Goal: Task Accomplishment & Management: Use online tool/utility

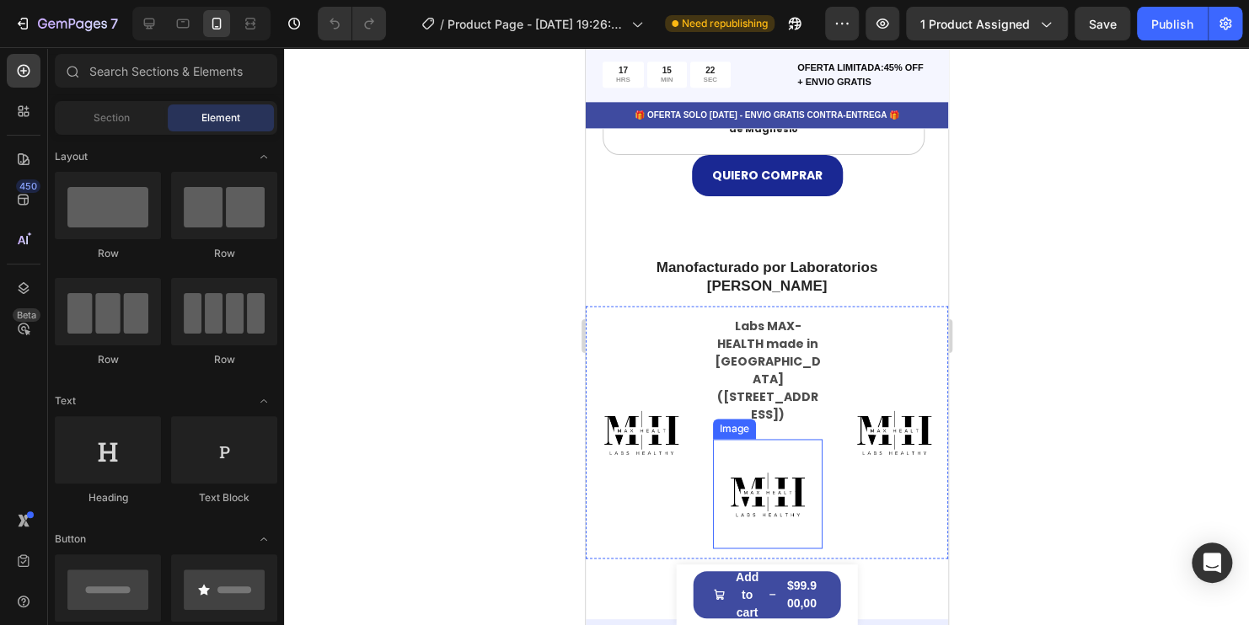
scroll to position [4129, 0]
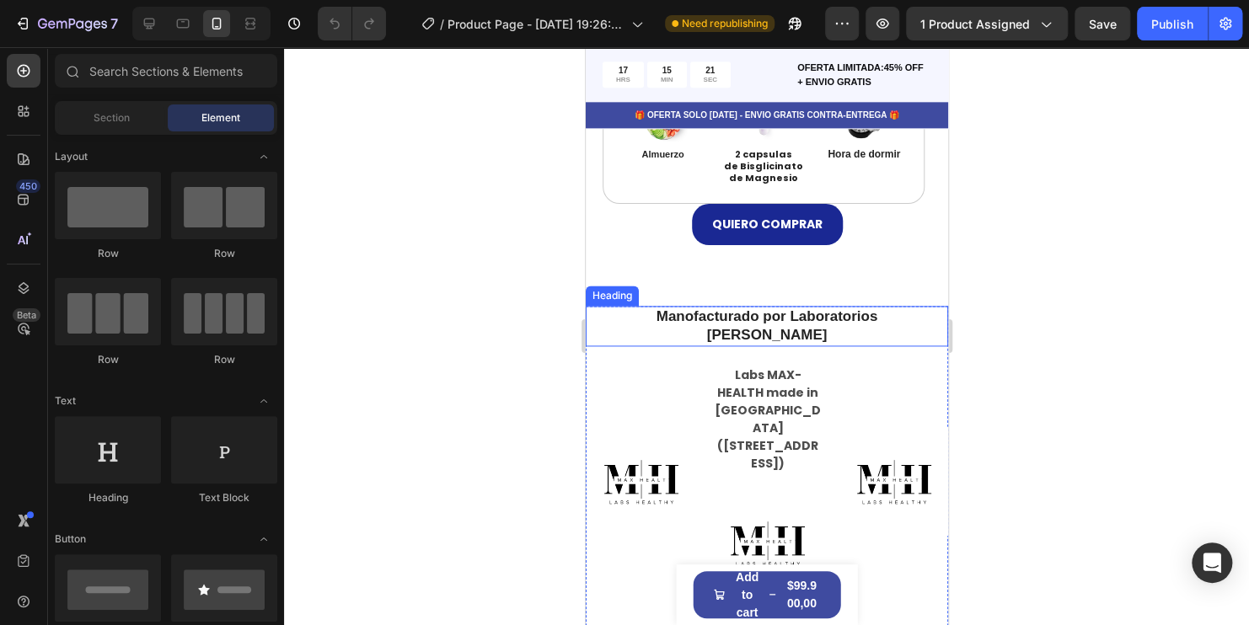
click at [918, 312] on h2 "Manofacturado por Laboratorios MAX HEALT" at bounding box center [765, 326] width 337 height 40
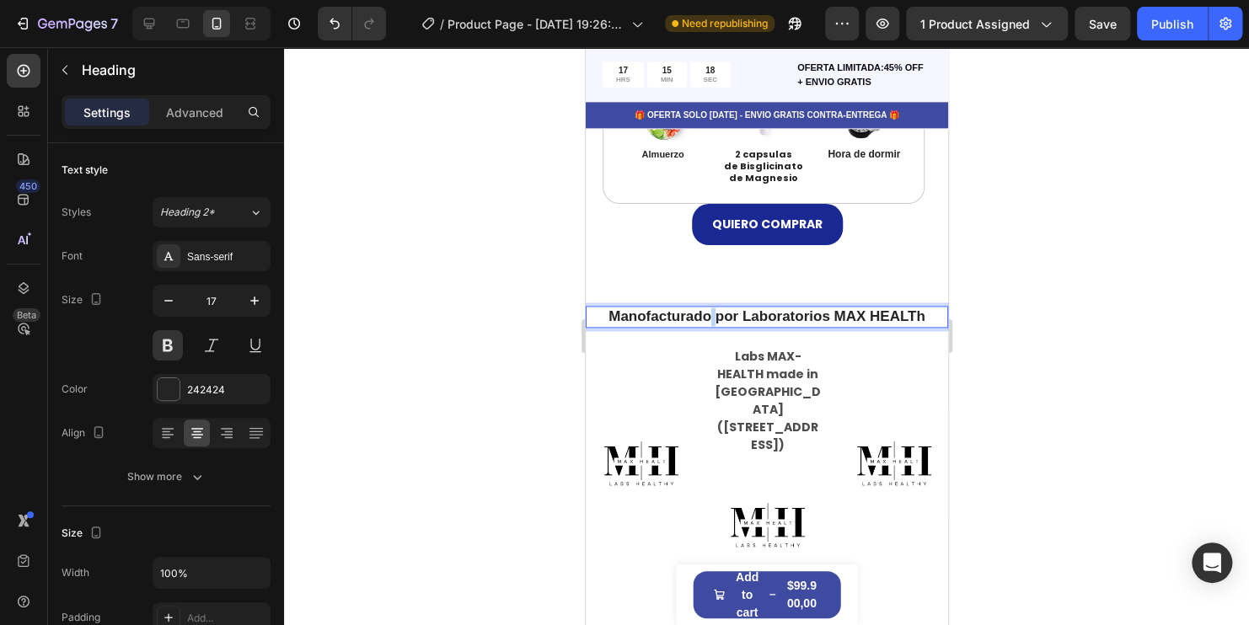
click at [704, 316] on p "Manofacturado por Laboratorios MAX HEALTh" at bounding box center [766, 317] width 334 height 19
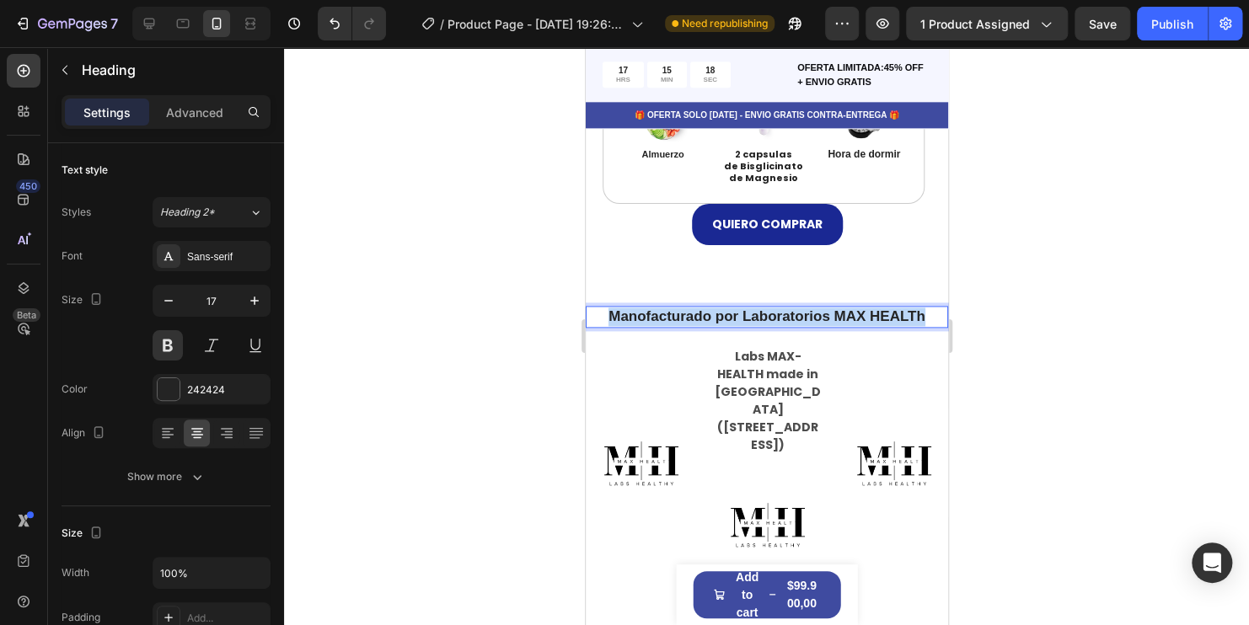
click at [704, 316] on p "Manofacturado por Laboratorios MAX HEALTh" at bounding box center [766, 317] width 334 height 19
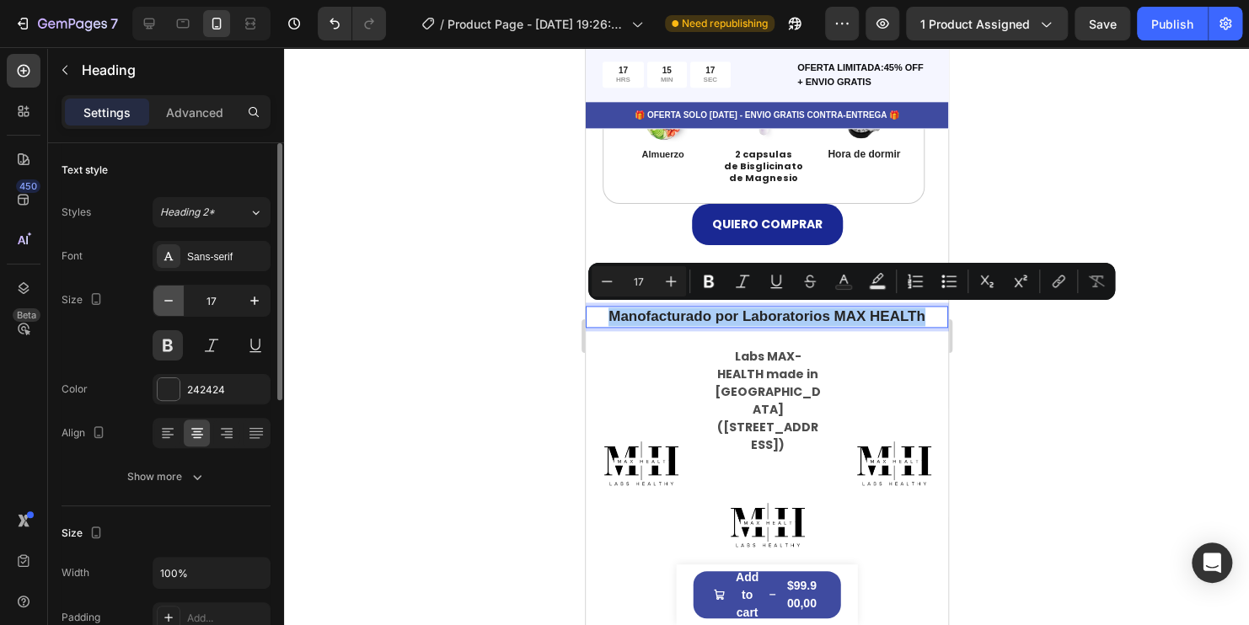
click at [162, 297] on icon "button" at bounding box center [168, 300] width 17 height 17
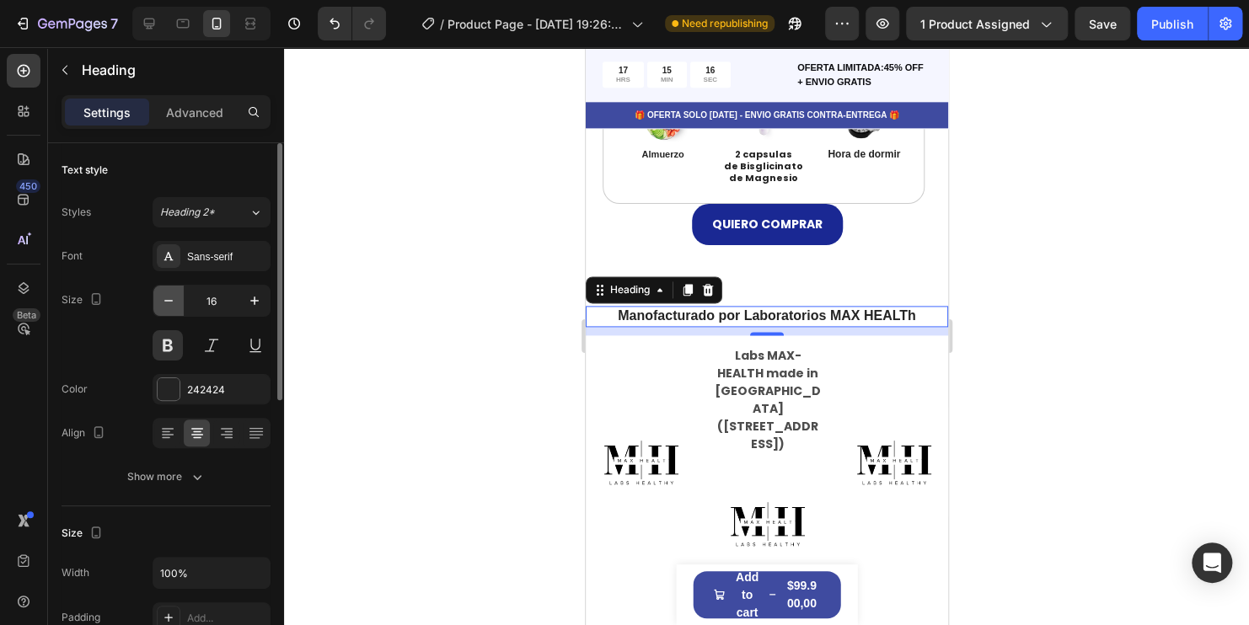
click at [162, 297] on icon "button" at bounding box center [168, 300] width 17 height 17
type input "15"
click at [920, 313] on h2 "Manofacturado por Laboratorios MAX HEALTh" at bounding box center [765, 316] width 337 height 20
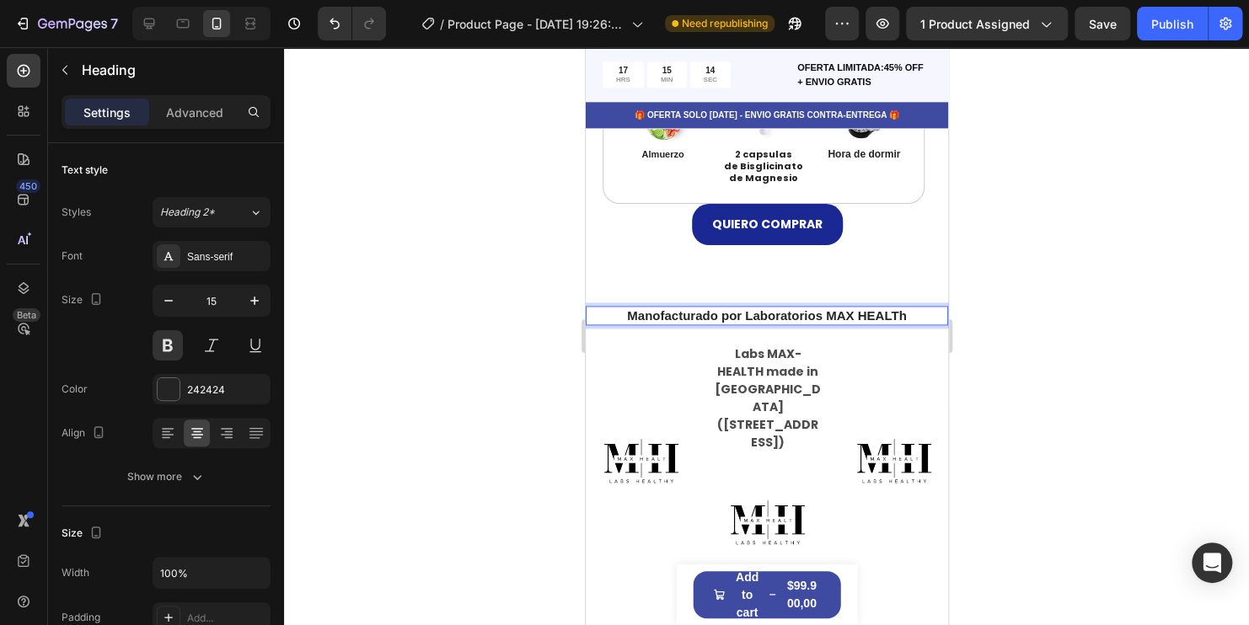
click at [918, 313] on p "Manofacturado por Laboratorios MAX HEALTh" at bounding box center [766, 316] width 334 height 17
click at [1172, 27] on div "Publish" at bounding box center [1172, 24] width 42 height 18
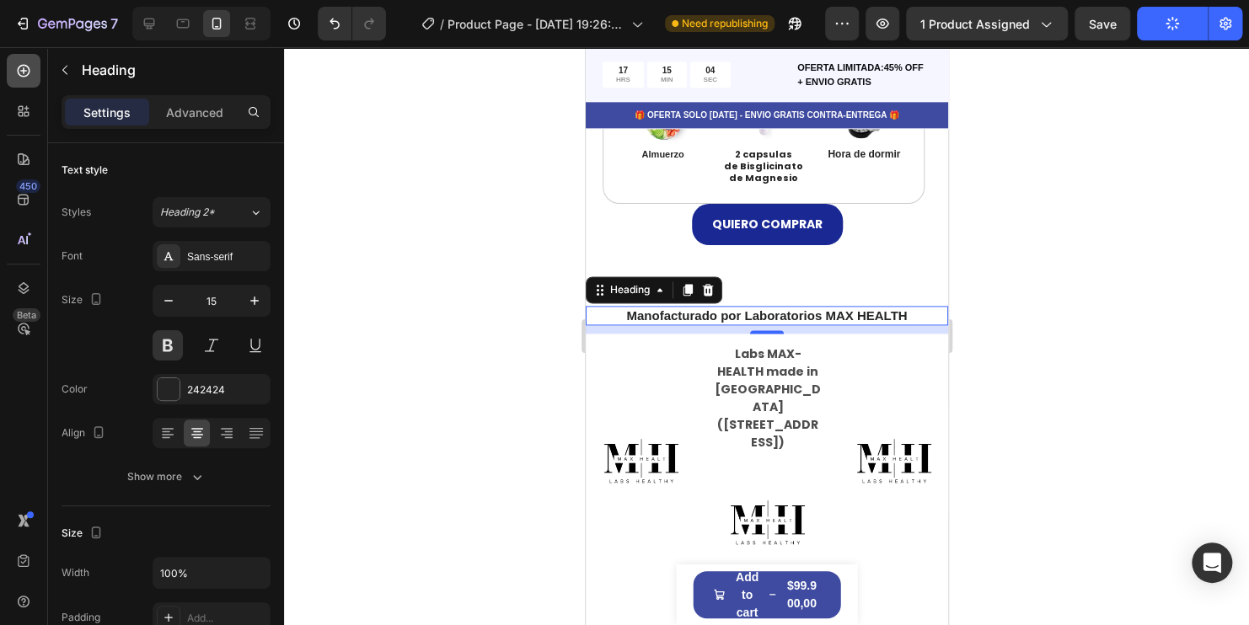
click at [17, 66] on icon at bounding box center [23, 70] width 17 height 17
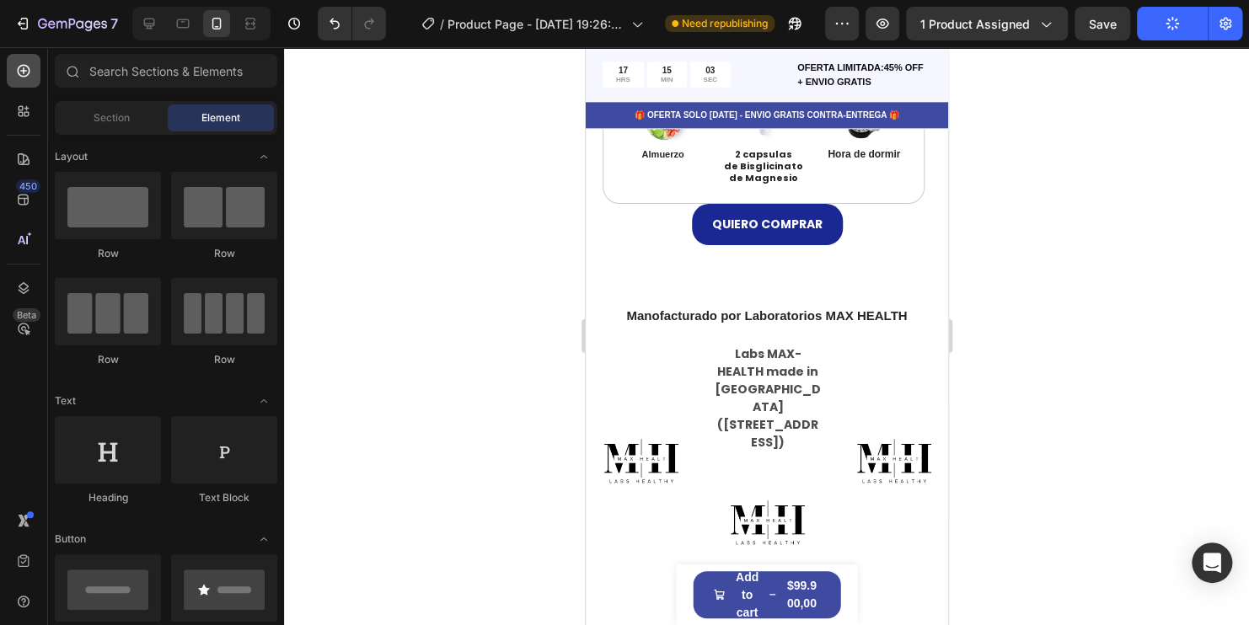
click at [17, 66] on icon at bounding box center [23, 70] width 17 height 17
click at [14, 14] on div "7" at bounding box center [66, 23] width 104 height 20
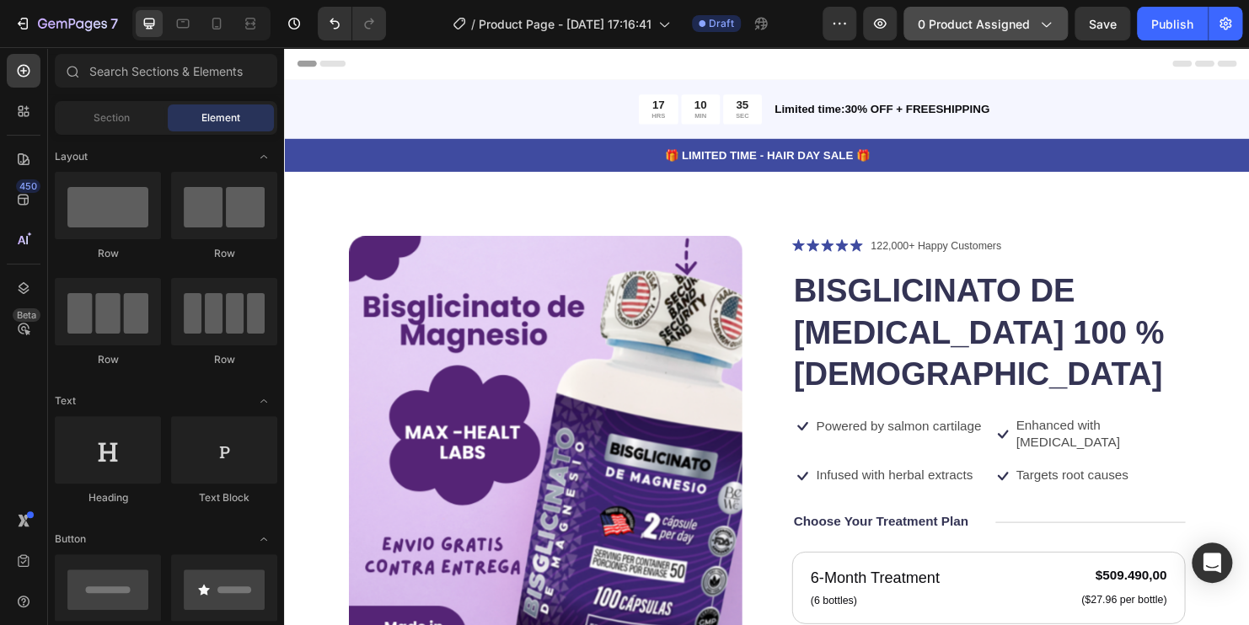
click at [1049, 21] on icon "button" at bounding box center [1044, 23] width 17 height 17
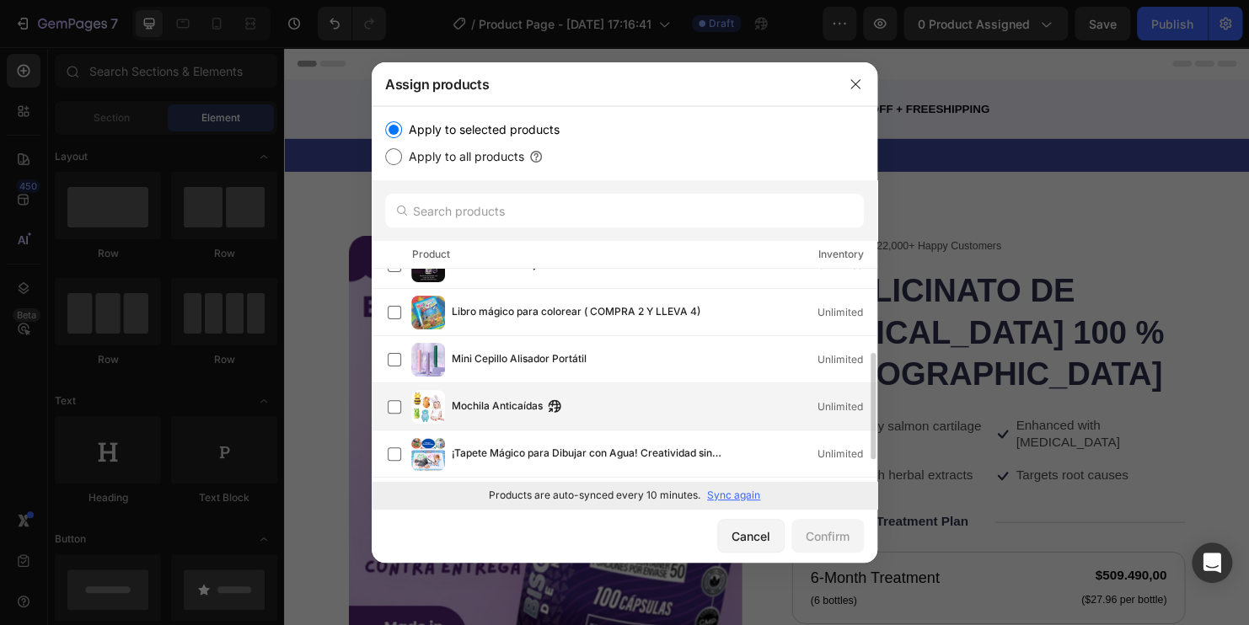
scroll to position [212, 0]
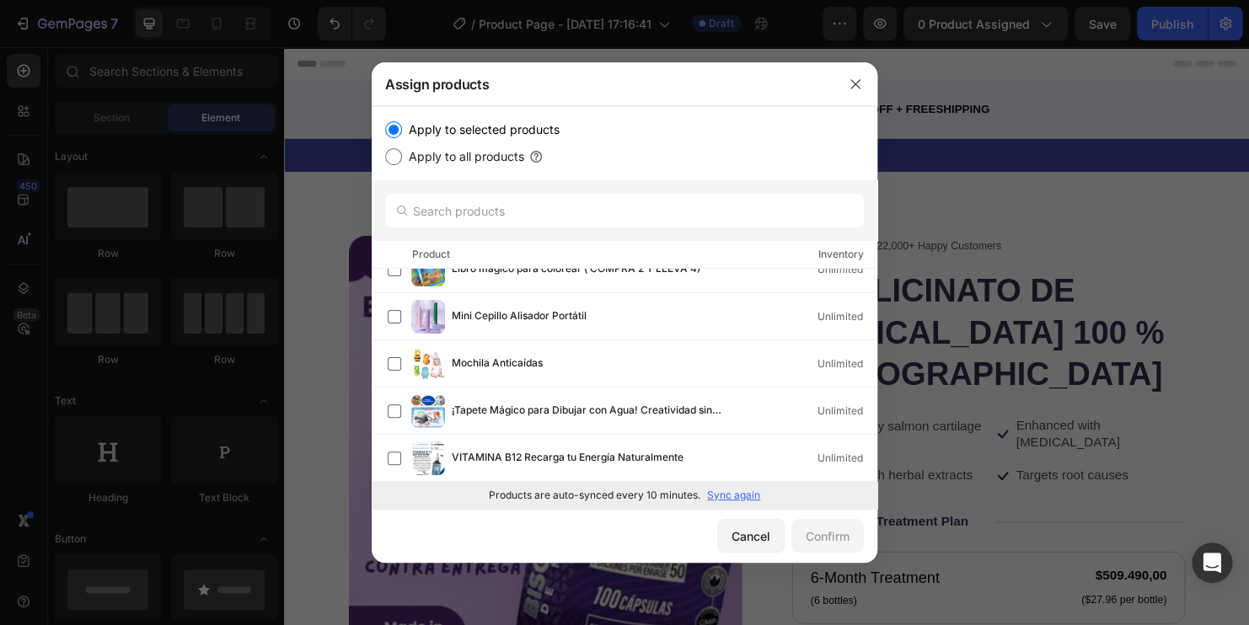
click at [736, 493] on p "Sync again" at bounding box center [733, 495] width 53 height 15
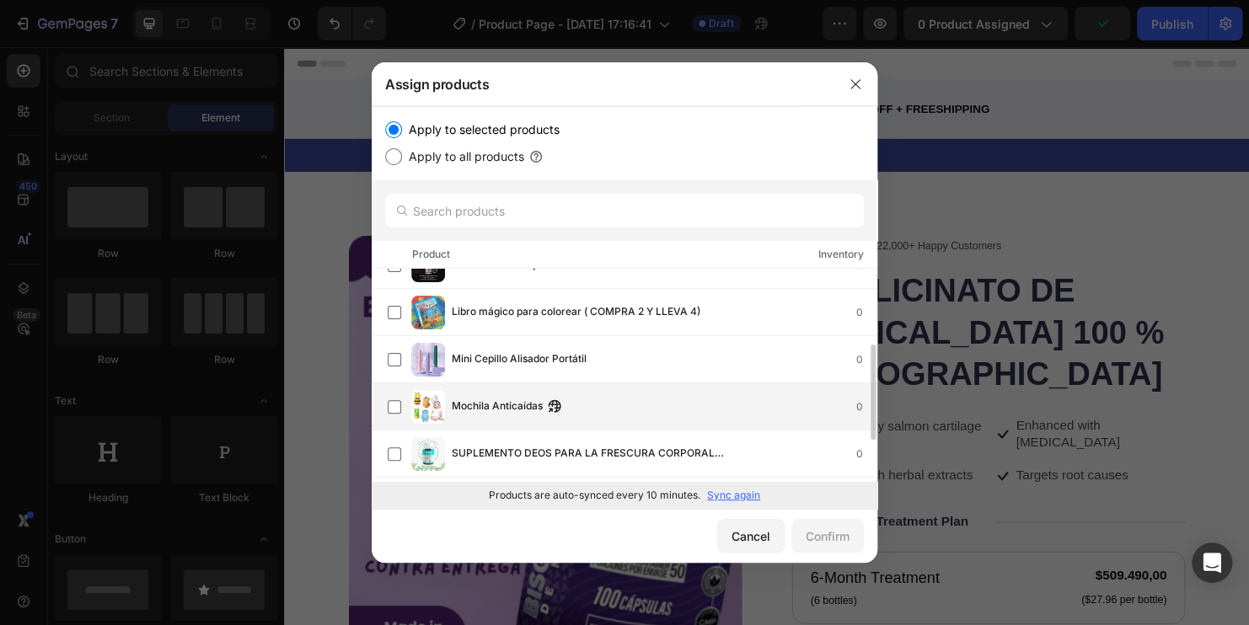
scroll to position [260, 0]
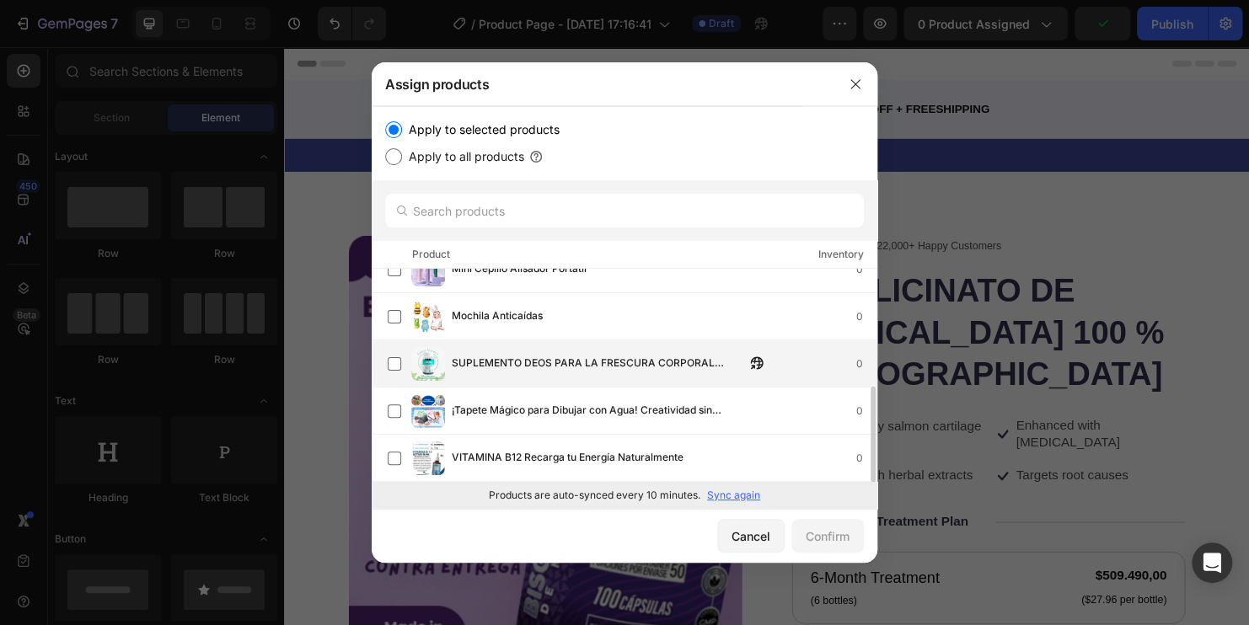
click at [518, 361] on span "SUPLEMENTO DEOS PARA LA FRESCURA CORPORAL TOTAL: ELIMINACIÓN DE OLORES INTERNOS…" at bounding box center [598, 364] width 293 height 19
click at [823, 542] on div "Confirm" at bounding box center [828, 536] width 44 height 18
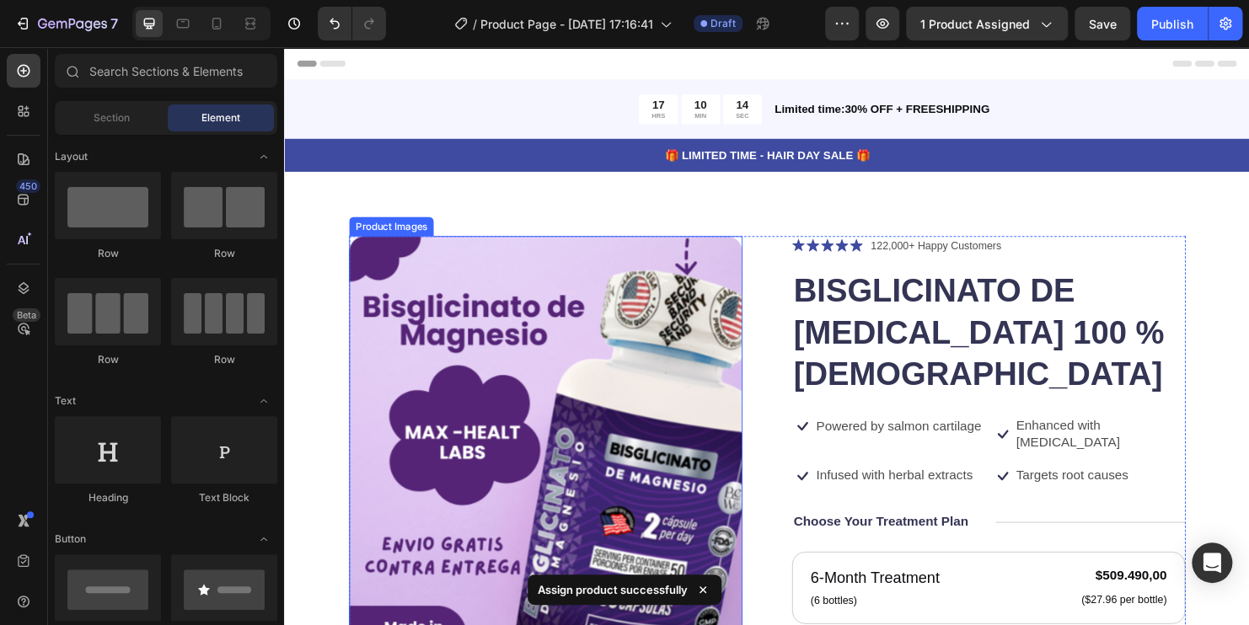
click at [508, 405] on img at bounding box center [557, 502] width 412 height 515
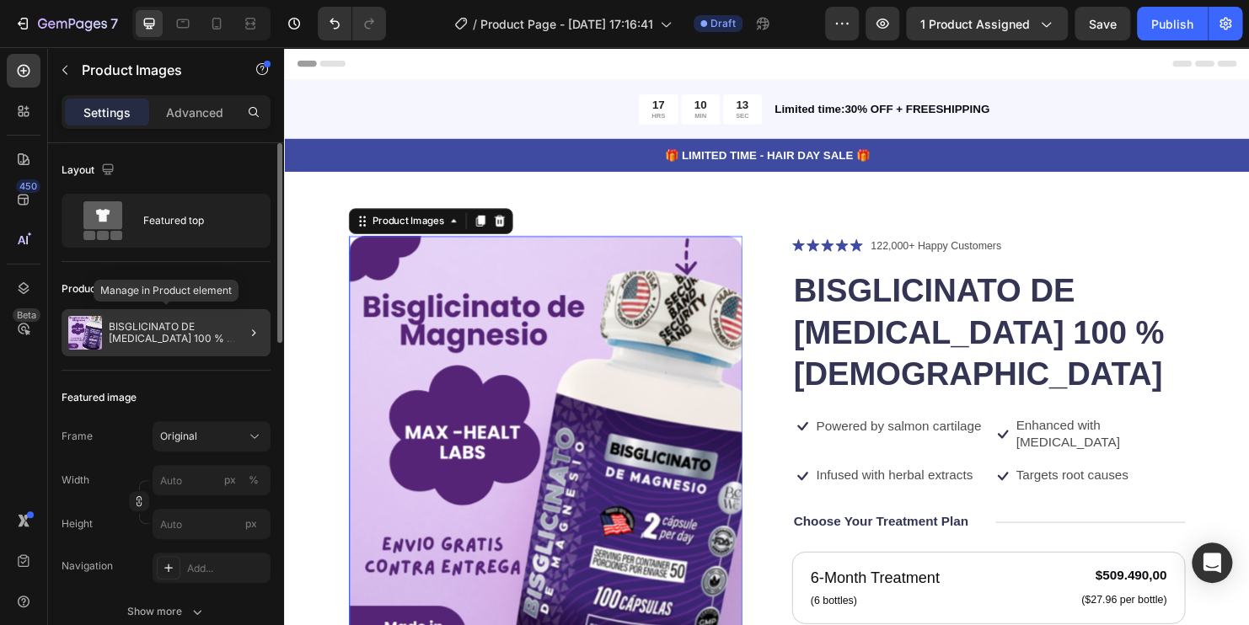
click at [146, 338] on p "BISGLICINATO DE MAGNESIO 100 % AMERICANO" at bounding box center [186, 333] width 155 height 24
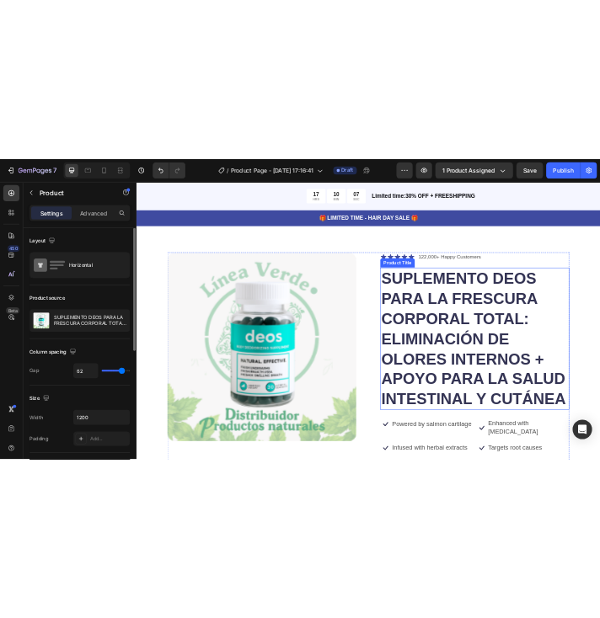
scroll to position [0, 0]
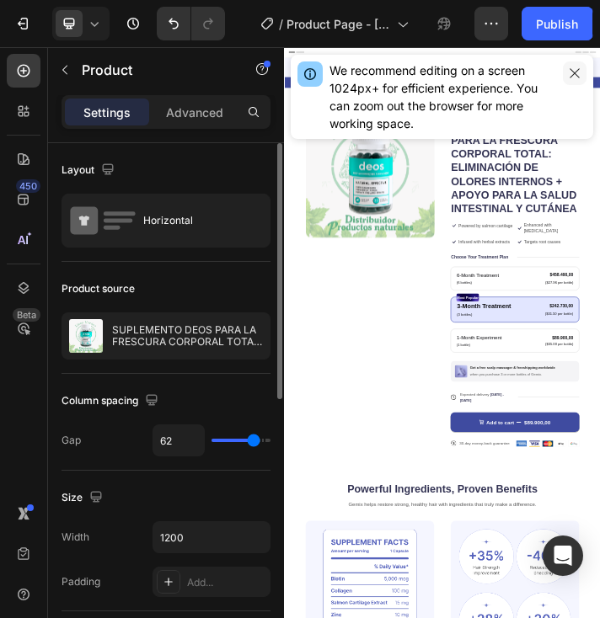
drag, startPoint x: 577, startPoint y: 75, endPoint x: 877, endPoint y: 253, distance: 348.7
click at [577, 75] on icon "button" at bounding box center [574, 73] width 13 height 13
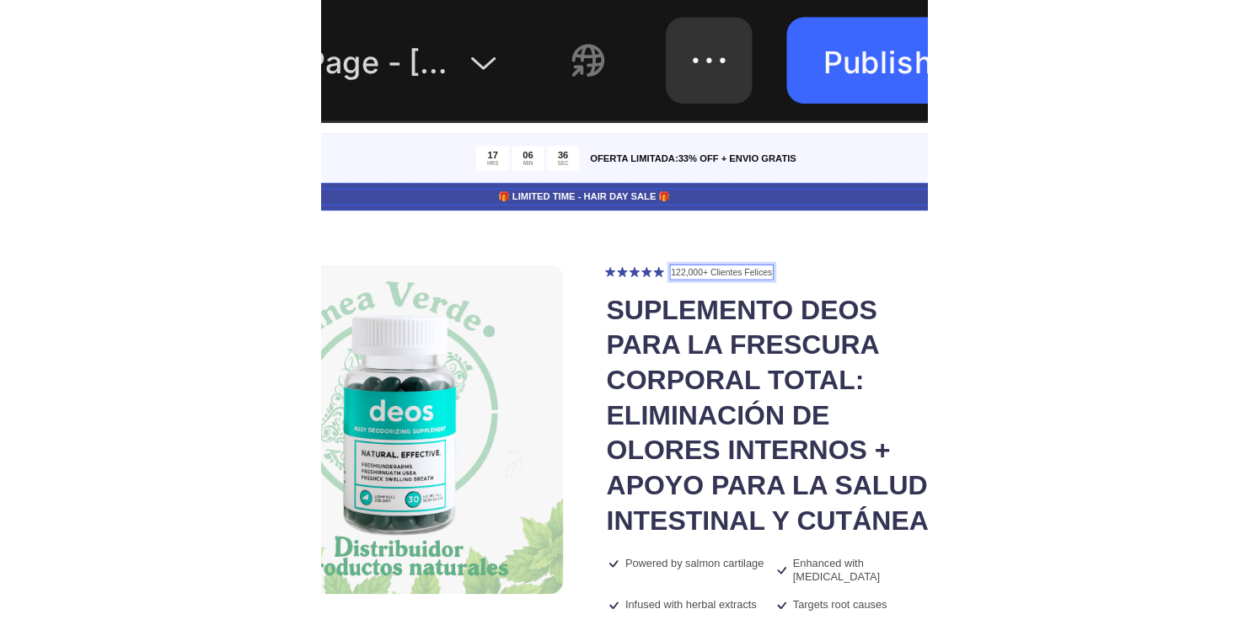
scroll to position [33, 0]
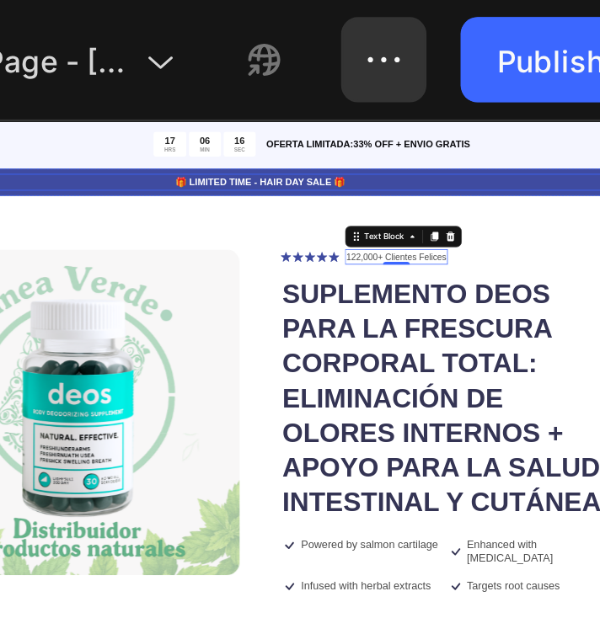
click at [406, 195] on p "🎁 LIMITED TIME - HAIR DAY SALE 🎁" at bounding box center [365, 199] width 1008 height 18
click at [407, 195] on p "🎁 LIMITED TIME - HAIR DAY SALE 🎁" at bounding box center [365, 199] width 1008 height 18
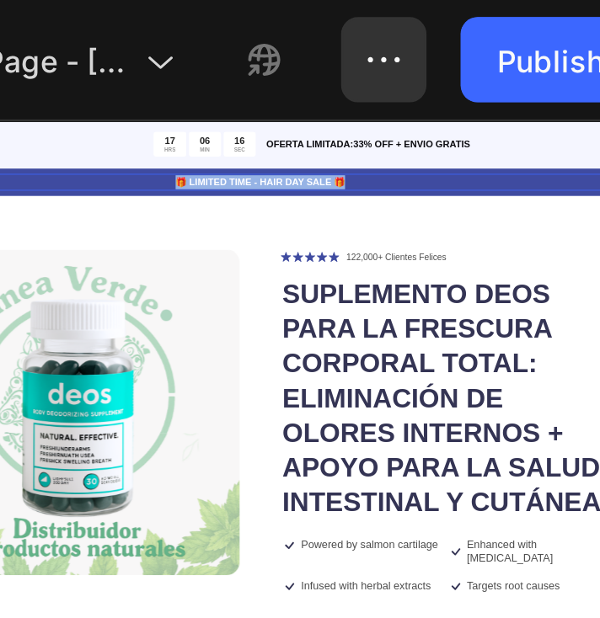
click at [407, 195] on p "🎁 LIMITED TIME - HAIR DAY SALE 🎁" at bounding box center [365, 199] width 1008 height 18
click at [516, 198] on p "🎁 LIMITED TIME - HAIR DA DUCTO VIRAL | STOCK Y SALE 🎁" at bounding box center [365, 199] width 1008 height 18
click at [513, 198] on p "🎁 LIMITED TIME - HAIR DA DUCTO VIRAL | STOCK Y SALE 🎁" at bounding box center [365, 199] width 1008 height 18
click at [512, 198] on p "🎁 LIMITED TIME - HAIR DA DUCTO VIRAL | STOCK Y SALE 🎁" at bounding box center [365, 199] width 1008 height 18
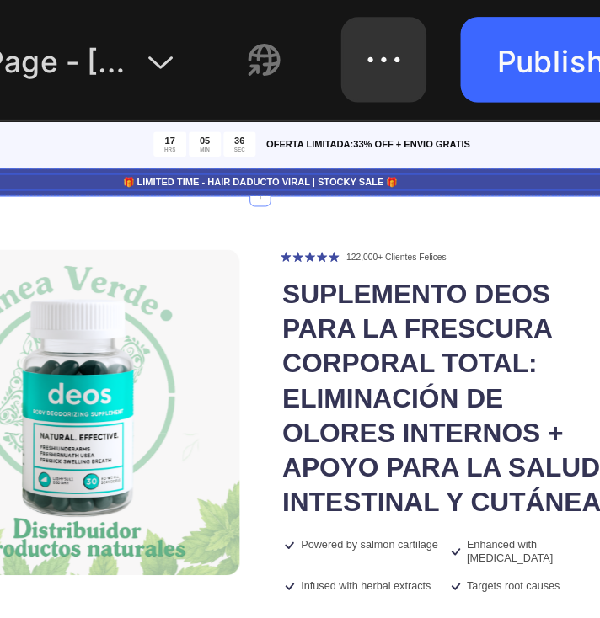
click at [506, 200] on p "🎁 LIMITED TIME - HAIR DA DUCTO VIRAL | STOCK Y SALE 🎁" at bounding box center [365, 199] width 1008 height 18
click at [511, 200] on p "🎁 LIMITED TIME - HAIR DA DUCTO VIRAL | STOCK Y SALE 🎁" at bounding box center [365, 199] width 1008 height 18
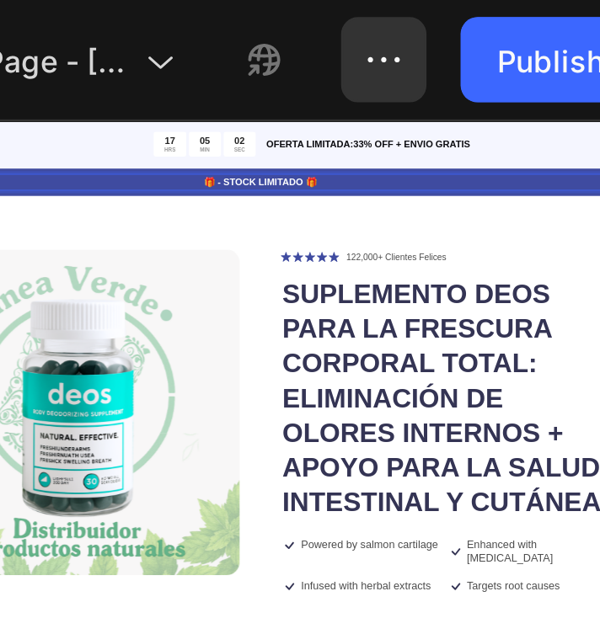
click at [426, 195] on p "🎁 - STOCK LIMITADO 🎁" at bounding box center [365, 199] width 1008 height 18
click at [412, 198] on p "PRODUCTO ORIGINAL-STOCK LIMITADO-GARANTIA DE 30 DIAS" at bounding box center [365, 199] width 1008 height 18
click at [405, 200] on p "PRODUCTO ORIGINAL-STOCK LIMITADO- GARANTIA DE 30 DIAS" at bounding box center [365, 199] width 1008 height 18
click at [305, 201] on p "PRODUCTO ORIGINAL-STOCK LIMITADO - GARANTIA DE 30 DIAS" at bounding box center [365, 199] width 1008 height 18
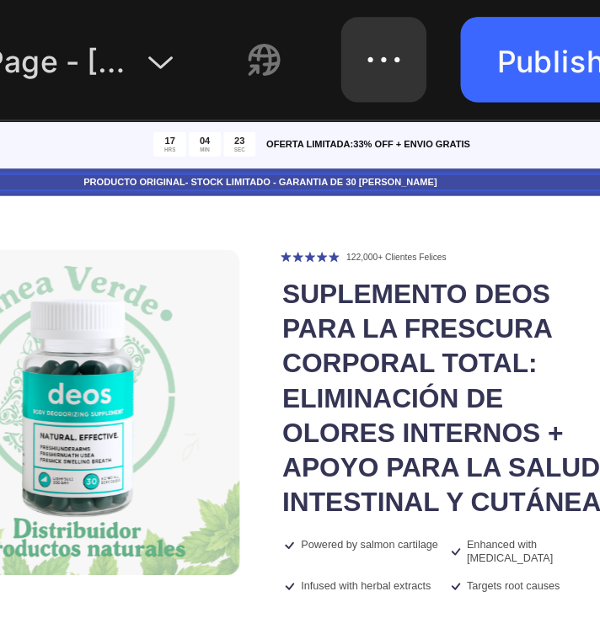
click at [298, 198] on p "PRODUCTO ORIGINAL- STOCK LIMITADO - GARANTIA DE 30 DIAS" at bounding box center [365, 199] width 1008 height 18
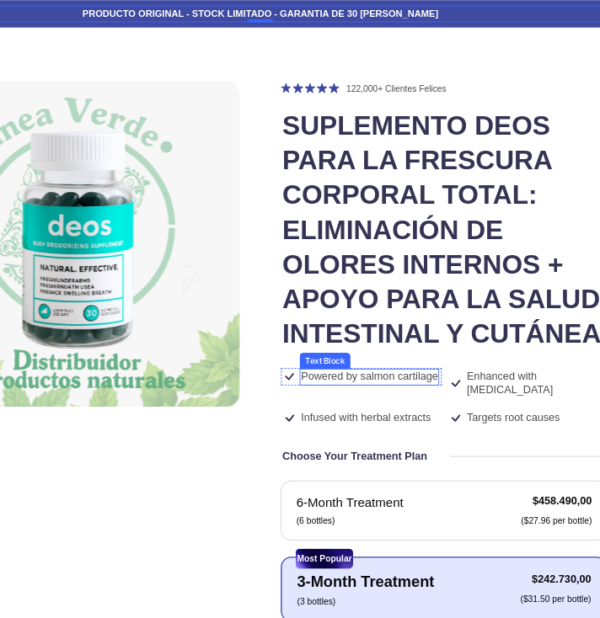
click at [463, 500] on p "Powered by salmon cartilage" at bounding box center [502, 491] width 173 height 18
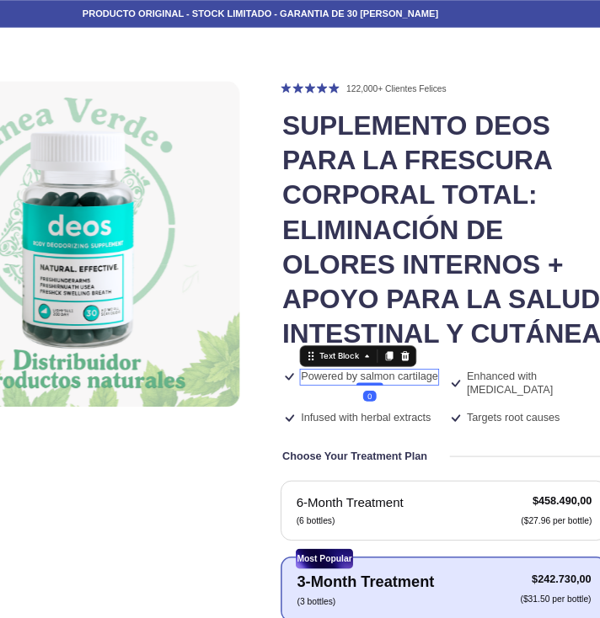
click at [463, 500] on p "Powered by salmon cartilage" at bounding box center [502, 491] width 173 height 18
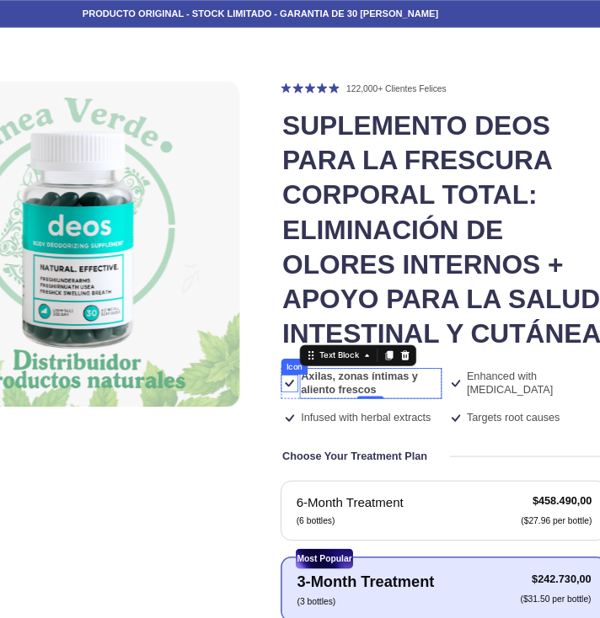
click at [397, 510] on icon at bounding box center [402, 499] width 22 height 22
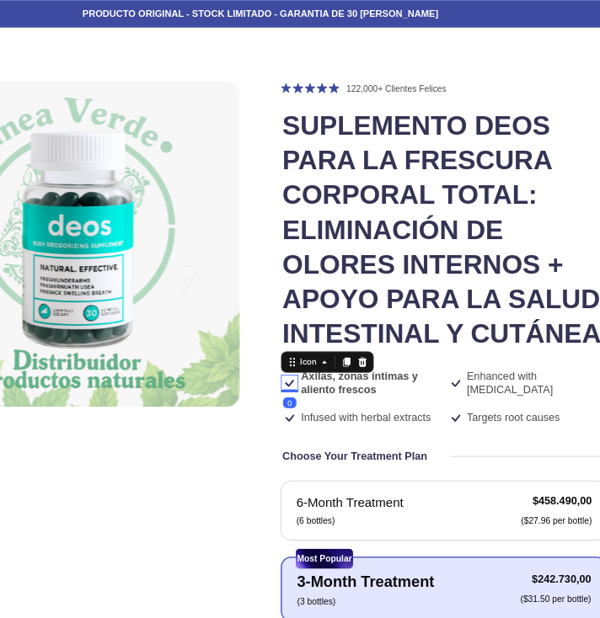
click at [401, 510] on icon at bounding box center [402, 499] width 22 height 22
click at [394, 510] on icon at bounding box center [402, 499] width 22 height 22
click at [395, 510] on icon at bounding box center [402, 499] width 22 height 22
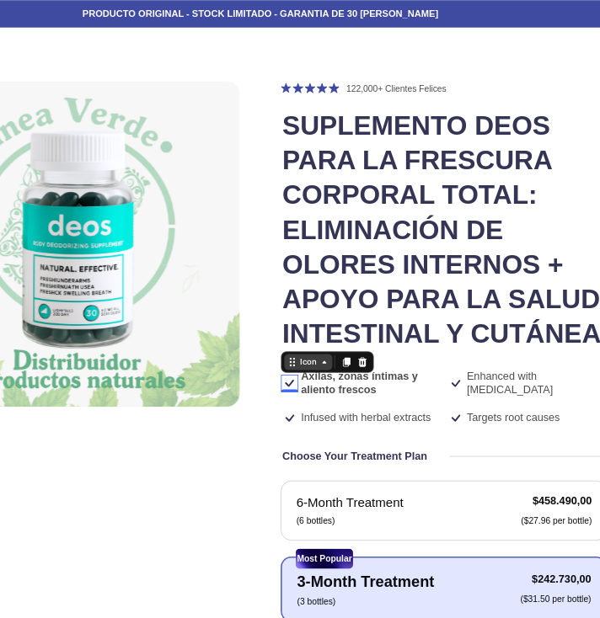
click at [413, 472] on div "Icon" at bounding box center [425, 472] width 27 height 0
click at [431, 482] on div "Icon" at bounding box center [425, 472] width 61 height 20
click at [402, 510] on icon at bounding box center [402, 499] width 22 height 22
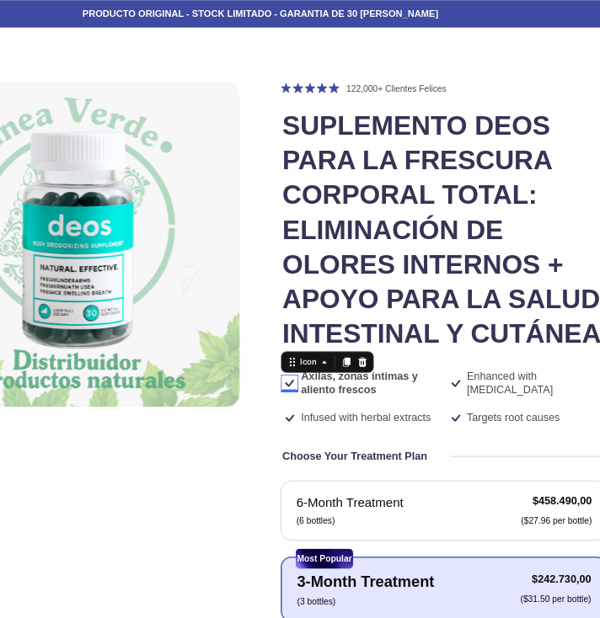
click at [402, 510] on icon at bounding box center [402, 499] width 22 height 22
click at [490, 551] on p "Infused with herbal extracts" at bounding box center [498, 542] width 164 height 18
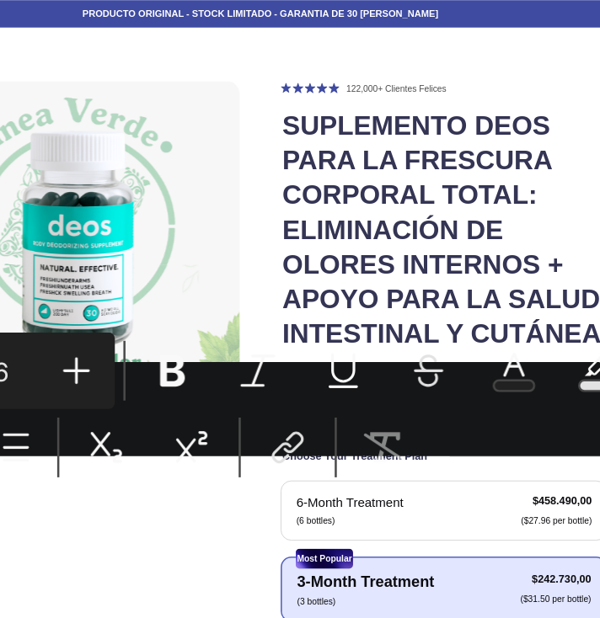
click at [480, 244] on button "Remove Format" at bounding box center [491, 243] width 30 height 30
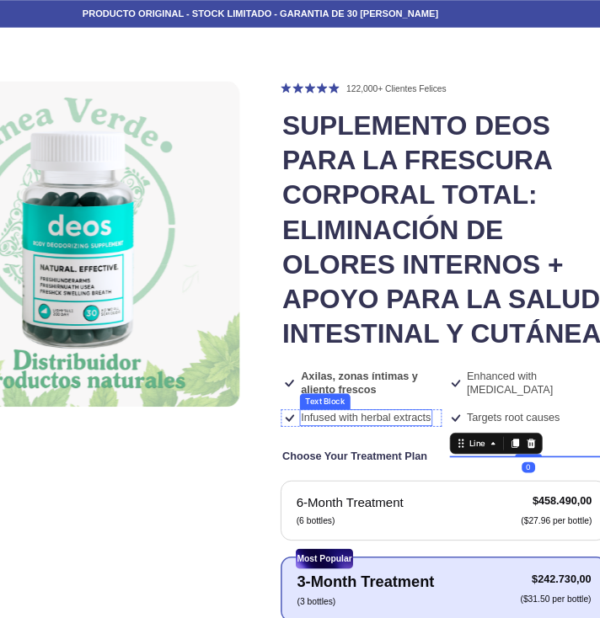
click at [535, 551] on p "Infused with herbal extracts" at bounding box center [498, 542] width 164 height 18
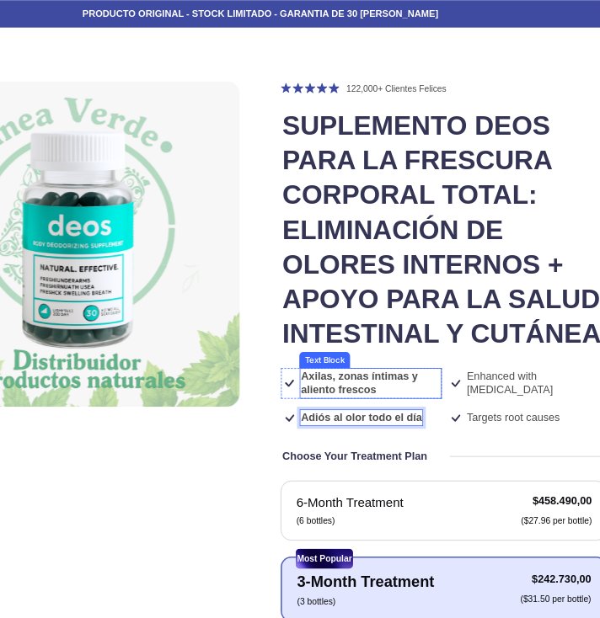
click at [475, 514] on strong "Axilas, zonas íntimas y aliento frescos" at bounding box center [489, 498] width 147 height 32
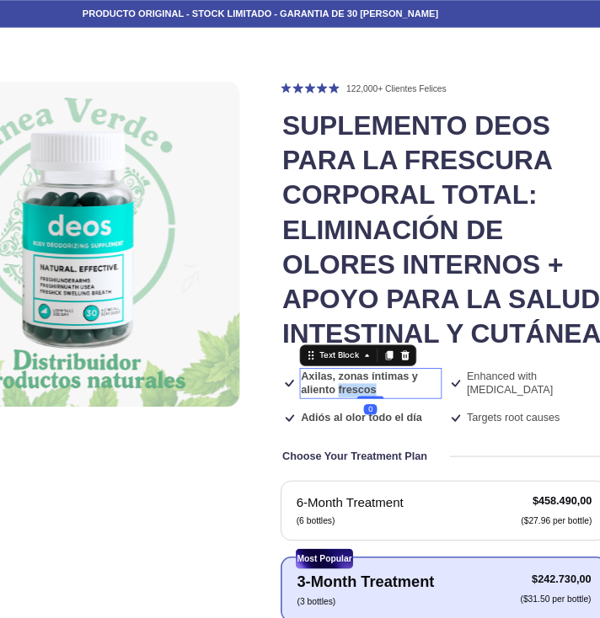
click at [475, 514] on strong "Axilas, zonas íntimas y aliento frescos" at bounding box center [489, 498] width 147 height 32
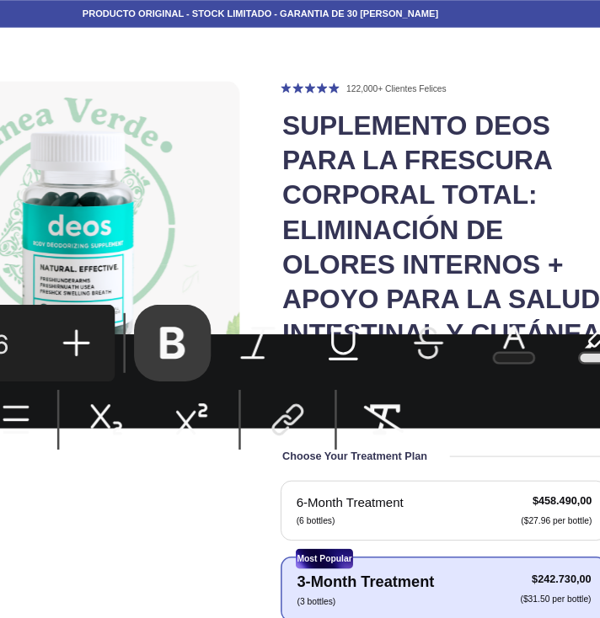
click at [411, 203] on icon "Editor contextual toolbar" at bounding box center [408, 202] width 10 height 13
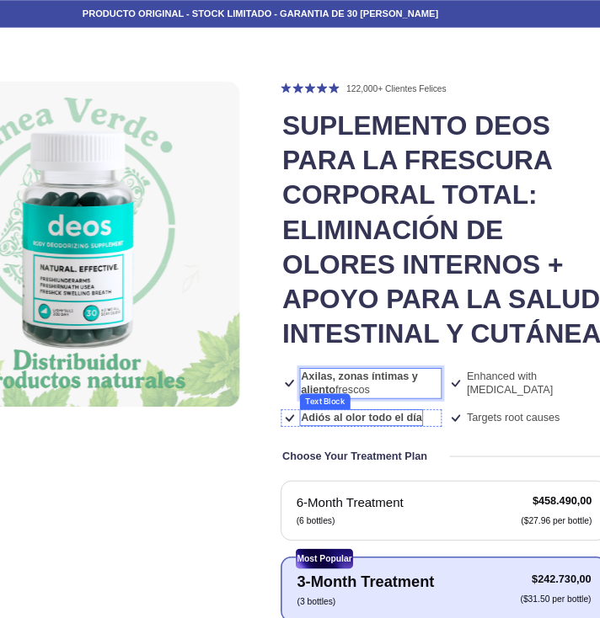
click at [513, 549] on strong "Adiós al olor todo el día" at bounding box center [492, 541] width 153 height 14
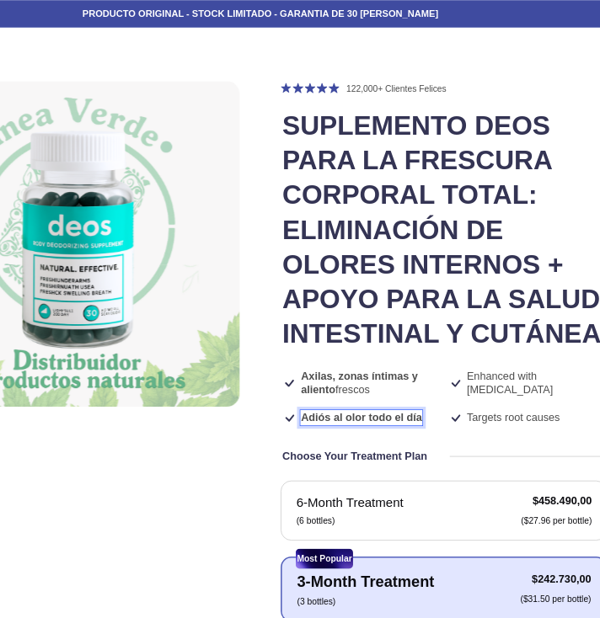
drag, startPoint x: 560, startPoint y: 586, endPoint x: 530, endPoint y: 587, distance: 29.5
click at [545, 549] on strong "Adiós al olor todo el día" at bounding box center [492, 541] width 153 height 14
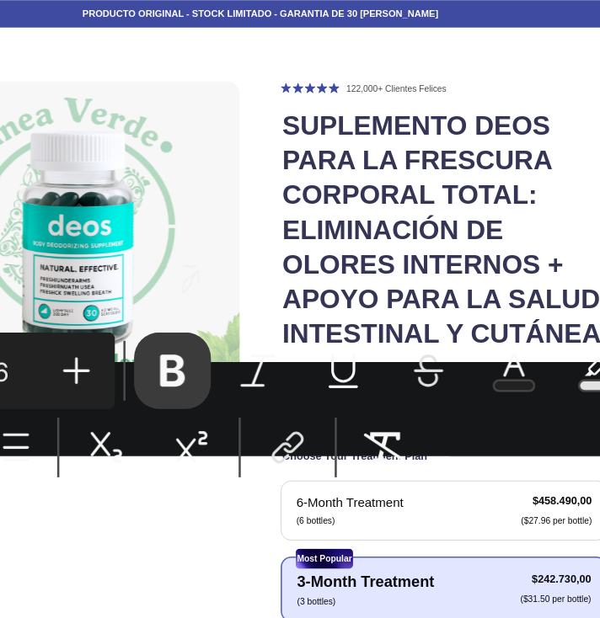
drag, startPoint x: 410, startPoint y: 215, endPoint x: 420, endPoint y: 217, distance: 11.2
click at [410, 215] on icon "Editor contextual toolbar" at bounding box center [408, 213] width 10 height 13
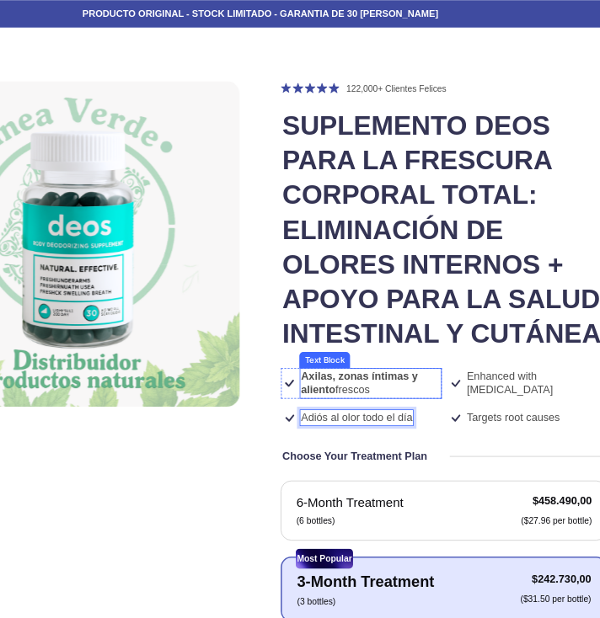
click at [492, 514] on strong "Axilas, zonas íntimas y aliento" at bounding box center [489, 498] width 147 height 32
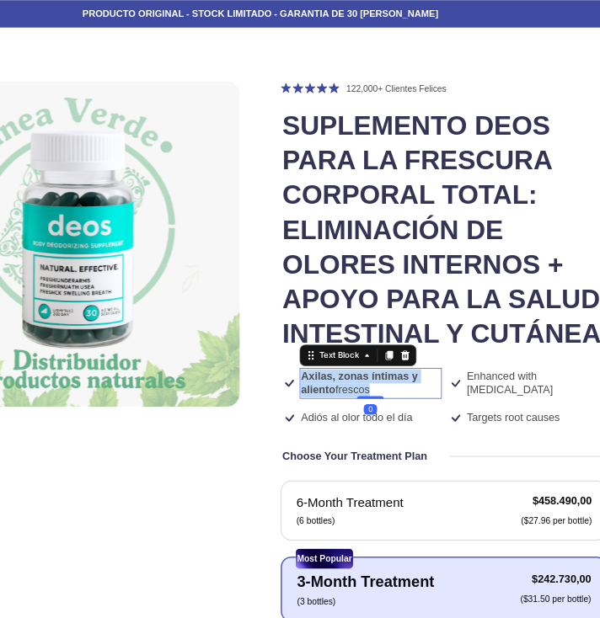
click at [492, 514] on strong "Axilas, zonas íntimas y aliento" at bounding box center [489, 498] width 147 height 32
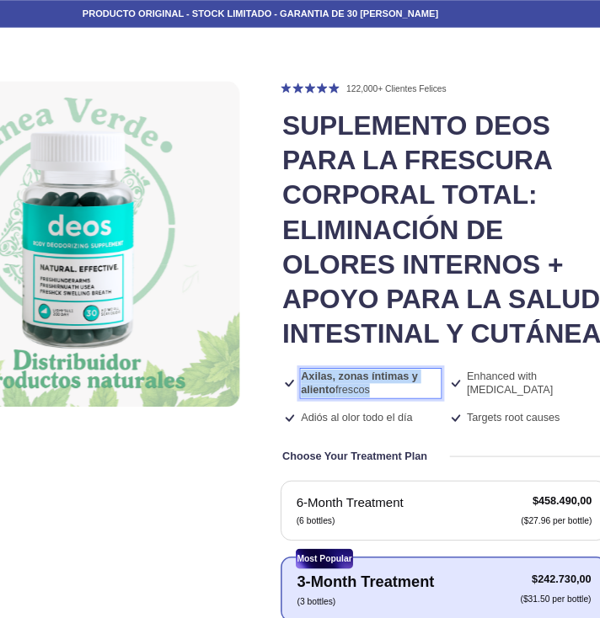
click at [492, 514] on strong "Axilas, zonas íntimas y aliento" at bounding box center [489, 498] width 147 height 32
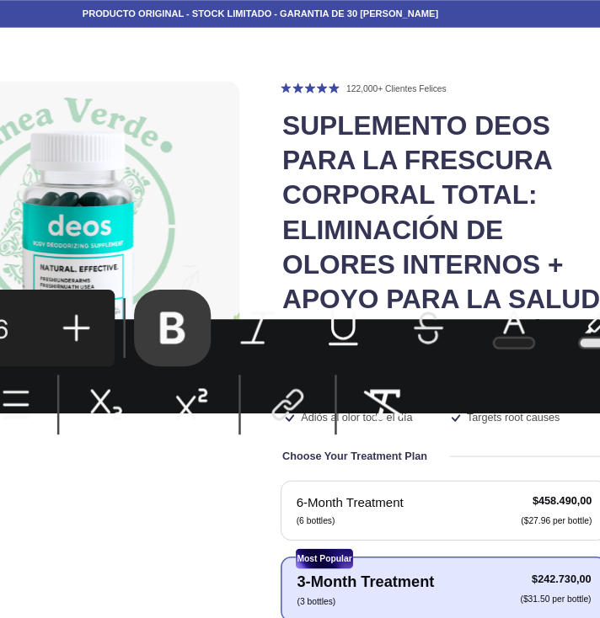
click at [413, 201] on icon "Editor contextual toolbar" at bounding box center [407, 196] width 17 height 17
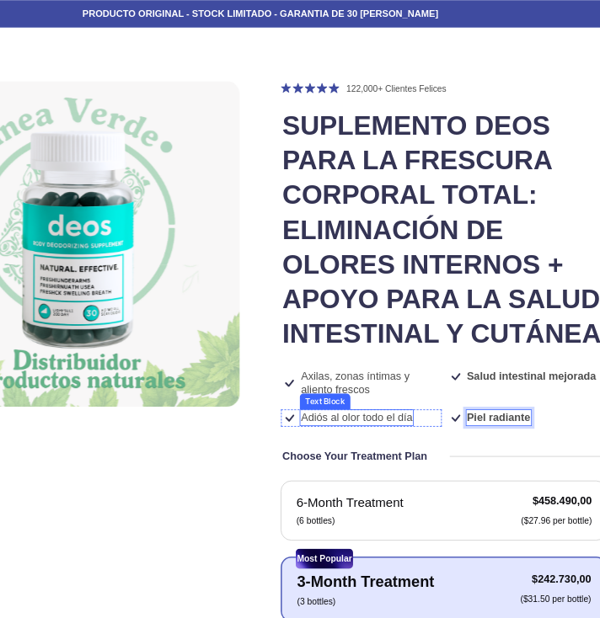
click at [522, 551] on p "Adiós al olor todo el día" at bounding box center [486, 542] width 141 height 18
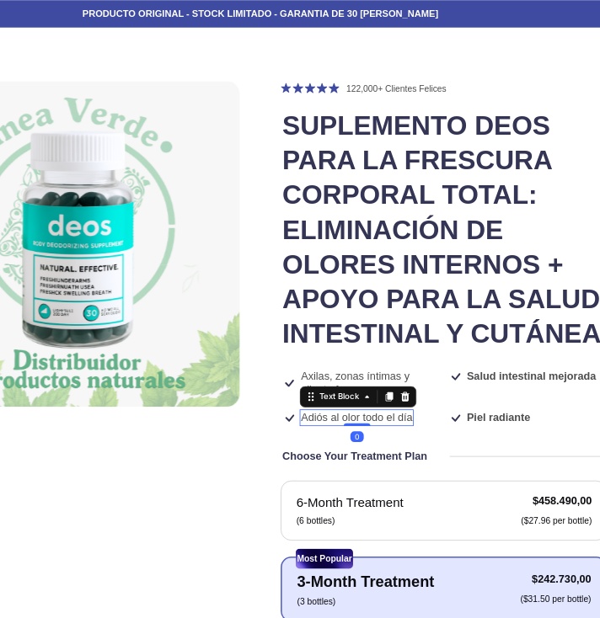
click at [522, 551] on p "Adiós al olor todo el día" at bounding box center [486, 542] width 141 height 18
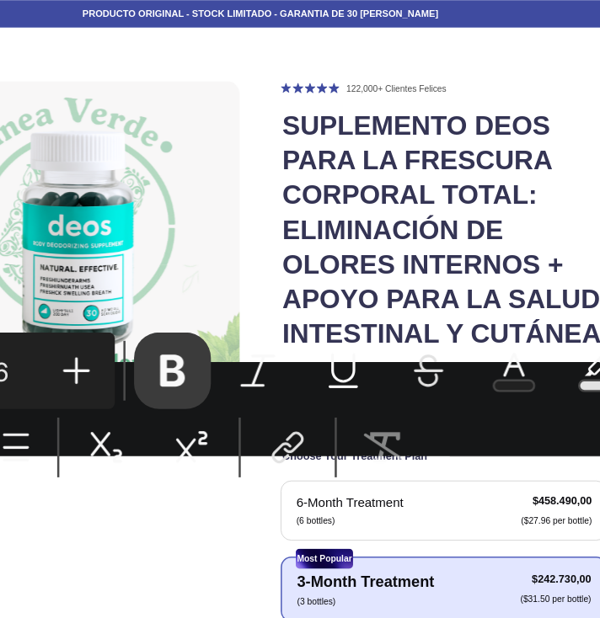
click at [399, 212] on button "Bold" at bounding box center [408, 213] width 30 height 30
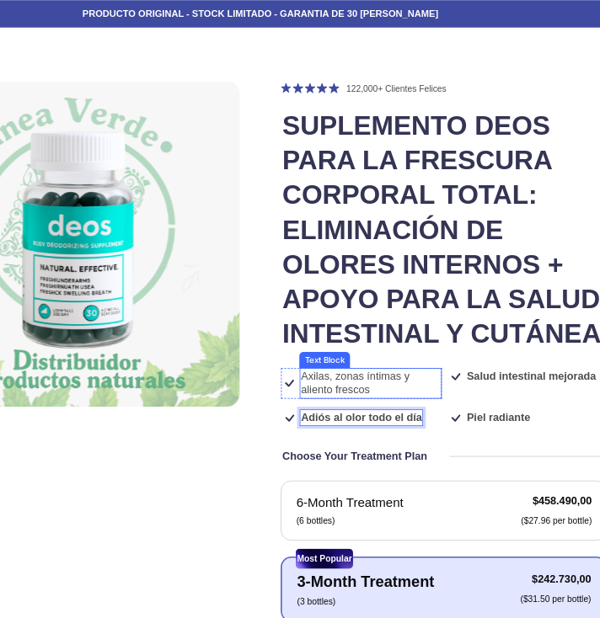
click at [506, 517] on p "Axilas, zonas íntimas y aliento frescos" at bounding box center [504, 498] width 176 height 35
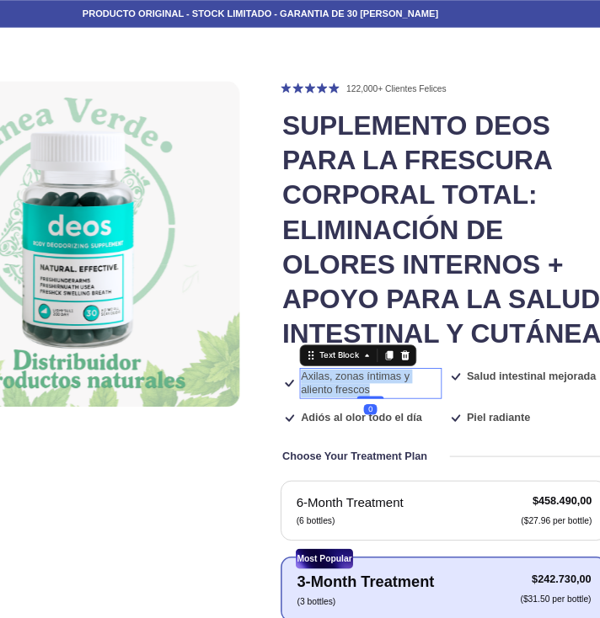
click at [506, 517] on p "Axilas, zonas íntimas y aliento frescos" at bounding box center [504, 498] width 176 height 35
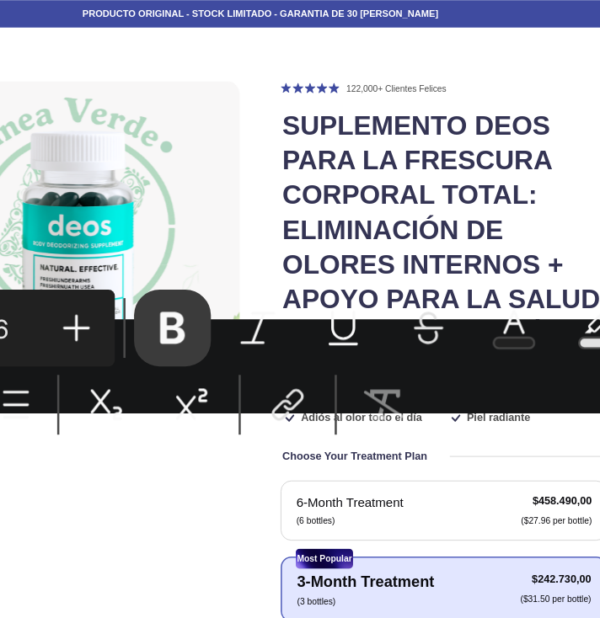
click at [410, 201] on icon "Editor contextual toolbar" at bounding box center [408, 196] width 10 height 13
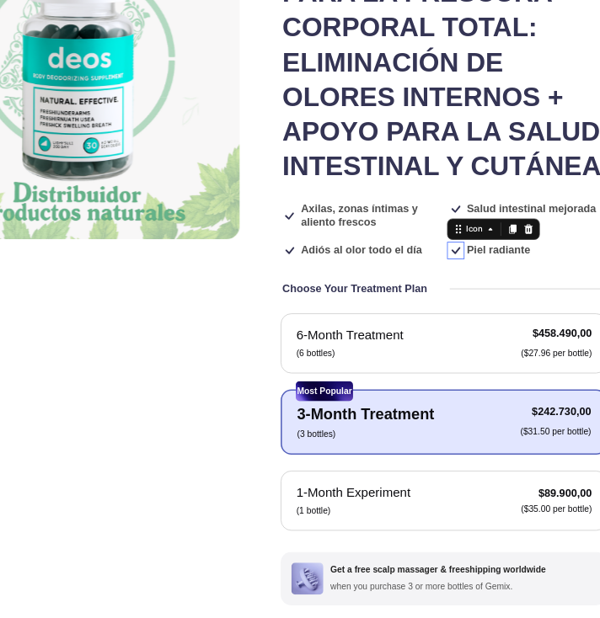
click at [607, 386] on icon at bounding box center [612, 375] width 22 height 22
click at [606, 386] on icon at bounding box center [612, 375] width 22 height 22
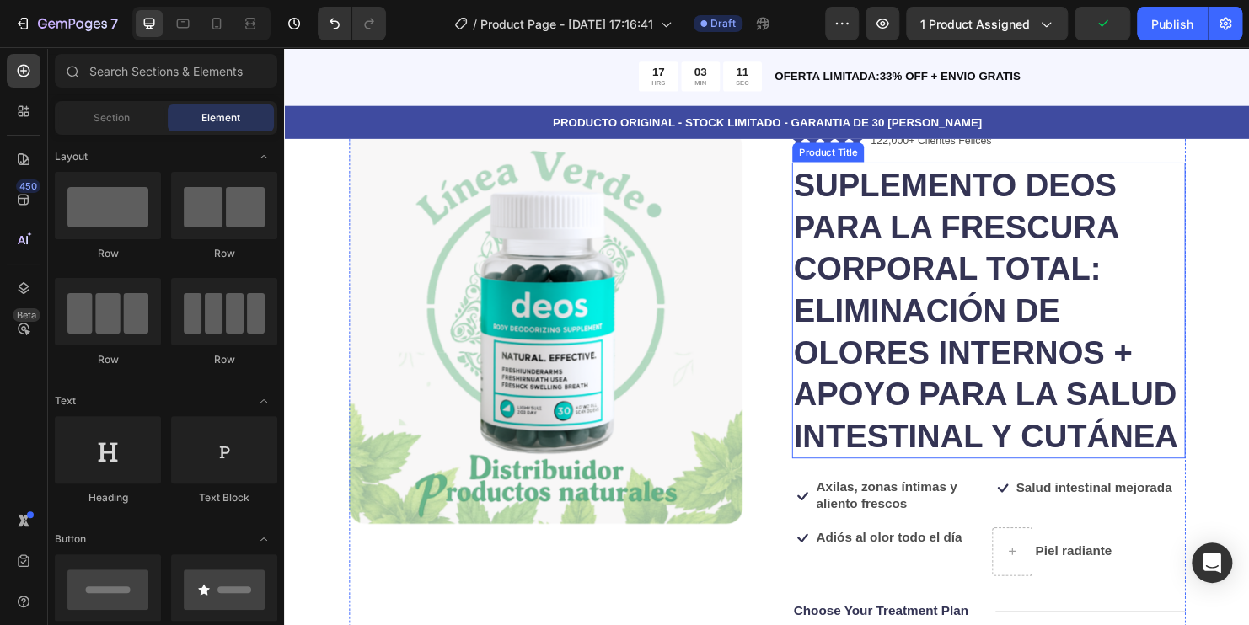
scroll to position [370, 0]
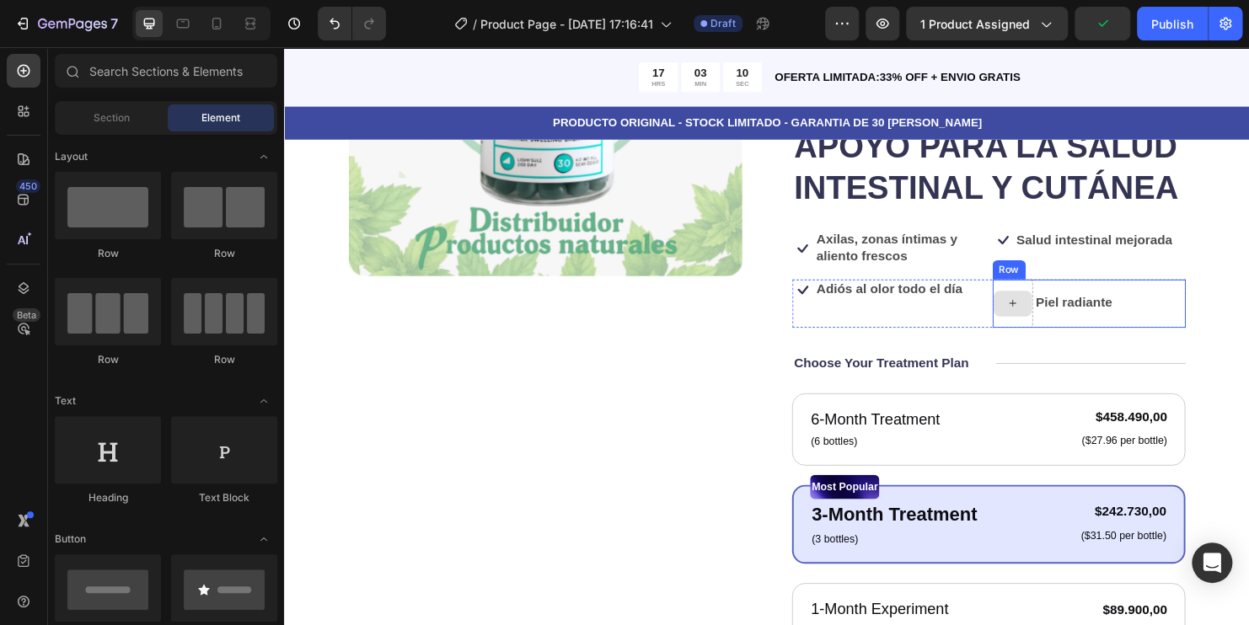
click at [1040, 323] on icon at bounding box center [1046, 315] width 13 height 14
click at [1027, 329] on div at bounding box center [1046, 316] width 40 height 27
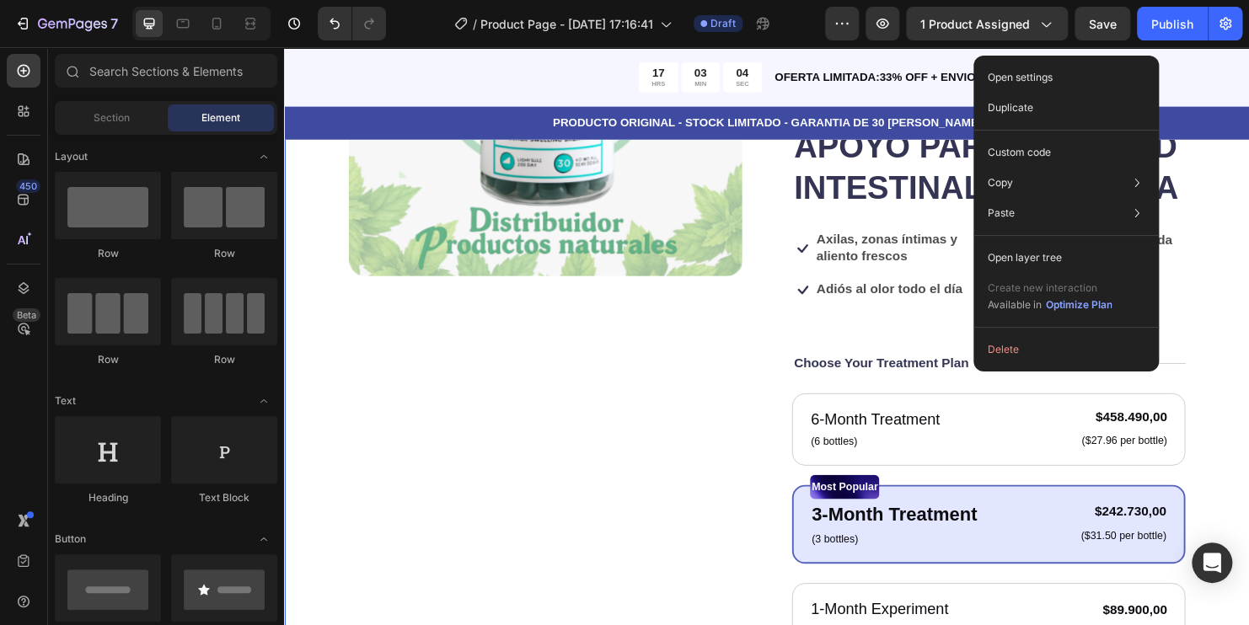
click at [1230, 309] on div "Product Images Icon Icon Icon Icon Icon Icon List 122,000+ Clientes Felices Tex…" at bounding box center [789, 453] width 1011 height 1290
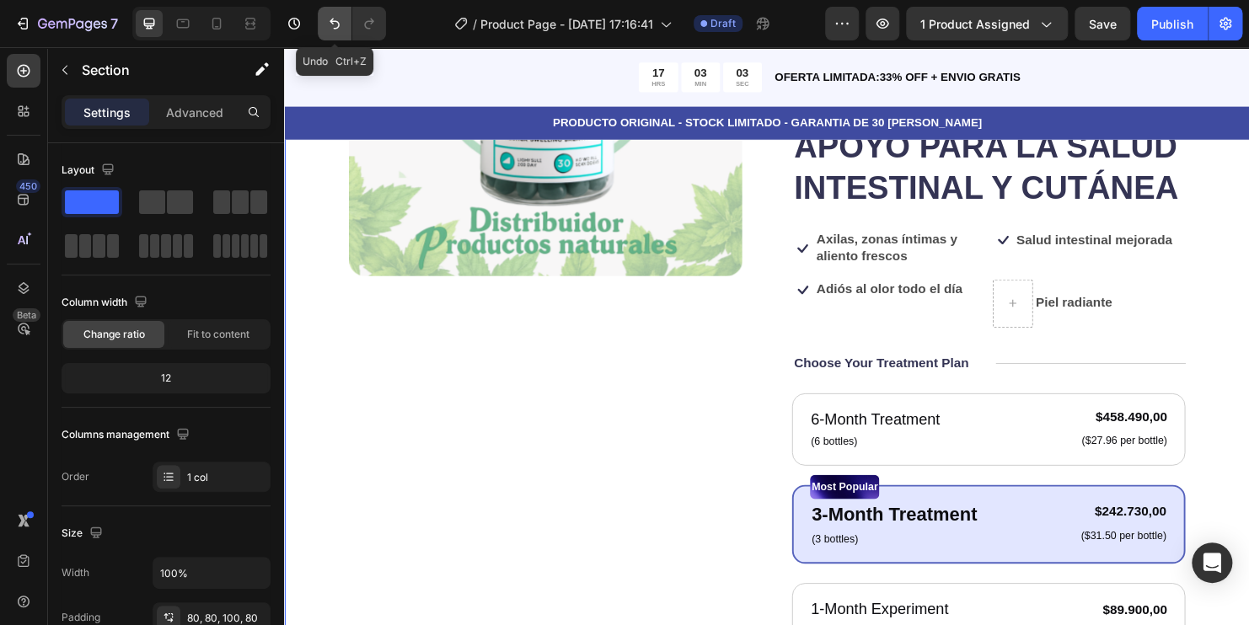
click at [327, 22] on icon "Undo/Redo" at bounding box center [334, 23] width 17 height 17
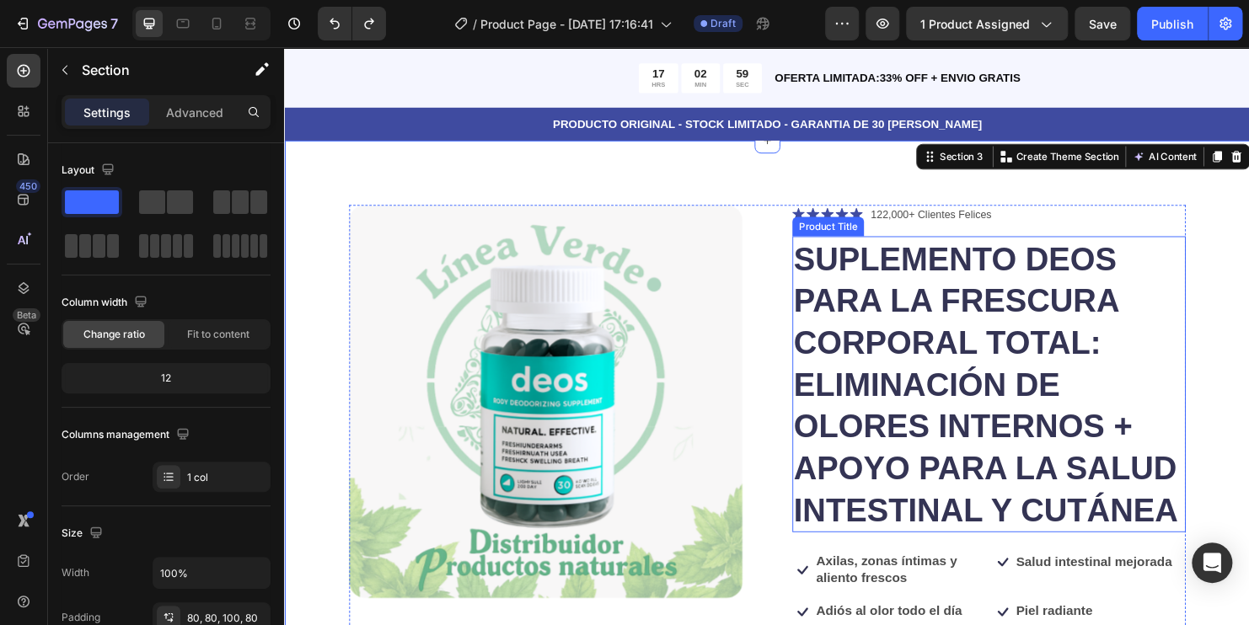
scroll to position [0, 0]
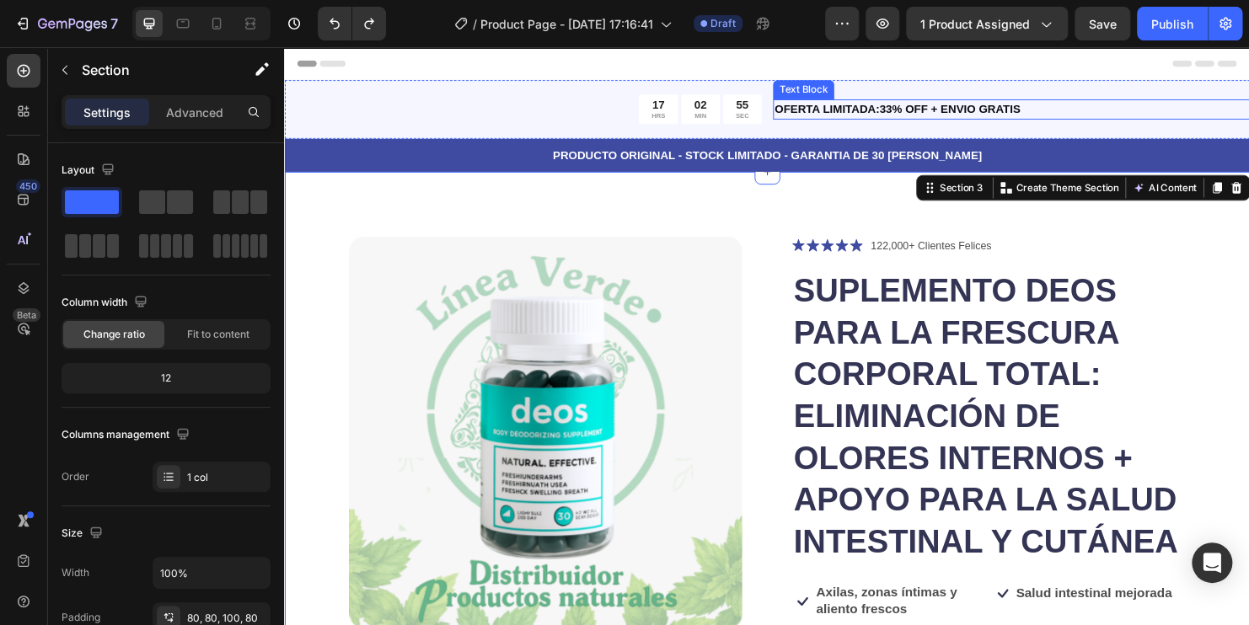
click at [1061, 110] on p "OFERTA LIMITADA:33% OFF + ENVIO GRATIS" at bounding box center [1045, 113] width 496 height 18
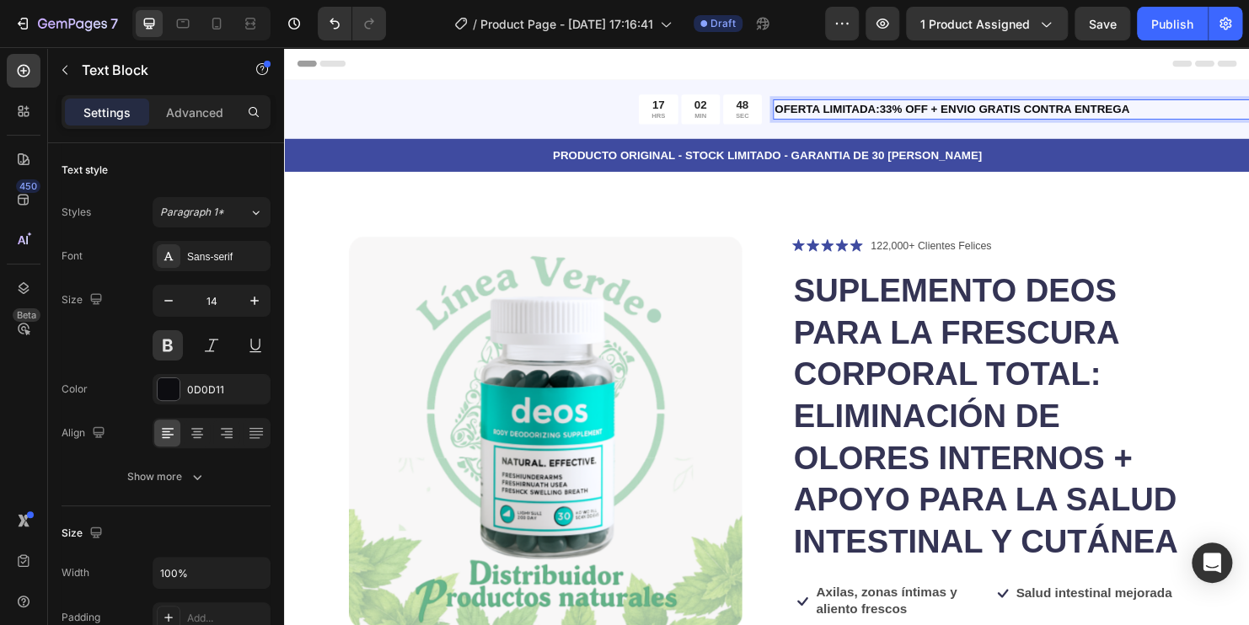
click at [1174, 109] on p "OFERTA LIMITADA:33% OFF + ENVIO GRATIS CONTRA ENTREGA" at bounding box center [1045, 113] width 496 height 18
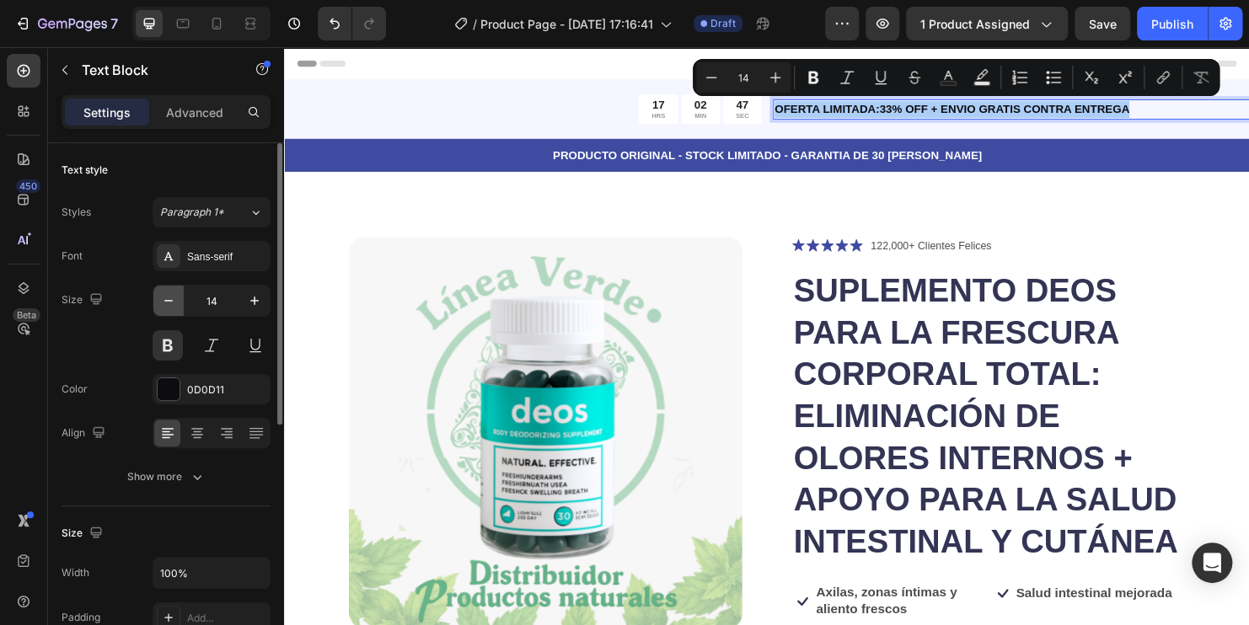
click at [170, 301] on icon "button" at bounding box center [168, 300] width 17 height 17
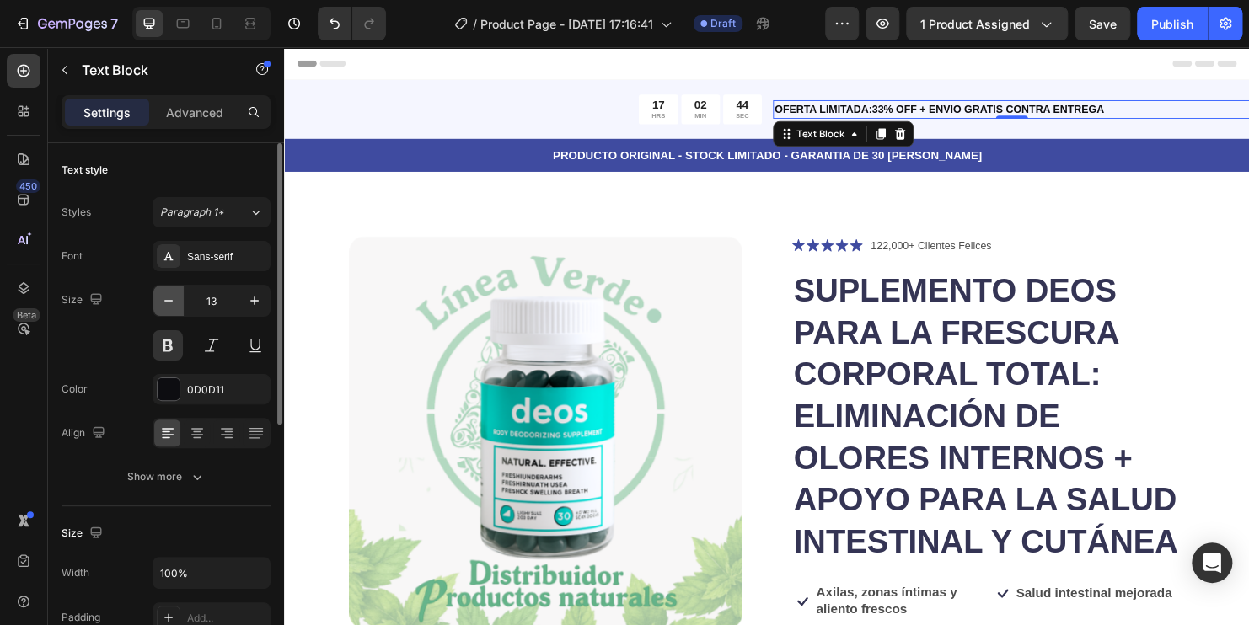
click at [170, 301] on icon "button" at bounding box center [168, 300] width 17 height 17
click at [253, 308] on icon "button" at bounding box center [254, 300] width 17 height 17
type input "13"
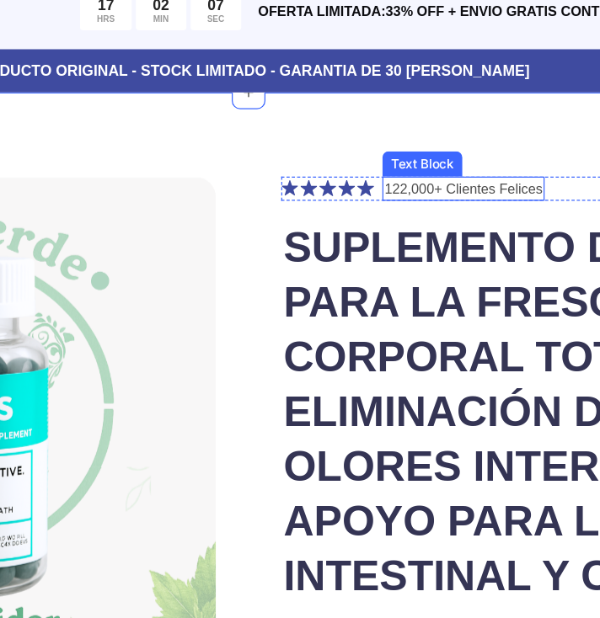
click at [260, 139] on p "122,000+ Clientes Felices" at bounding box center [293, 138] width 126 height 17
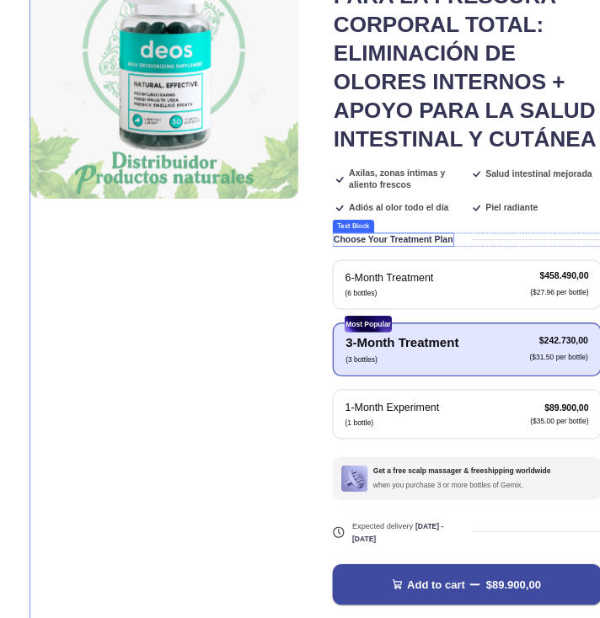
click at [652, 484] on p "Choose Your Treatment Plan" at bounding box center [610, 475] width 183 height 18
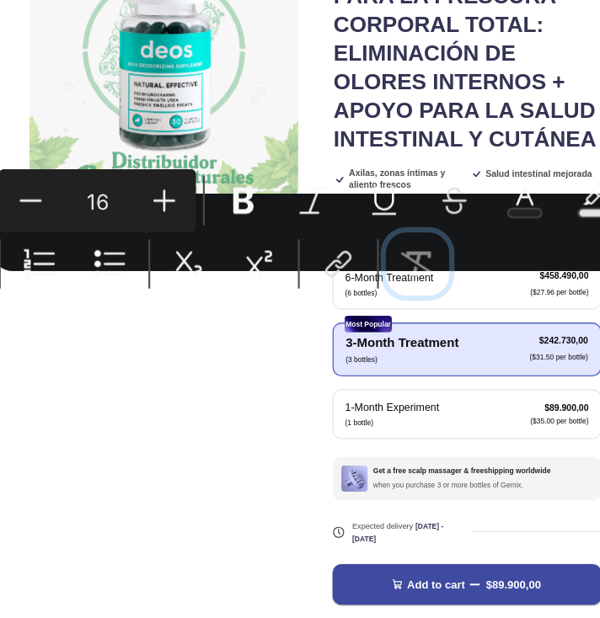
click at [492, 270] on icon "Editor contextual toolbar" at bounding box center [491, 268] width 17 height 17
click at [519, 279] on div "Minus 16 Plus Bold Italic Underline Strikethrough Text Color Text Background Co…" at bounding box center [444, 253] width 306 height 61
click at [517, 278] on div "Minus 16 Plus Bold Italic Underline Strikethrough Text Color Text Background Co…" at bounding box center [444, 253] width 306 height 61
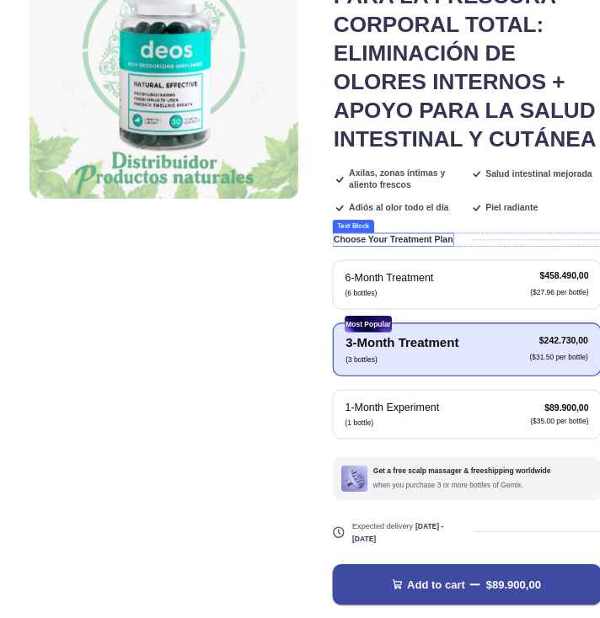
click at [656, 484] on p "Choose Your Treatment Plan" at bounding box center [610, 475] width 183 height 18
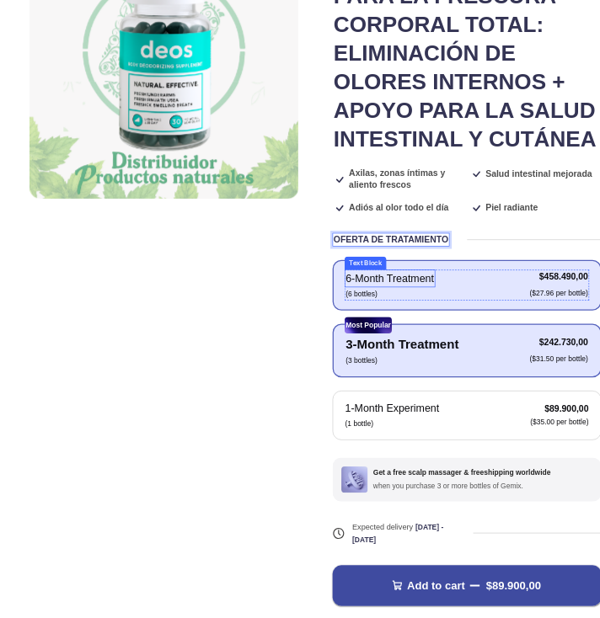
click at [636, 547] on p "6-Month Treatment" at bounding box center [606, 534] width 136 height 24
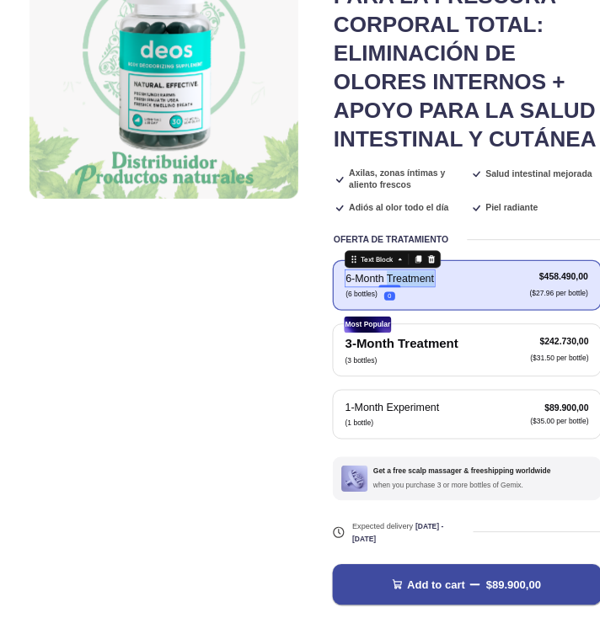
click at [636, 547] on p "6-Month Treatment" at bounding box center [606, 534] width 136 height 24
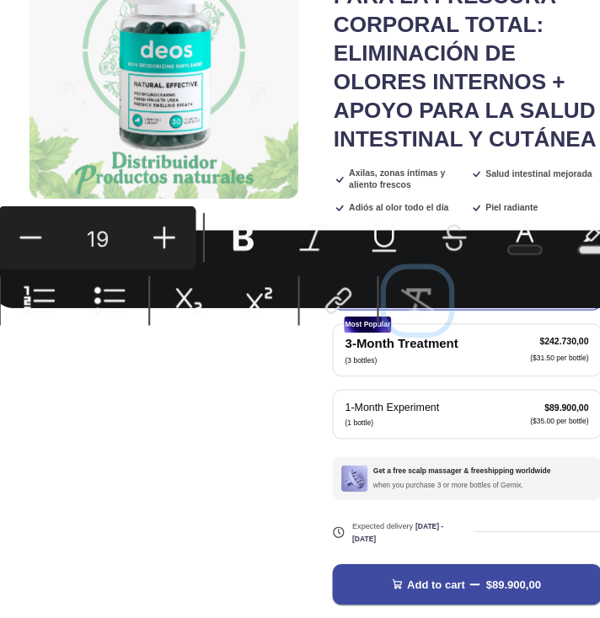
click at [487, 291] on icon "Editor contextual toolbar" at bounding box center [492, 287] width 16 height 12
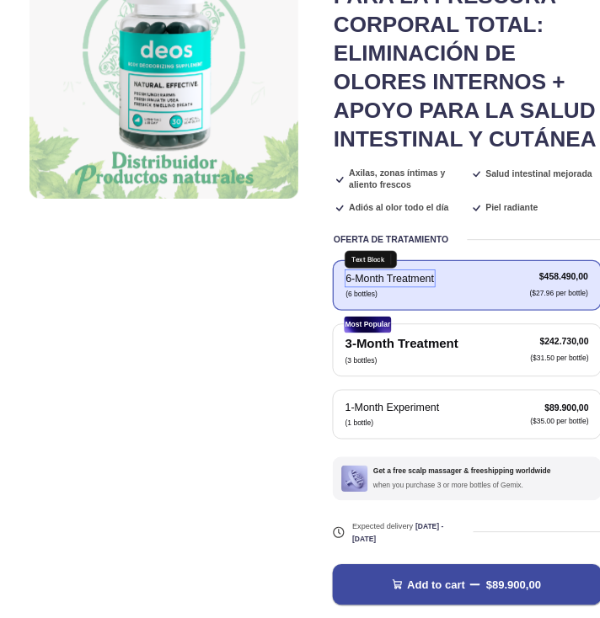
click at [609, 547] on p "6-Month Treatment" at bounding box center [606, 534] width 136 height 24
click at [553, 549] on div "Rich Text Editor. Editing area: main" at bounding box center [562, 535] width 52 height 28
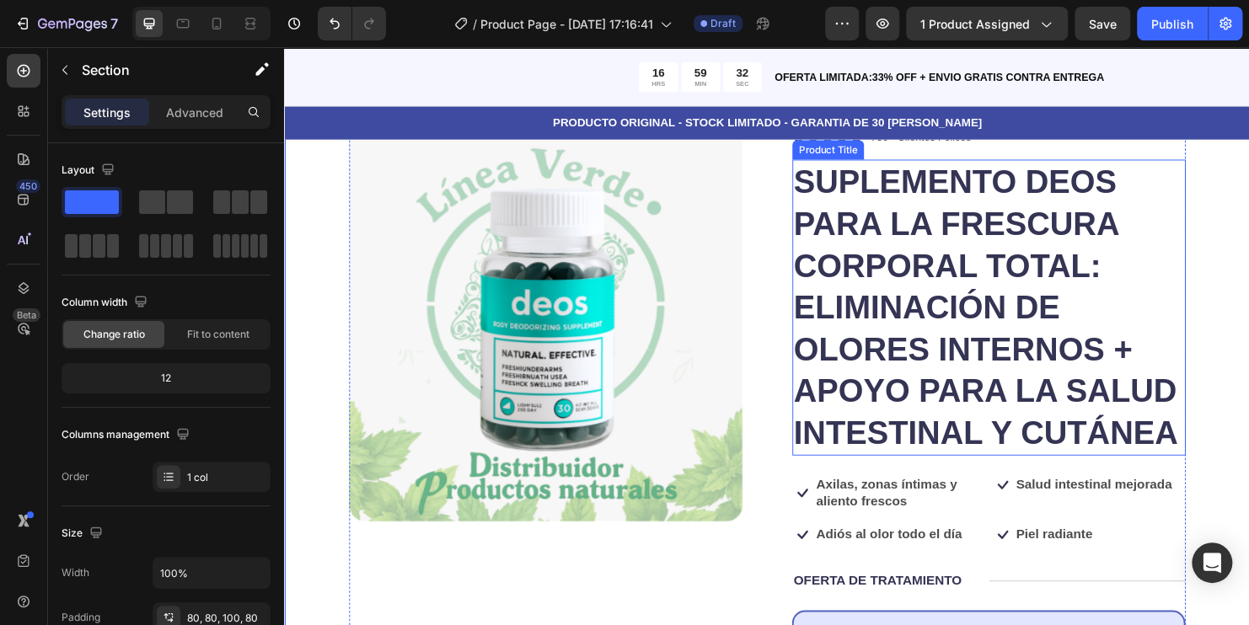
scroll to position [337, 0]
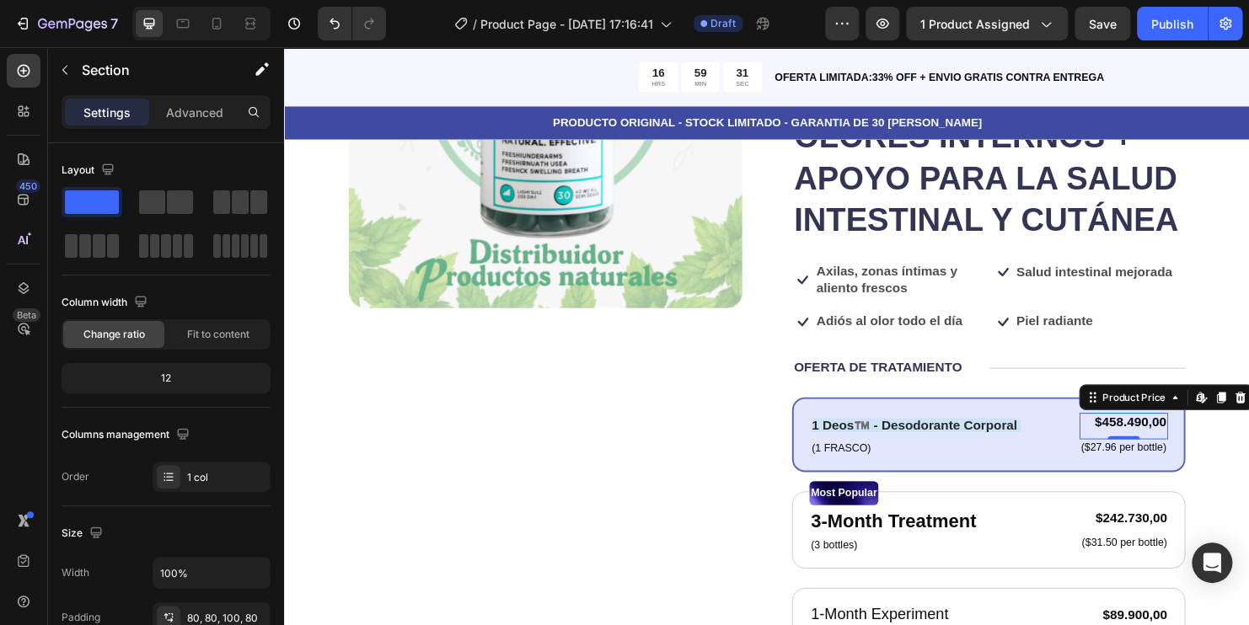
click at [1158, 451] on div "$458.490,00" at bounding box center [1162, 440] width 93 height 21
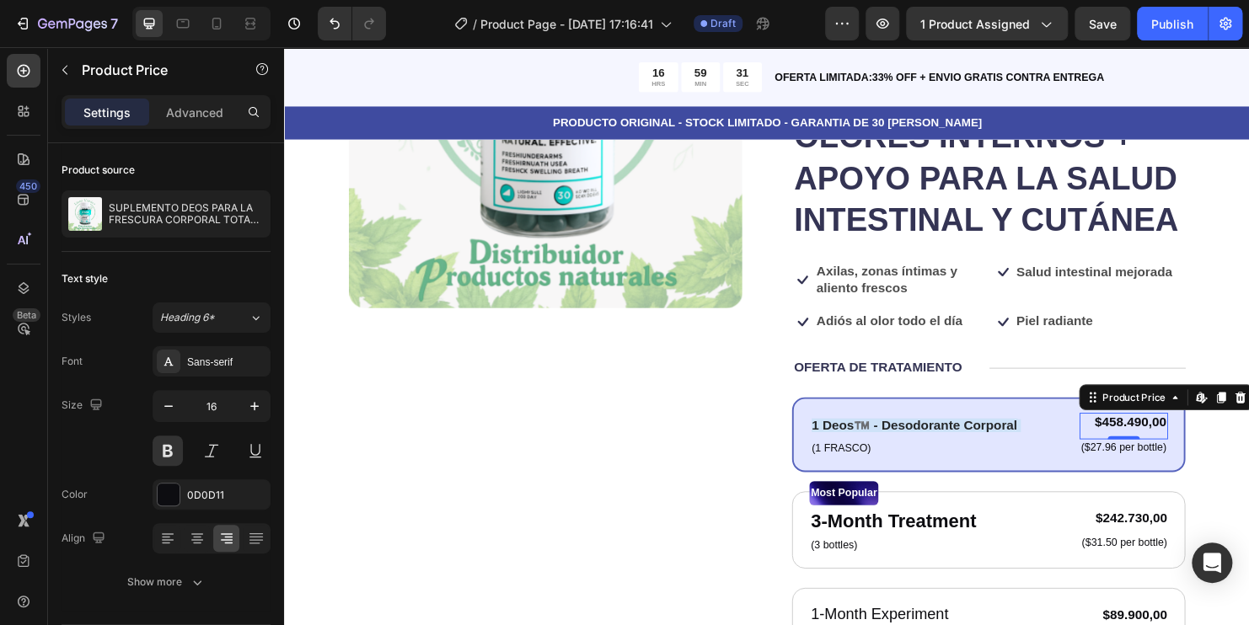
click at [1158, 451] on div "$458.490,00" at bounding box center [1162, 440] width 93 height 21
click at [1238, 420] on icon at bounding box center [1244, 413] width 13 height 13
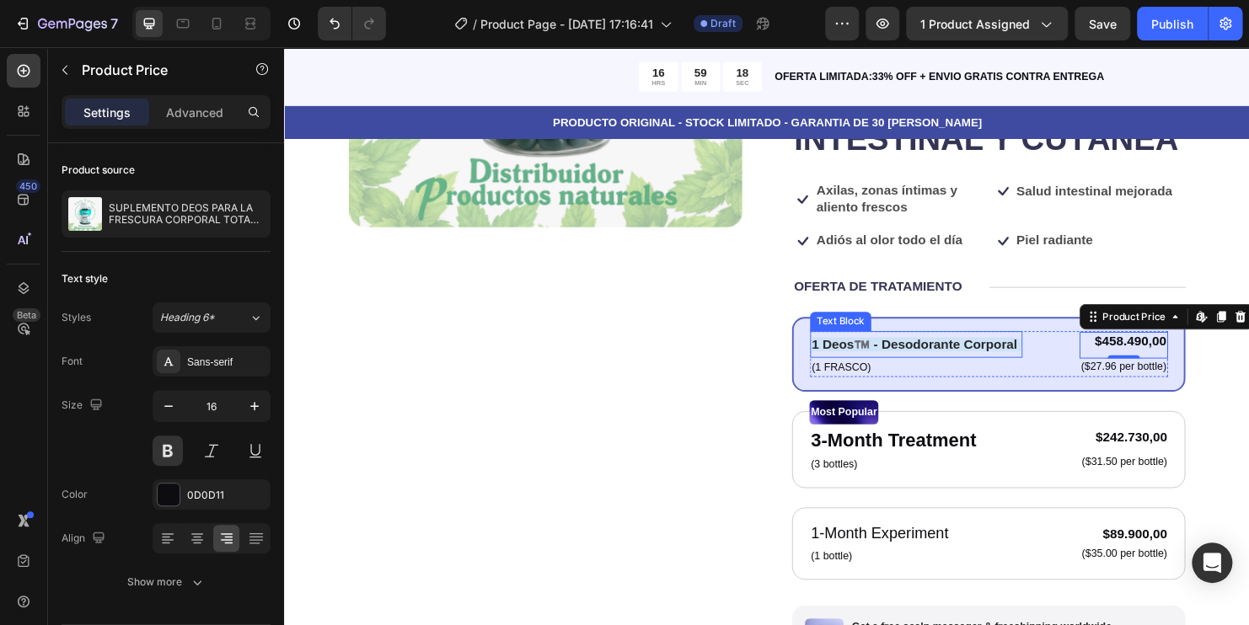
scroll to position [421, 0]
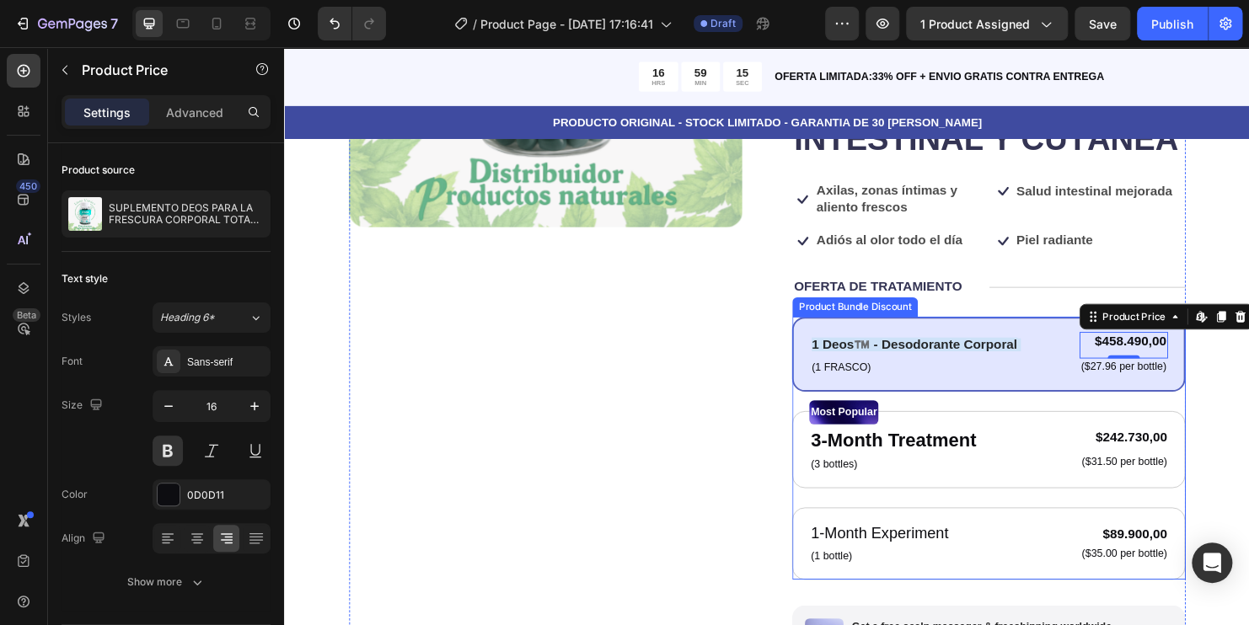
click at [1075, 408] on div "1 Deos™️ - Desodorante Corporal Text Block (1 FRASCO) Text Block $458.490,00 Pr…" at bounding box center [1022, 368] width 412 height 78
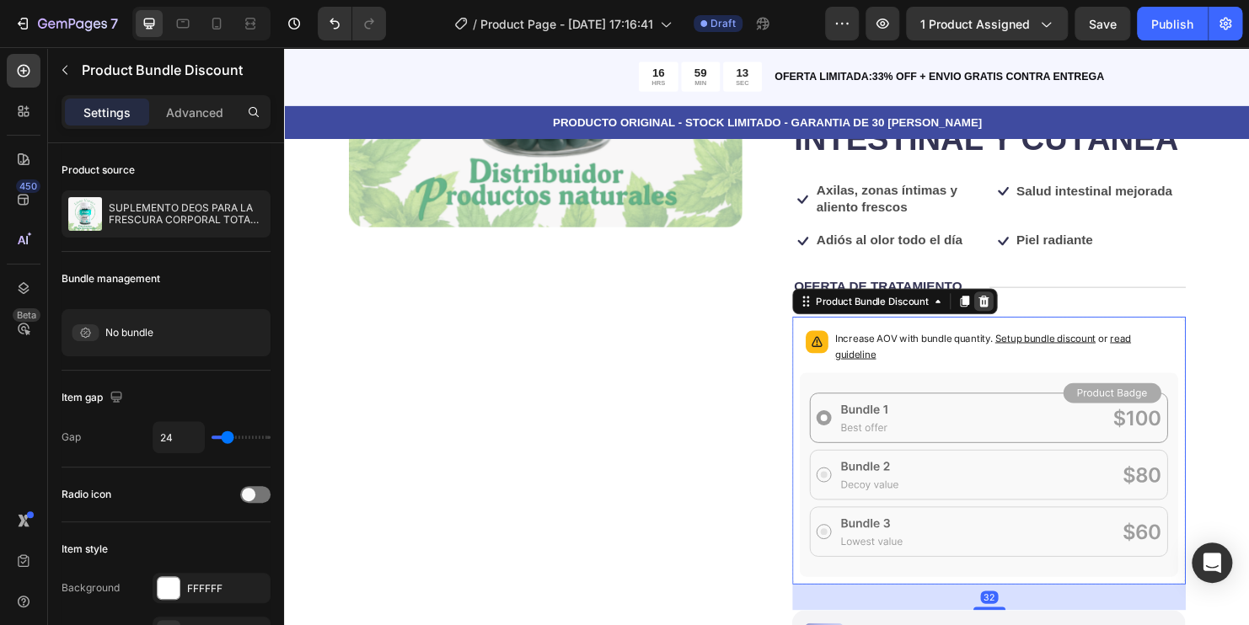
click at [1014, 319] on icon at bounding box center [1016, 313] width 11 height 12
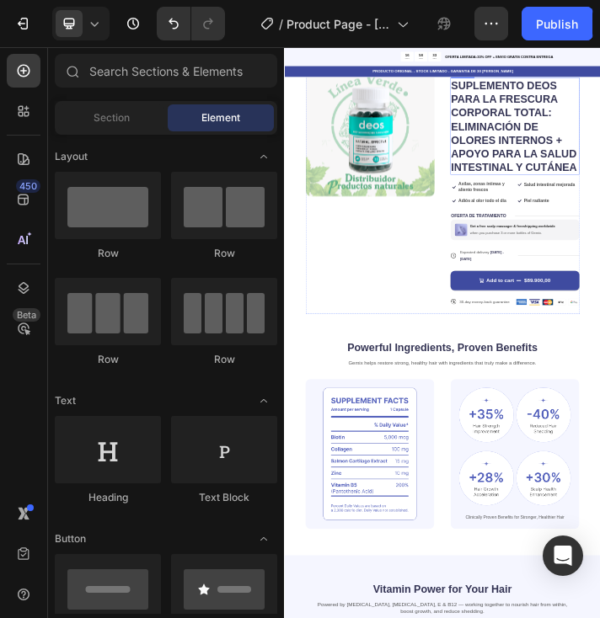
scroll to position [0, 0]
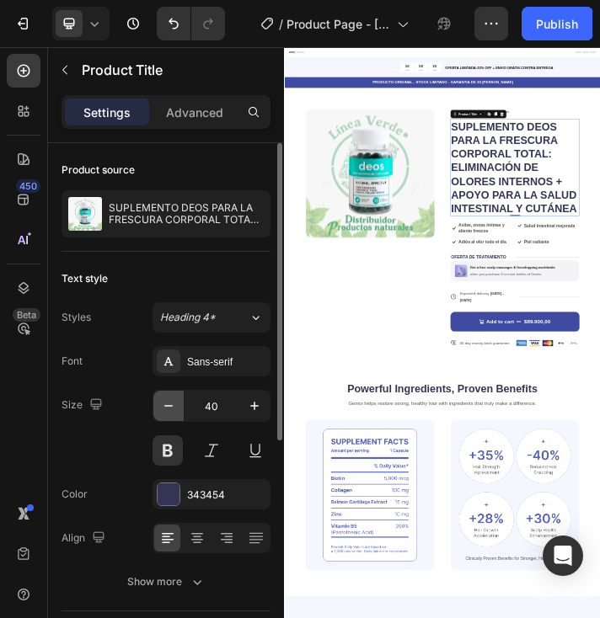
click at [172, 402] on icon "button" at bounding box center [168, 406] width 17 height 17
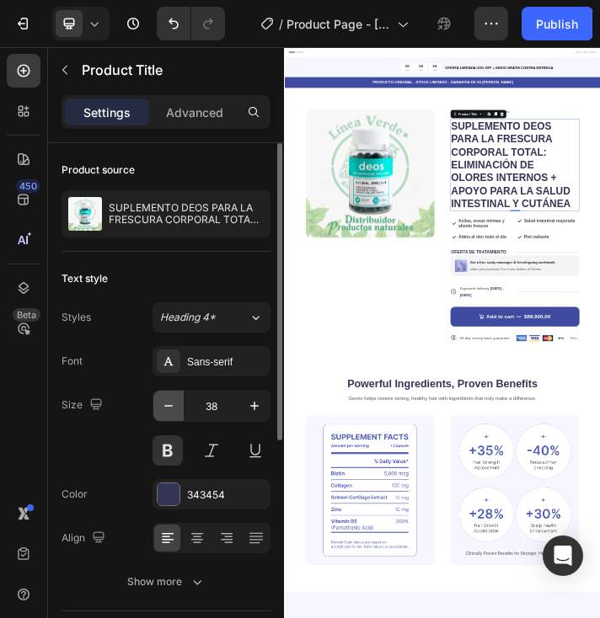
click at [172, 402] on icon "button" at bounding box center [168, 406] width 17 height 17
click at [170, 402] on icon "button" at bounding box center [168, 406] width 17 height 17
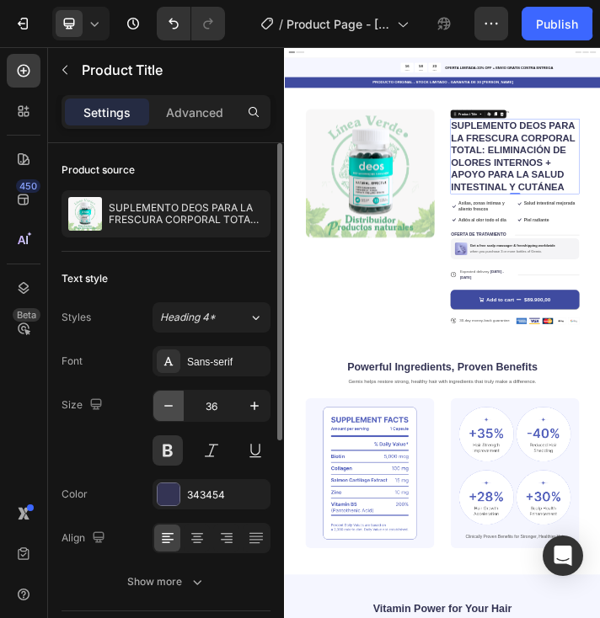
click at [169, 402] on icon "button" at bounding box center [168, 406] width 17 height 17
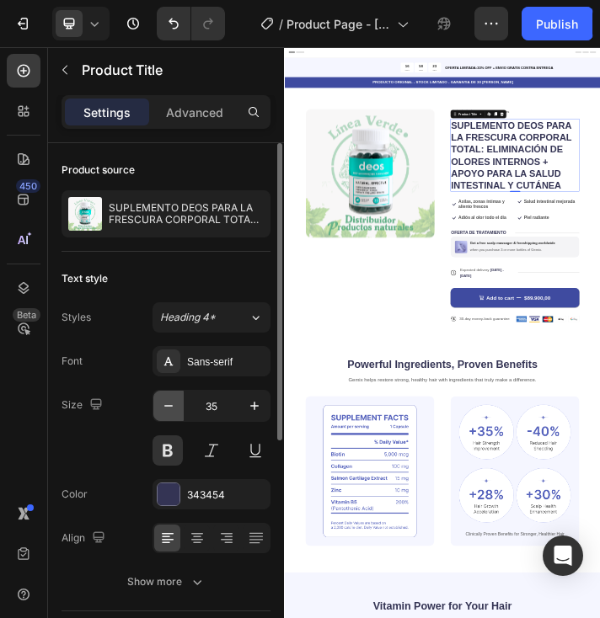
click at [169, 402] on icon "button" at bounding box center [168, 406] width 17 height 17
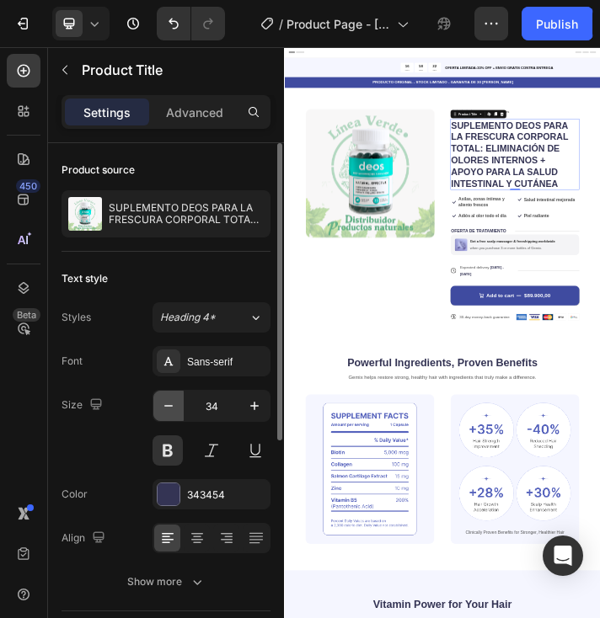
click at [169, 402] on icon "button" at bounding box center [168, 406] width 17 height 17
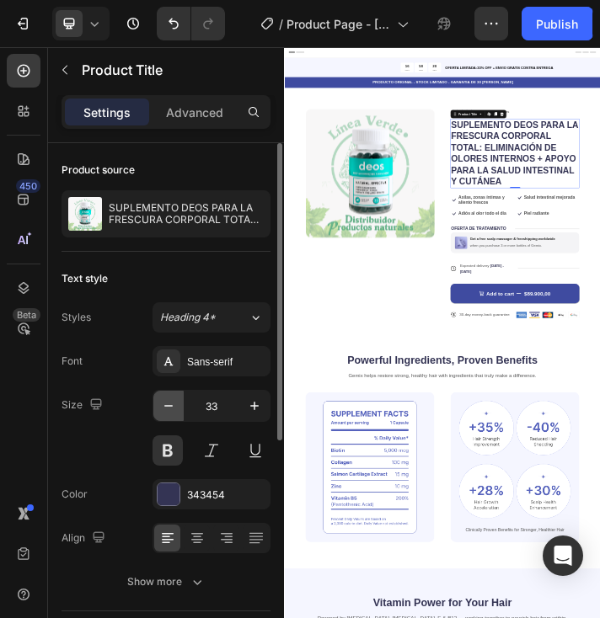
click at [169, 402] on icon "button" at bounding box center [168, 406] width 17 height 17
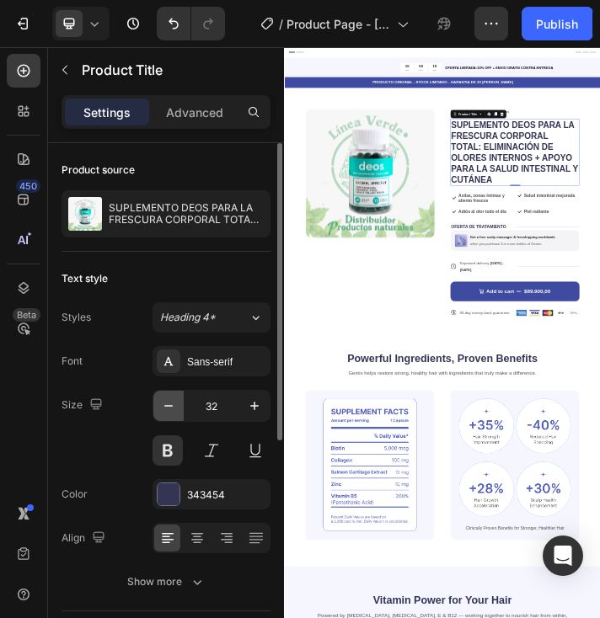
click at [169, 402] on icon "button" at bounding box center [168, 406] width 17 height 17
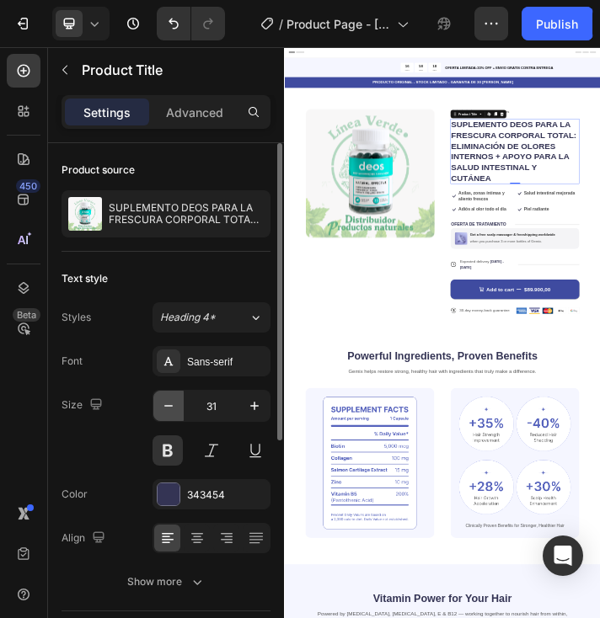
click at [169, 402] on icon "button" at bounding box center [168, 406] width 17 height 17
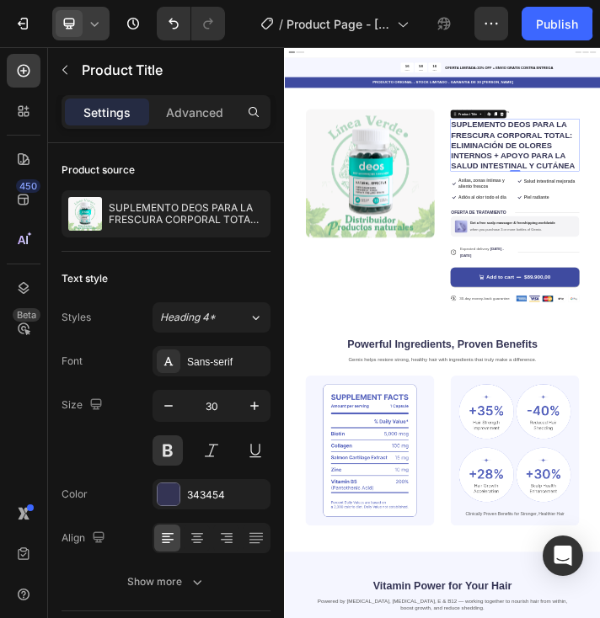
click at [100, 26] on icon at bounding box center [94, 23] width 17 height 17
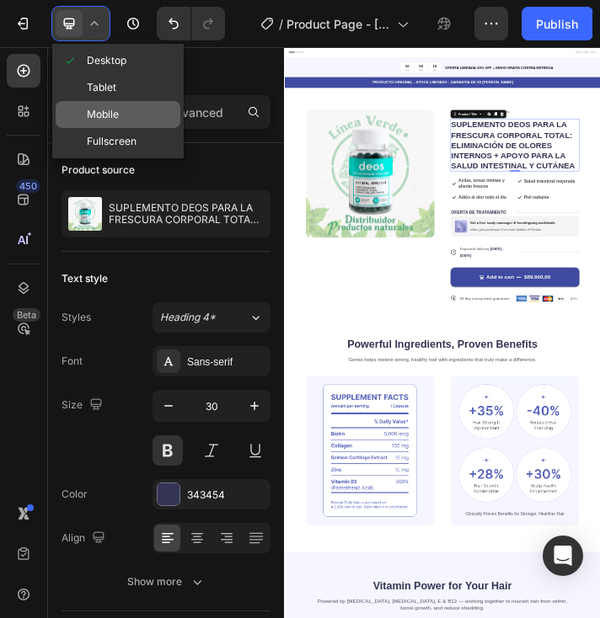
click at [109, 106] on span "Mobile" at bounding box center [103, 114] width 32 height 17
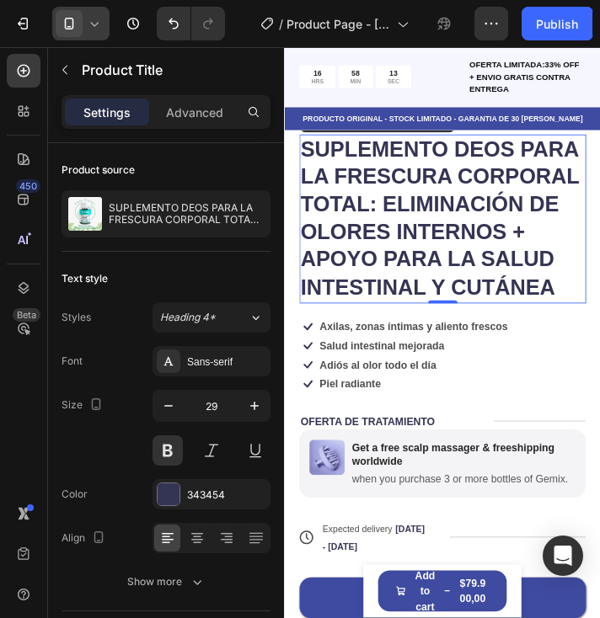
scroll to position [301, 0]
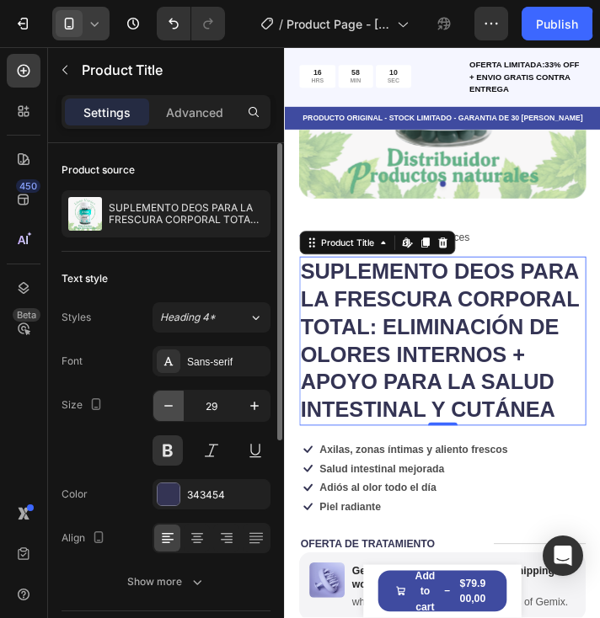
click at [172, 408] on icon "button" at bounding box center [168, 406] width 17 height 17
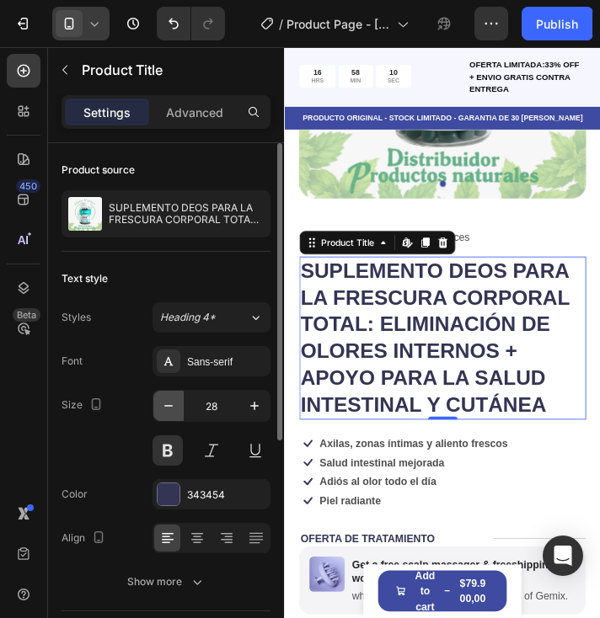
click at [169, 406] on icon "button" at bounding box center [168, 406] width 17 height 17
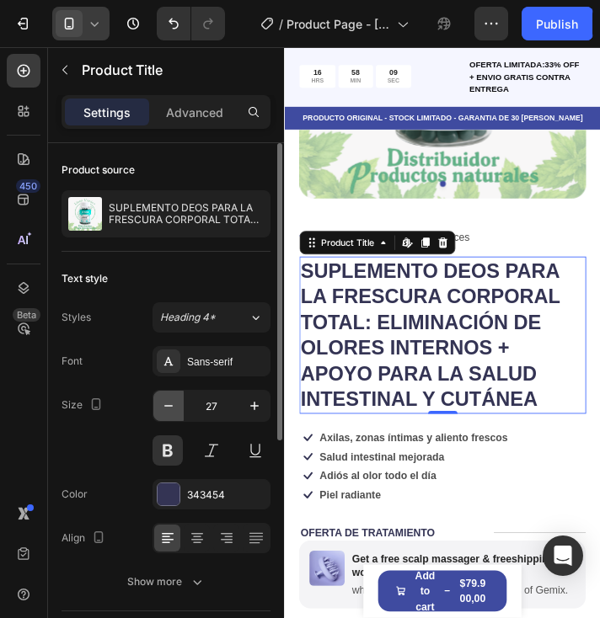
click at [165, 399] on icon "button" at bounding box center [168, 406] width 17 height 17
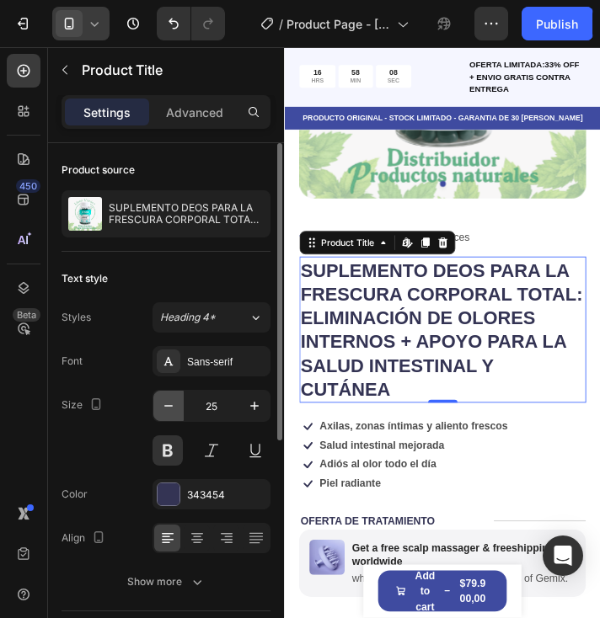
click at [165, 399] on icon "button" at bounding box center [168, 406] width 17 height 17
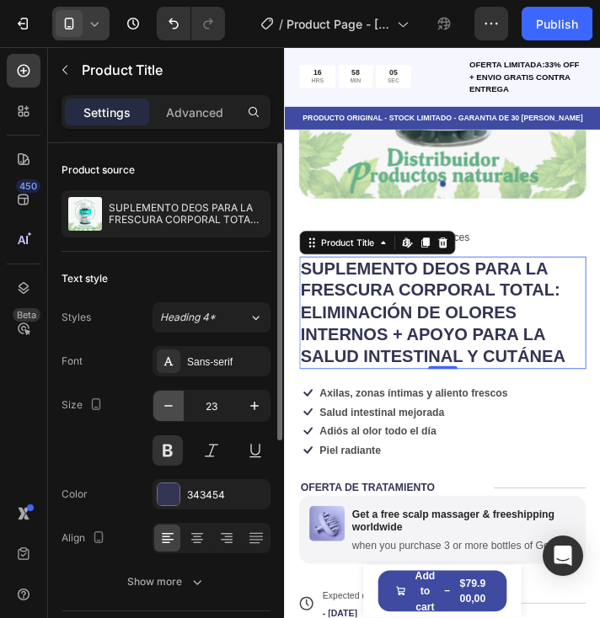
click at [164, 399] on icon "button" at bounding box center [168, 406] width 17 height 17
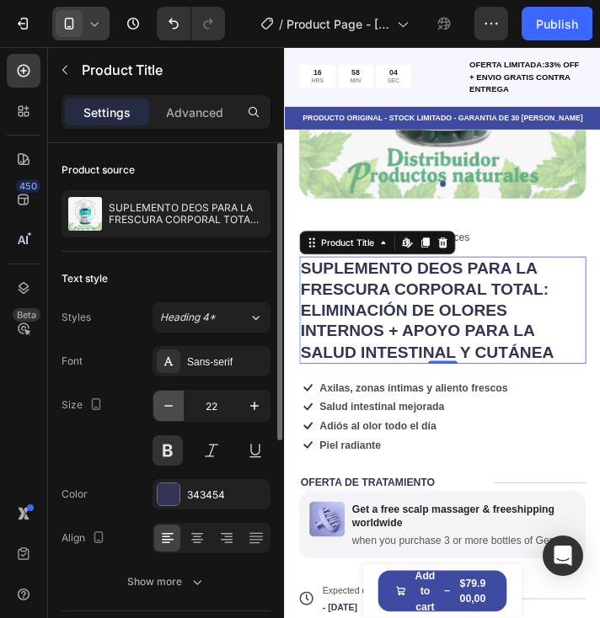
drag, startPoint x: 164, startPoint y: 399, endPoint x: 324, endPoint y: 378, distance: 160.6
click at [164, 399] on icon "button" at bounding box center [168, 406] width 17 height 17
type input "21"
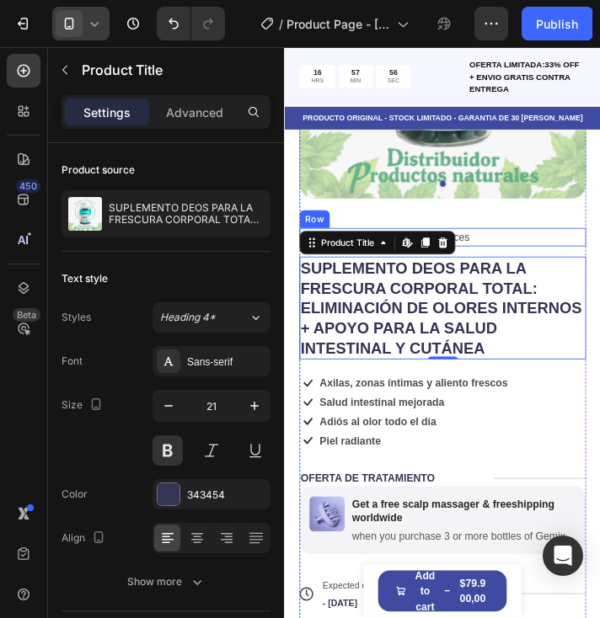
click at [573, 255] on div "Icon Icon Icon Icon Icon Icon List 750+ Clientes Felices Text Block Row" at bounding box center [465, 265] width 329 height 21
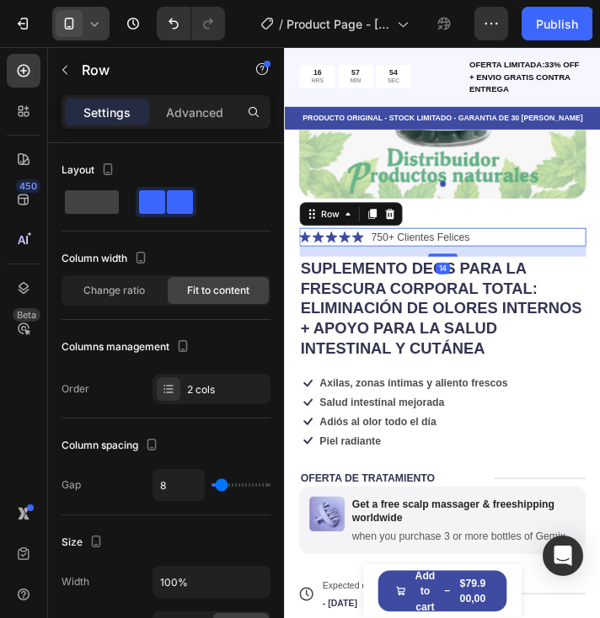
scroll to position [0, 0]
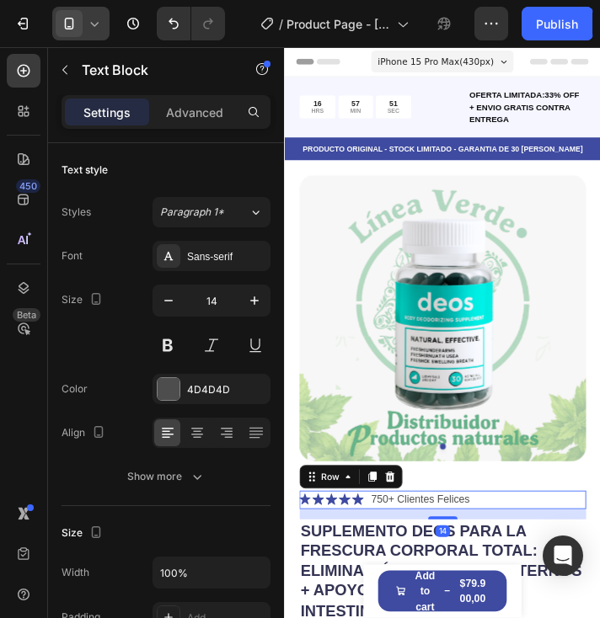
click at [519, 556] on div "Icon Icon Icon Icon Icon Icon List 750+ Clientes Felices Text Block Row 14" at bounding box center [465, 566] width 329 height 21
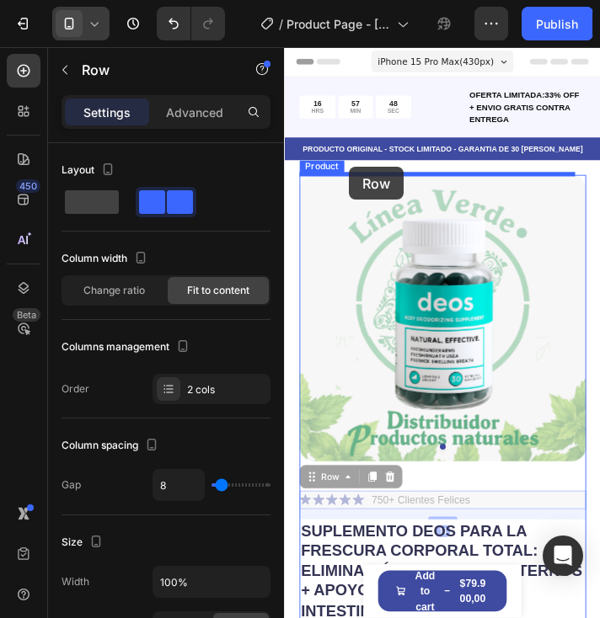
drag, startPoint x: 318, startPoint y: 538, endPoint x: 361, endPoint y: 185, distance: 355.8
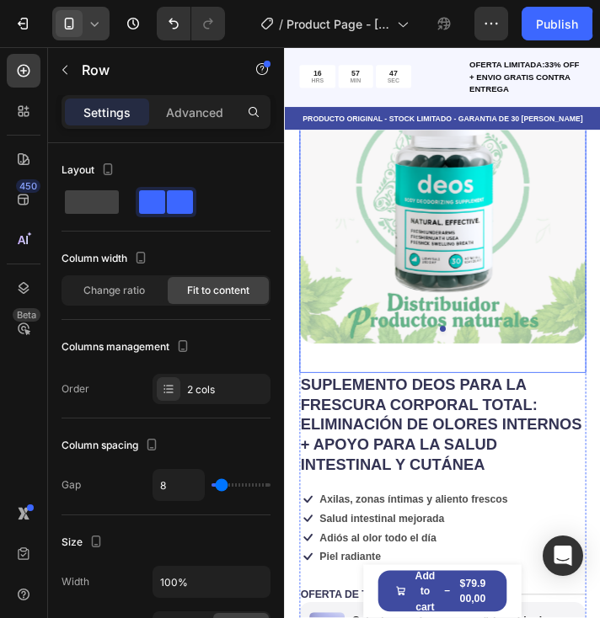
scroll to position [169, 0]
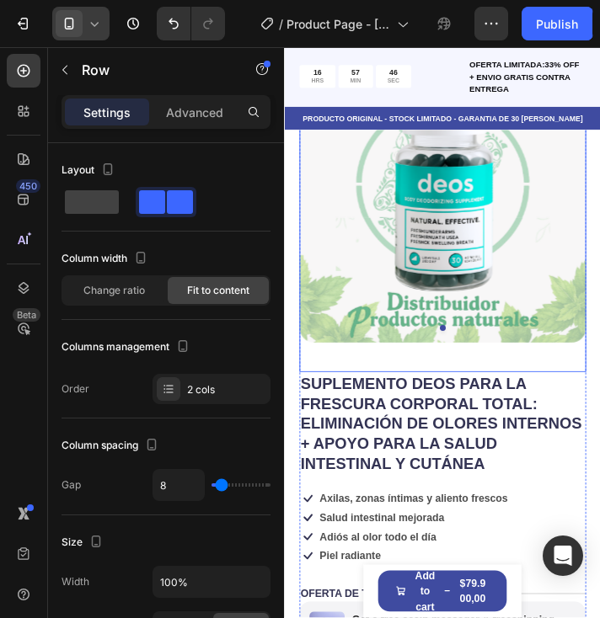
click at [477, 378] on div "Product Images" at bounding box center [465, 239] width 329 height 362
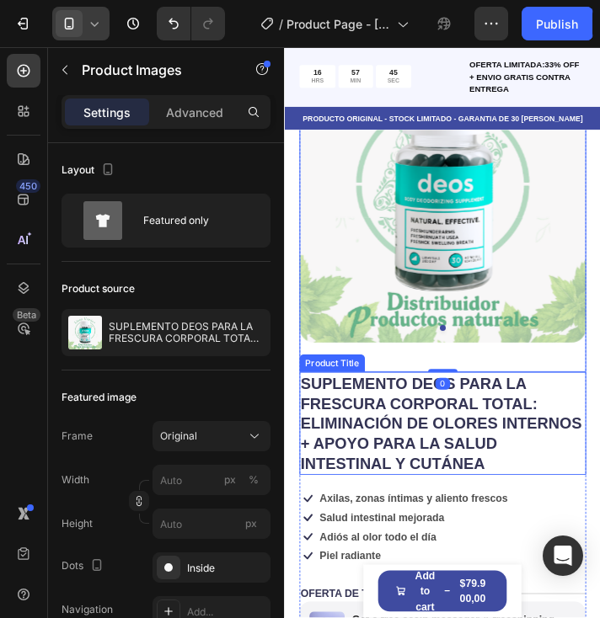
click at [490, 436] on h1 "SUPLEMENTO DEOS PARA LA FRESCURA CORPORAL TOTAL: ELIMINACIÓN DE OLORES INTERNOS…" at bounding box center [465, 479] width 329 height 118
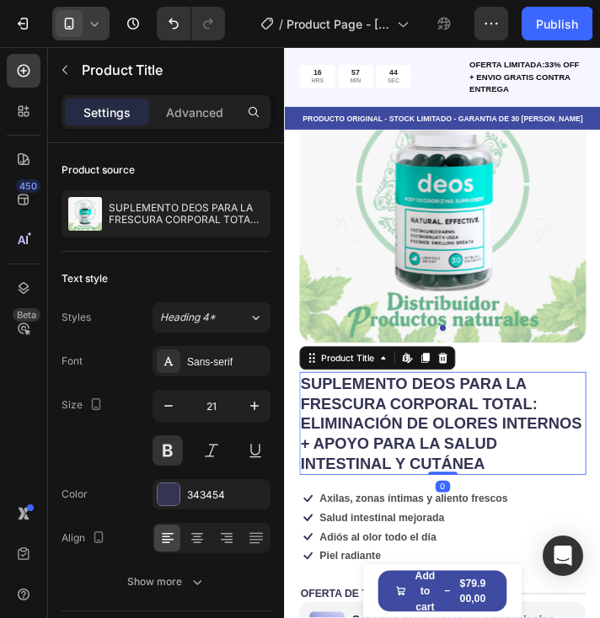
scroll to position [253, 0]
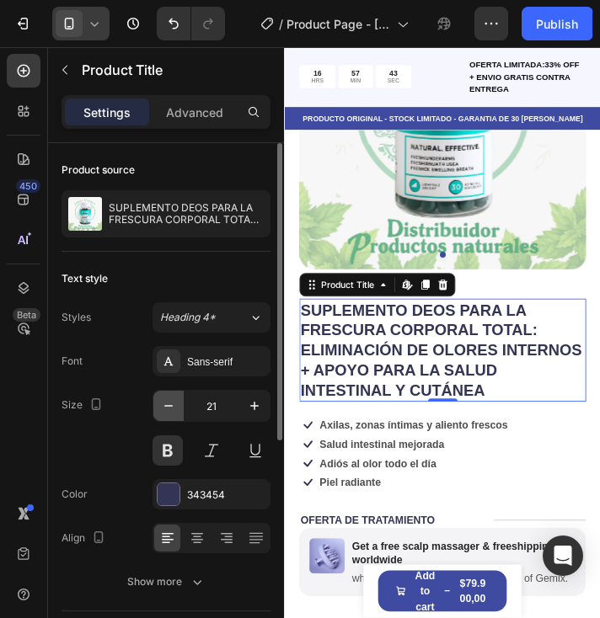
click at [172, 399] on icon "button" at bounding box center [168, 406] width 17 height 17
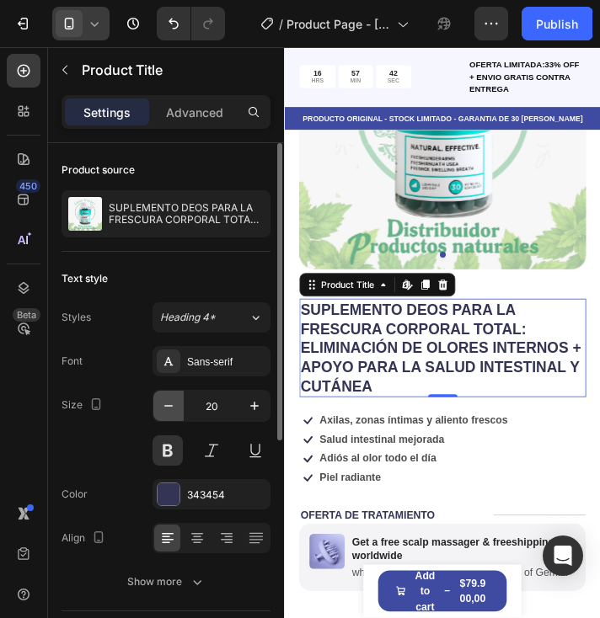
click at [172, 399] on icon "button" at bounding box center [168, 406] width 17 height 17
type input "19"
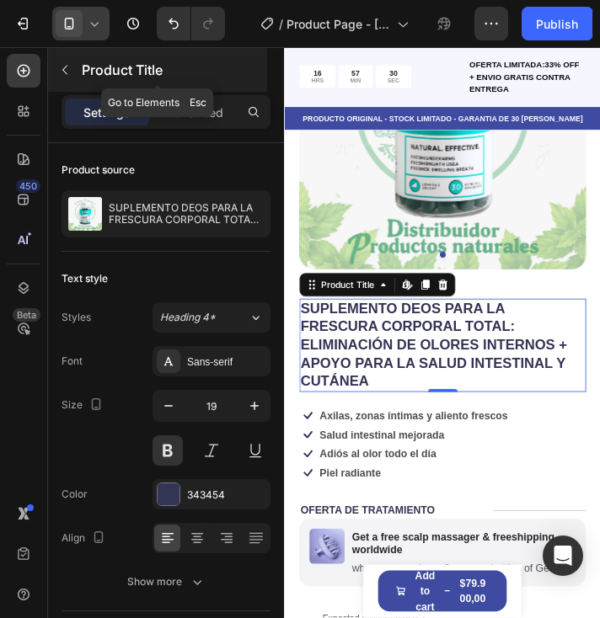
click at [63, 62] on button "button" at bounding box center [64, 69] width 27 height 27
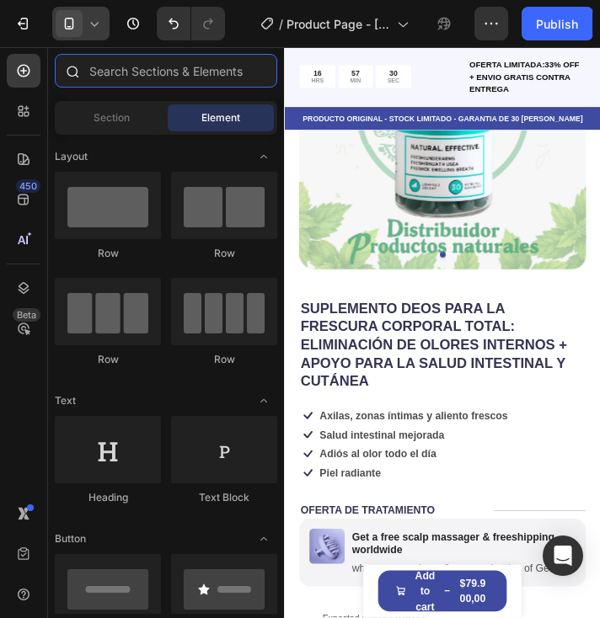
click at [133, 79] on input "text" at bounding box center [166, 71] width 222 height 34
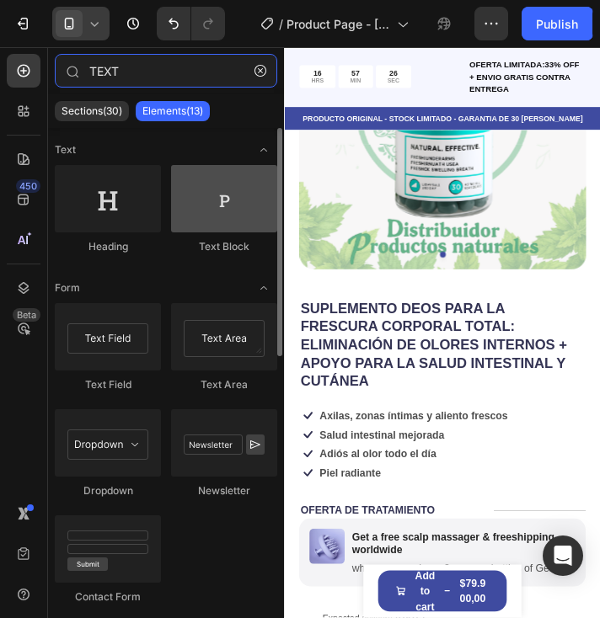
type input "TEXT"
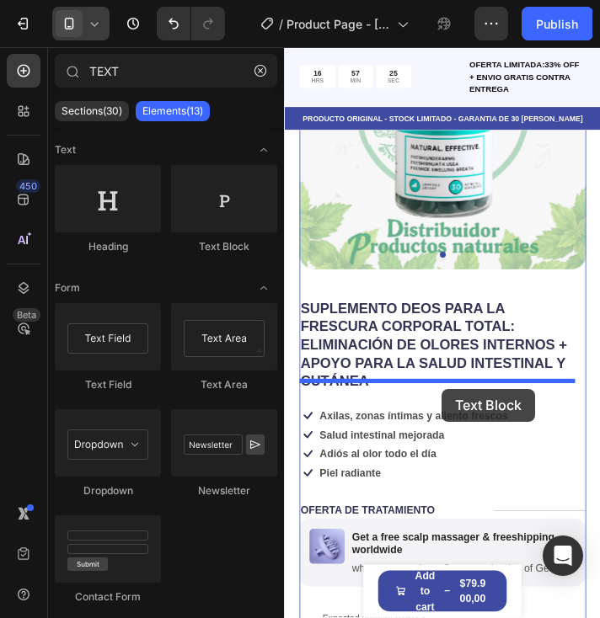
drag, startPoint x: 506, startPoint y: 253, endPoint x: 464, endPoint y: 439, distance: 190.9
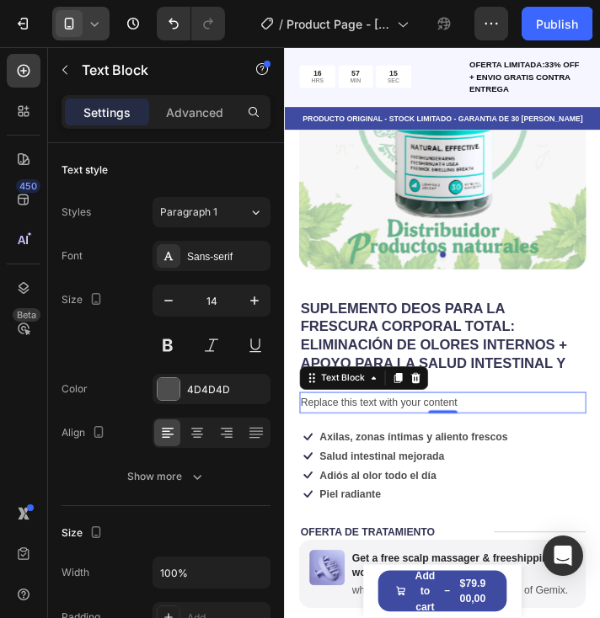
click at [407, 443] on div "Replace this text with your content" at bounding box center [465, 455] width 329 height 24
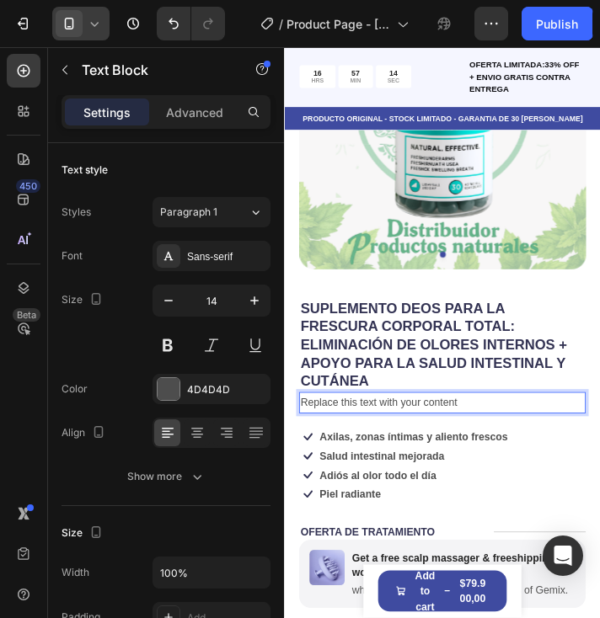
click at [497, 445] on p "Replace this text with your content" at bounding box center [465, 455] width 325 height 21
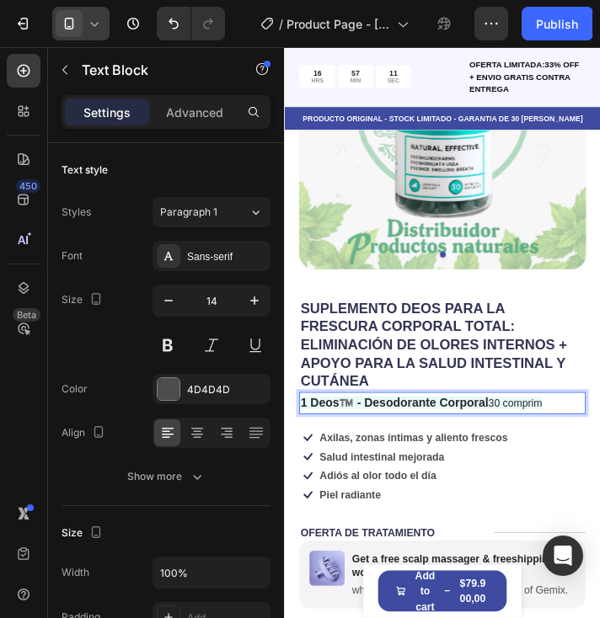
click at [586, 445] on p "1 Deos™️ - Desodorante Corporal 30 comprim" at bounding box center [465, 456] width 325 height 22
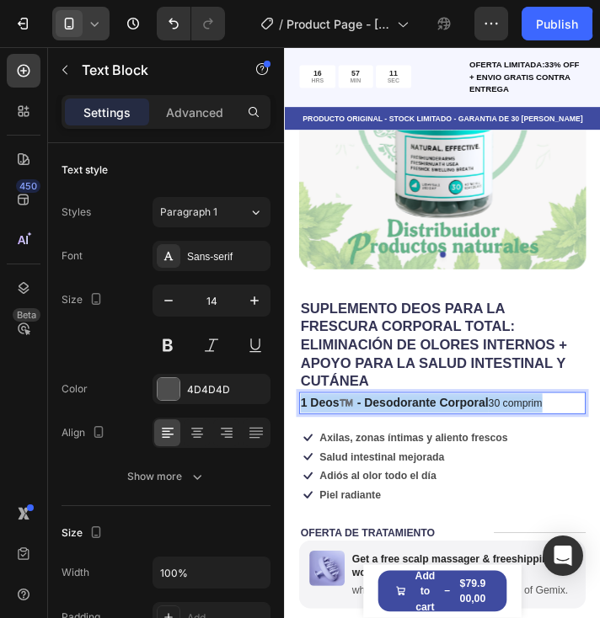
click at [586, 445] on p "1 Deos™️ - Desodorante Corporal 30 comprim" at bounding box center [465, 456] width 325 height 22
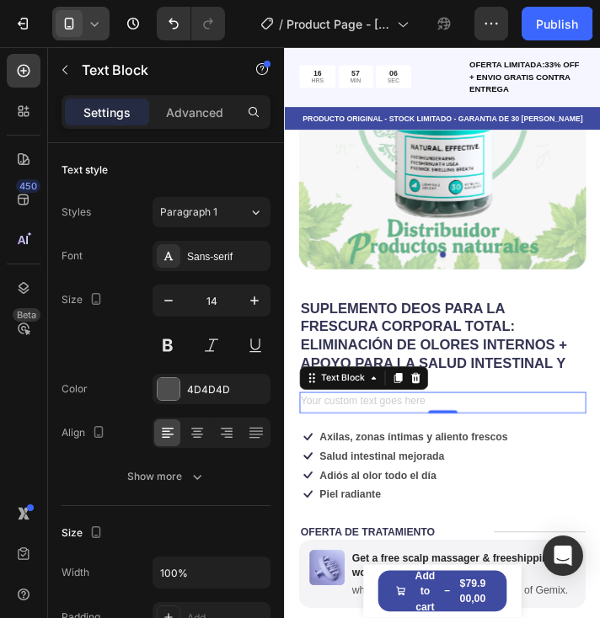
click at [412, 443] on div "Rich Text Editor. Editing area: main" at bounding box center [465, 455] width 329 height 24
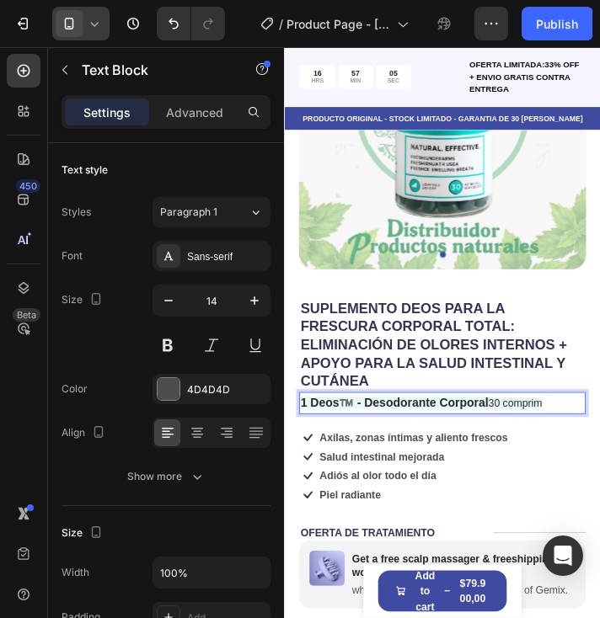
click at [406, 448] on strong "1 Deos™️ - Desodorante Corporal" at bounding box center [411, 455] width 216 height 14
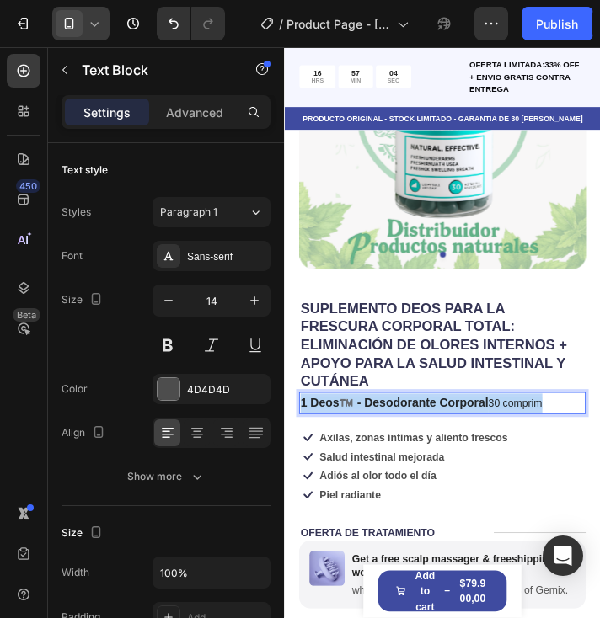
click at [406, 448] on strong "1 Deos™️ - Desodorante Corporal" at bounding box center [411, 455] width 216 height 14
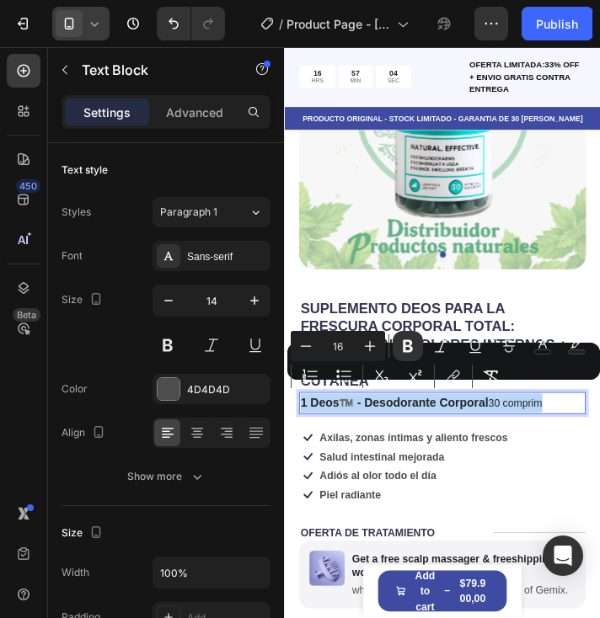
copy p "1 Deos™️ - Desodorante Corporal 30 comprim"
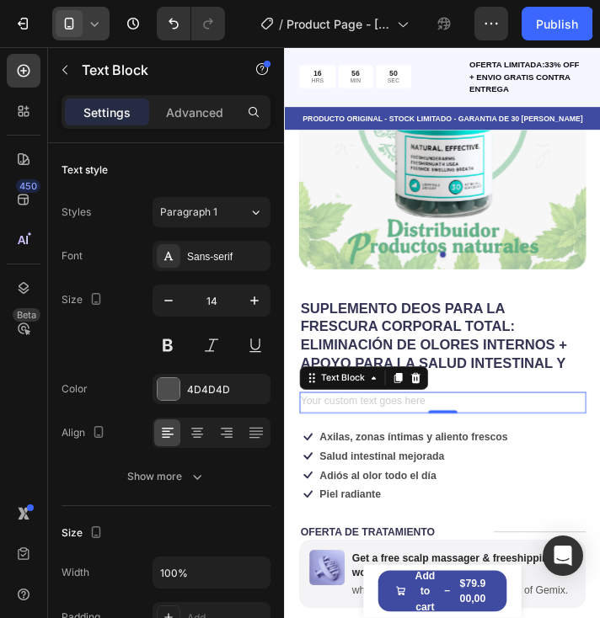
click at [427, 443] on div "Rich Text Editor. Editing area: main" at bounding box center [465, 455] width 329 height 24
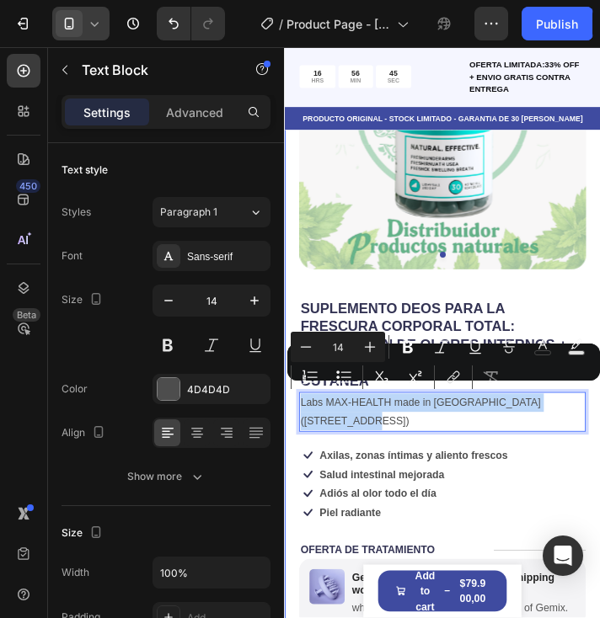
drag, startPoint x: 411, startPoint y: 464, endPoint x: 298, endPoint y: 440, distance: 115.5
click at [298, 440] on div "Icon Icon Icon Icon Icon Icon List 750+ Clientes Felices Text Block Row Product…" at bounding box center [465, 449] width 362 height 1050
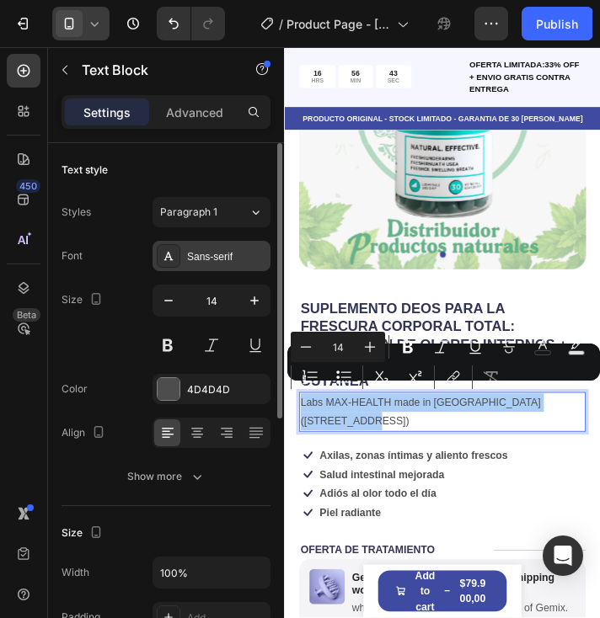
click at [173, 257] on icon at bounding box center [168, 255] width 13 height 13
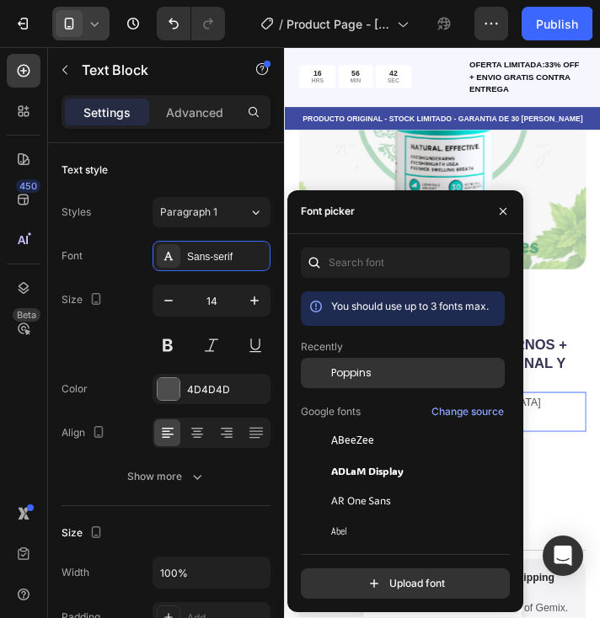
click at [352, 486] on div "Poppins" at bounding box center [403, 501] width 204 height 30
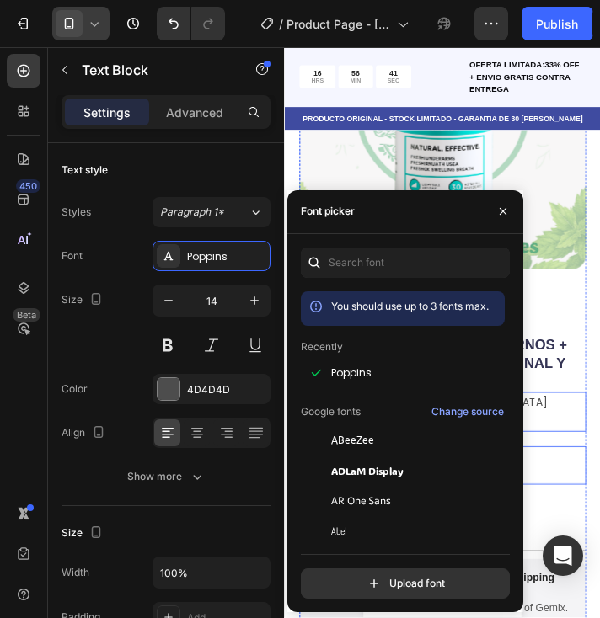
click at [593, 506] on div "Icon Axilas, zonas íntimas y aliento frescos Text Block Row Icon Salud intestin…" at bounding box center [465, 528] width 329 height 44
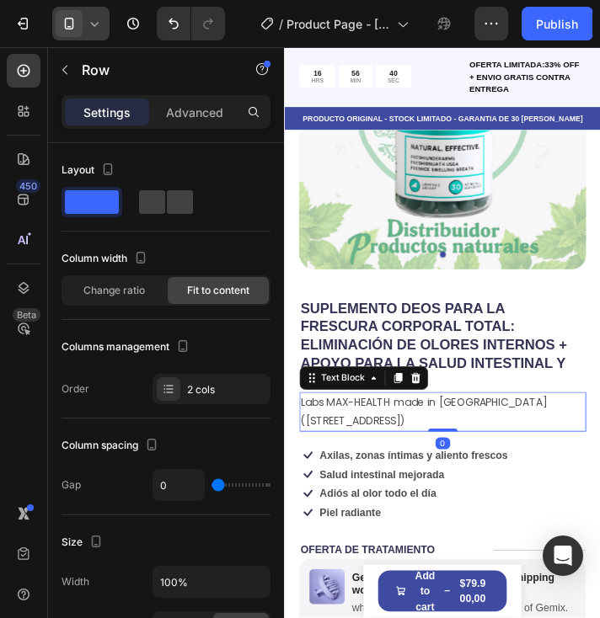
click at [493, 450] on p "Labs MAX-HEALTH made in [GEOGRAPHIC_DATA] ([STREET_ADDRESS])" at bounding box center [465, 466] width 325 height 42
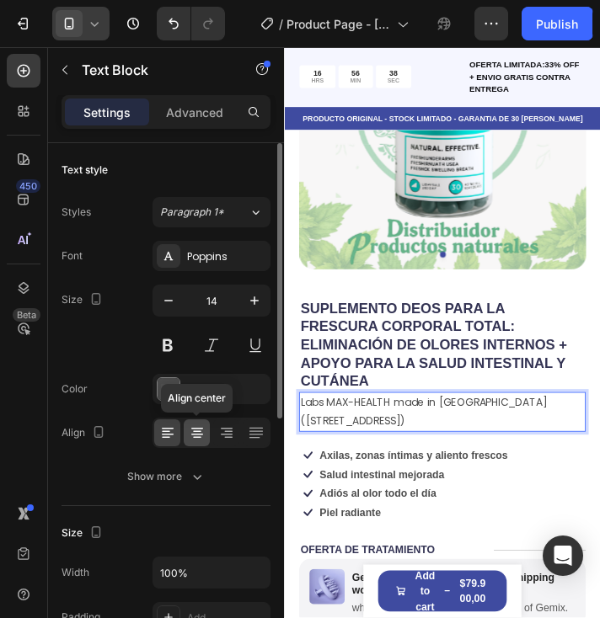
click at [201, 428] on icon at bounding box center [197, 429] width 12 height 2
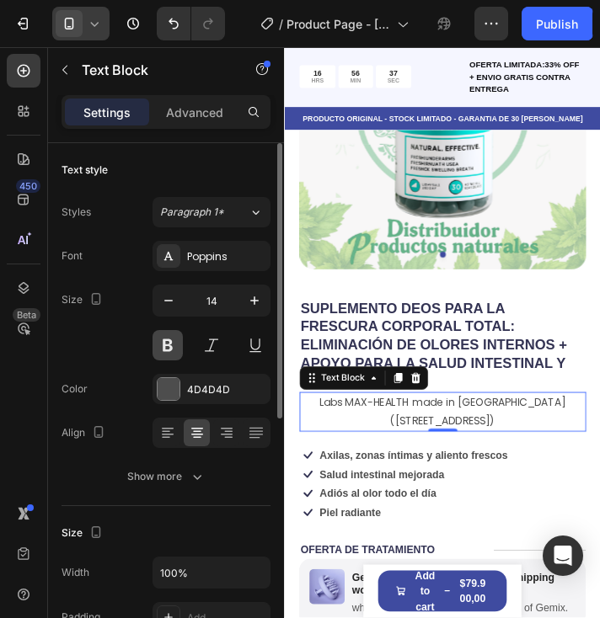
click at [172, 342] on button at bounding box center [168, 345] width 30 height 30
click at [172, 305] on icon "button" at bounding box center [168, 300] width 17 height 17
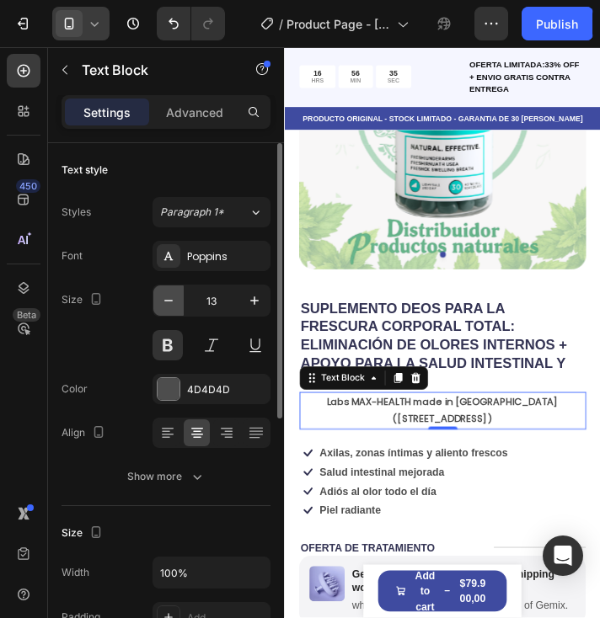
click at [172, 305] on icon "button" at bounding box center [168, 300] width 17 height 17
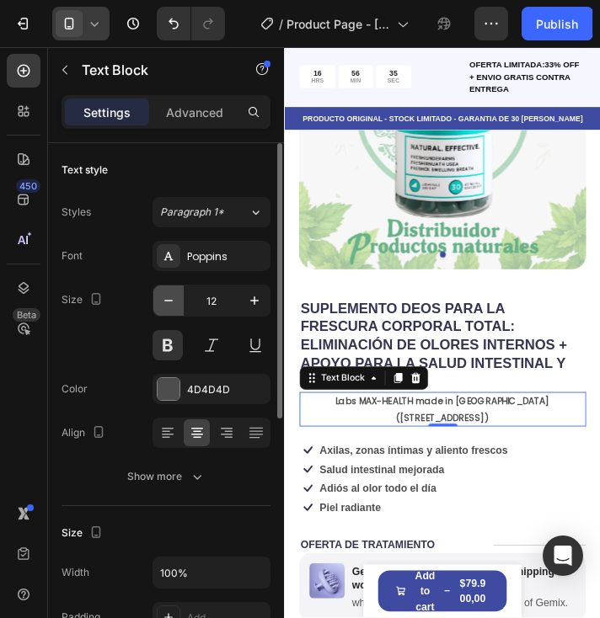
click at [172, 305] on icon "button" at bounding box center [168, 300] width 17 height 17
type input "11"
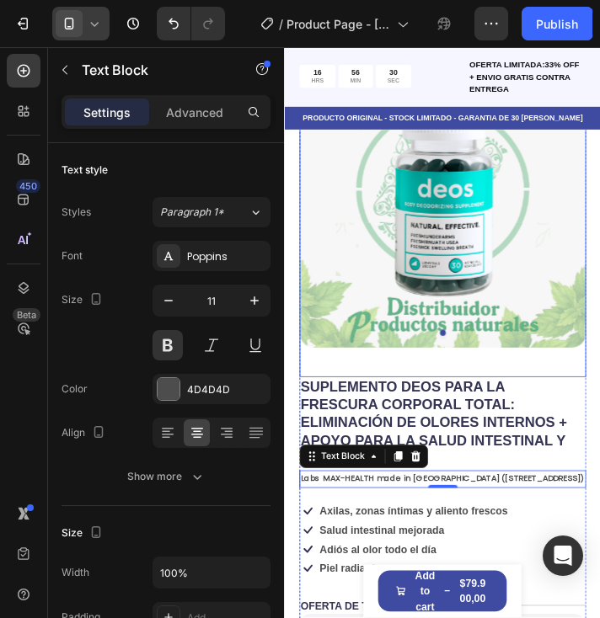
scroll to position [0, 0]
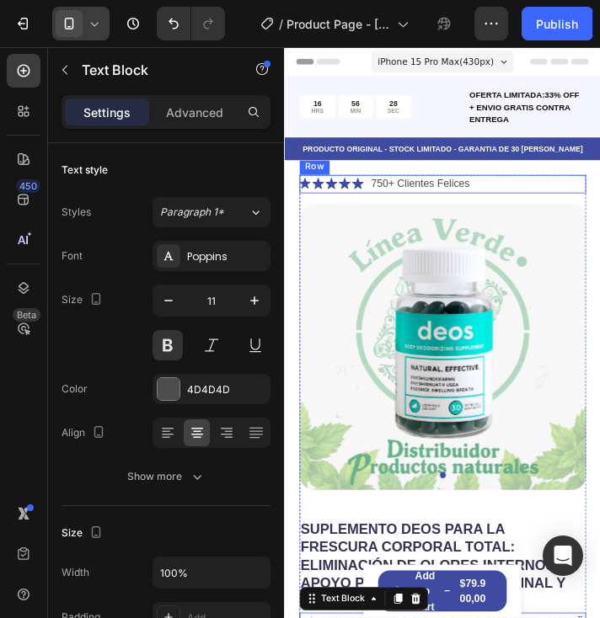
click at [533, 201] on div "Icon Icon Icon Icon Icon Icon List 750+ Clientes Felices Text Block Row" at bounding box center [465, 204] width 329 height 21
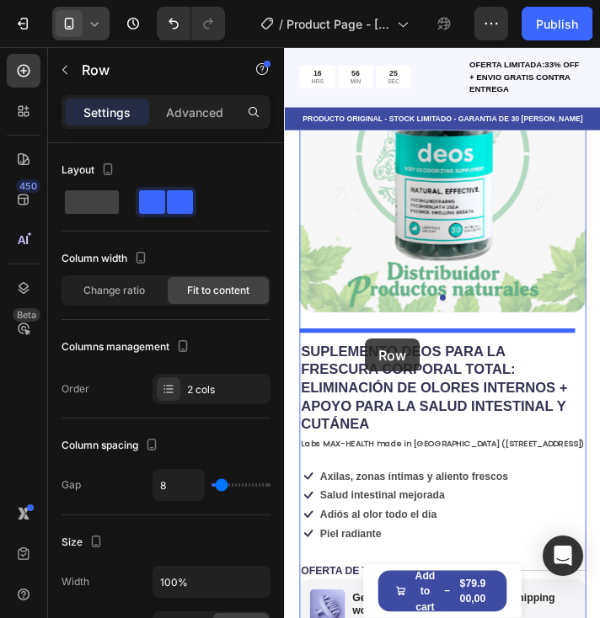
scroll to position [253, 0]
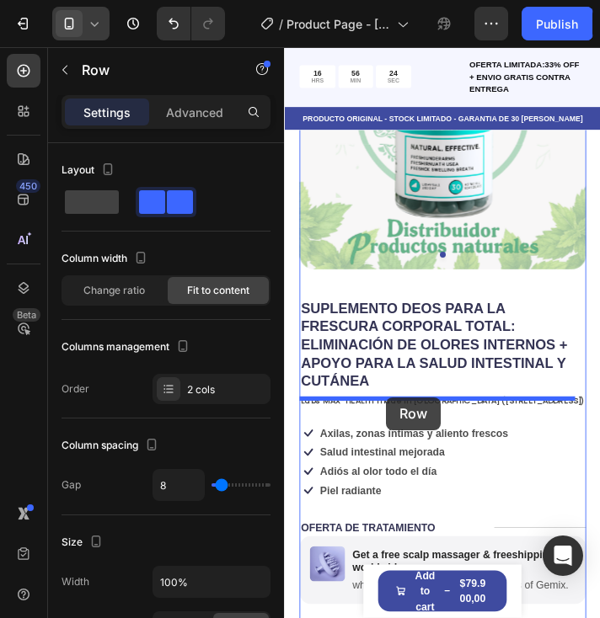
drag, startPoint x: 314, startPoint y: 181, endPoint x: 401, endPoint y: 449, distance: 281.7
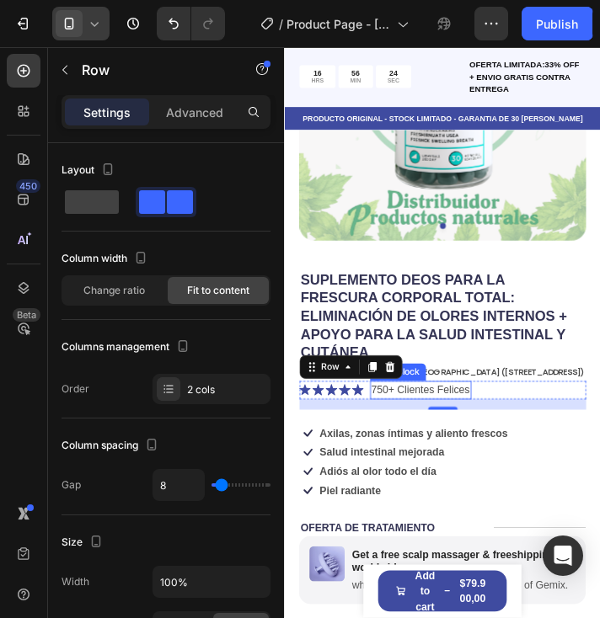
scroll to position [220, 0]
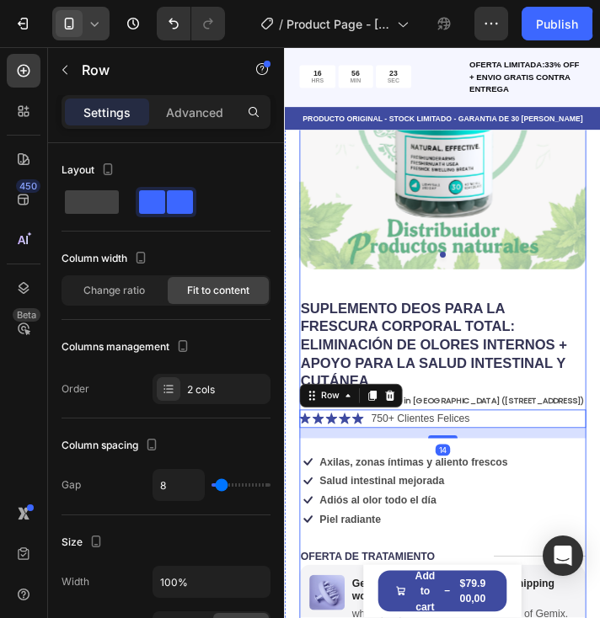
click at [560, 513] on div "Icon Axilas, zonas íntimas y aliento frescos Text Block Row Icon Salud intestin…" at bounding box center [465, 535] width 329 height 44
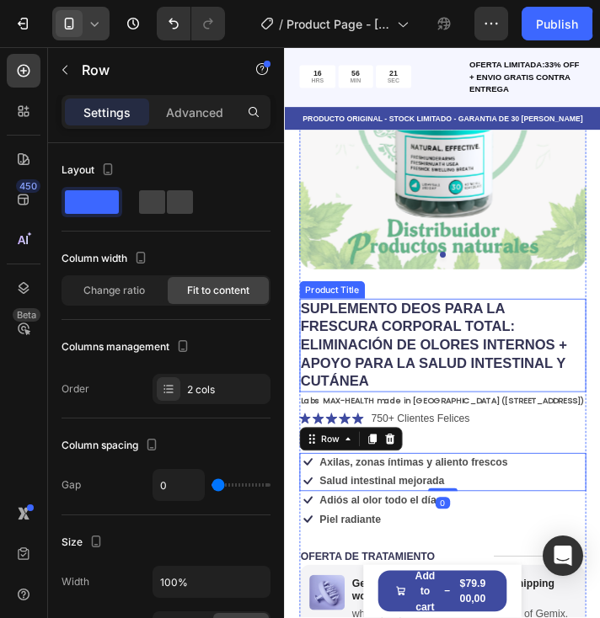
click at [476, 363] on h1 "SUPLEMENTO DEOS PARA LA FRESCURA CORPORAL TOTAL: ELIMINACIÓN DE OLORES INTERNOS…" at bounding box center [465, 390] width 329 height 108
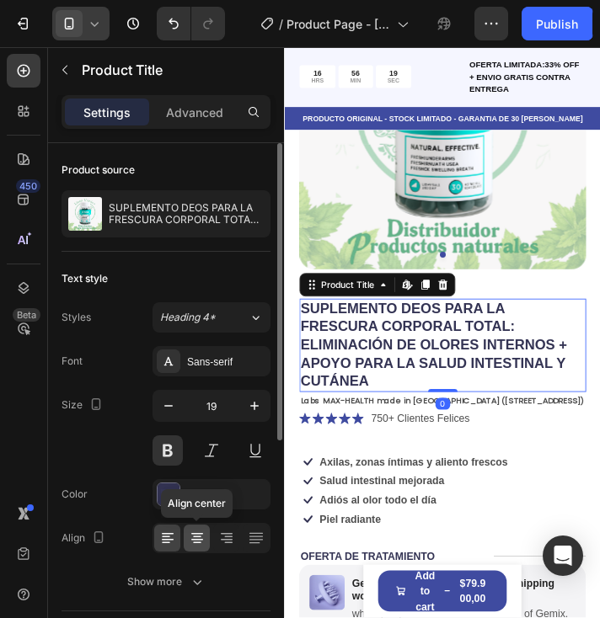
click at [195, 541] on icon at bounding box center [197, 538] width 17 height 17
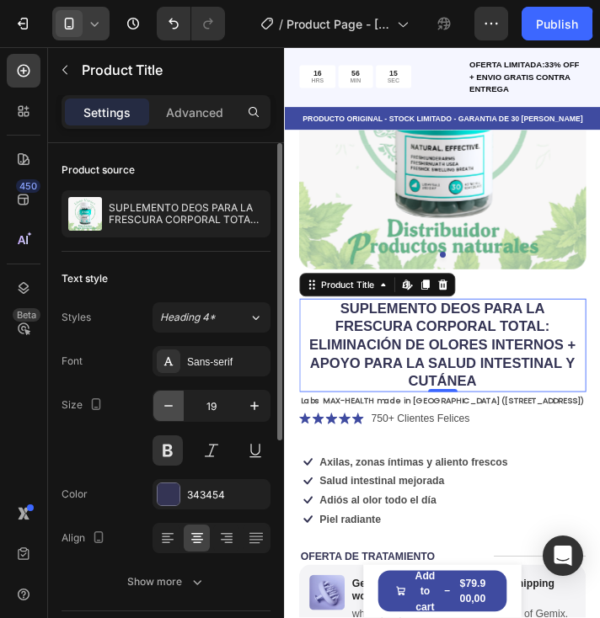
click at [172, 409] on icon "button" at bounding box center [168, 406] width 17 height 17
type input "18"
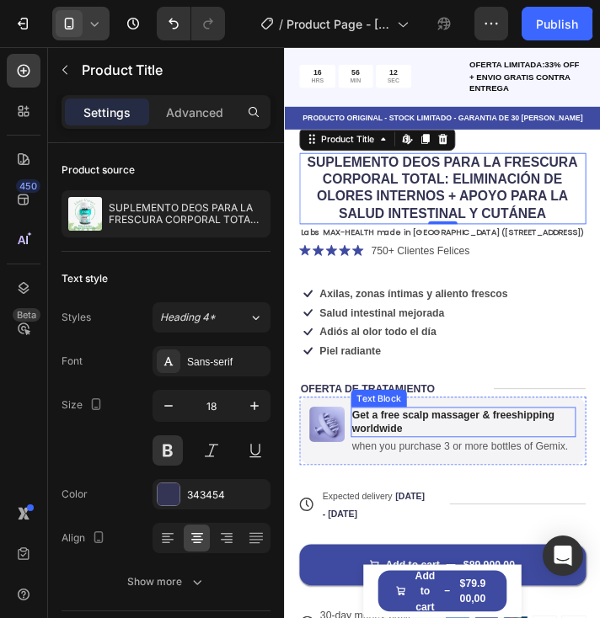
scroll to position [388, 0]
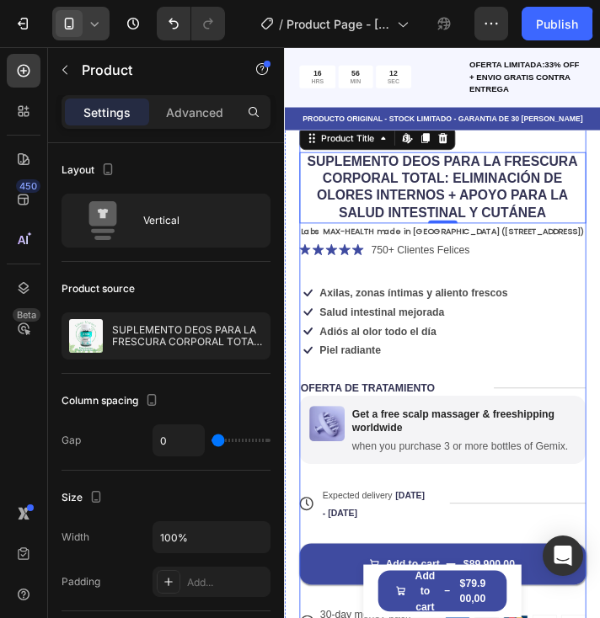
click at [449, 284] on div "SUPLEMENTO DEOS PARA LA FRESCURA CORPORAL TOTAL: ELIMINACIÓN DE OLORES INTERNOS…" at bounding box center [465, 447] width 329 height 559
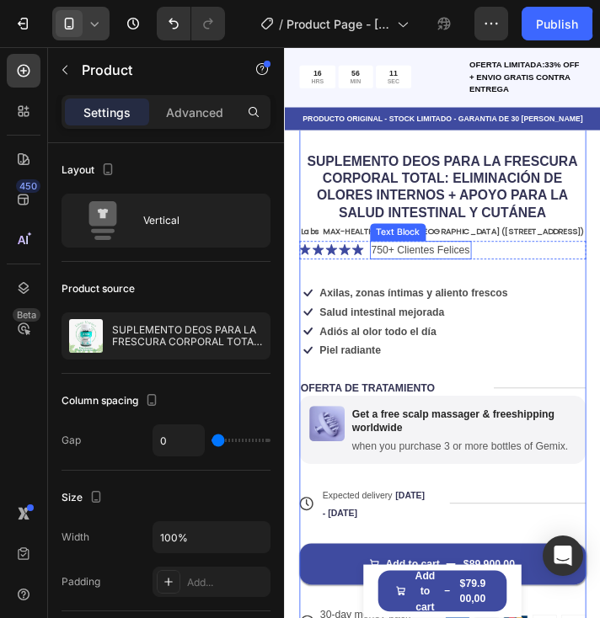
click at [449, 271] on p "750+ Clientes Felices" at bounding box center [439, 280] width 113 height 18
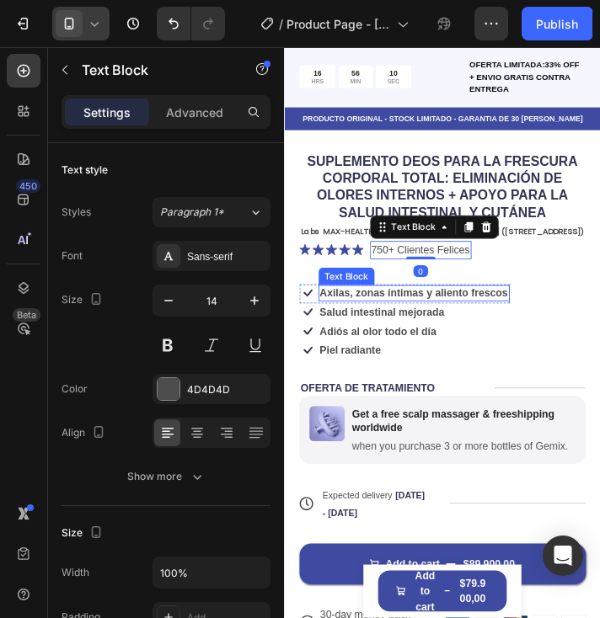
click at [463, 323] on strong "Axilas, zonas íntimas y aliento frescos" at bounding box center [432, 329] width 216 height 13
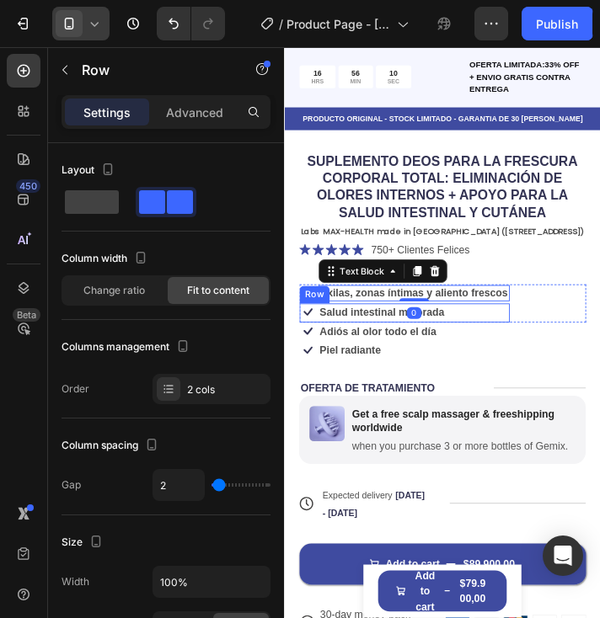
click at [458, 349] on div "Icon Salud intestinal mejorada Text Block Row" at bounding box center [421, 352] width 241 height 22
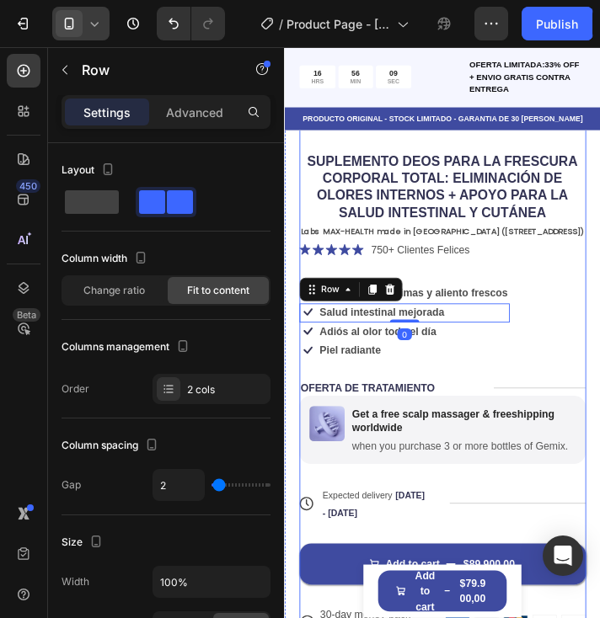
click at [515, 297] on div "SUPLEMENTO DEOS PARA LA FRESCURA CORPORAL TOTAL: ELIMINACIÓN DE OLORES INTERNOS…" at bounding box center [465, 447] width 329 height 559
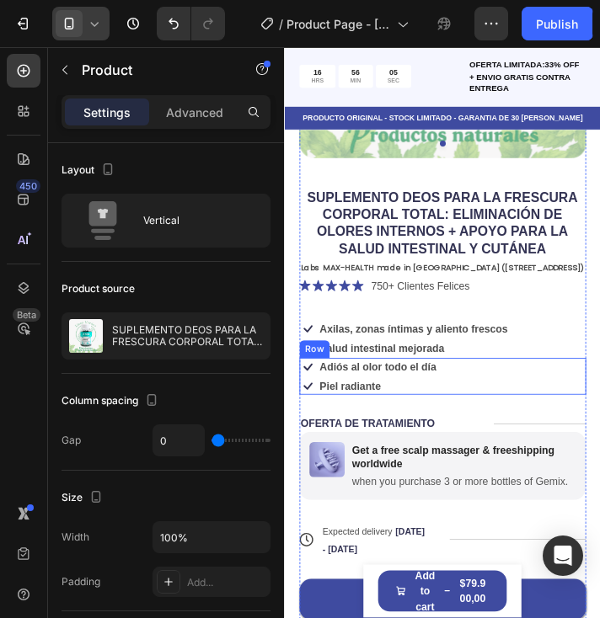
scroll to position [304, 0]
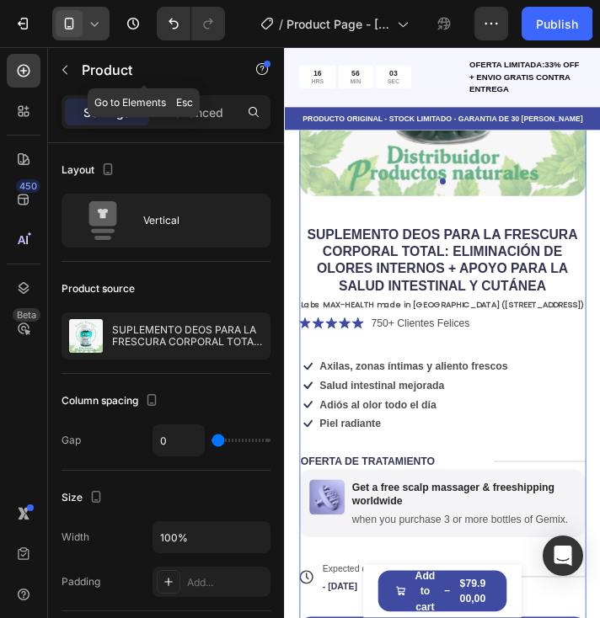
click at [66, 67] on icon "button" at bounding box center [64, 69] width 13 height 13
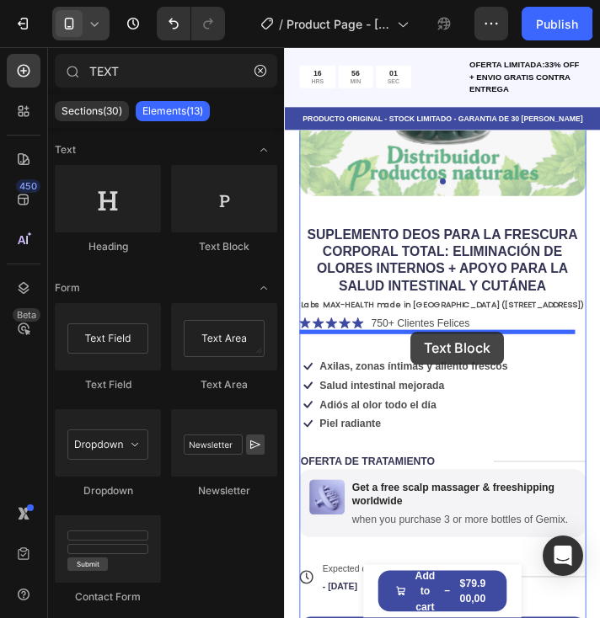
drag, startPoint x: 517, startPoint y: 265, endPoint x: 430, endPoint y: 374, distance: 139.1
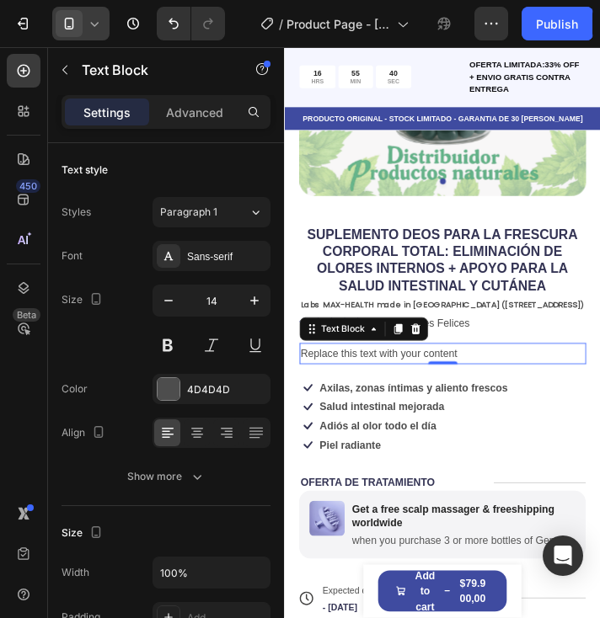
click at [384, 387] on div "Replace this text with your content" at bounding box center [465, 399] width 329 height 24
click at [384, 388] on p "Replace this text with your content" at bounding box center [465, 398] width 325 height 21
click at [490, 388] on p "Replace this text with your content" at bounding box center [465, 398] width 325 height 21
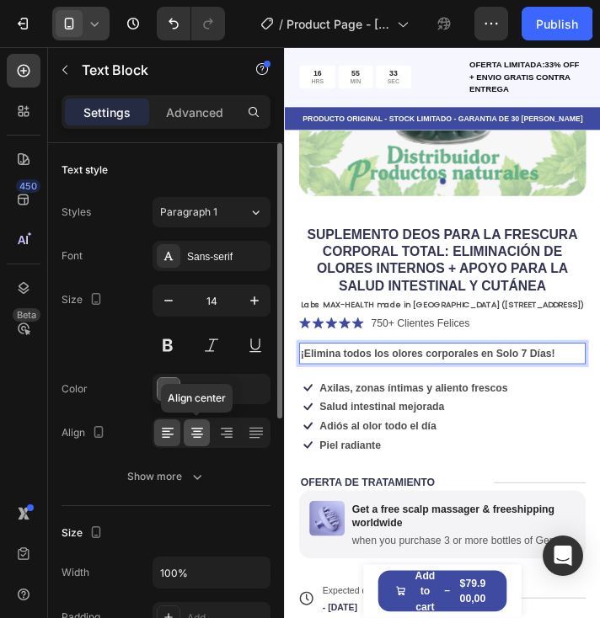
click at [194, 440] on icon at bounding box center [197, 433] width 17 height 17
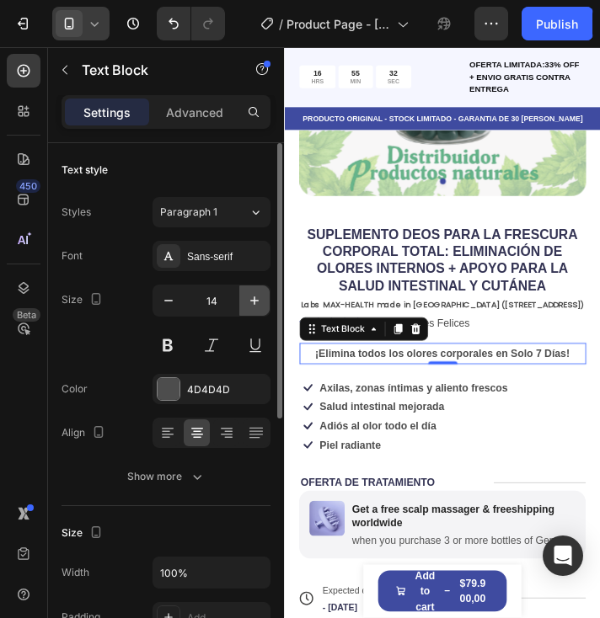
click at [251, 303] on icon "button" at bounding box center [254, 300] width 17 height 17
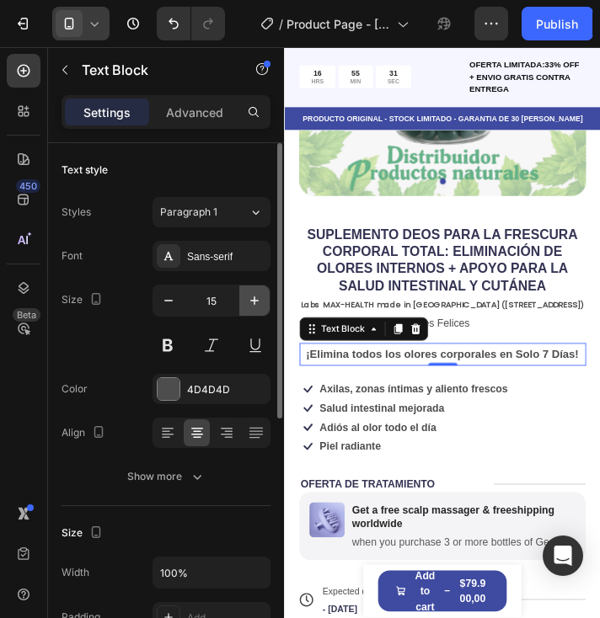
click at [251, 302] on icon "button" at bounding box center [254, 300] width 17 height 17
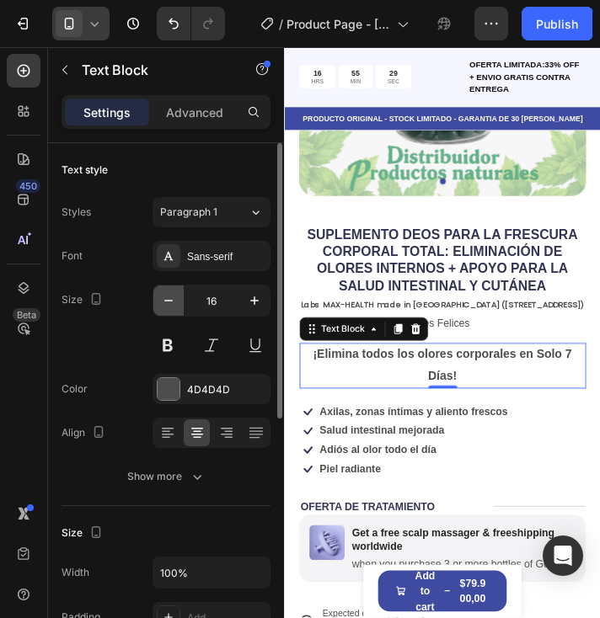
click at [160, 305] on icon "button" at bounding box center [168, 300] width 17 height 17
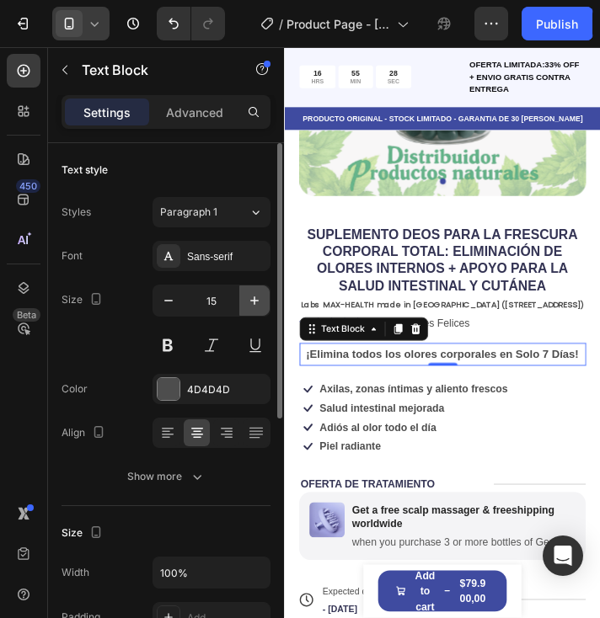
click at [253, 297] on icon "button" at bounding box center [254, 300] width 17 height 17
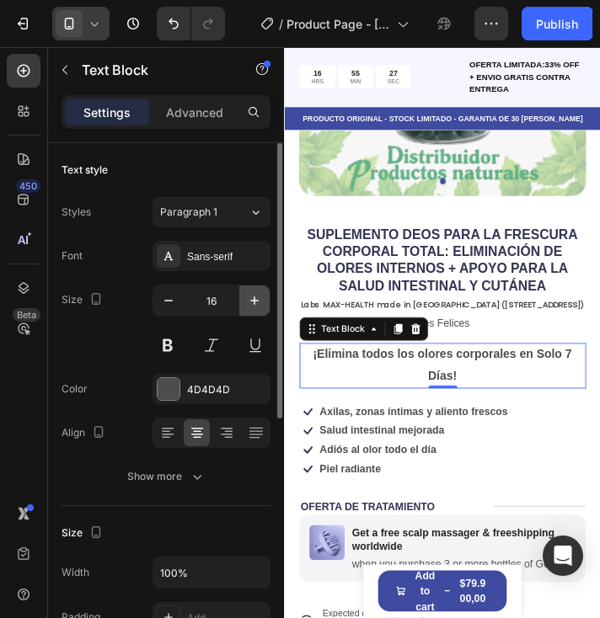
click at [253, 297] on icon "button" at bounding box center [254, 300] width 17 height 17
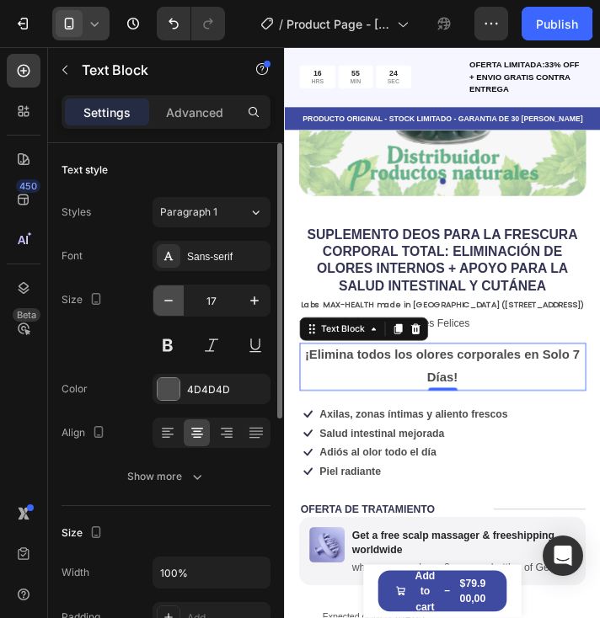
click at [167, 302] on icon "button" at bounding box center [168, 300] width 17 height 17
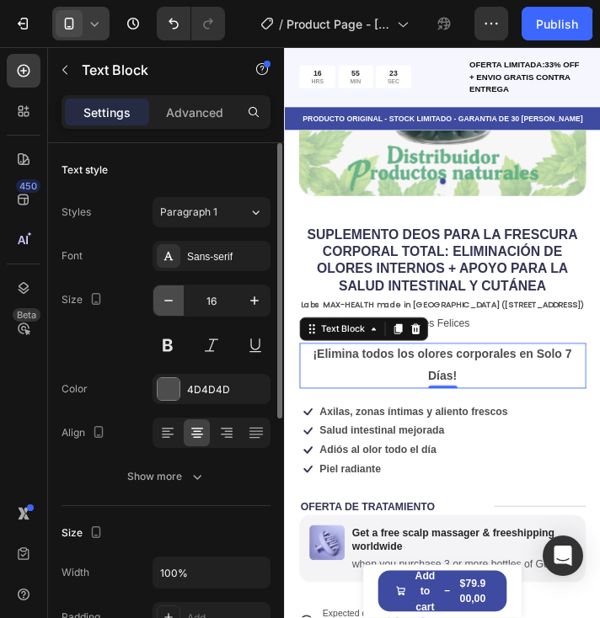
click at [167, 302] on icon "button" at bounding box center [168, 300] width 17 height 17
type input "15"
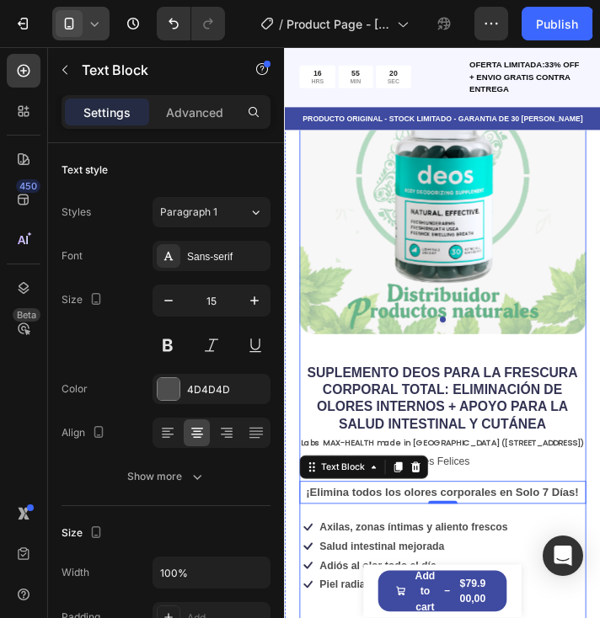
scroll to position [136, 0]
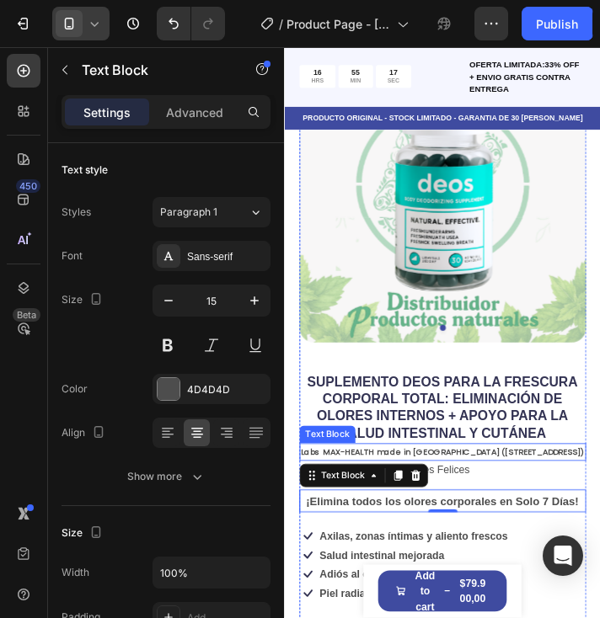
click at [534, 504] on p "Labs MAX-HEALTH made in [GEOGRAPHIC_DATA] ([STREET_ADDRESS])" at bounding box center [465, 512] width 325 height 17
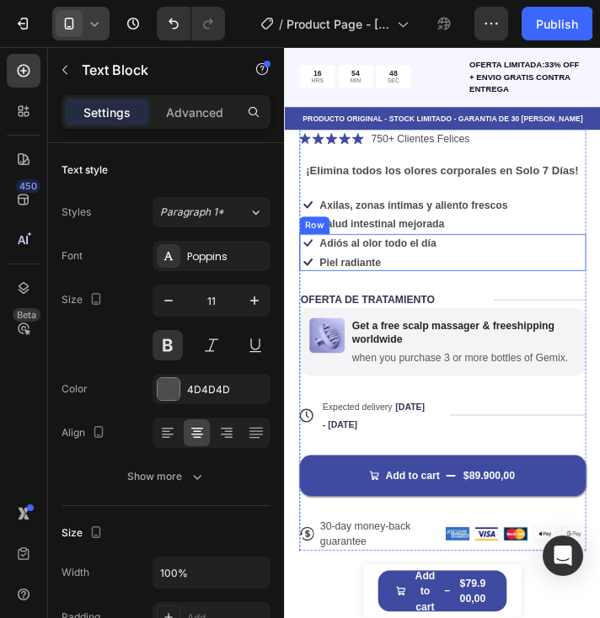
scroll to position [473, 0]
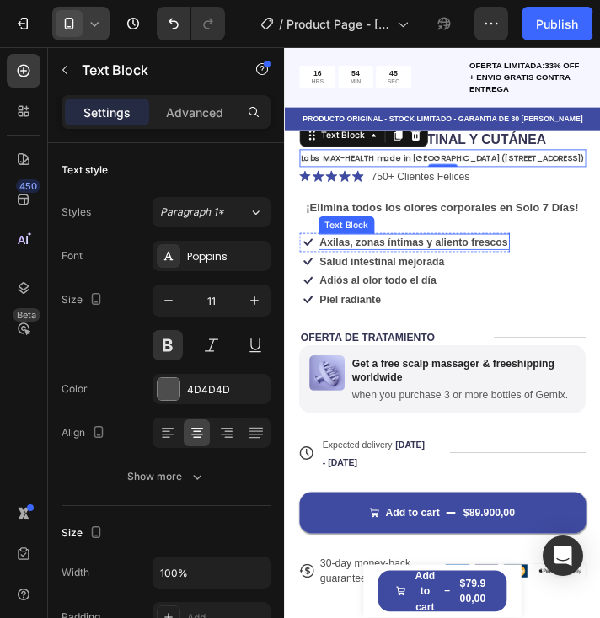
click at [432, 265] on strong "Axilas, zonas íntimas y aliento frescos" at bounding box center [432, 271] width 216 height 13
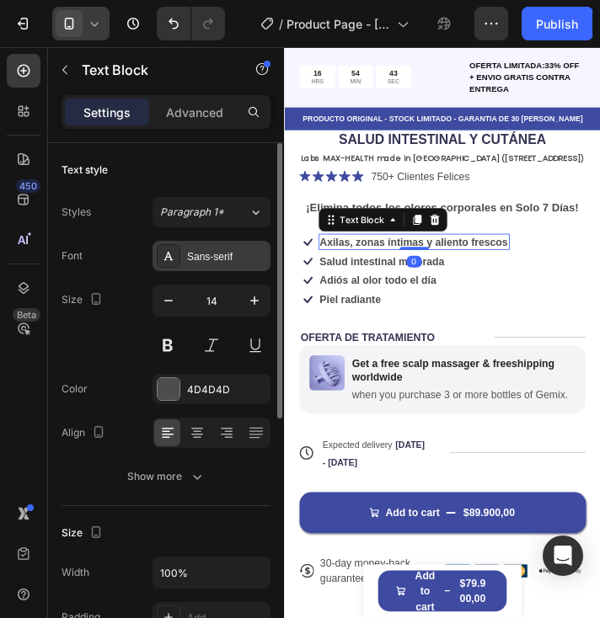
click at [219, 253] on div "Sans-serif" at bounding box center [226, 256] width 79 height 15
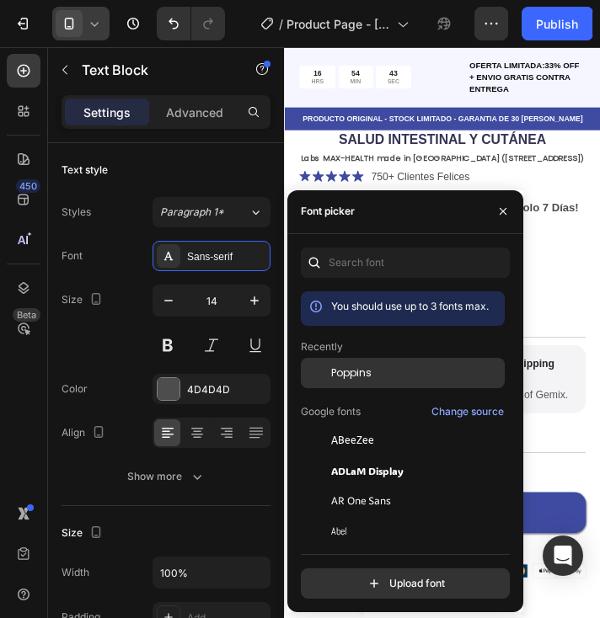
click at [361, 372] on span "Poppins" at bounding box center [351, 373] width 40 height 15
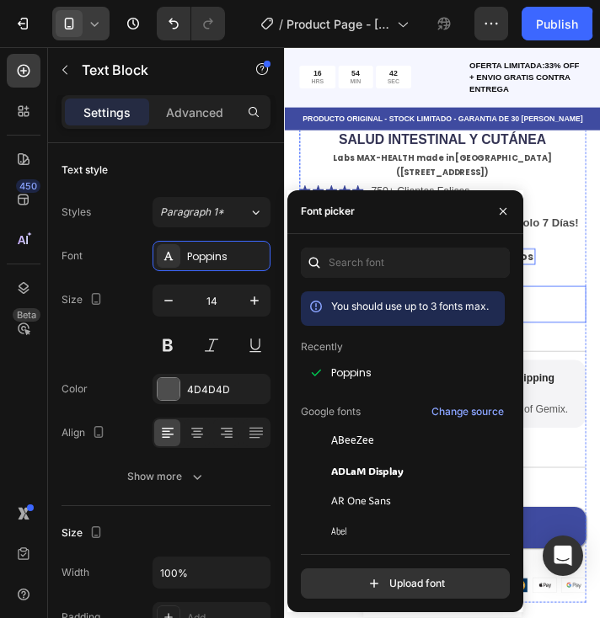
click at [562, 323] on div "Icon Adiós al olor todo el día Text Block Row Icon Piel radiante Text Block Row…" at bounding box center [465, 343] width 329 height 42
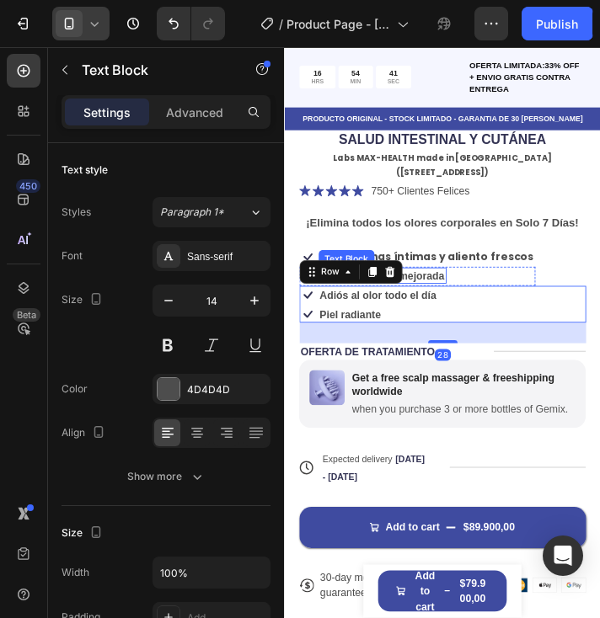
click at [455, 303] on strong "Salud intestinal mejorada" at bounding box center [395, 309] width 143 height 13
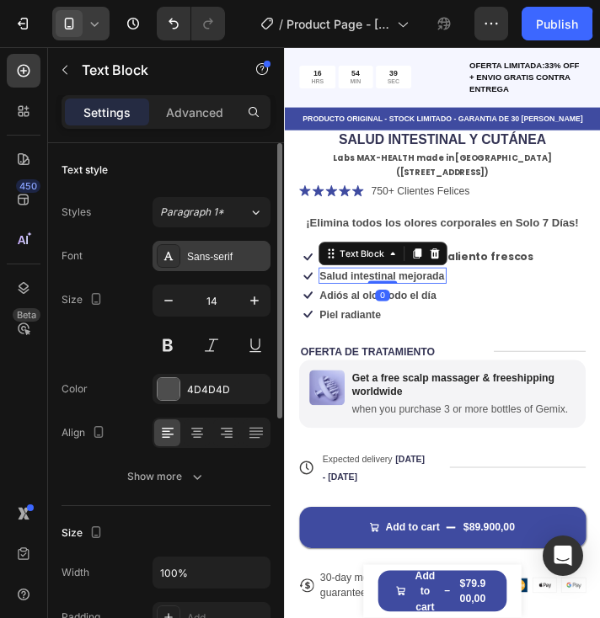
click at [165, 251] on icon at bounding box center [168, 255] width 13 height 13
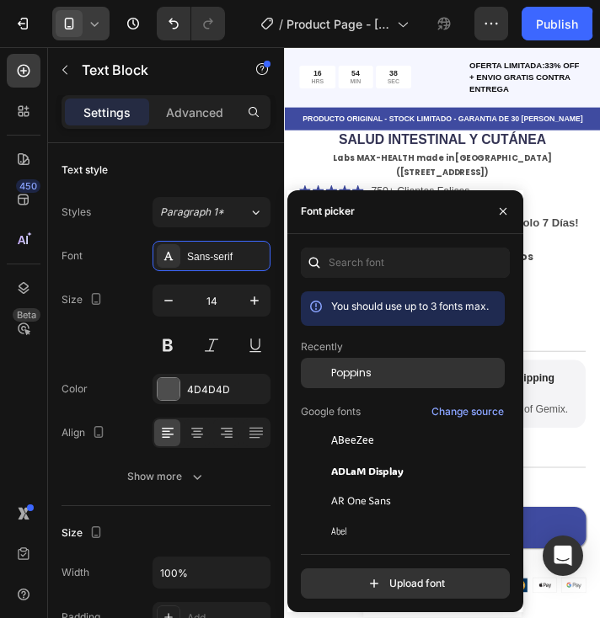
click at [371, 372] on div "Poppins" at bounding box center [416, 373] width 170 height 15
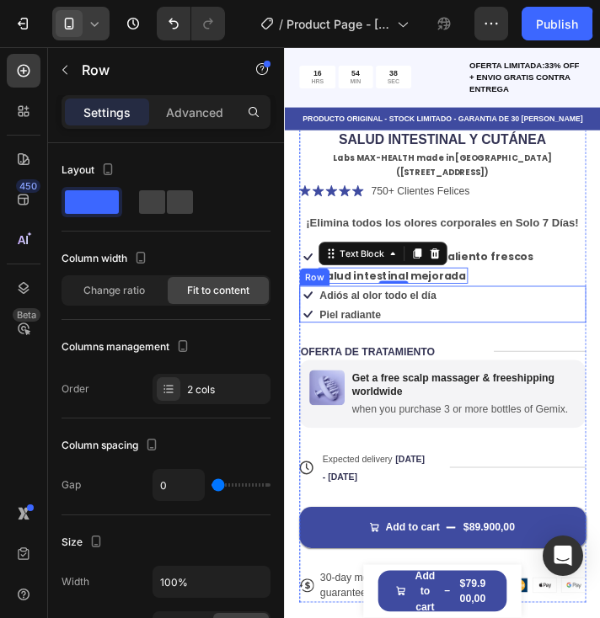
click at [590, 322] on div "Icon Adiós al olor todo el día Text Block Row Icon Piel radiante Text Block Row…" at bounding box center [465, 343] width 329 height 42
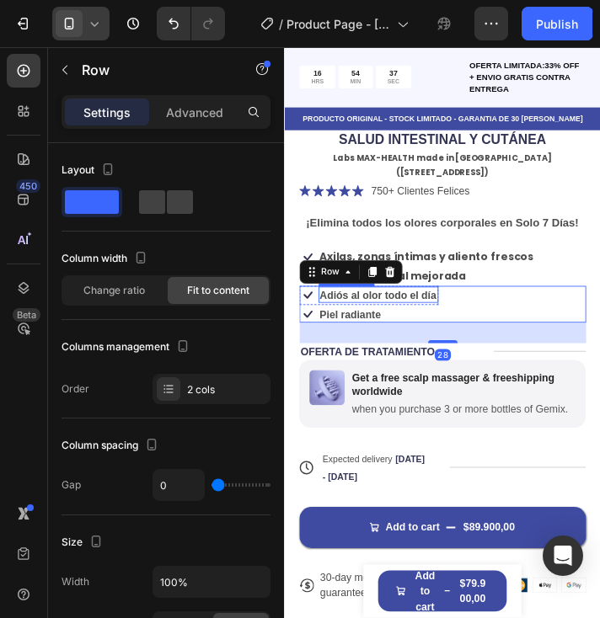
click at [388, 325] on strong "Adiós al olor todo el día" at bounding box center [391, 331] width 134 height 13
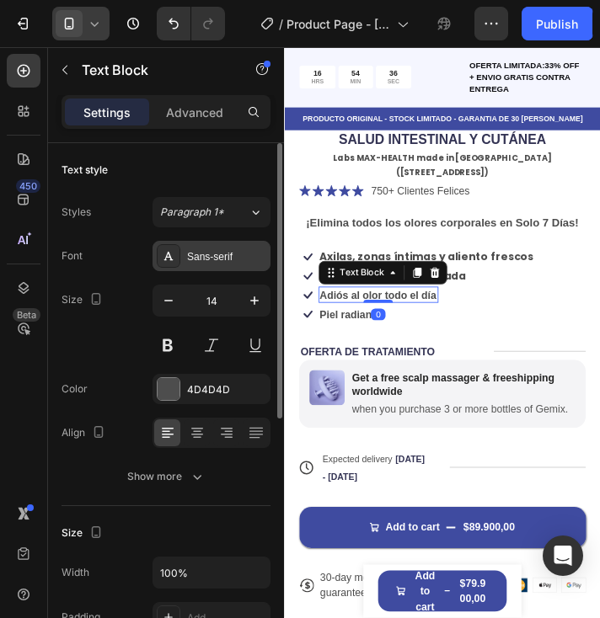
click at [176, 260] on div at bounding box center [169, 256] width 24 height 24
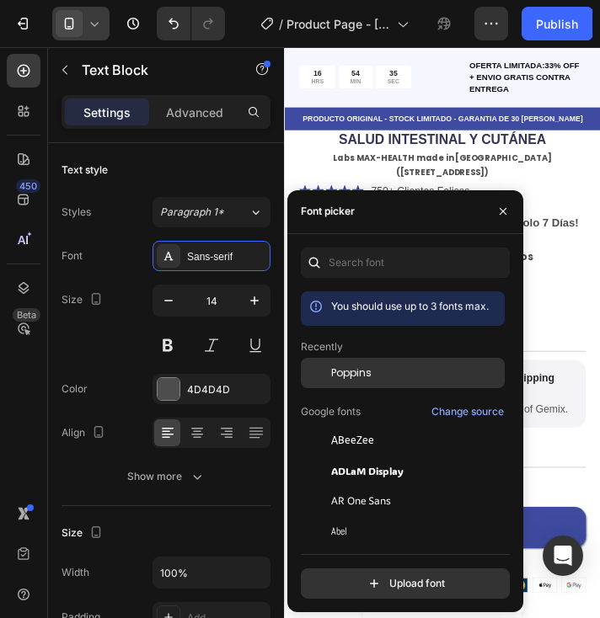
click at [357, 372] on span "Poppins" at bounding box center [351, 373] width 40 height 15
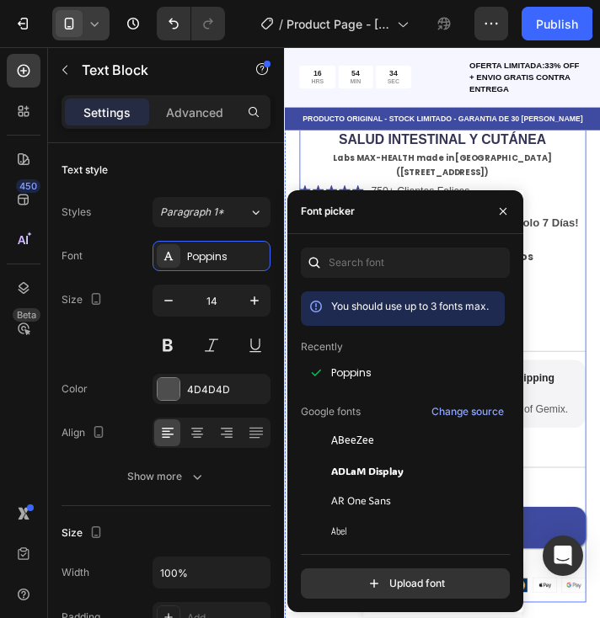
click at [586, 334] on div "SUPLEMENTO DEOS PARA LA FRESCURA CORPORAL TOTAL: ELIMINACIÓN DE OLORES INTERNOS…" at bounding box center [465, 384] width 329 height 602
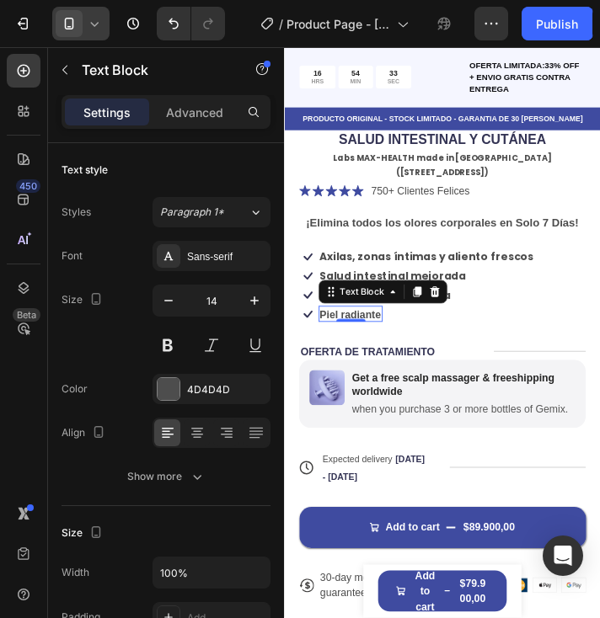
click at [357, 347] on strong "Piel radiante" at bounding box center [359, 353] width 70 height 13
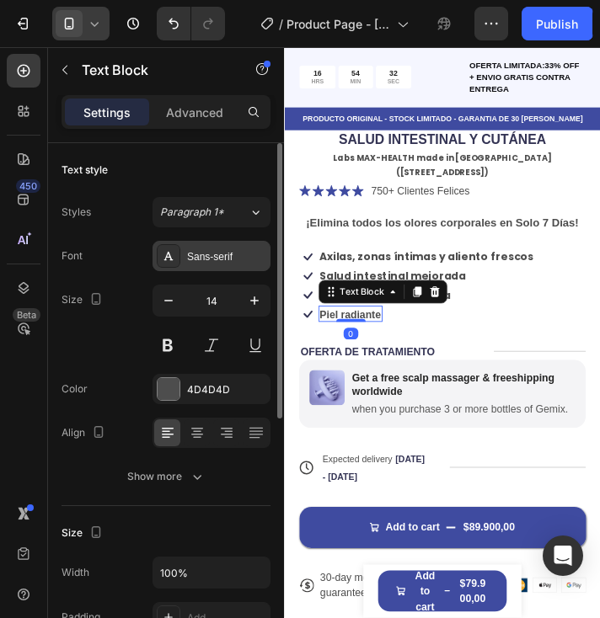
click at [208, 264] on div "Sans-serif" at bounding box center [212, 256] width 118 height 30
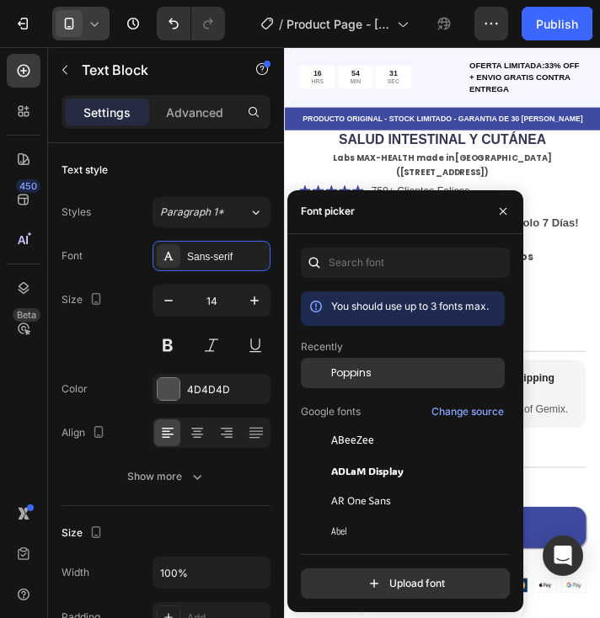
click at [356, 366] on span "Poppins" at bounding box center [351, 373] width 40 height 15
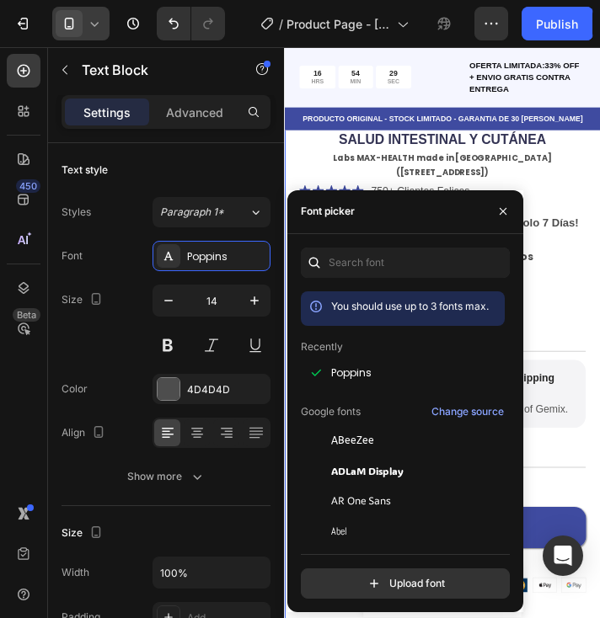
click at [624, 413] on div "Product Images SUPLEMENTO DEOS PARA LA FRESCURA CORPORAL TOTAL: ELIMINACIÓN DE …" at bounding box center [465, 224] width 362 height 1041
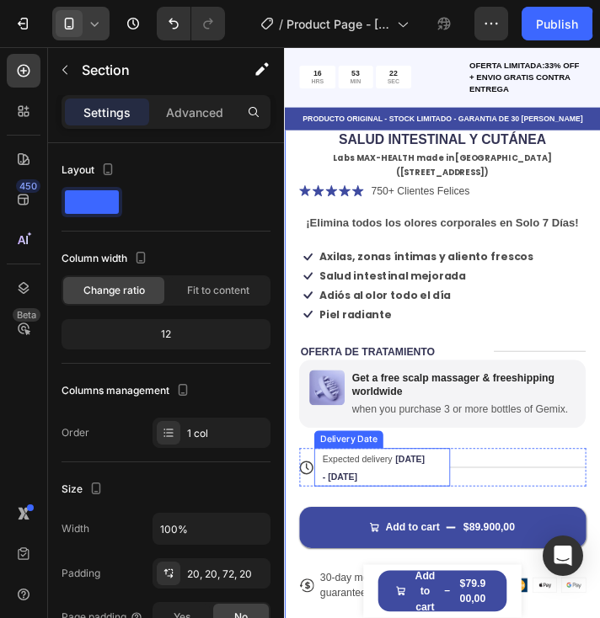
scroll to position [557, 0]
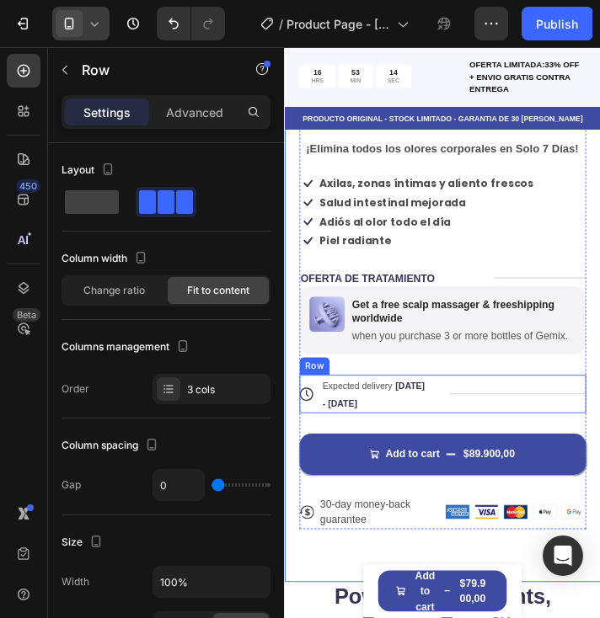
click at [507, 424] on div "Title Line" at bounding box center [552, 446] width 156 height 44
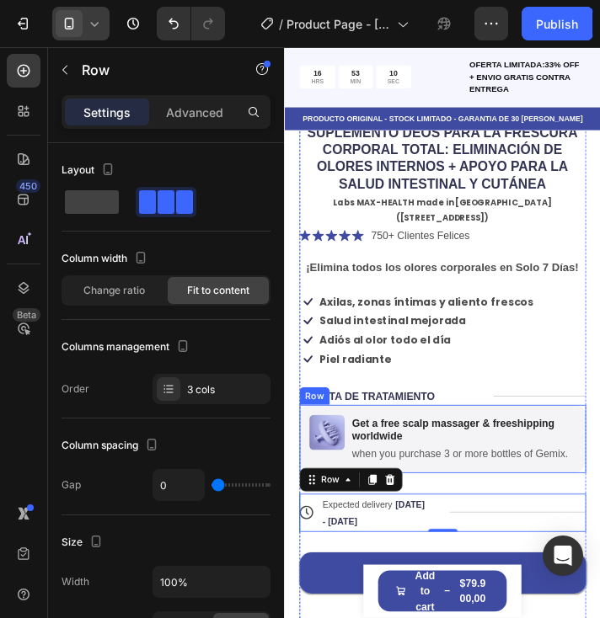
scroll to position [473, 0]
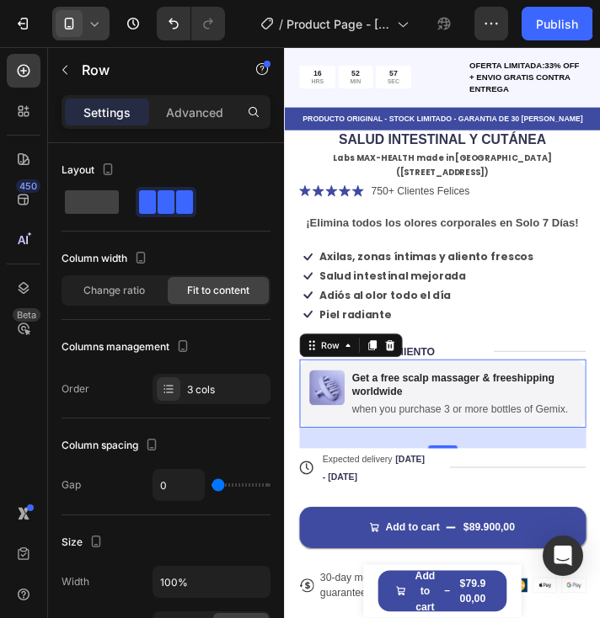
click at [485, 406] on div "Image Get a free scalp massager & freeshipping worldwide Text Block when you pu…" at bounding box center [465, 445] width 329 height 78
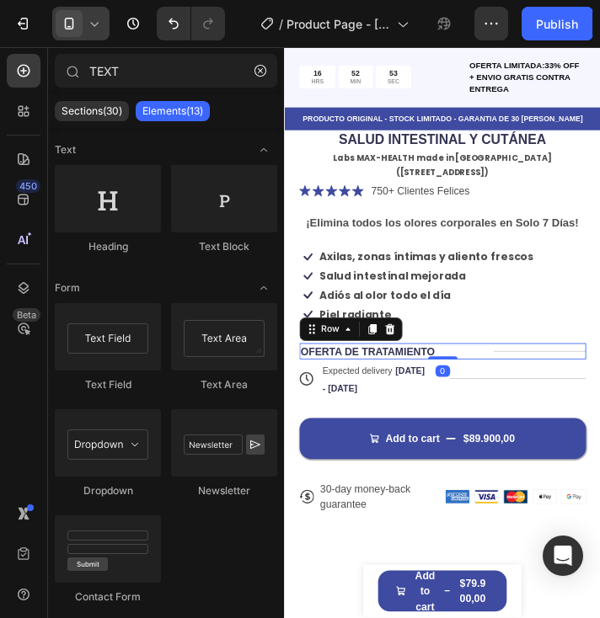
click at [570, 388] on div "Title Line" at bounding box center [576, 397] width 105 height 19
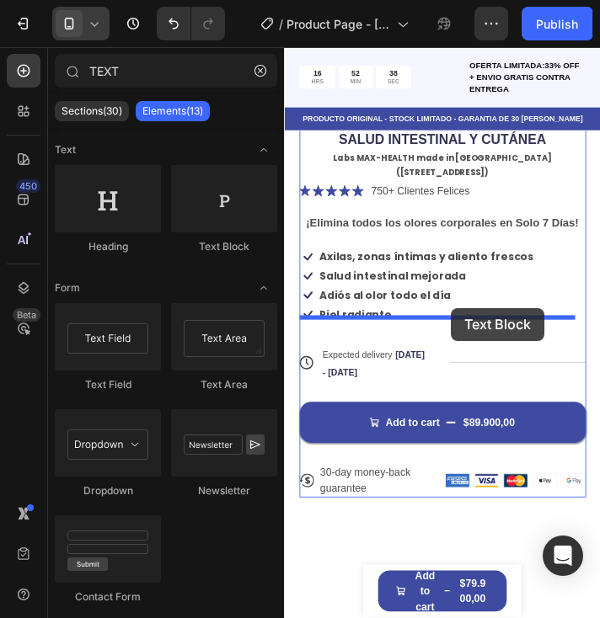
drag, startPoint x: 513, startPoint y: 257, endPoint x: 475, endPoint y: 346, distance: 97.0
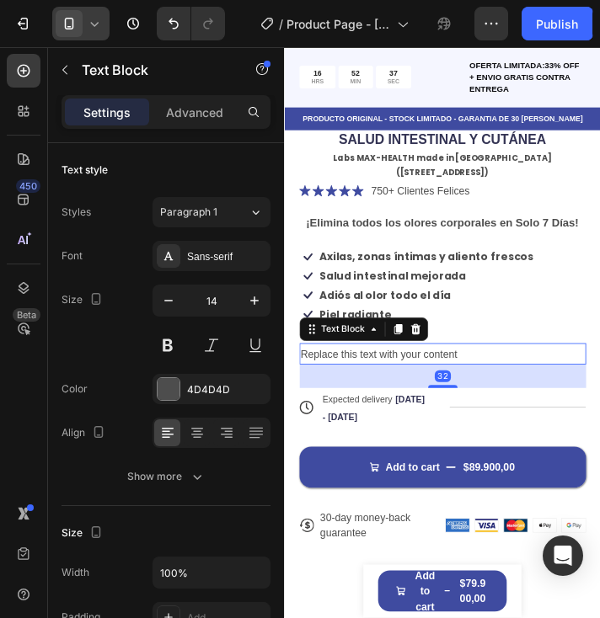
click at [487, 388] on div "Replace this text with your content" at bounding box center [465, 400] width 329 height 24
click at [487, 389] on p "Replace this text with your content" at bounding box center [465, 399] width 325 height 21
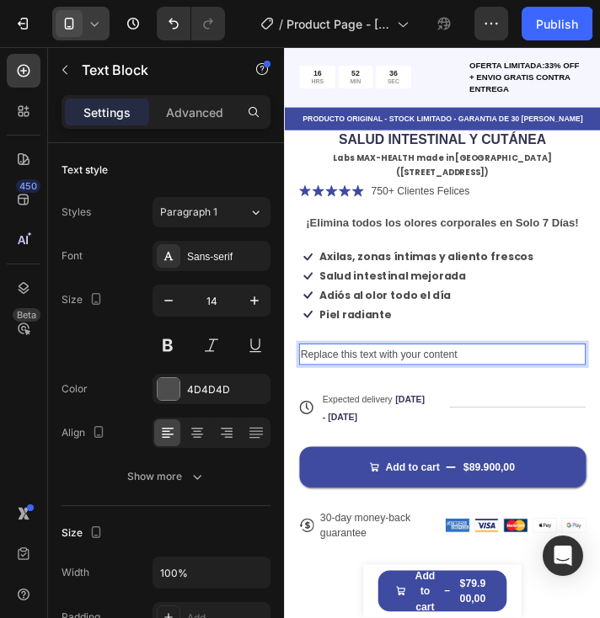
click at [487, 389] on p "Replace this text with your content" at bounding box center [465, 399] width 325 height 21
click at [576, 389] on p "¡No esperes mas! compra ahora y alivia tus dolores" at bounding box center [465, 399] width 325 height 21
click at [577, 389] on p "¡No esperes mas! compra ahora y alivia tus dolores" at bounding box center [465, 399] width 325 height 21
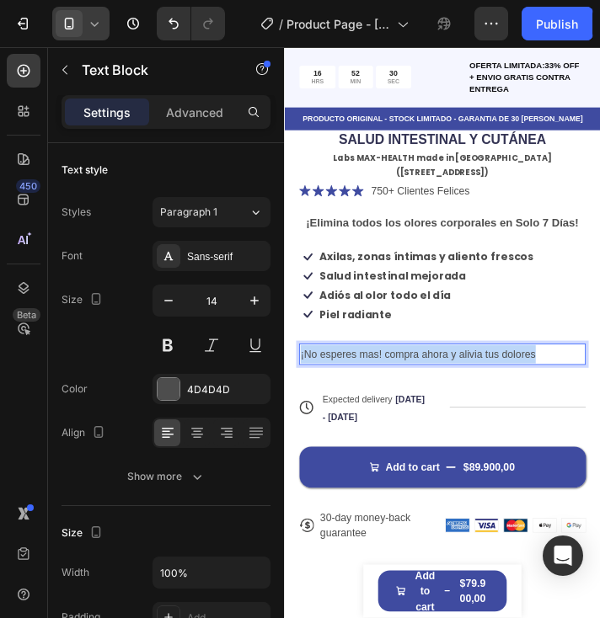
click at [577, 389] on p "¡No esperes mas! compra ahora y alivia tus dolores" at bounding box center [465, 399] width 325 height 21
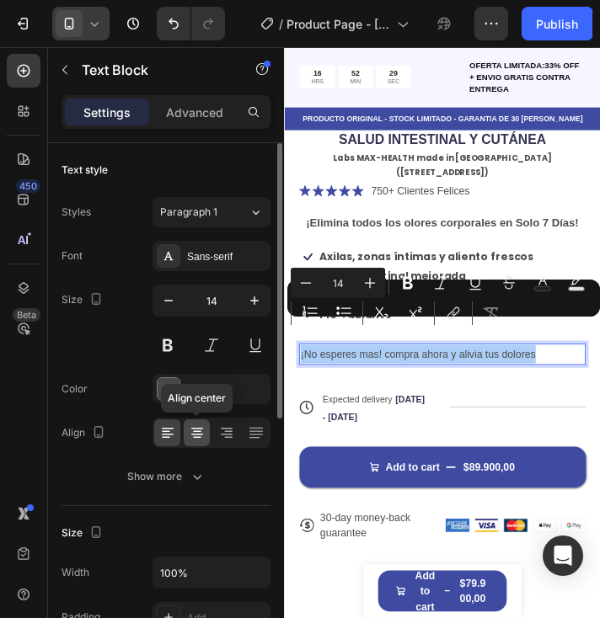
click at [205, 436] on icon at bounding box center [197, 433] width 17 height 17
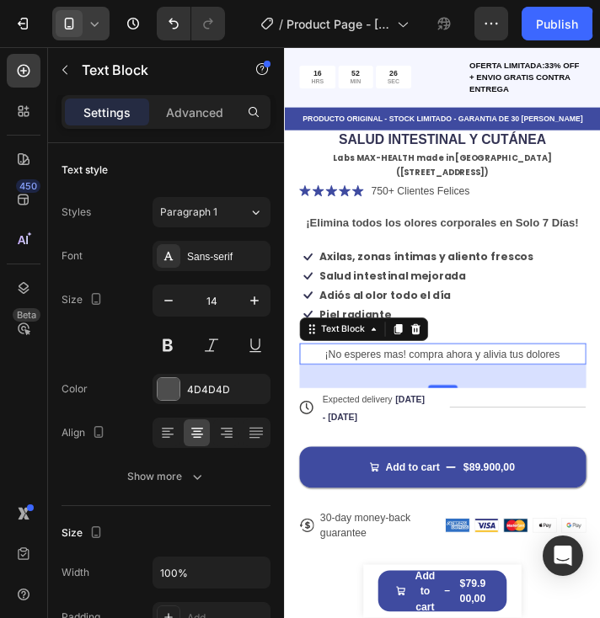
click at [599, 389] on p "¡No esperes mas! compra ahora y alivia tus dolores" at bounding box center [465, 399] width 325 height 21
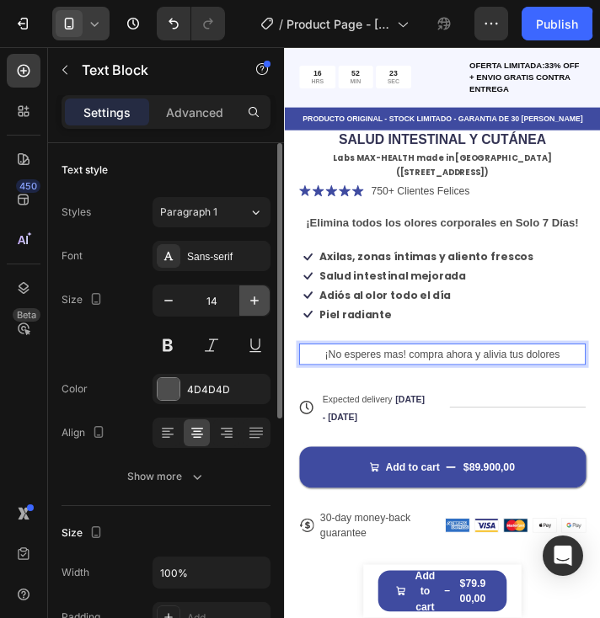
click at [252, 294] on icon "button" at bounding box center [254, 300] width 17 height 17
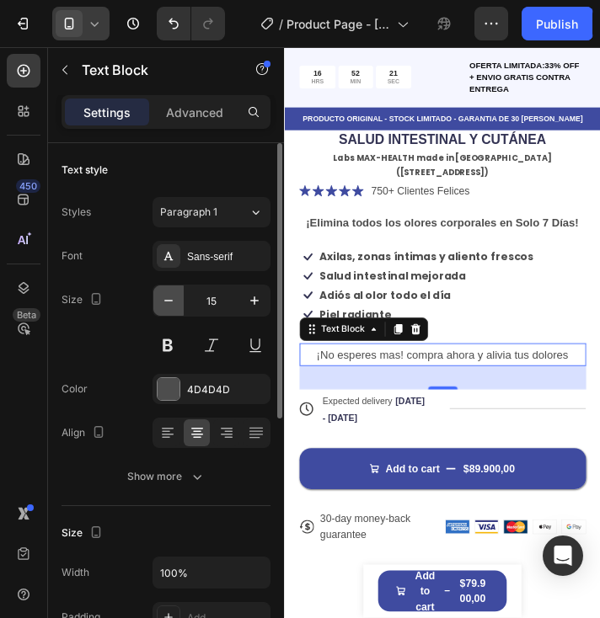
click at [174, 300] on icon "button" at bounding box center [168, 300] width 17 height 17
type input "14"
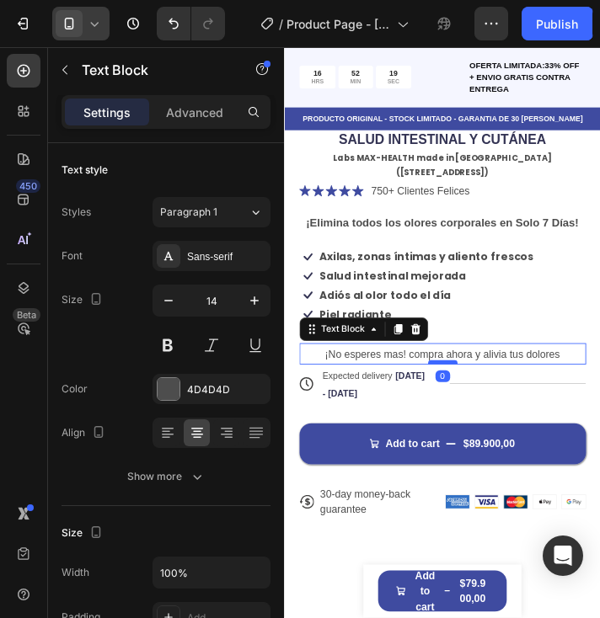
drag, startPoint x: 460, startPoint y: 408, endPoint x: 469, endPoint y: 380, distance: 29.1
click at [469, 407] on div at bounding box center [465, 409] width 34 height 5
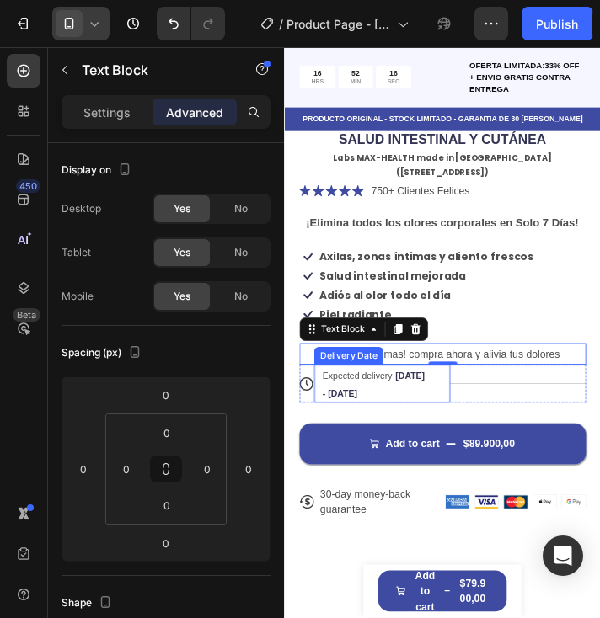
click at [384, 419] on span "Expected delivery" at bounding box center [368, 425] width 80 height 12
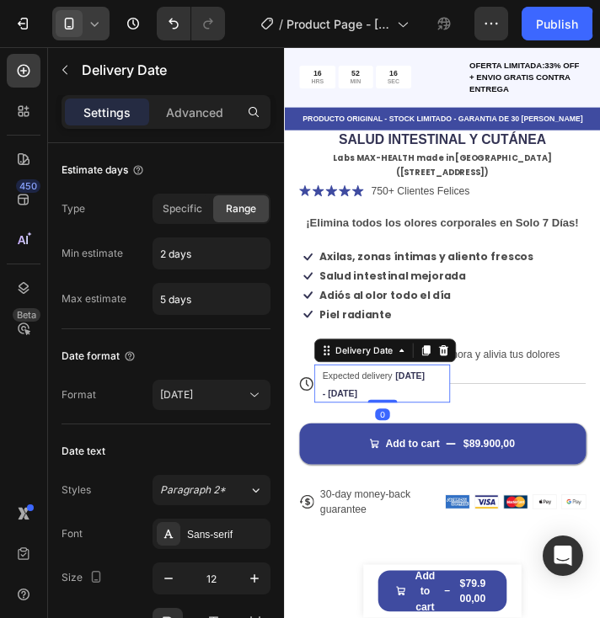
click at [384, 419] on span "Expected delivery" at bounding box center [368, 425] width 80 height 12
click at [405, 419] on span "Expected delivery" at bounding box center [368, 425] width 80 height 12
click at [404, 419] on span "Expected delivery" at bounding box center [368, 425] width 80 height 12
click at [396, 419] on span "Expected delivery" at bounding box center [368, 425] width 80 height 12
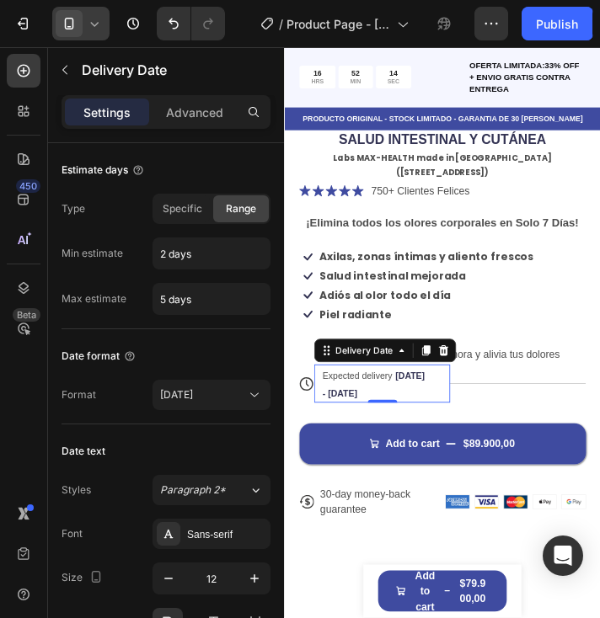
click at [386, 412] on div "Expected delivery Aug 29 - Sep 01" at bounding box center [388, 434] width 124 height 44
click at [178, 219] on div "Specific" at bounding box center [182, 208] width 56 height 27
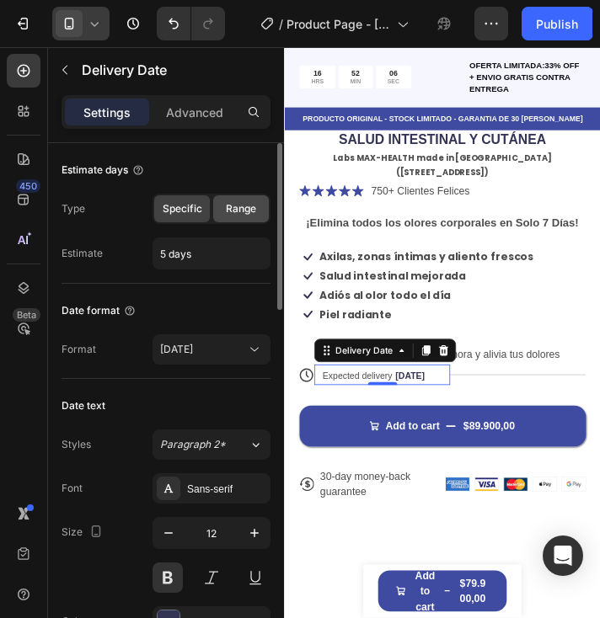
click at [244, 208] on span "Range" at bounding box center [241, 208] width 30 height 15
type input "2 days"
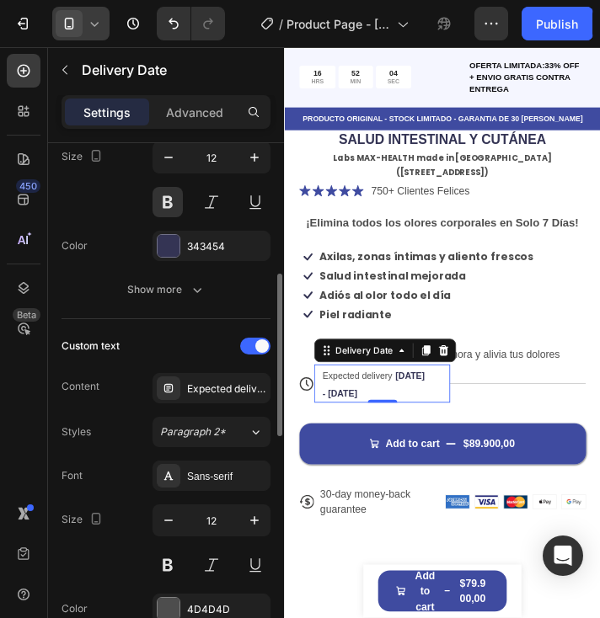
scroll to position [506, 0]
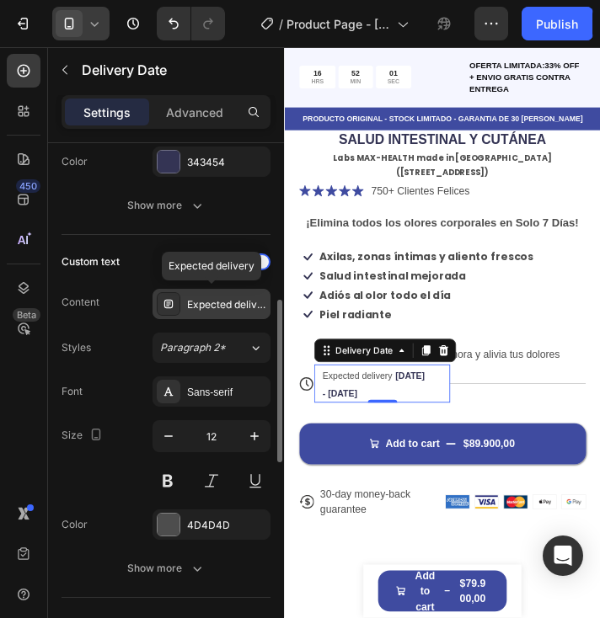
click at [209, 305] on div "Expected delivery" at bounding box center [226, 304] width 79 height 15
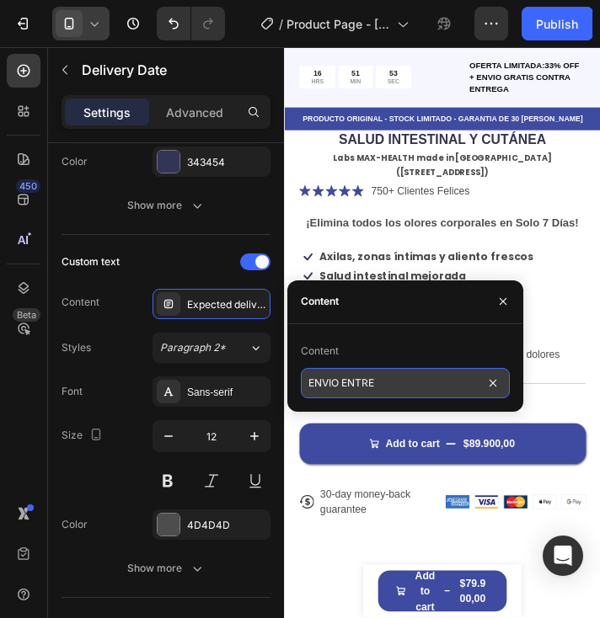
type input "ENVIO ENTRE"
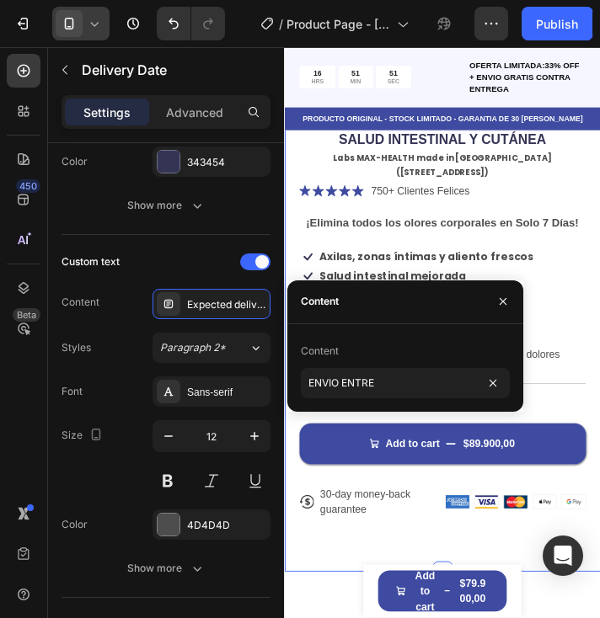
click at [629, 433] on div "Product Images SUPLEMENTO DEOS PARA LA FRESCURA CORPORAL TOTAL: ELIMINACIÓN DE …" at bounding box center [465, 176] width 362 height 945
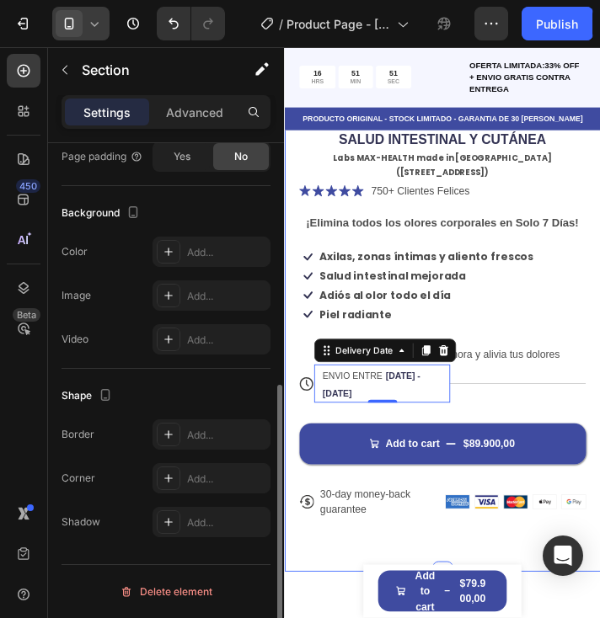
scroll to position [0, 0]
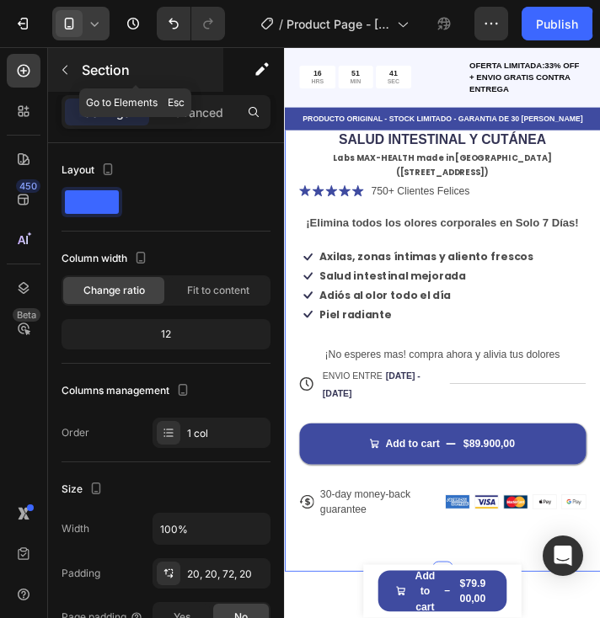
click at [71, 74] on icon "button" at bounding box center [64, 69] width 13 height 13
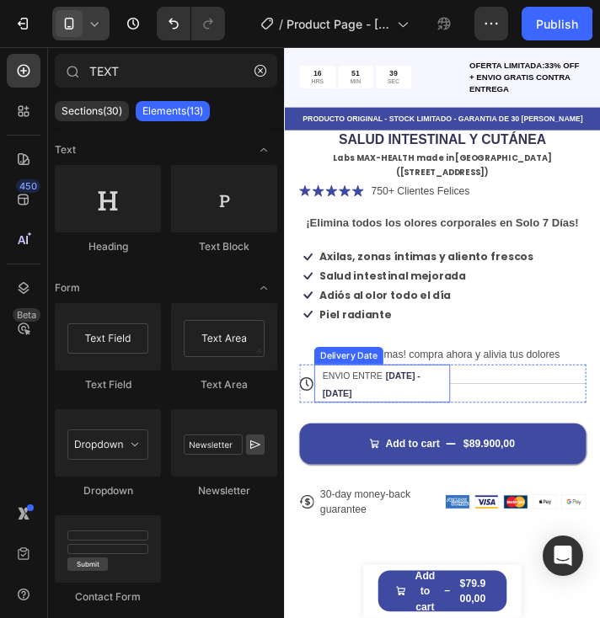
click at [426, 419] on span "Aug 29 - Sep 01" at bounding box center [384, 435] width 112 height 32
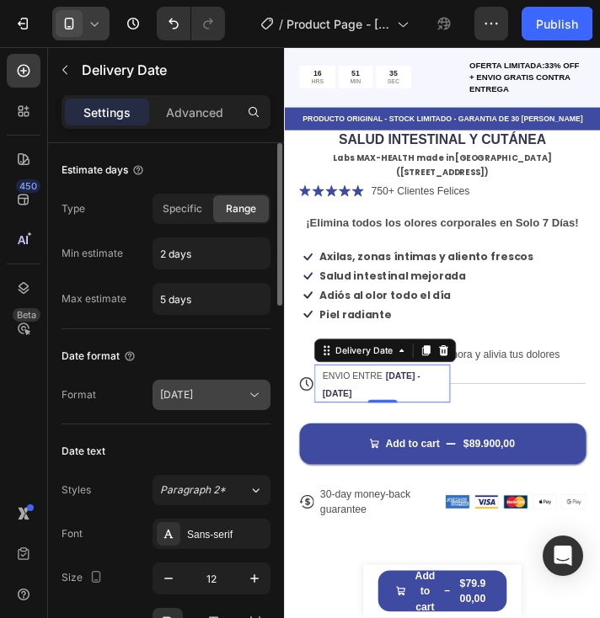
click at [206, 394] on div "Aug 27" at bounding box center [203, 395] width 86 height 15
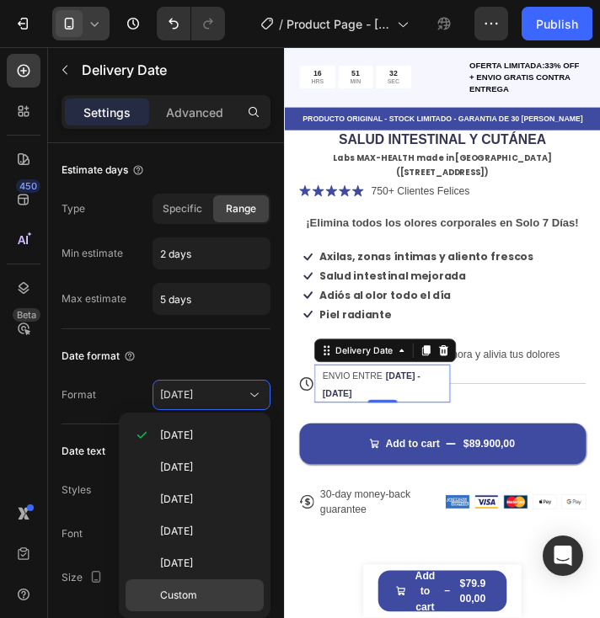
click at [187, 591] on span "Custom" at bounding box center [178, 595] width 37 height 15
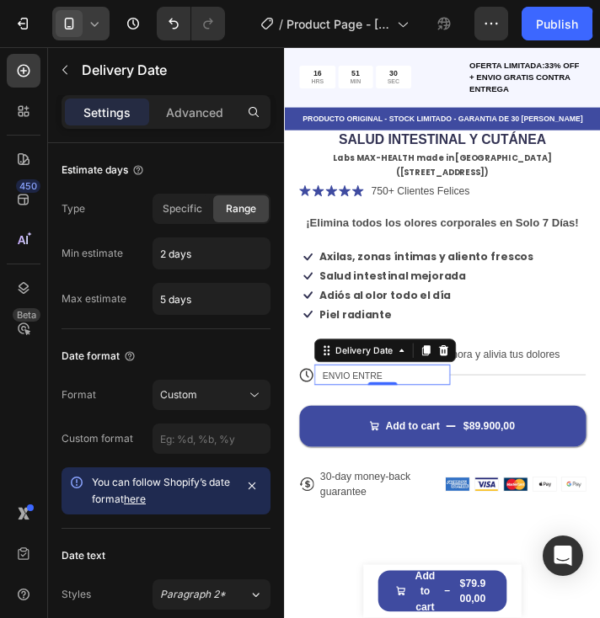
click at [426, 412] on div "ENVIO ENTRE" at bounding box center [388, 424] width 124 height 24
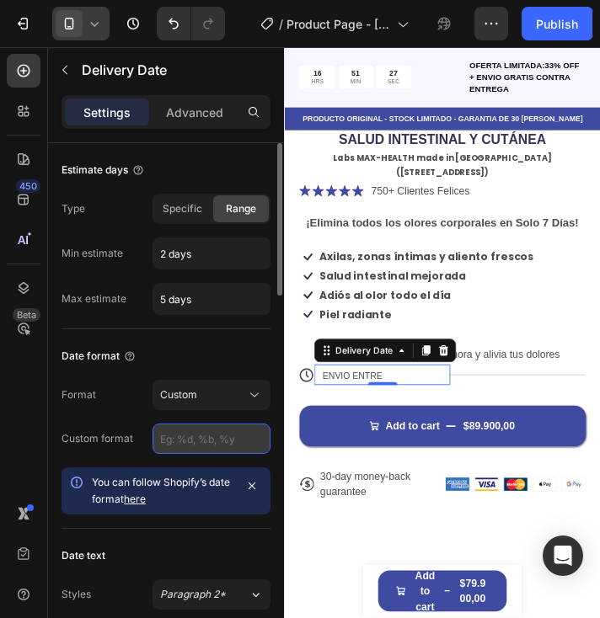
click at [195, 444] on input "text" at bounding box center [212, 439] width 118 height 30
type input "29"
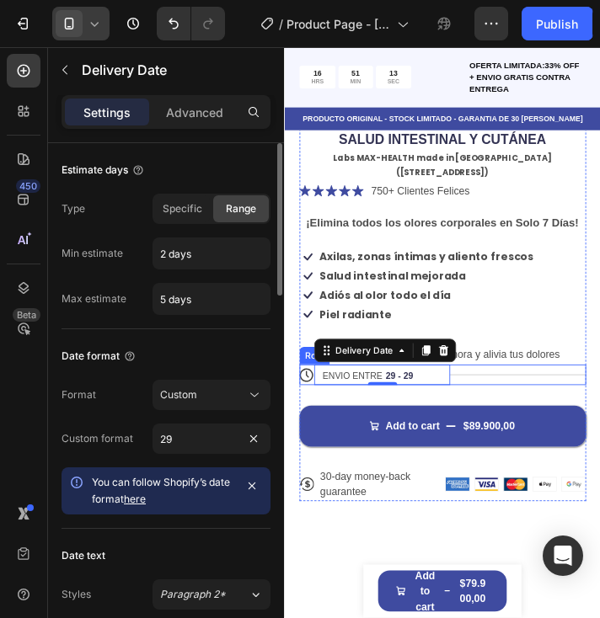
click at [515, 412] on div "Title Line" at bounding box center [552, 424] width 156 height 24
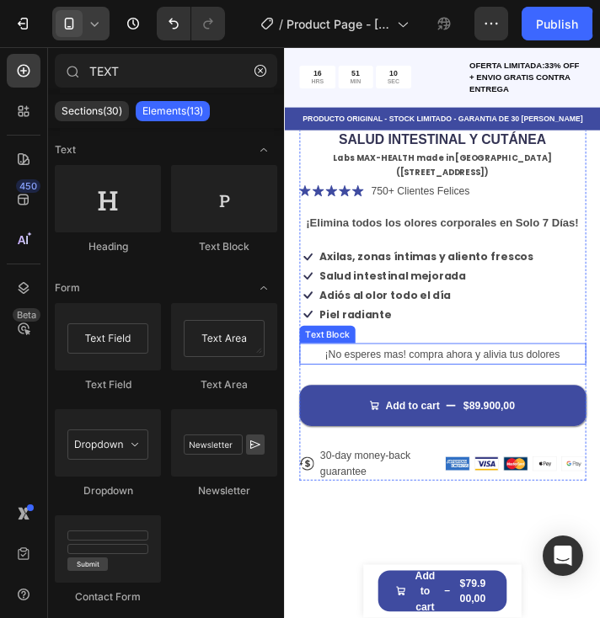
click at [500, 389] on p "¡No esperes mas! compra ahora y alivia tus dolores" at bounding box center [465, 399] width 325 height 21
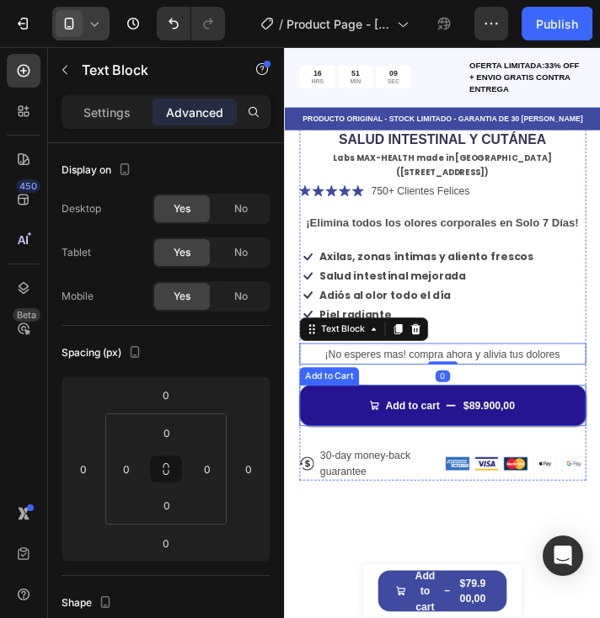
click at [478, 436] on button "Add to cart $89.900,00" at bounding box center [465, 459] width 329 height 47
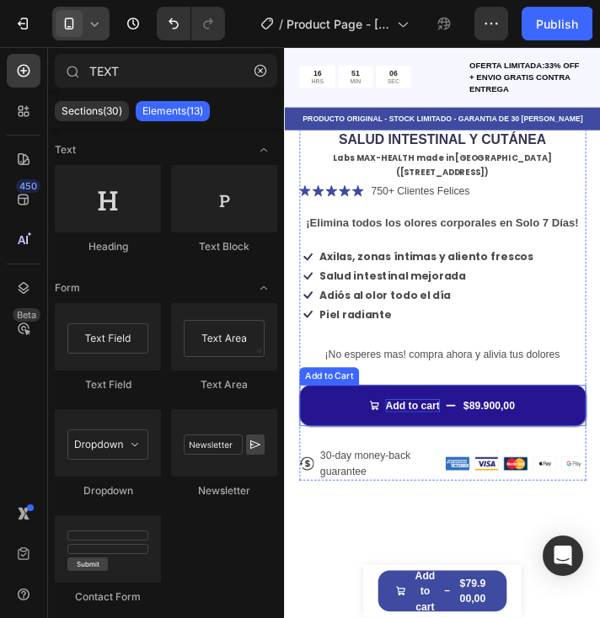
click at [440, 452] on div "Add to cart" at bounding box center [430, 459] width 62 height 15
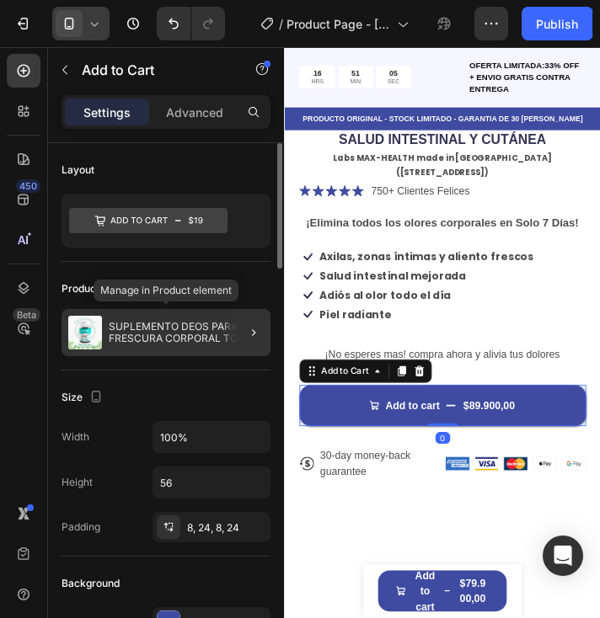
scroll to position [84, 0]
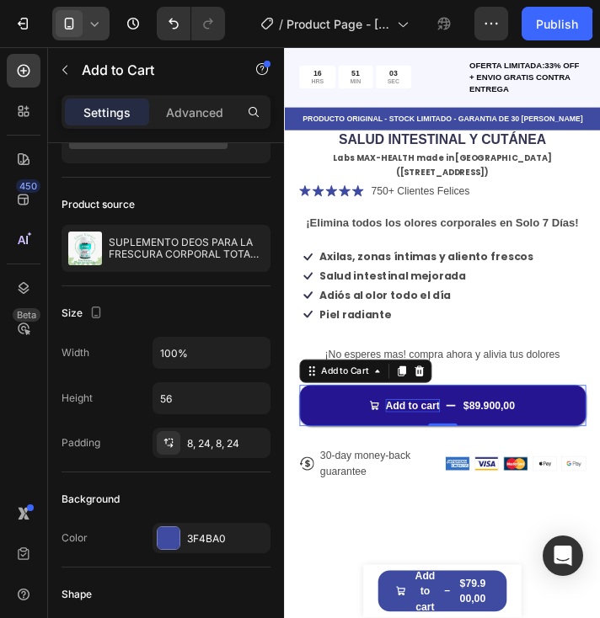
click at [447, 452] on div "Add to cart" at bounding box center [430, 459] width 62 height 15
click at [447, 452] on p "Add to cart" at bounding box center [430, 459] width 62 height 15
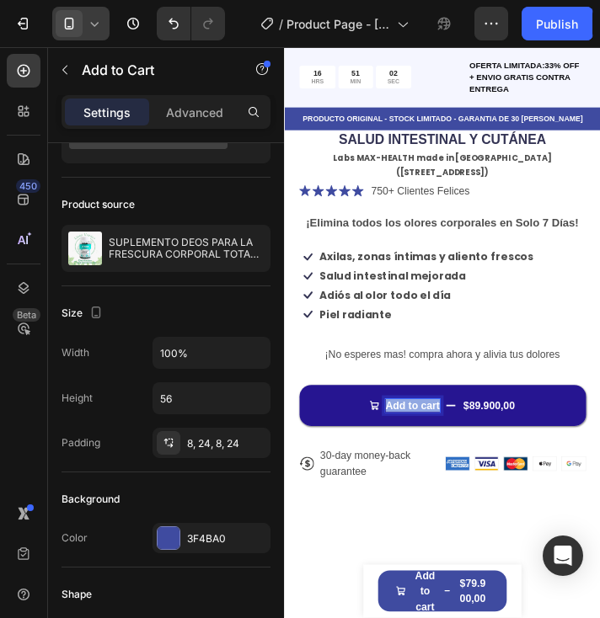
click at [447, 452] on p "Add to cart" at bounding box center [430, 459] width 62 height 15
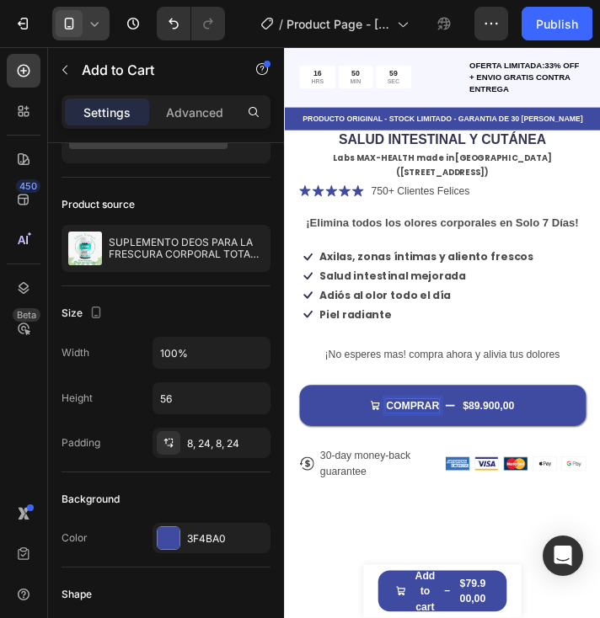
click at [301, 436] on button "COMPRAR $89.900,00" at bounding box center [465, 459] width 329 height 47
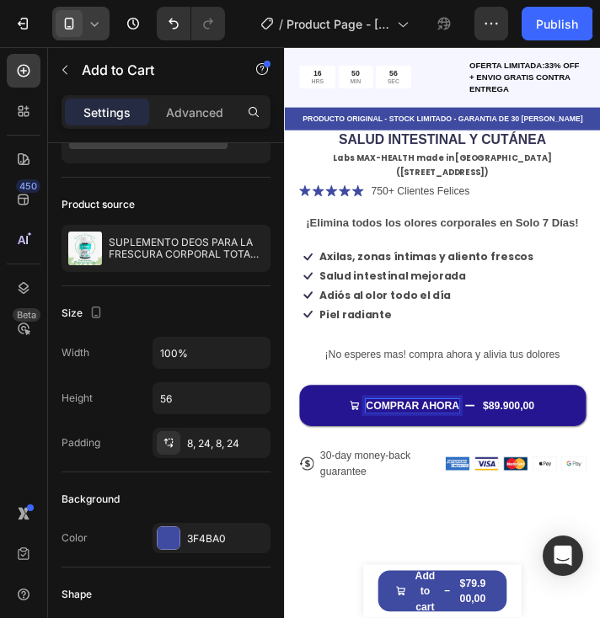
click at [545, 450] on div "$89.900,00" at bounding box center [540, 459] width 62 height 19
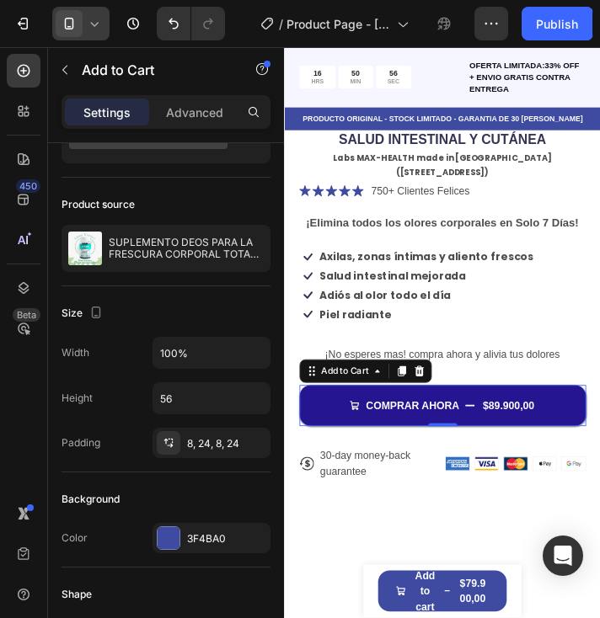
click at [533, 439] on button "COMPRAR AHORA $89.900,00" at bounding box center [465, 459] width 329 height 47
click at [533, 450] on div "$89.900,00" at bounding box center [540, 459] width 62 height 19
click at [538, 450] on div "$89.900,00" at bounding box center [540, 459] width 62 height 19
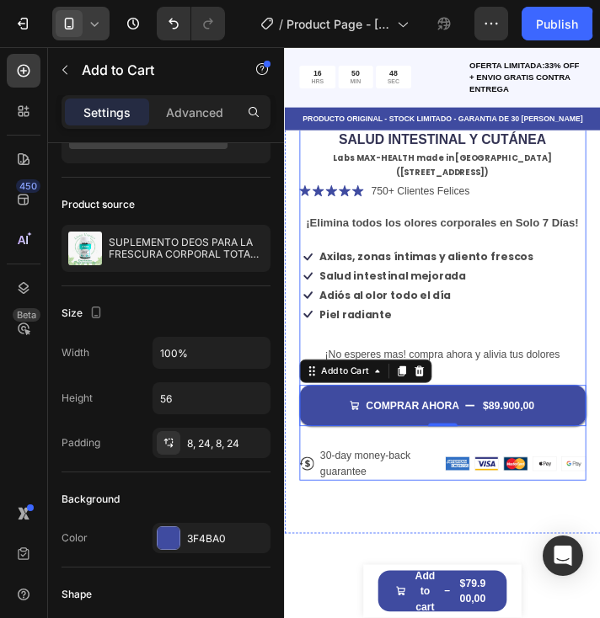
scroll to position [388, 0]
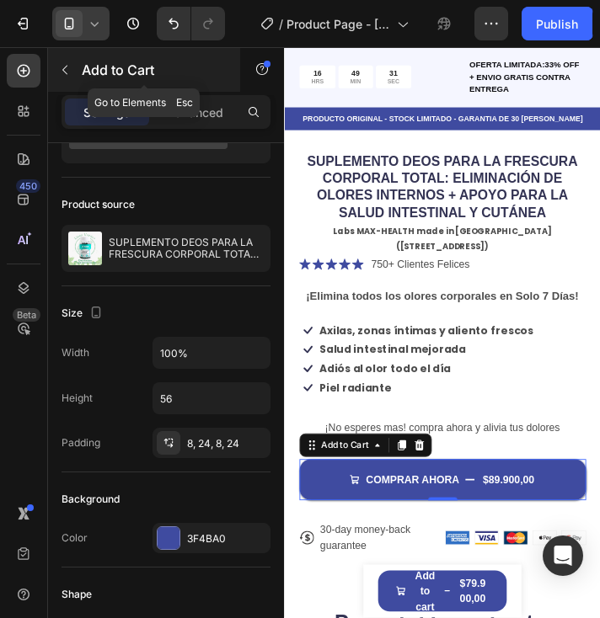
click at [61, 72] on icon "button" at bounding box center [64, 69] width 13 height 13
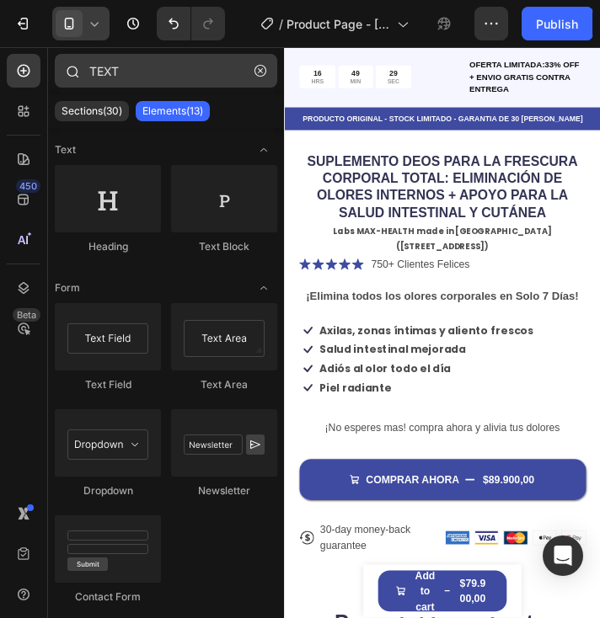
click at [264, 70] on icon "button" at bounding box center [260, 71] width 12 height 12
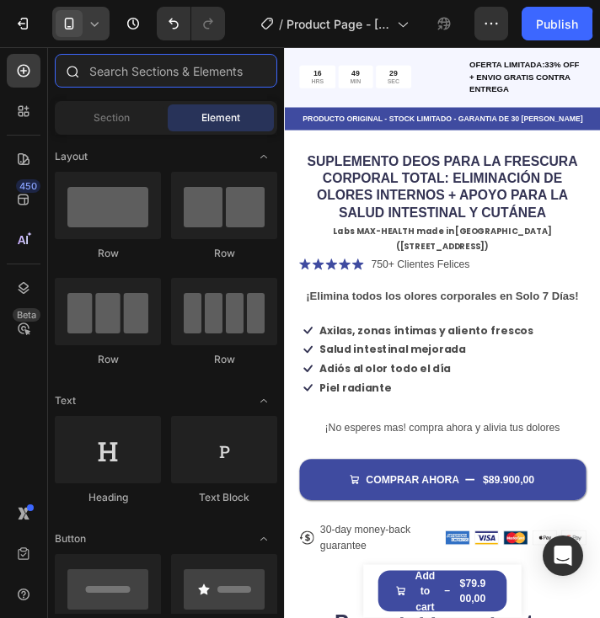
click at [206, 79] on input "text" at bounding box center [166, 71] width 222 height 34
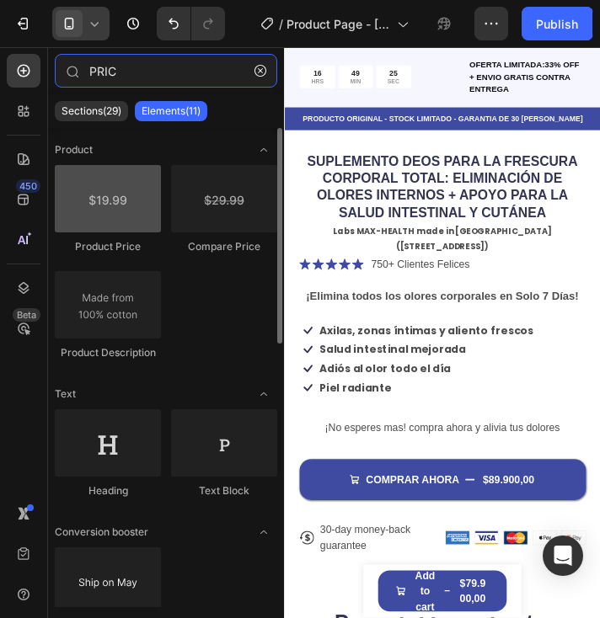
type input "PRIC"
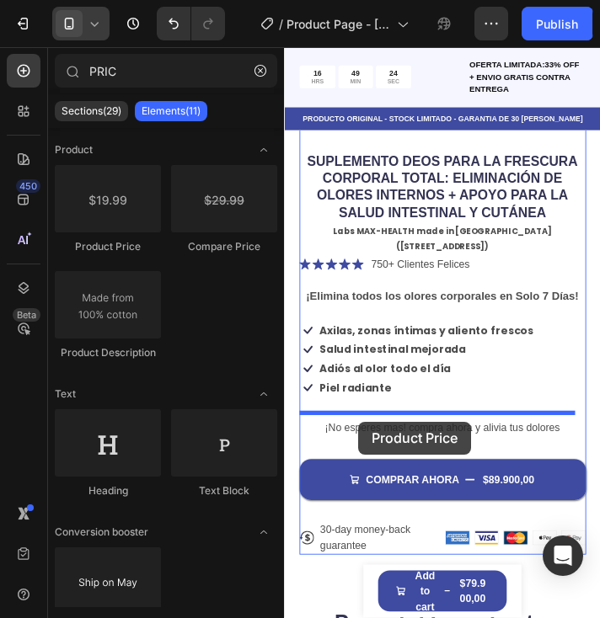
drag, startPoint x: 394, startPoint y: 253, endPoint x: 369, endPoint y: 478, distance: 226.4
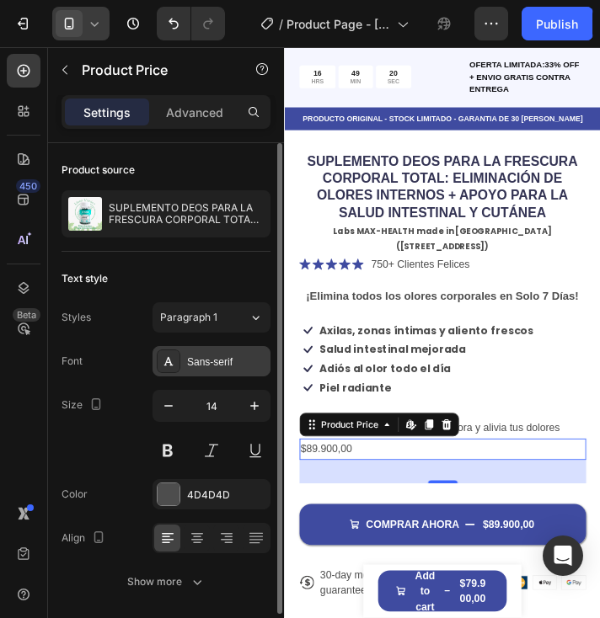
click at [215, 367] on div "Sans-serif" at bounding box center [226, 362] width 79 height 15
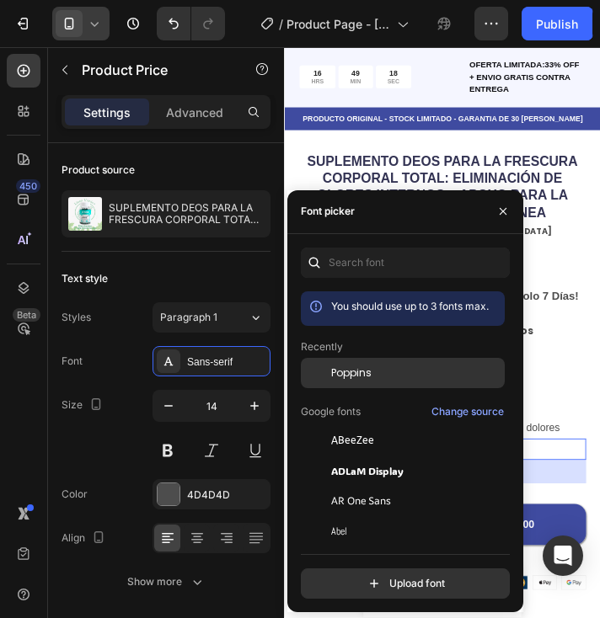
click at [377, 376] on div "Poppins" at bounding box center [416, 373] width 170 height 15
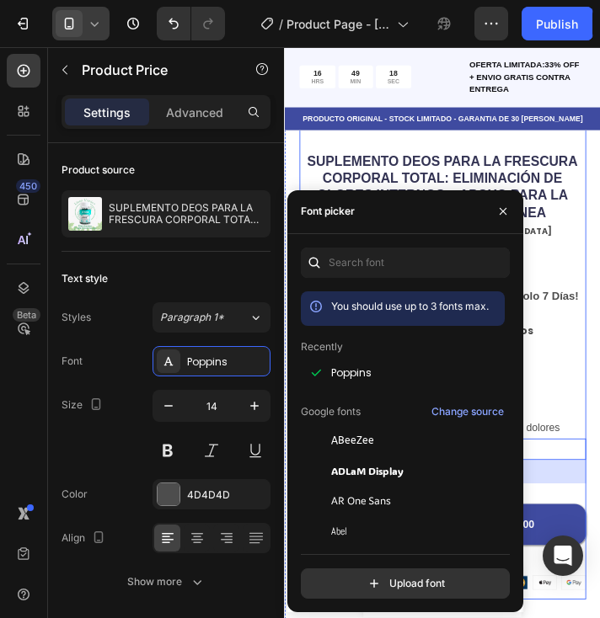
click at [594, 421] on div "SUPLEMENTO DEOS PARA LA FRESCURA CORPORAL TOTAL: ELIMINACIÓN DE OLORES INTERNOS…" at bounding box center [465, 425] width 329 height 514
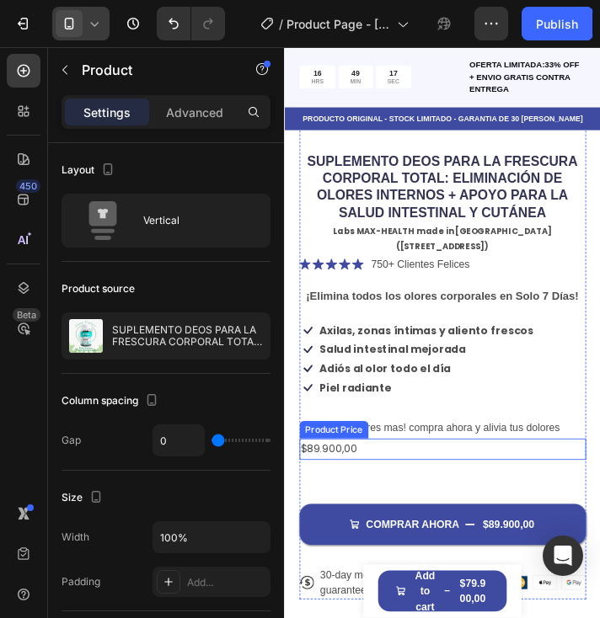
click at [336, 496] on div "$89.900,00" at bounding box center [465, 508] width 329 height 24
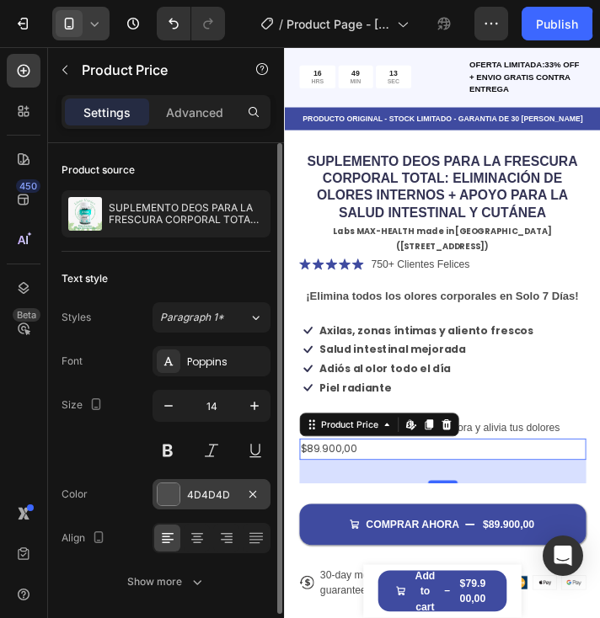
click at [164, 494] on div at bounding box center [169, 495] width 22 height 22
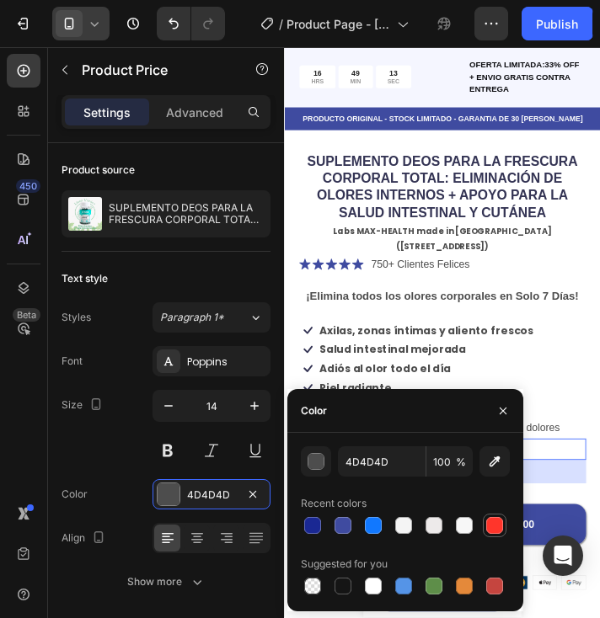
click at [494, 518] on div at bounding box center [494, 525] width 17 height 17
type input "FF352B"
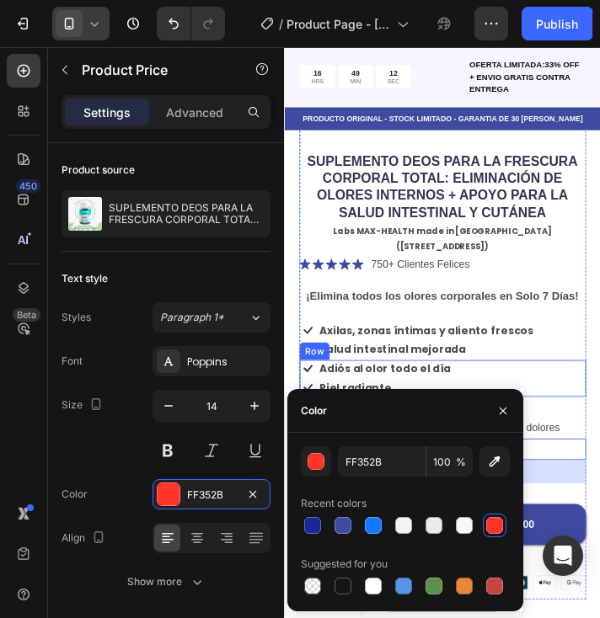
click at [588, 408] on div "Icon Adiós al olor todo el día Text Block Row Icon Piel radiante Text Block Row…" at bounding box center [465, 427] width 329 height 42
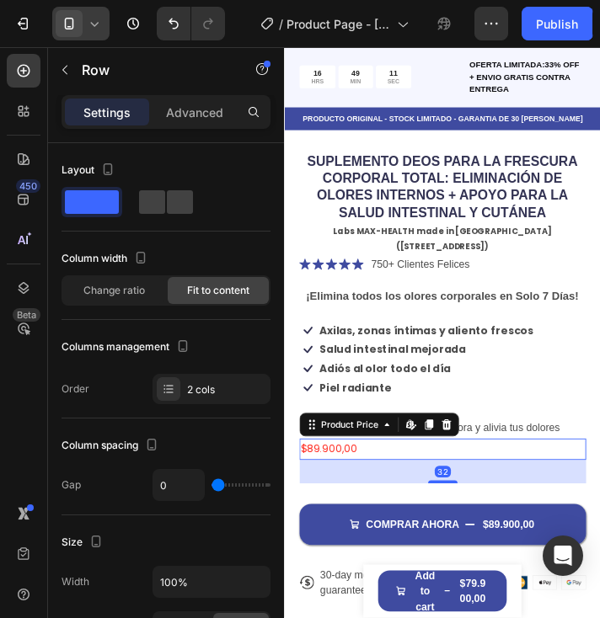
click at [331, 496] on div "$89.900,00" at bounding box center [465, 508] width 329 height 24
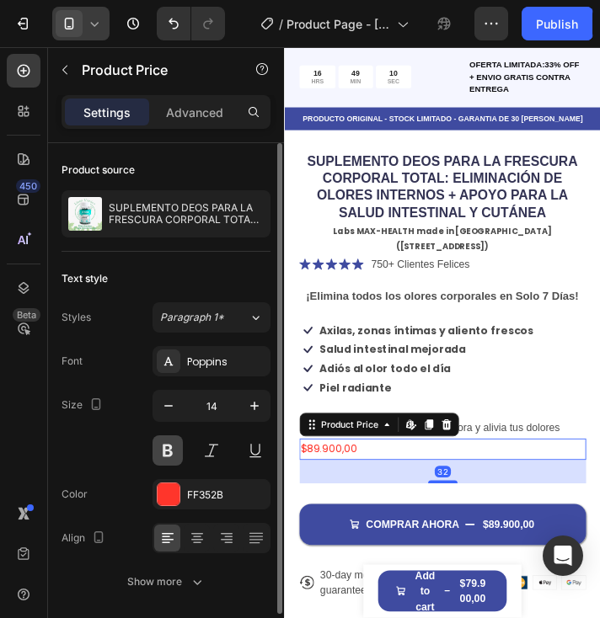
click at [171, 448] on button at bounding box center [168, 451] width 30 height 30
click at [263, 399] on icon "button" at bounding box center [254, 406] width 17 height 17
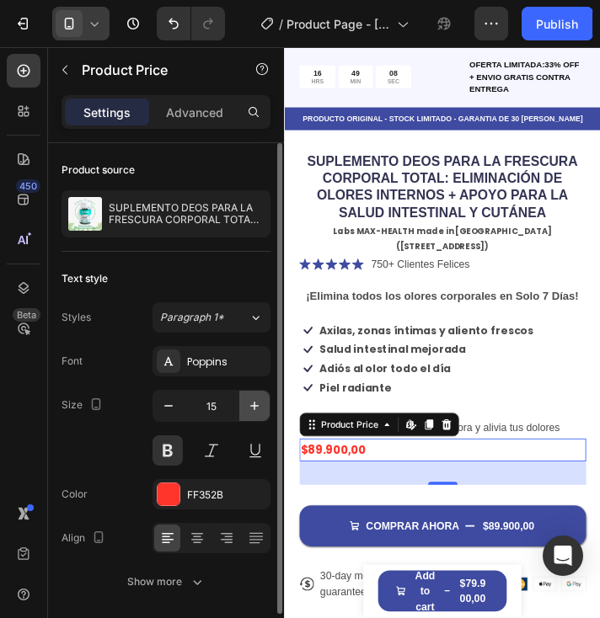
click at [263, 399] on icon "button" at bounding box center [254, 406] width 17 height 17
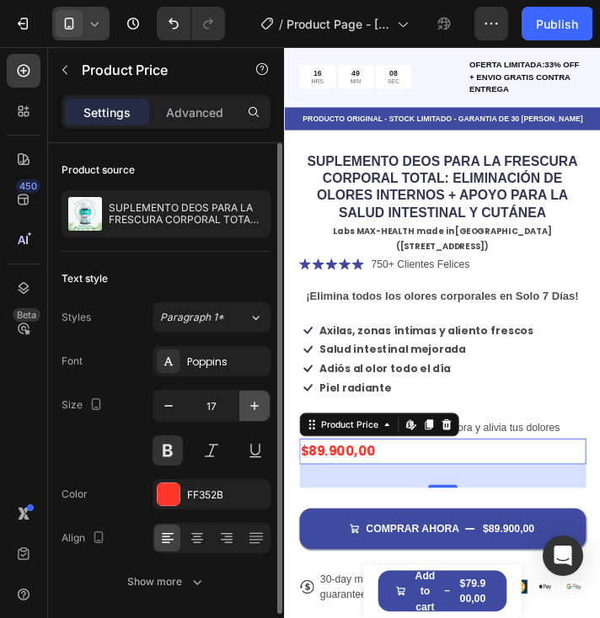
click at [263, 399] on icon "button" at bounding box center [254, 406] width 17 height 17
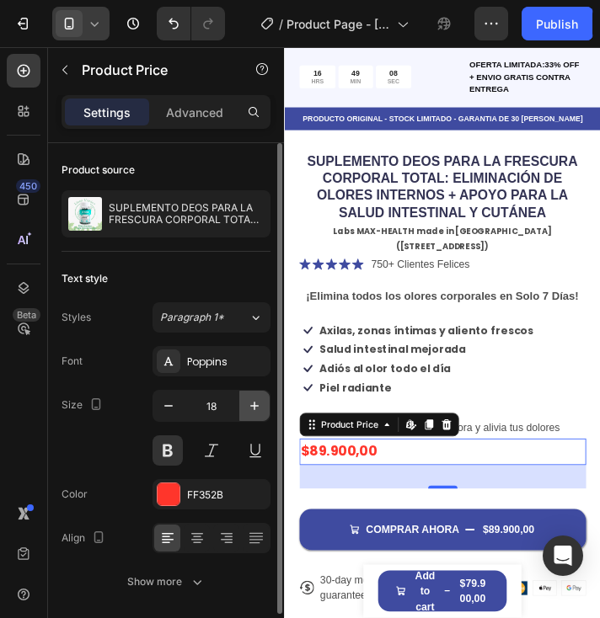
click at [263, 399] on icon "button" at bounding box center [254, 406] width 17 height 17
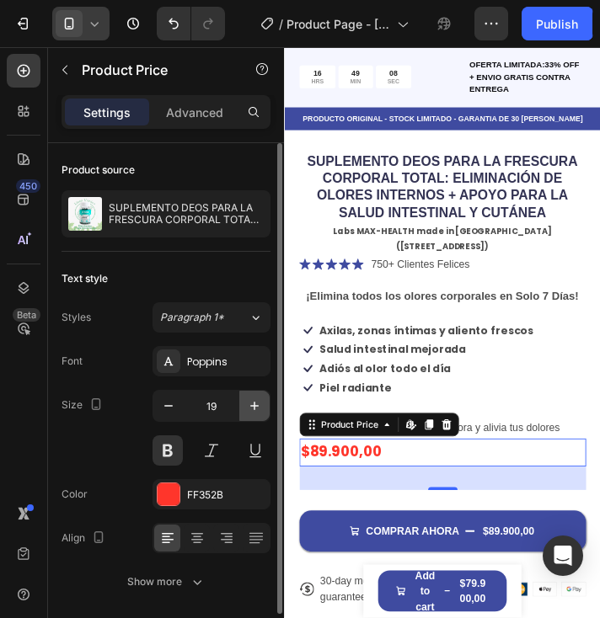
click at [263, 399] on icon "button" at bounding box center [254, 406] width 17 height 17
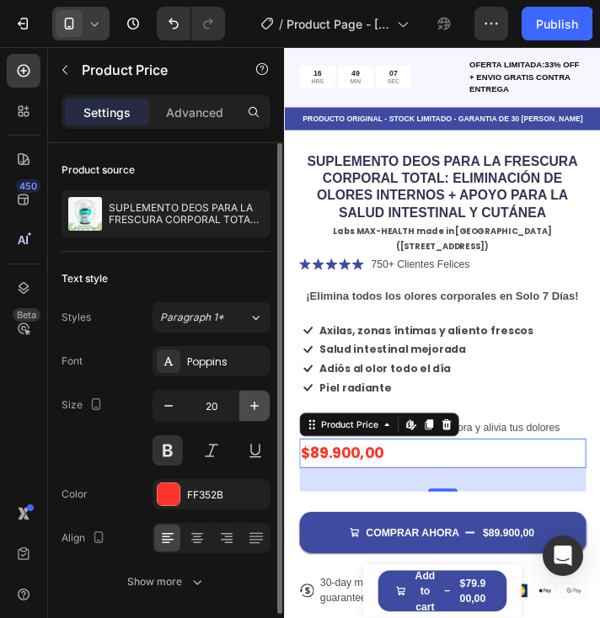
click at [263, 399] on icon "button" at bounding box center [254, 406] width 17 height 17
click at [262, 399] on icon "button" at bounding box center [254, 406] width 17 height 17
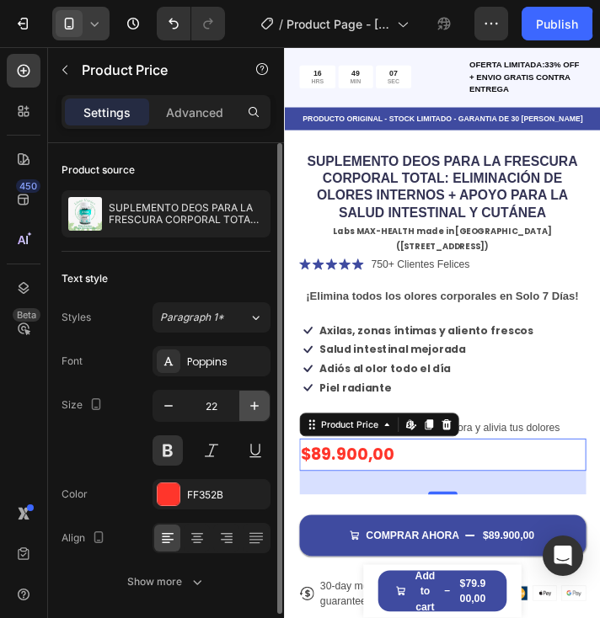
click at [262, 399] on icon "button" at bounding box center [254, 406] width 17 height 17
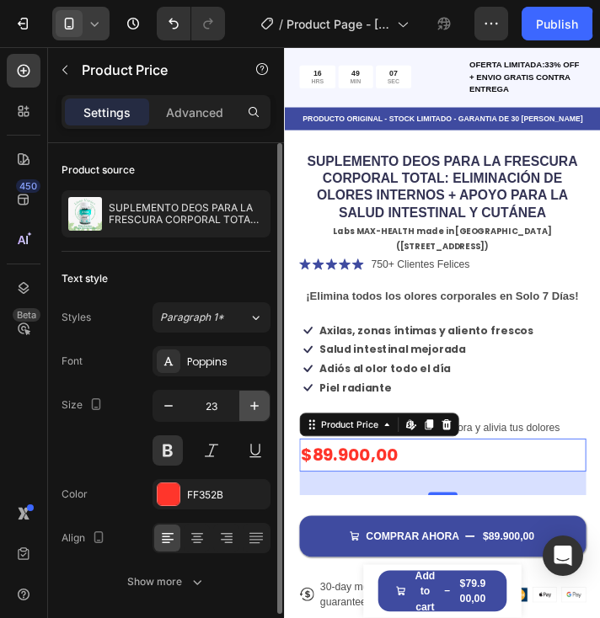
click at [262, 399] on icon "button" at bounding box center [254, 406] width 17 height 17
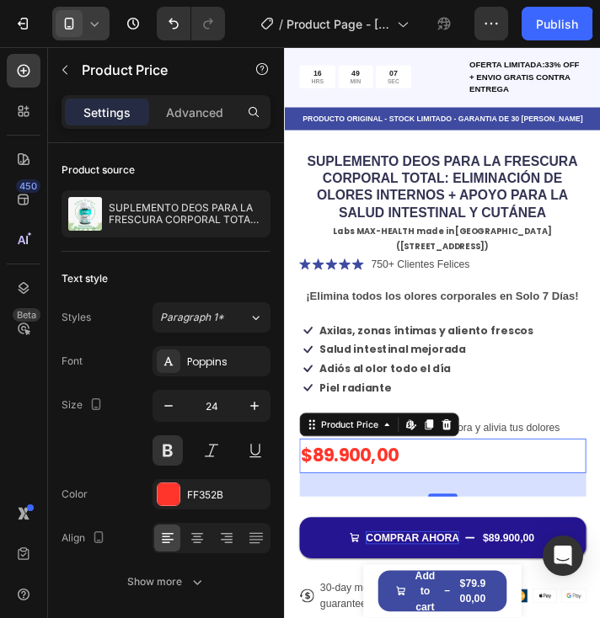
type input "25"
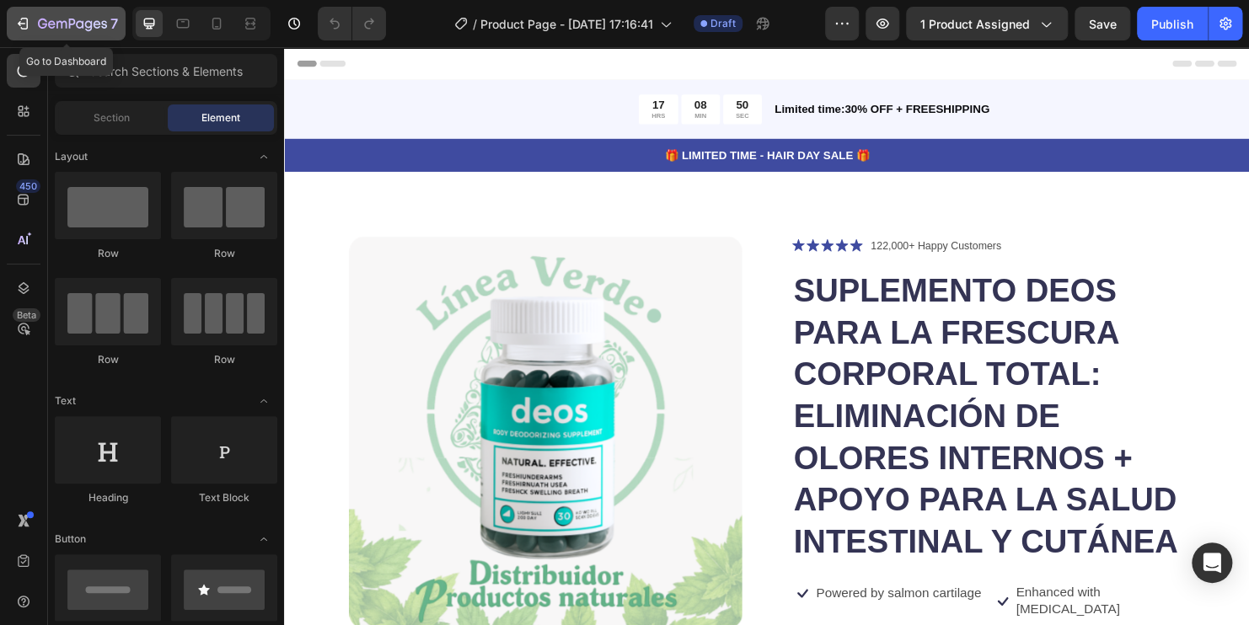
click at [31, 25] on div "7" at bounding box center [66, 23] width 104 height 20
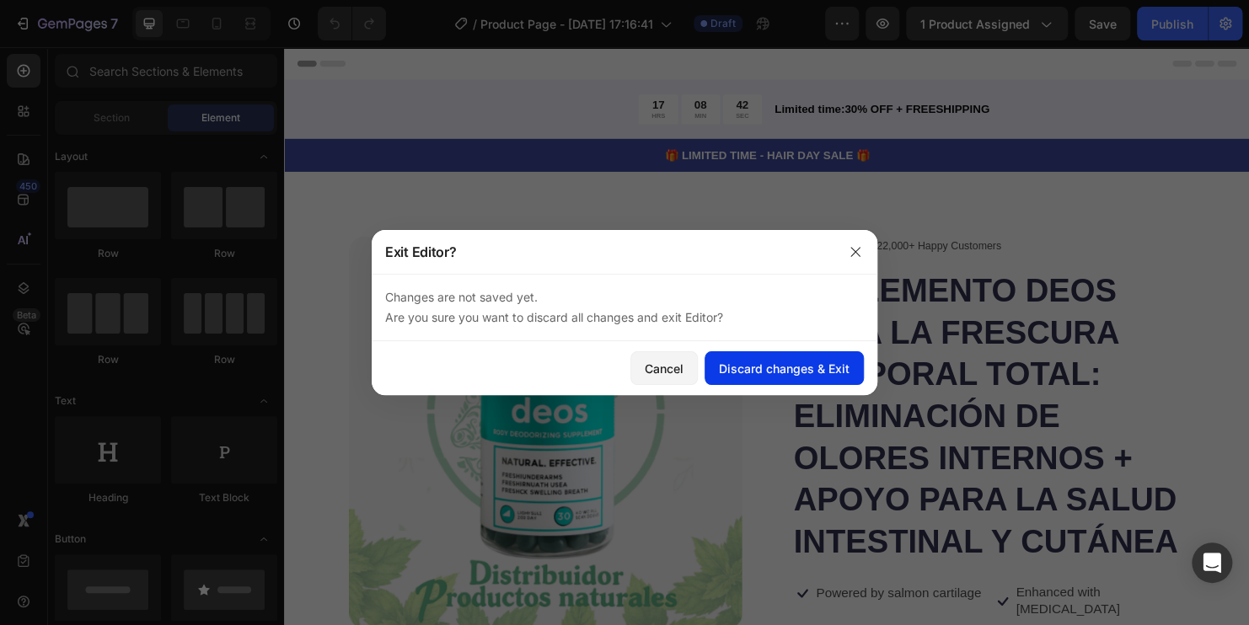
click at [790, 365] on div "Discard changes & Exit" at bounding box center [784, 369] width 131 height 18
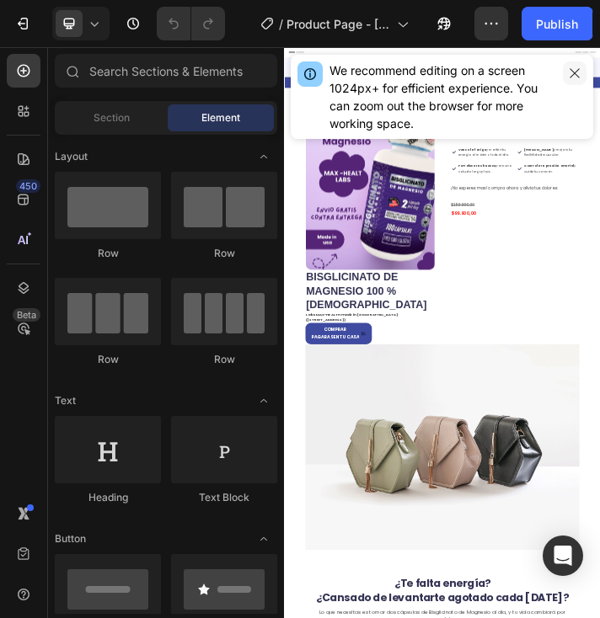
click at [573, 74] on icon "button" at bounding box center [574, 72] width 9 height 9
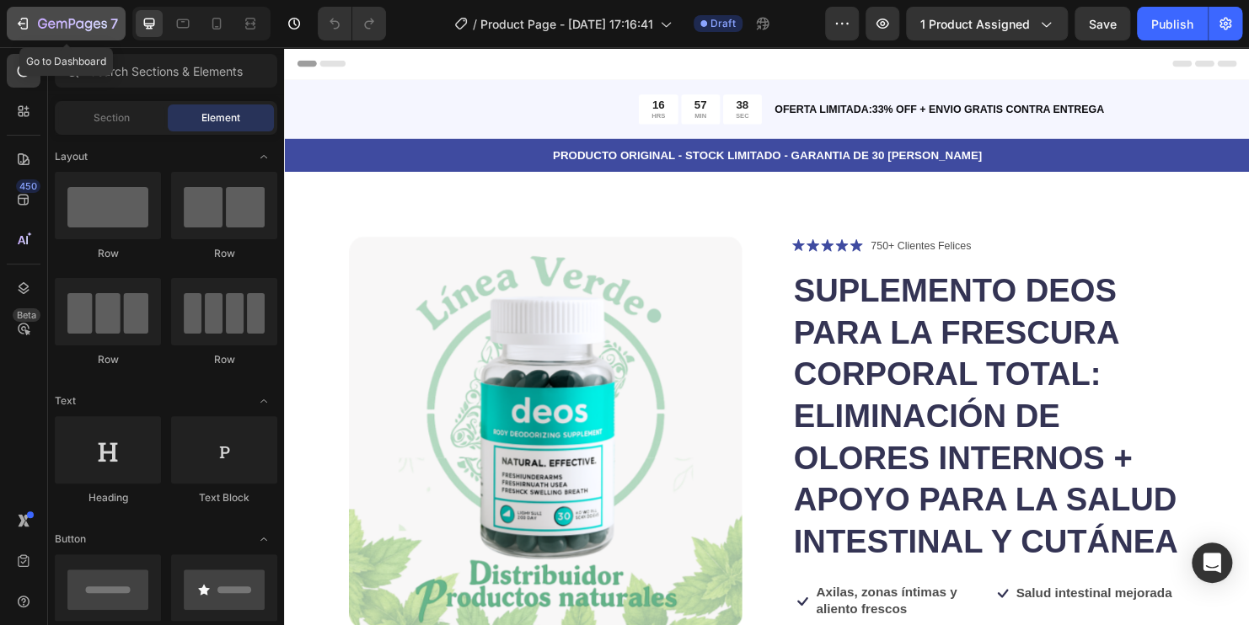
click at [36, 29] on div "7" at bounding box center [66, 23] width 104 height 20
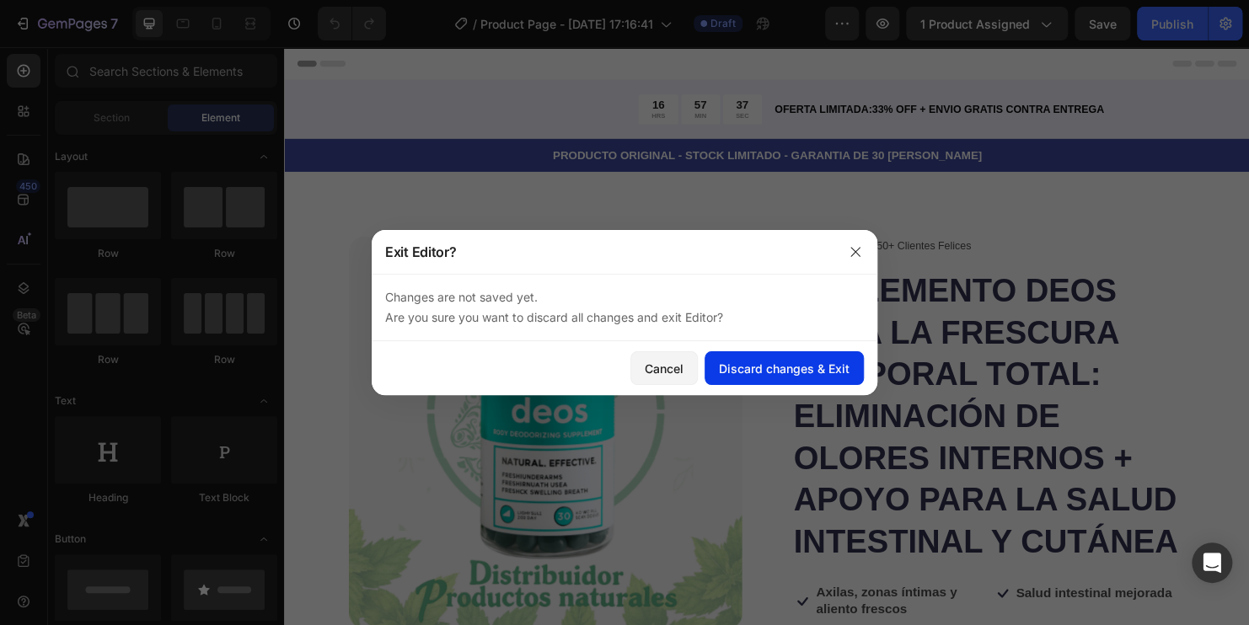
click at [772, 365] on div "Discard changes & Exit" at bounding box center [784, 369] width 131 height 18
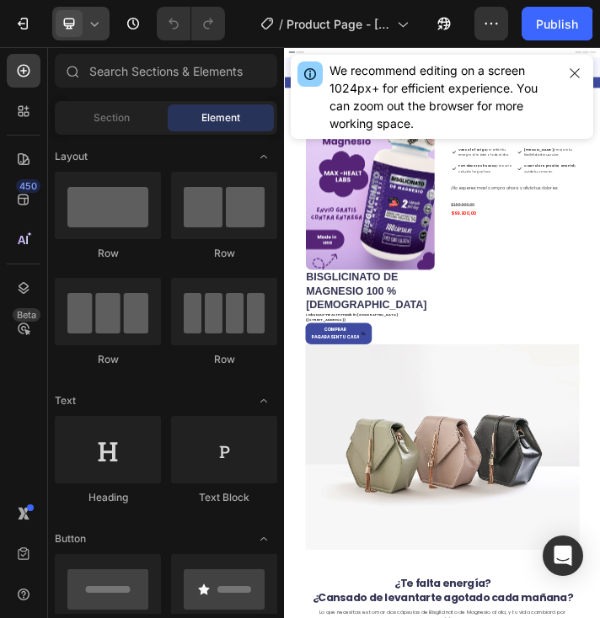
click at [90, 22] on icon at bounding box center [94, 23] width 17 height 17
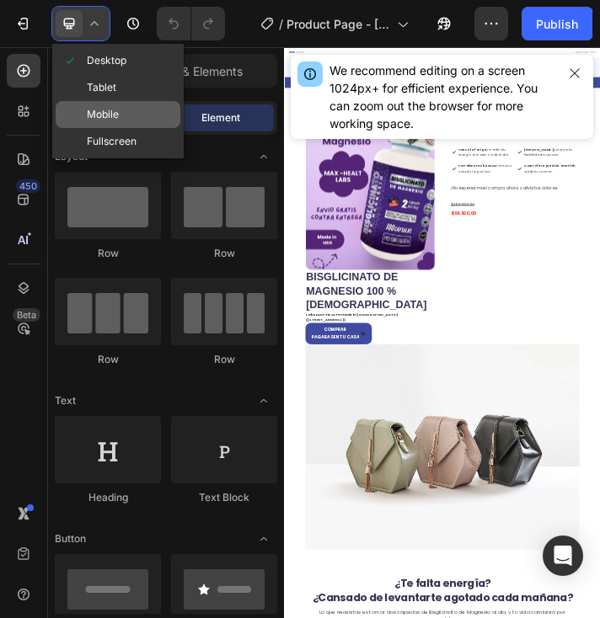
click at [120, 128] on div "Mobile" at bounding box center [118, 141] width 125 height 27
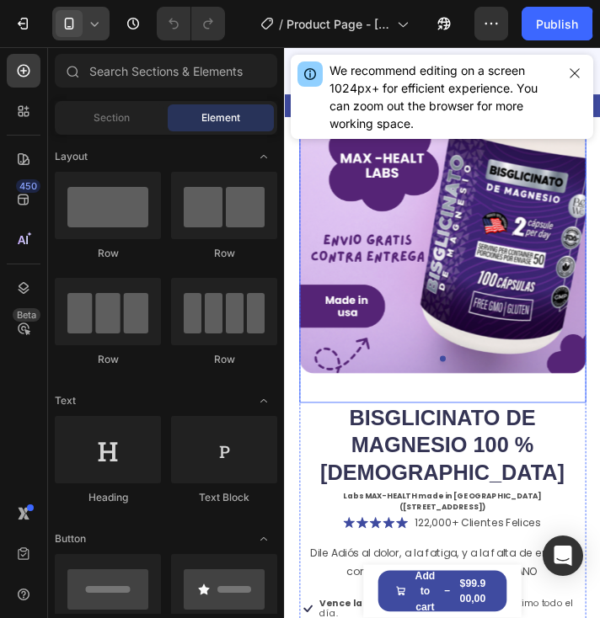
scroll to position [253, 0]
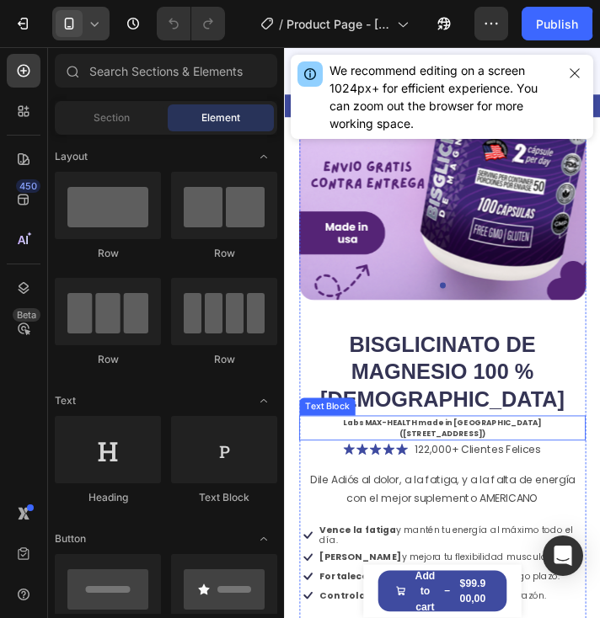
click at [591, 472] on p "Labs MAX-HEALTH made in [GEOGRAPHIC_DATA] ([STREET_ADDRESS])" at bounding box center [465, 484] width 325 height 25
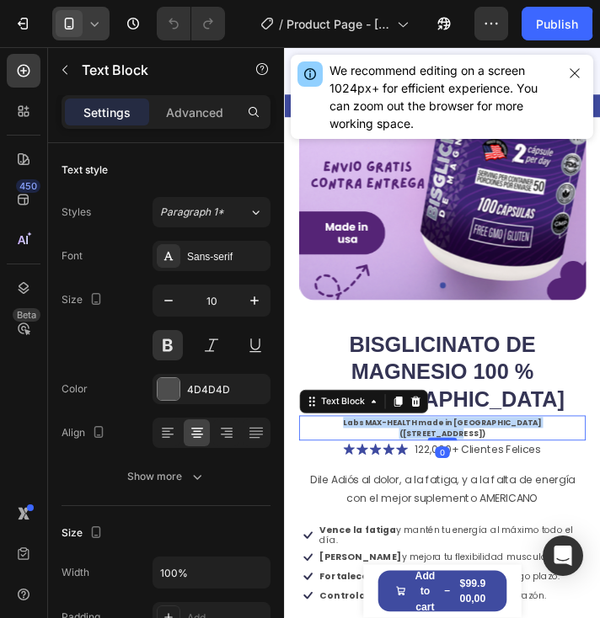
click at [591, 472] on p "Labs MAX-HEALTH made in [GEOGRAPHIC_DATA] ([STREET_ADDRESS])" at bounding box center [465, 484] width 325 height 25
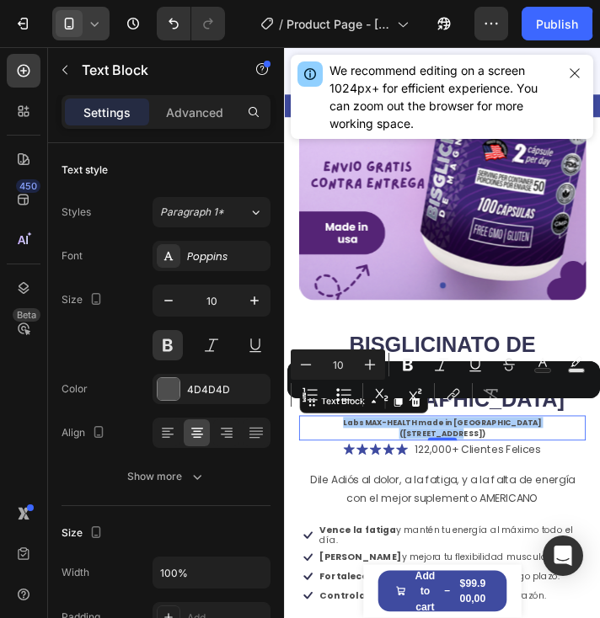
click at [554, 407] on div "Minus 10 Plus Bold Italic Underline Strikethrough Text Color Text Background Co…" at bounding box center [444, 380] width 306 height 61
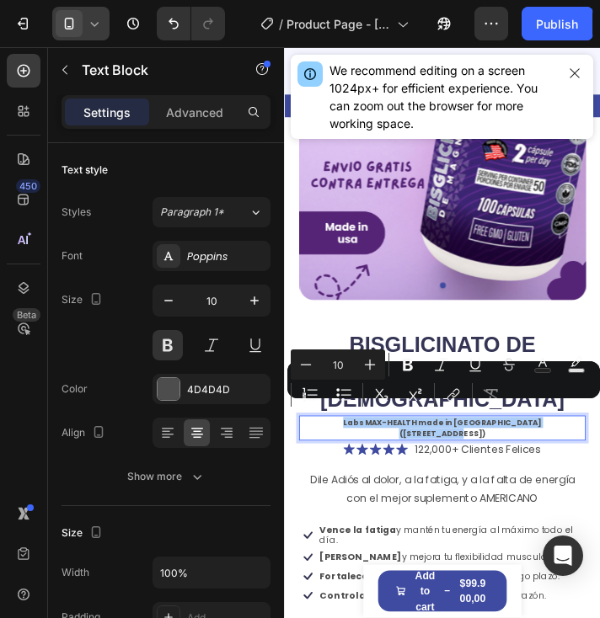
click at [560, 407] on div "Minus 10 Plus Bold Italic Underline Strikethrough Text Color Text Background Co…" at bounding box center [444, 380] width 306 height 61
click at [554, 407] on div "Minus 10 Plus Bold Italic Underline Strikethrough Text Color Text Background Co…" at bounding box center [444, 380] width 306 height 61
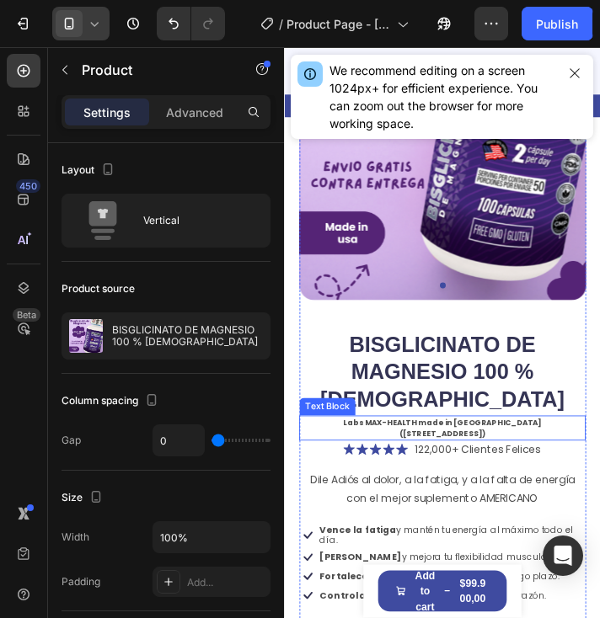
click at [534, 472] on p "Labs MAX-HEALTH made in [GEOGRAPHIC_DATA] ([STREET_ADDRESS])" at bounding box center [465, 484] width 325 height 25
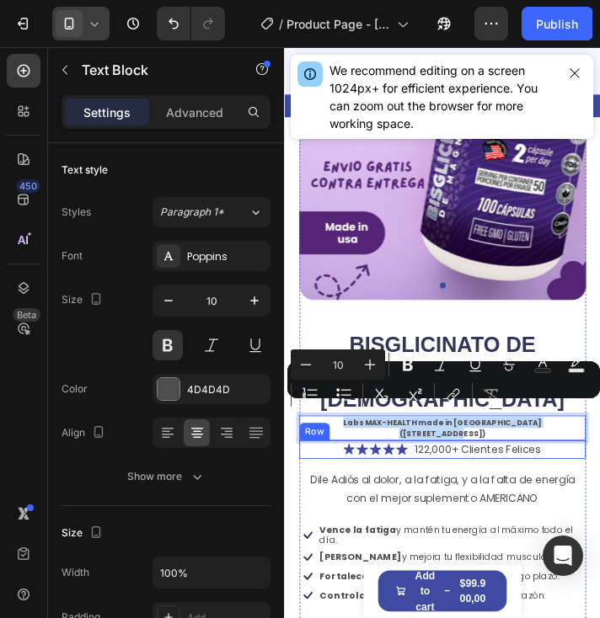
drag, startPoint x: 598, startPoint y: 463, endPoint x: 321, endPoint y: 469, distance: 277.3
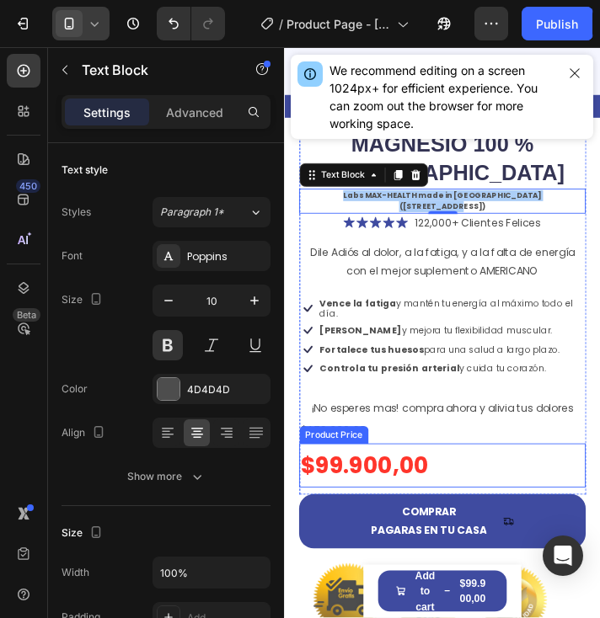
scroll to position [421, 0]
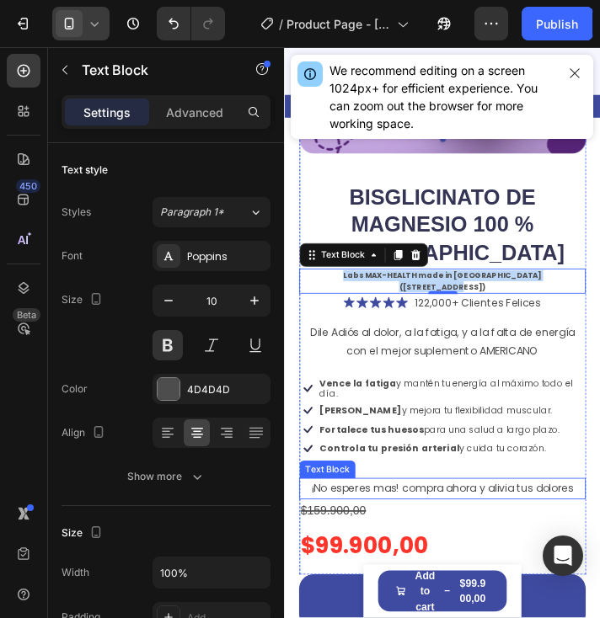
click at [506, 543] on p "¡No esperes mas! compra ahora y alivia tus dolores" at bounding box center [465, 553] width 325 height 21
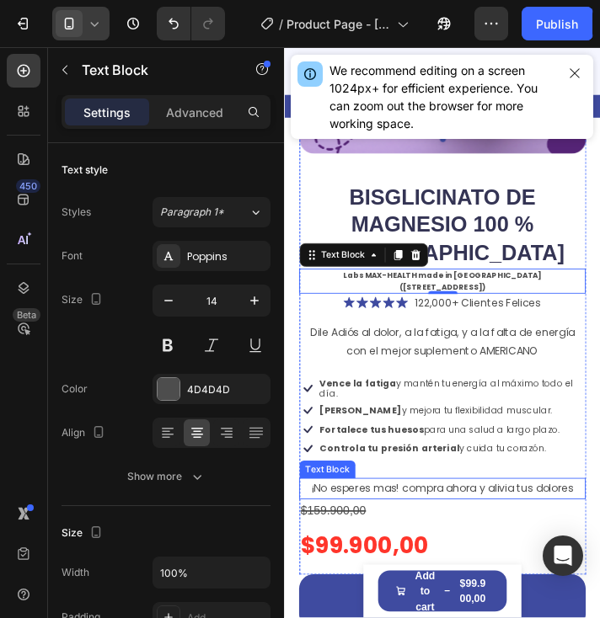
click at [506, 543] on p "¡No esperes mas! compra ahora y alivia tus dolores" at bounding box center [465, 553] width 325 height 21
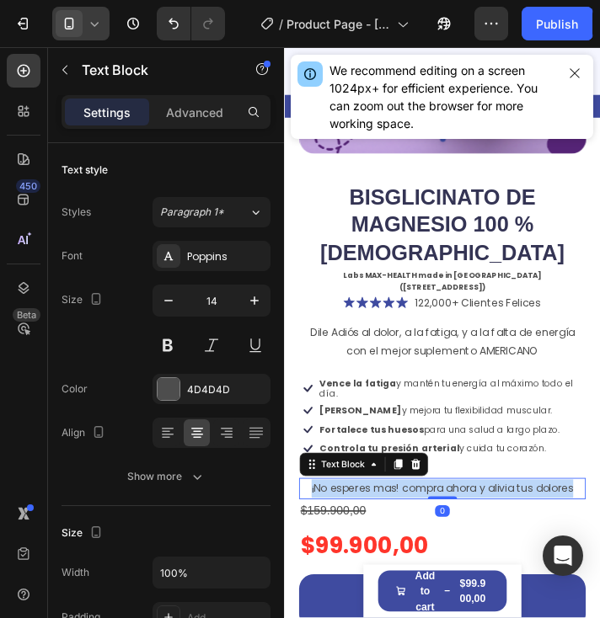
click at [506, 543] on p "¡No esperes mas! compra ahora y alivia tus dolores" at bounding box center [465, 553] width 325 height 21
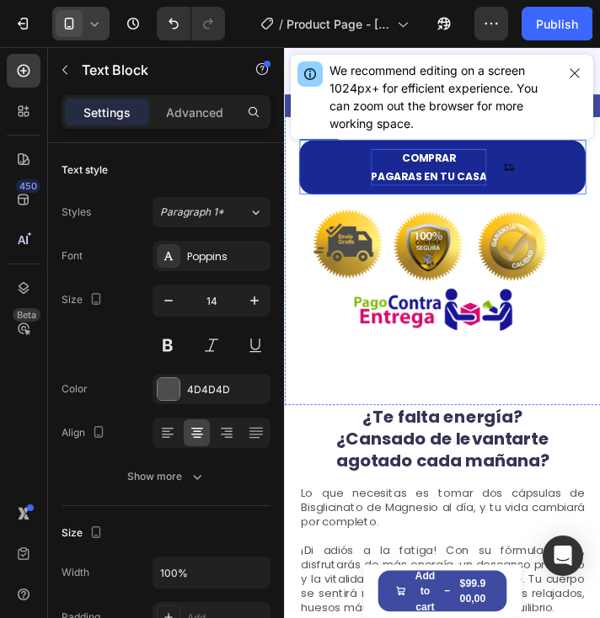
scroll to position [927, 0]
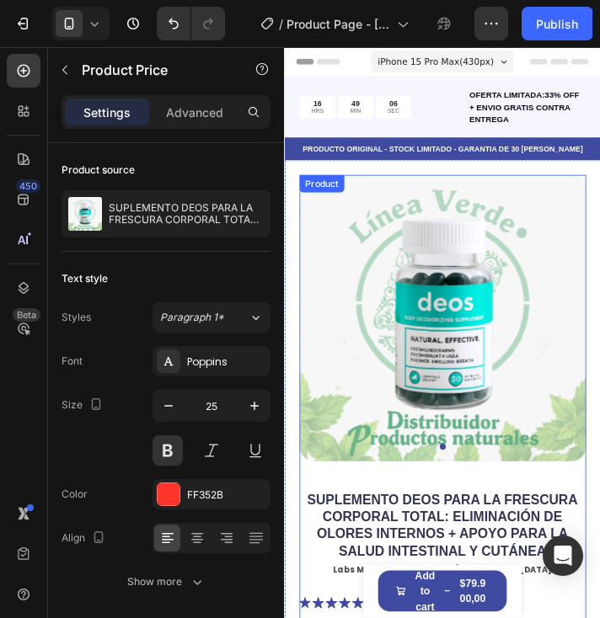
scroll to position [388, 0]
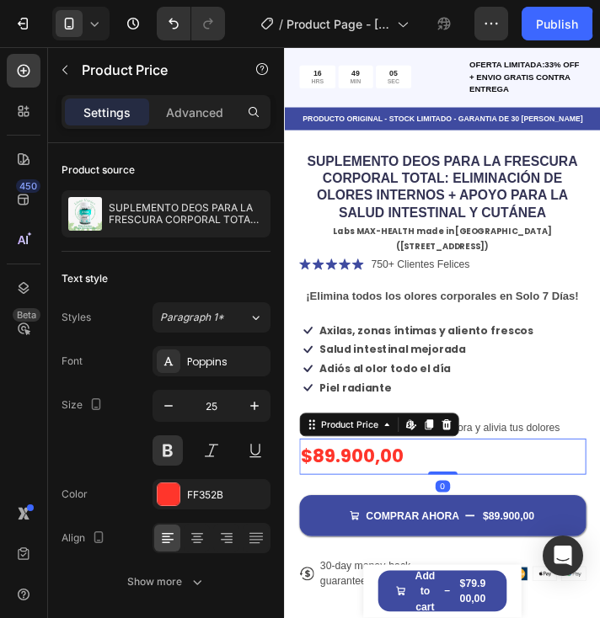
drag, startPoint x: 463, startPoint y: 533, endPoint x: 471, endPoint y: 495, distance: 38.8
click at [471, 496] on div "$89.900,00 Product Price Edit content in Shopify 0 Product Price Edit content i…" at bounding box center [465, 516] width 329 height 41
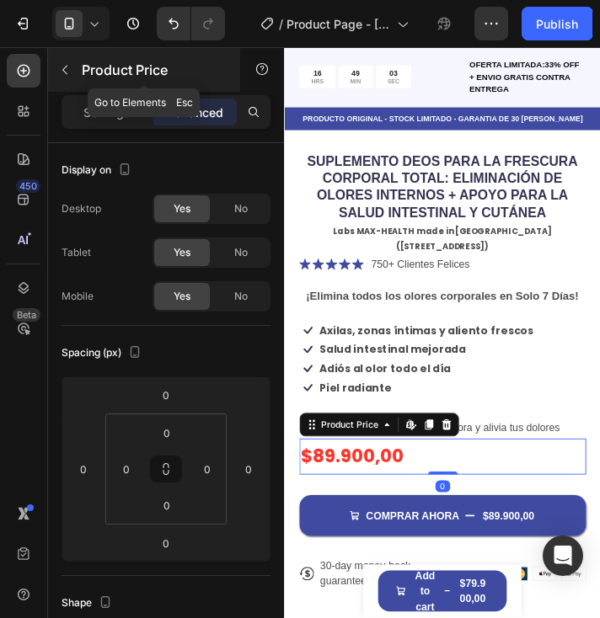
click at [64, 62] on button "button" at bounding box center [64, 69] width 27 height 27
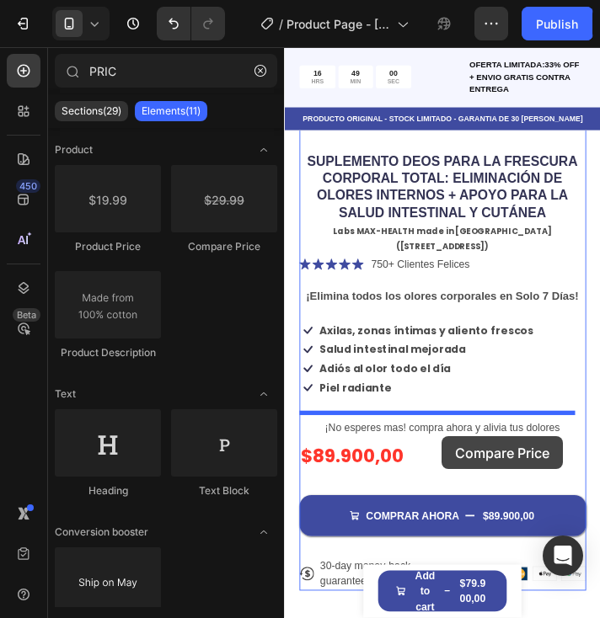
drag, startPoint x: 516, startPoint y: 244, endPoint x: 464, endPoint y: 494, distance: 254.7
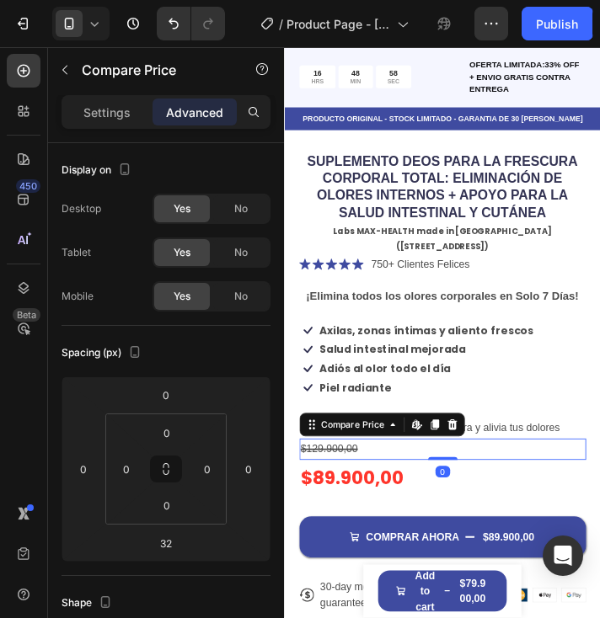
drag, startPoint x: 455, startPoint y: 515, endPoint x: 469, endPoint y: 469, distance: 47.5
click at [469, 496] on div "$129.900,00 Compare Price Edit content in Shopify 0 Compare Price Edit content …" at bounding box center [465, 508] width 329 height 24
type input "0"
click at [366, 496] on div "$129.900,00" at bounding box center [465, 508] width 329 height 24
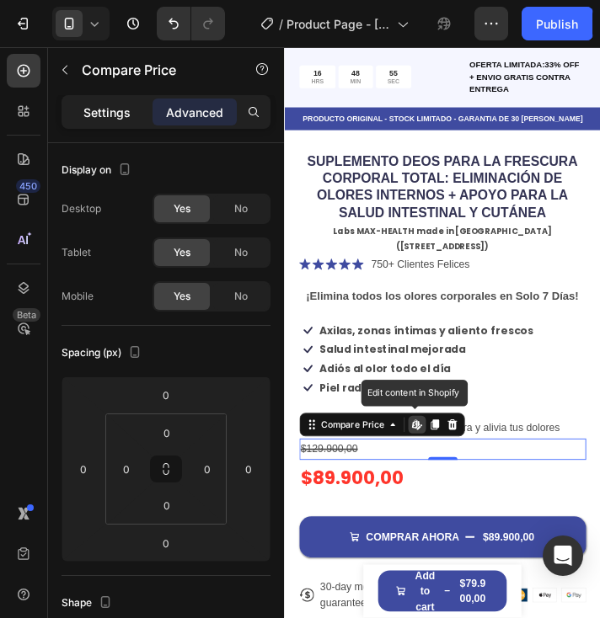
click at [99, 111] on p "Settings" at bounding box center [106, 113] width 47 height 18
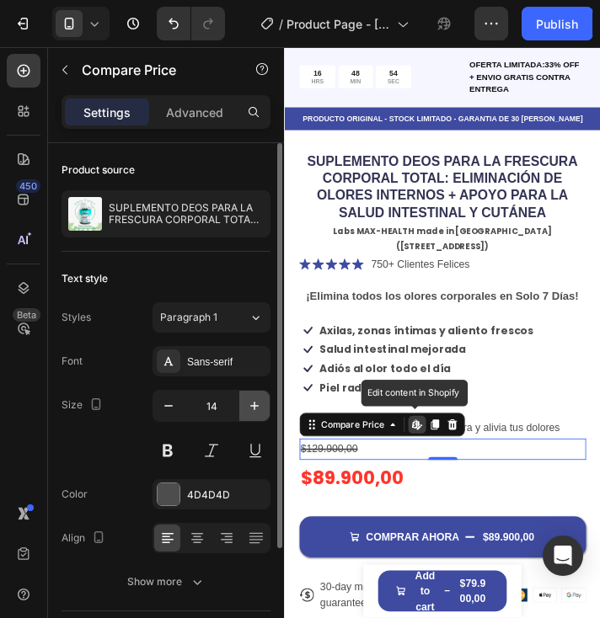
click at [260, 402] on icon "button" at bounding box center [254, 406] width 17 height 17
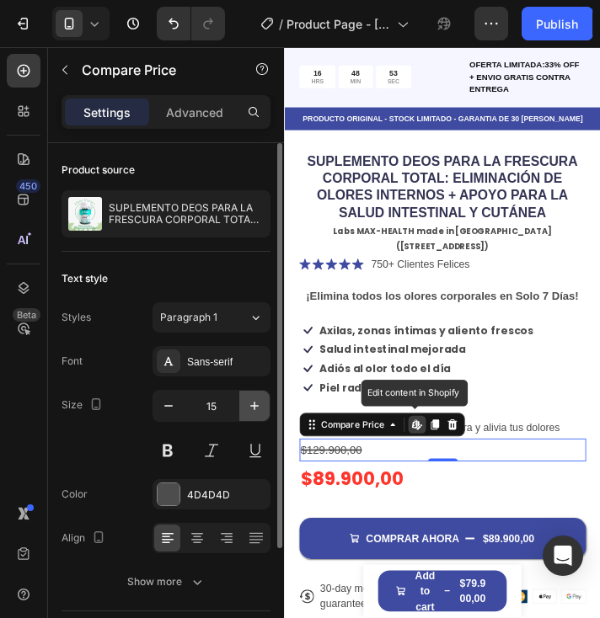
click at [259, 402] on icon "button" at bounding box center [254, 406] width 17 height 17
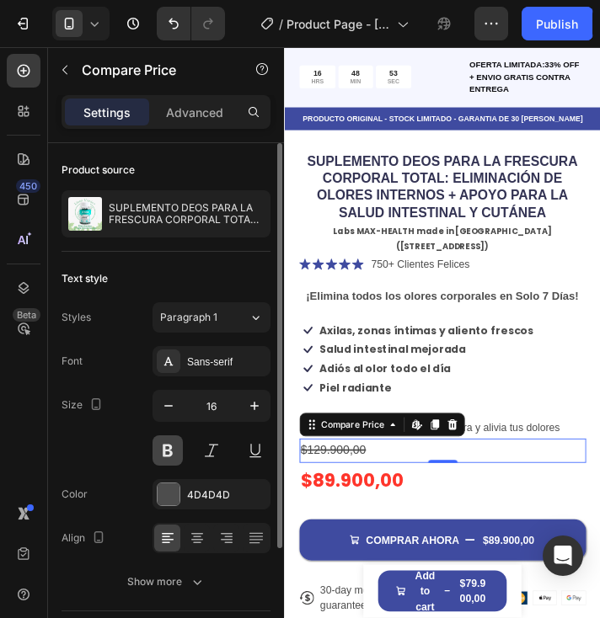
click at [165, 447] on button at bounding box center [168, 451] width 30 height 30
click at [254, 399] on icon "button" at bounding box center [254, 406] width 17 height 17
type input "17"
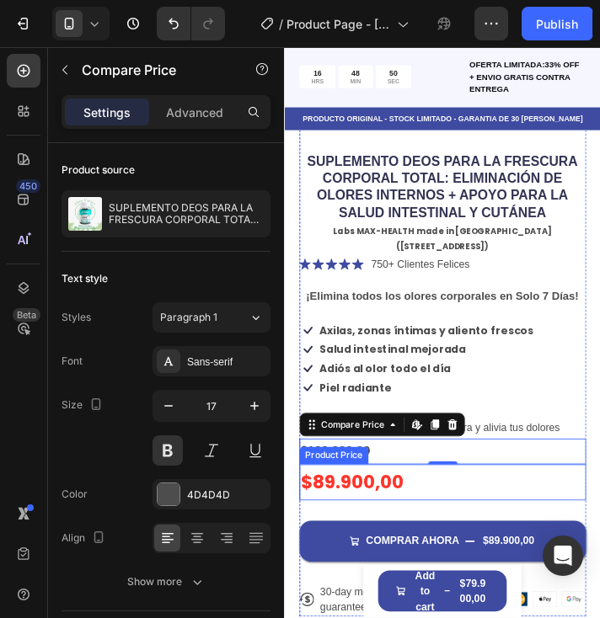
click at [394, 526] on div "$89.900,00" at bounding box center [465, 546] width 329 height 41
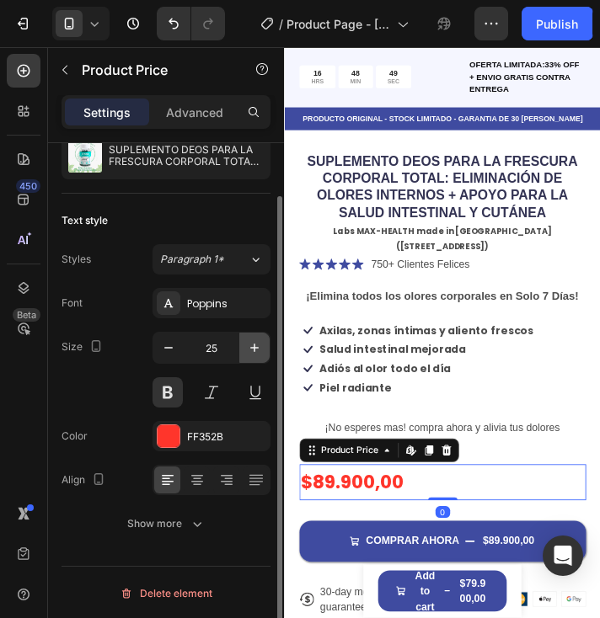
click at [254, 344] on icon "button" at bounding box center [254, 348] width 8 height 8
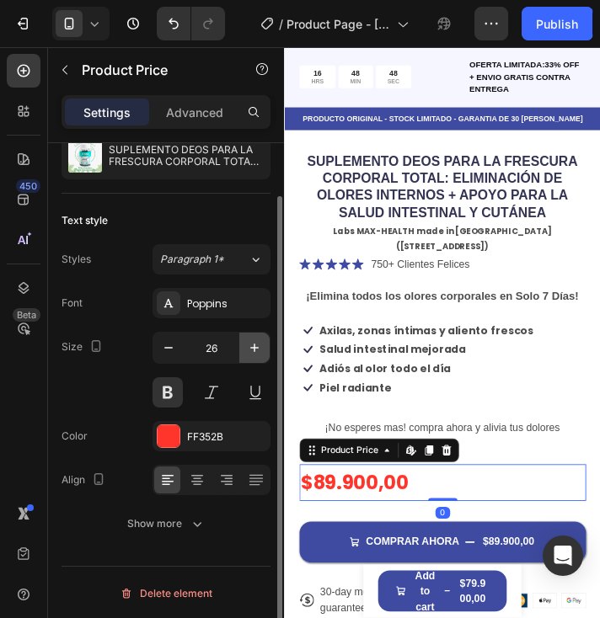
click at [254, 344] on icon "button" at bounding box center [254, 348] width 8 height 8
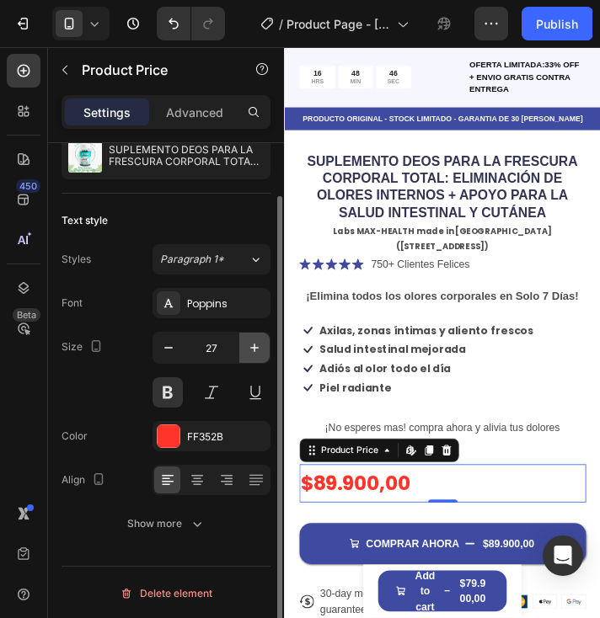
click at [255, 343] on icon "button" at bounding box center [254, 348] width 17 height 17
type input "28"
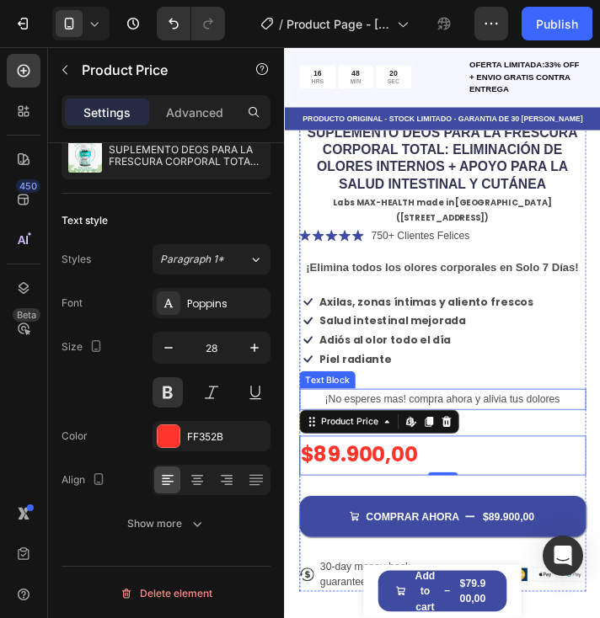
scroll to position [506, 0]
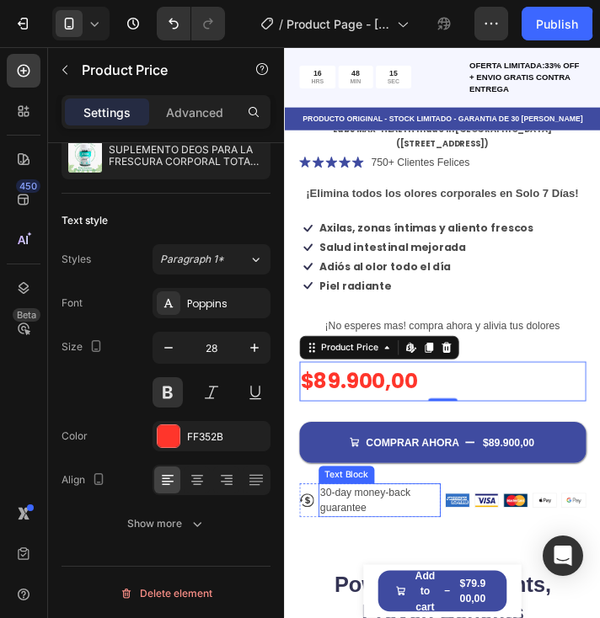
click at [375, 550] on p "30-day money-back guarantee" at bounding box center [392, 567] width 137 height 35
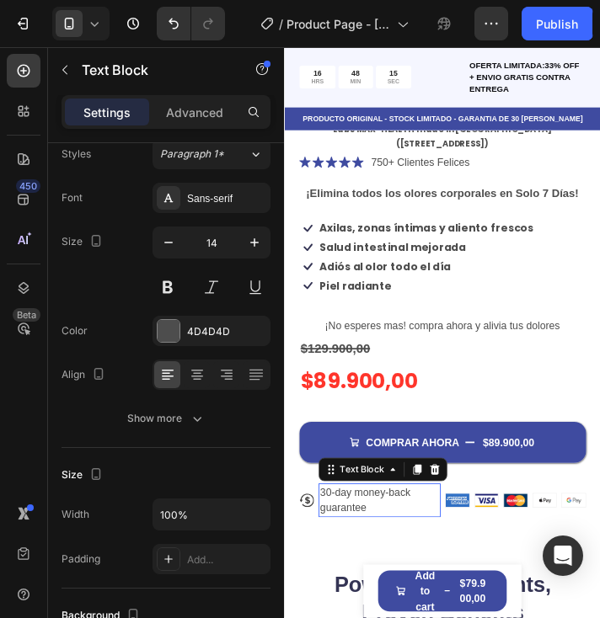
scroll to position [0, 0]
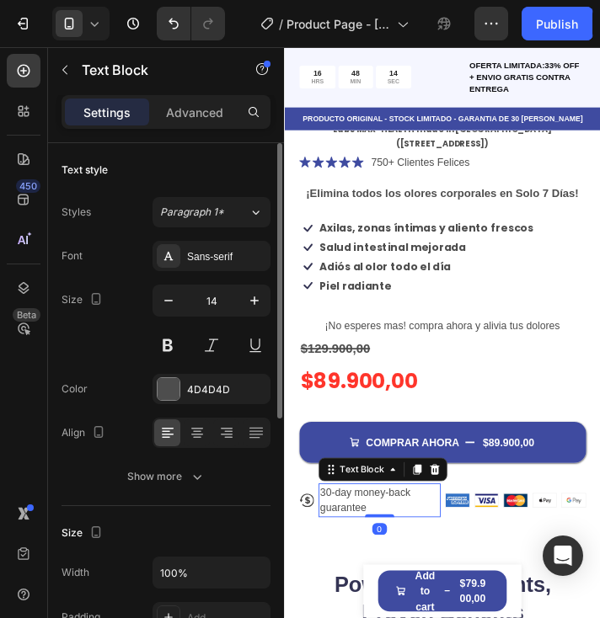
click at [383, 550] on p "30-day money-back guarantee" at bounding box center [392, 567] width 137 height 35
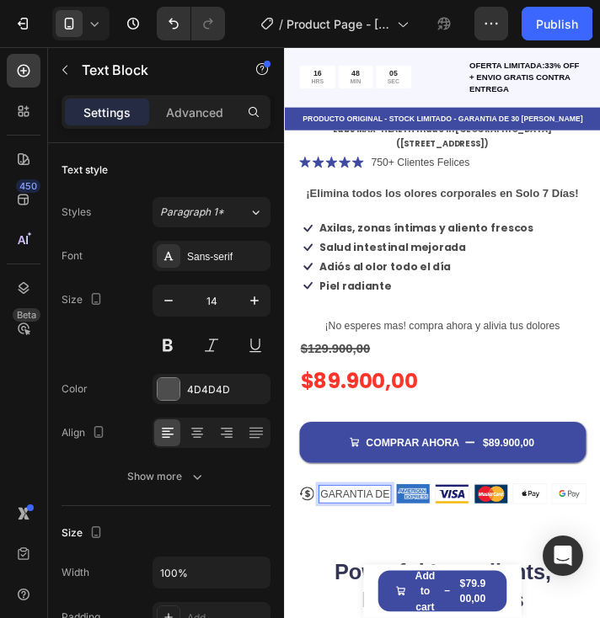
scroll to position [506, 0]
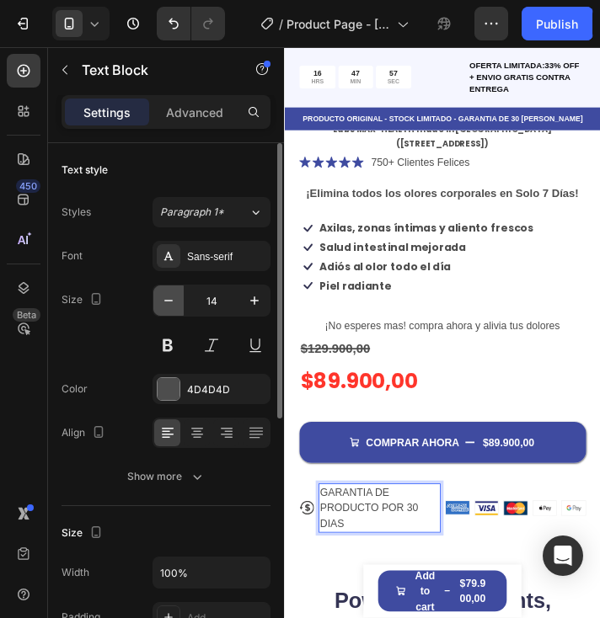
click at [170, 306] on icon "button" at bounding box center [168, 300] width 17 height 17
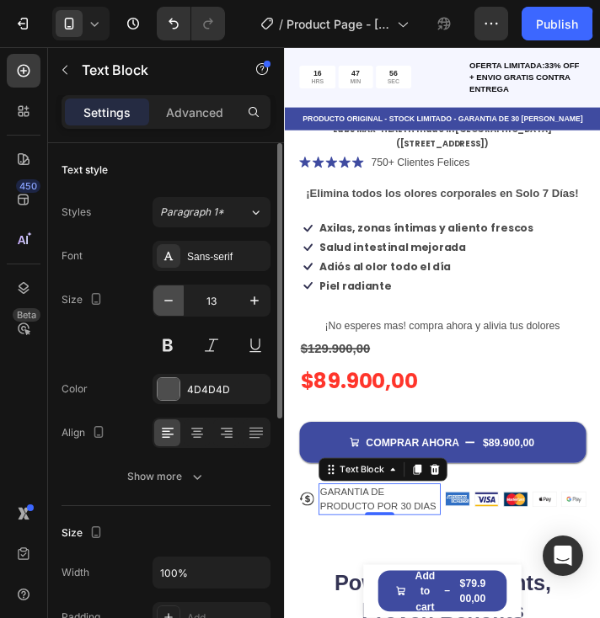
click at [170, 305] on icon "button" at bounding box center [168, 300] width 17 height 17
type input "12"
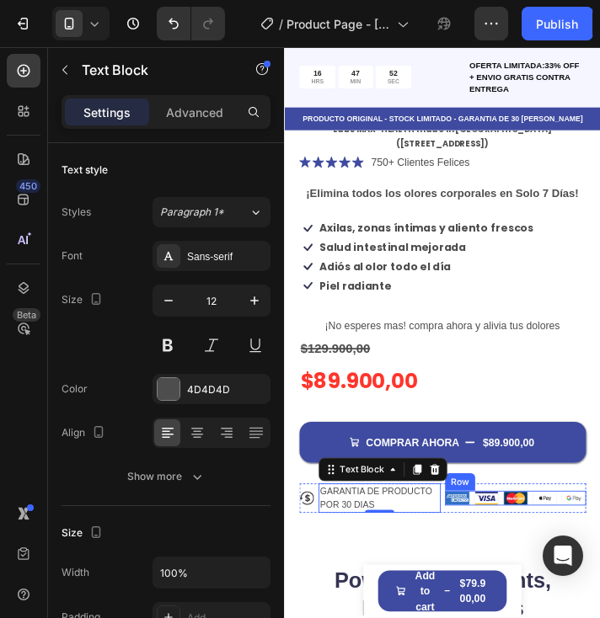
click at [554, 557] on div "Image Image Image Image Image Row" at bounding box center [549, 565] width 162 height 17
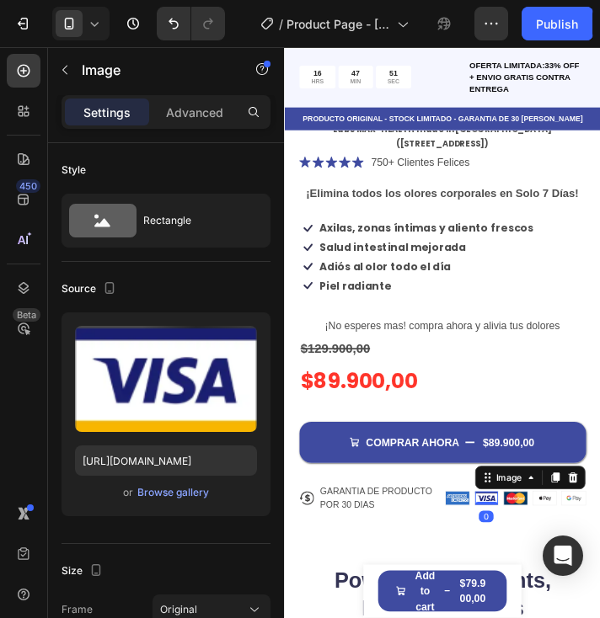
click at [504, 558] on img at bounding box center [515, 565] width 27 height 15
click at [533, 534] on div "Image" at bounding box center [541, 541] width 36 height 15
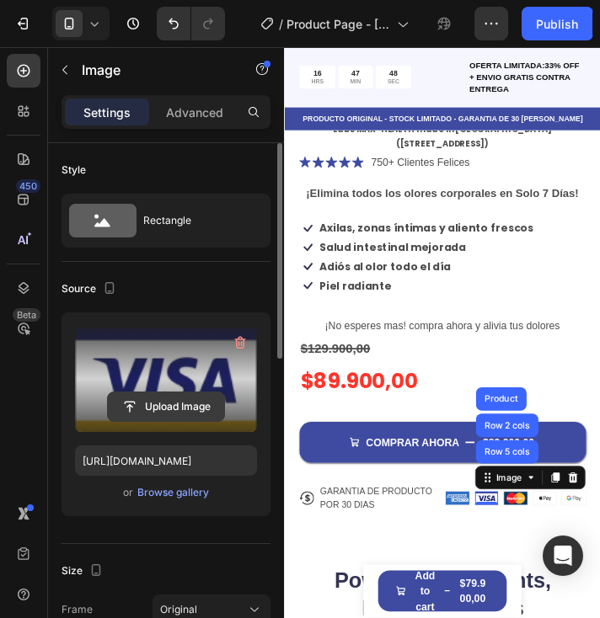
click at [185, 399] on input "file" at bounding box center [166, 407] width 116 height 29
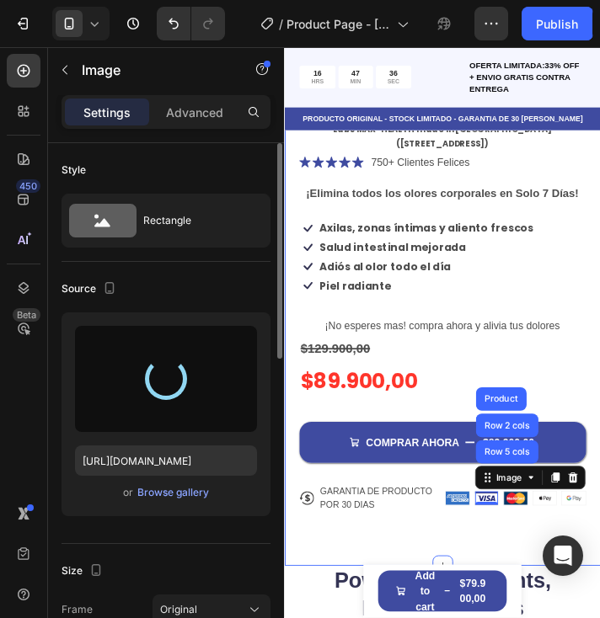
type input "[URL][DOMAIN_NAME]"
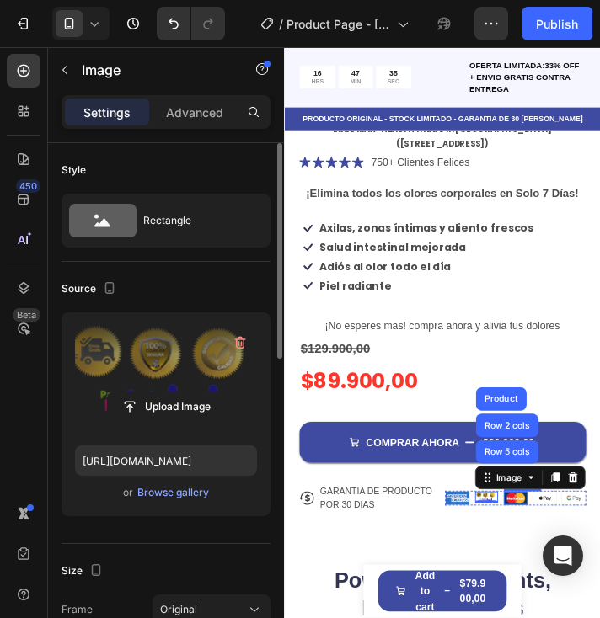
click at [543, 558] on img at bounding box center [548, 565] width 27 height 15
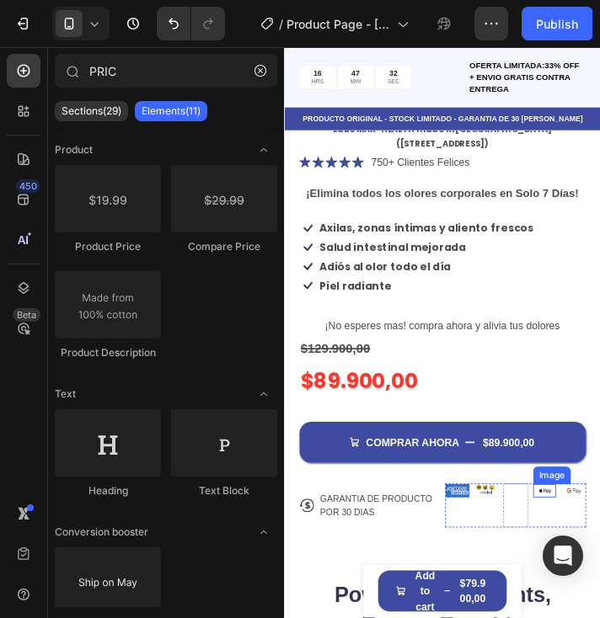
click at [572, 549] on img at bounding box center [582, 556] width 27 height 15
click at [502, 556] on div "Image" at bounding box center [515, 574] width 29 height 51
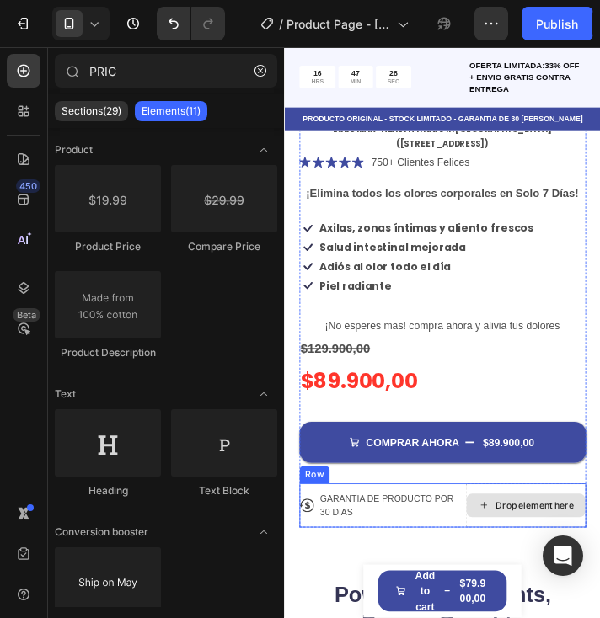
click at [553, 567] on div "Drop element here" at bounding box center [570, 573] width 89 height 13
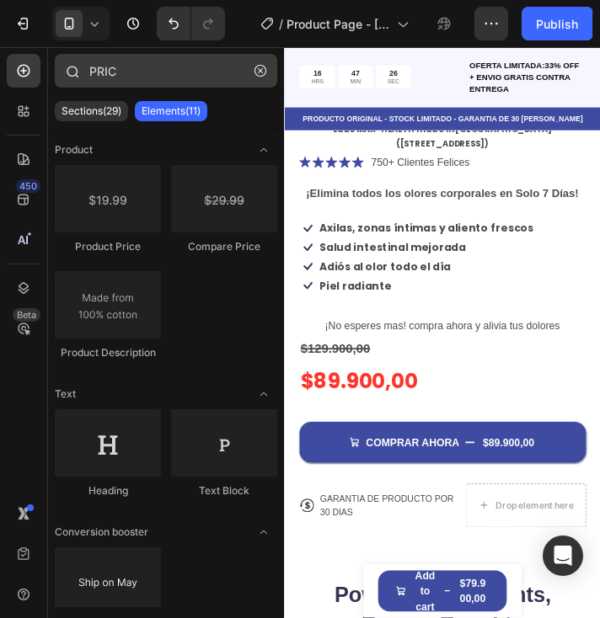
click at [272, 68] on button "button" at bounding box center [260, 70] width 27 height 27
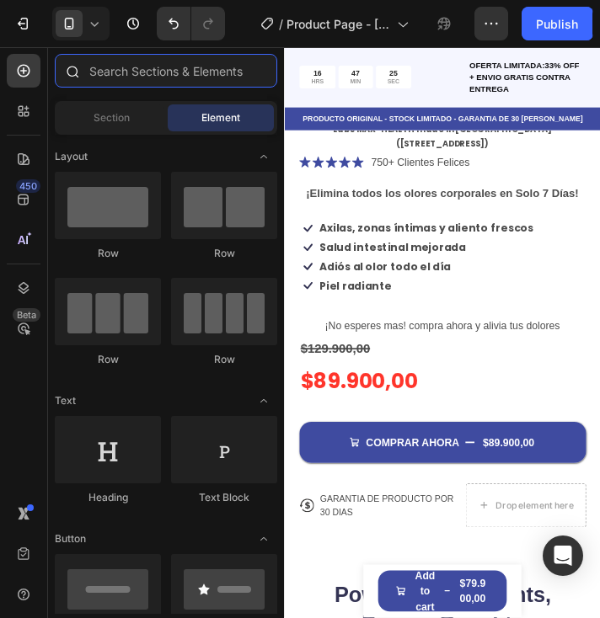
click at [179, 83] on input "text" at bounding box center [166, 71] width 222 height 34
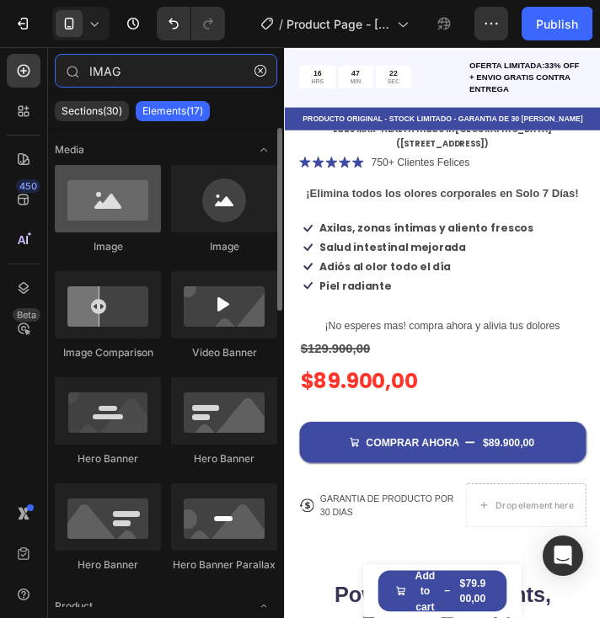
type input "IMAG"
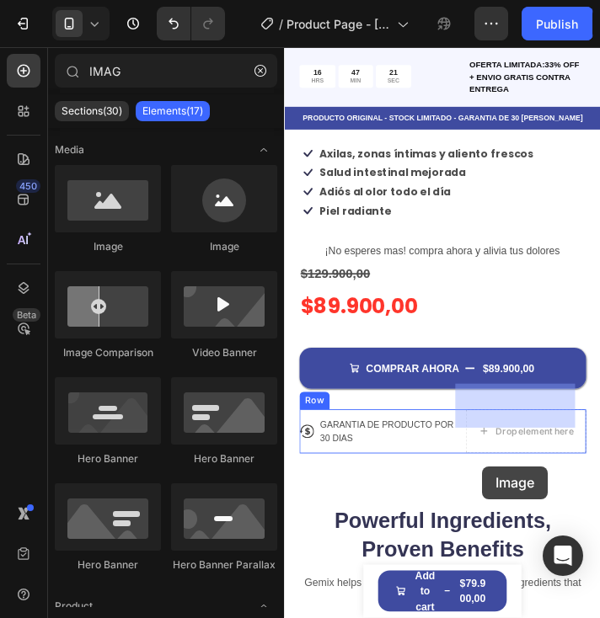
scroll to position [640, 0]
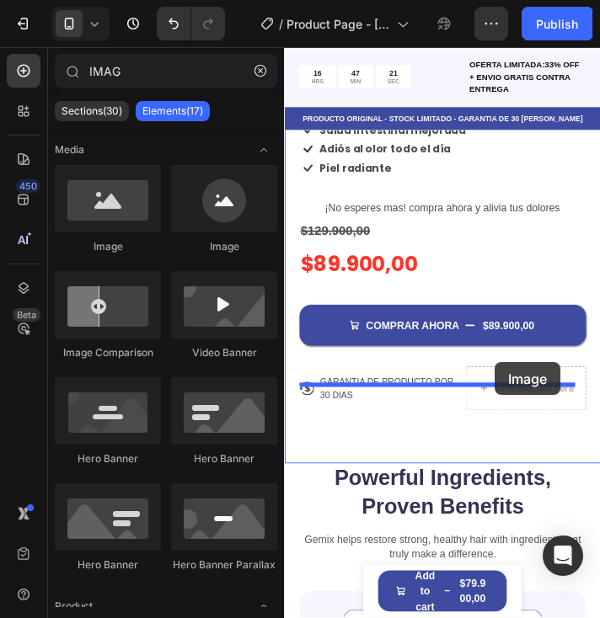
drag, startPoint x: 392, startPoint y: 254, endPoint x: 526, endPoint y: 409, distance: 204.3
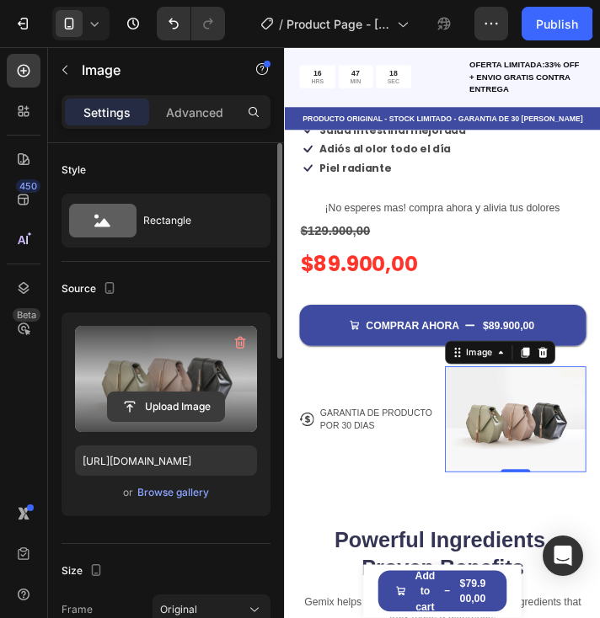
click at [175, 410] on input "file" at bounding box center [166, 407] width 116 height 29
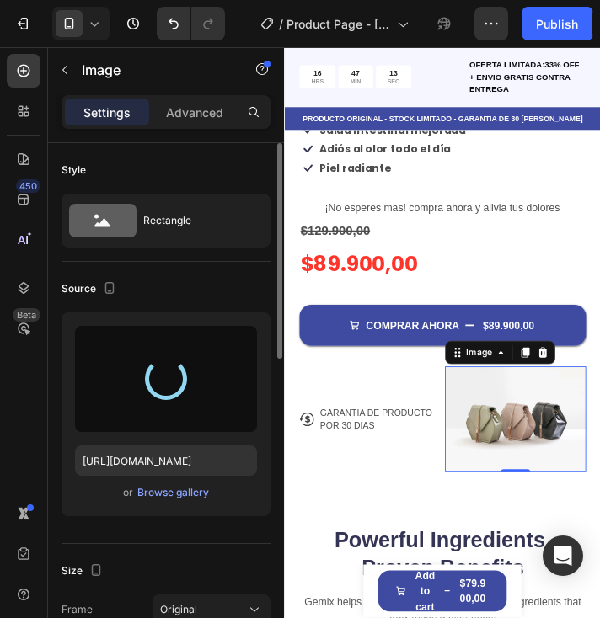
type input "[URL][DOMAIN_NAME]"
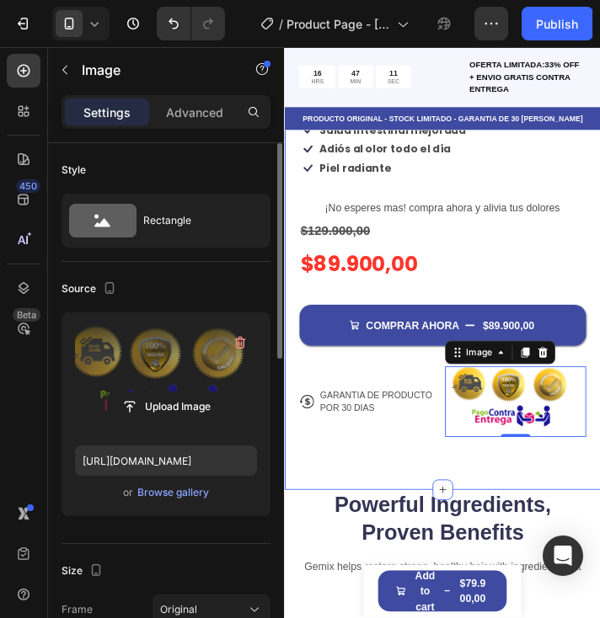
click at [518, 493] on div "Product Images SUPLEMENTO DEOS PARA [PERSON_NAME] CORPORAL TOTAL: ELIMINACIÓN […" at bounding box center [465, 46] width 362 height 1019
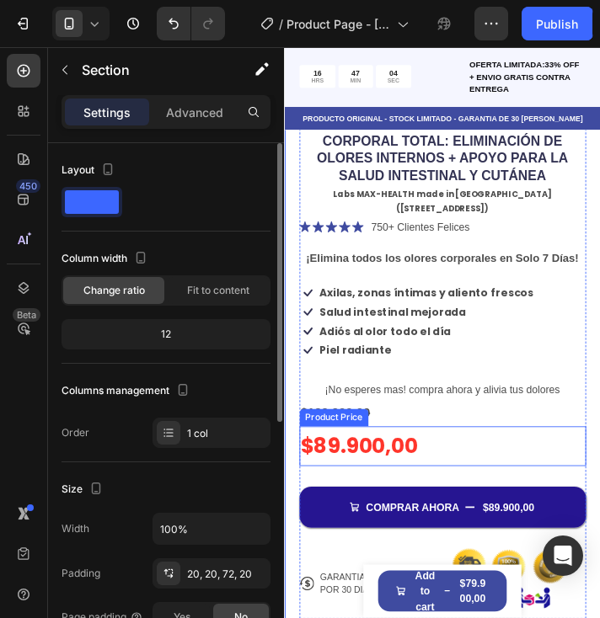
scroll to position [472, 0]
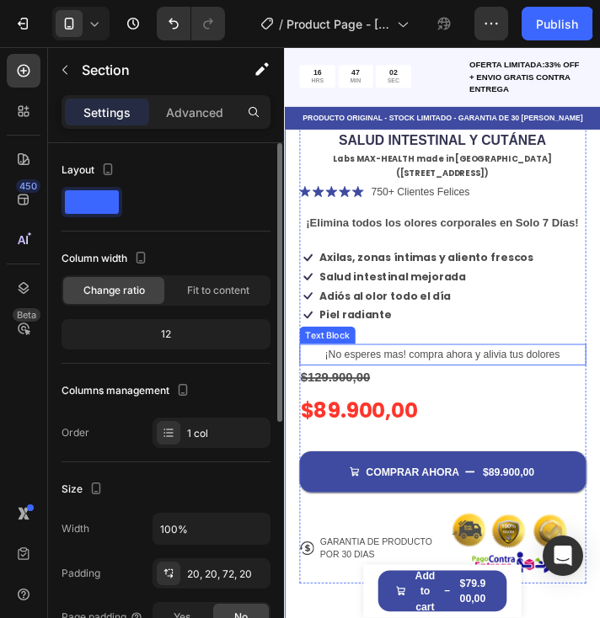
click at [446, 390] on p "¡No esperes mas! compra ahora y alivia tus dolores" at bounding box center [465, 400] width 325 height 21
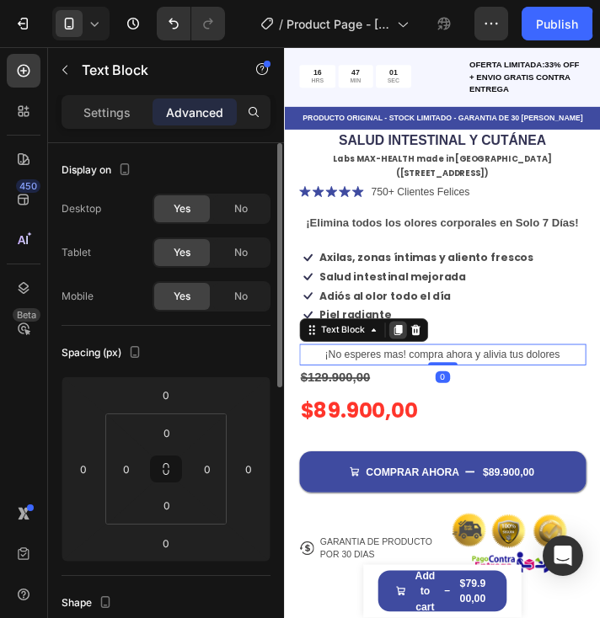
click at [410, 367] on icon at bounding box center [414, 373] width 9 height 12
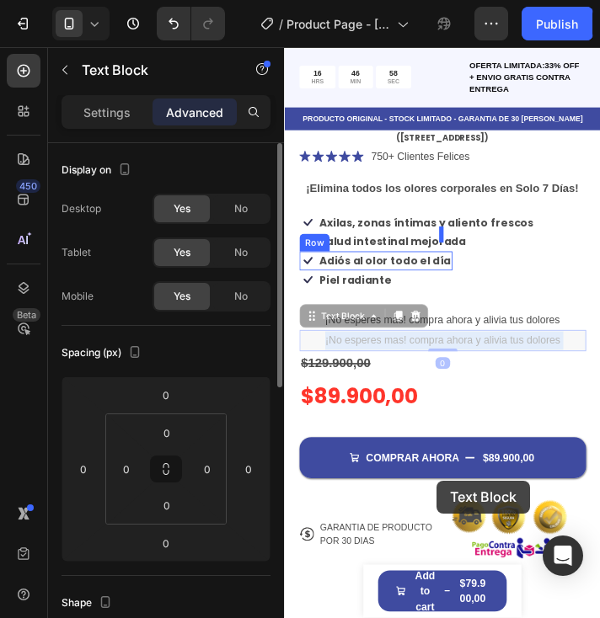
scroll to position [555, 0]
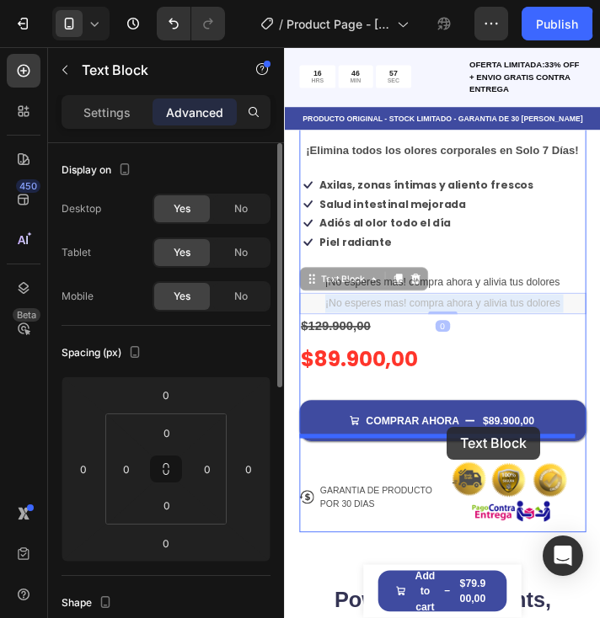
drag, startPoint x: 494, startPoint y: 392, endPoint x: 470, endPoint y: 483, distance: 94.0
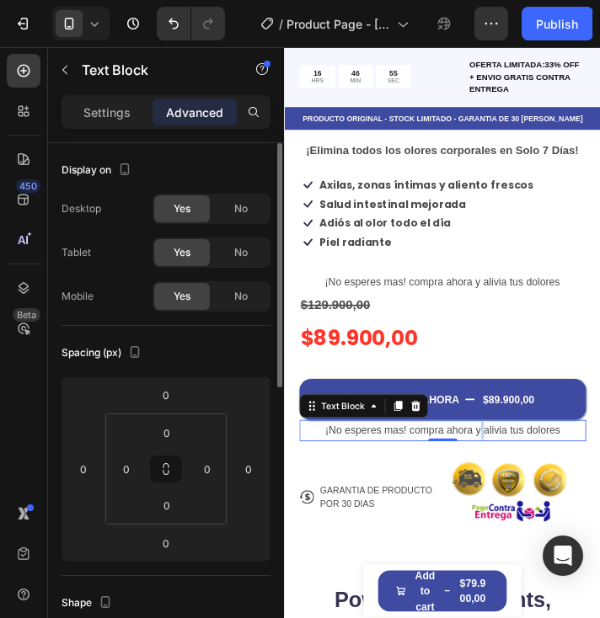
click at [500, 477] on p "¡No esperes mas! compra ahora y alivia tus dolores" at bounding box center [465, 487] width 325 height 21
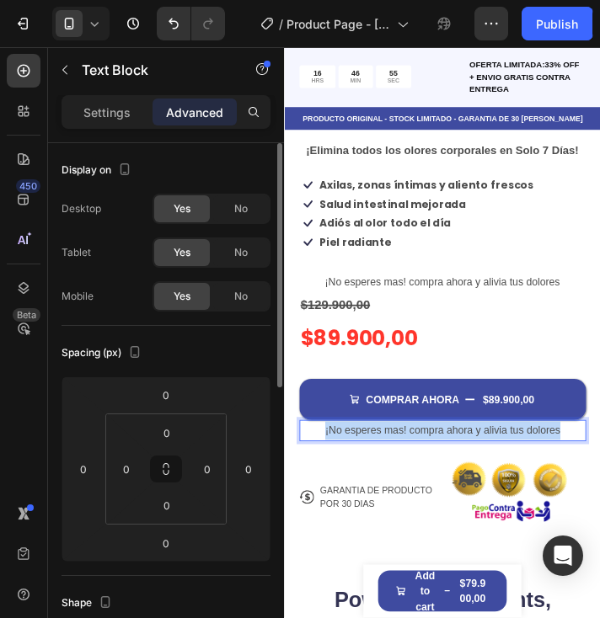
click at [500, 477] on p "¡No esperes mas! compra ahora y alivia tus dolores" at bounding box center [465, 487] width 325 height 21
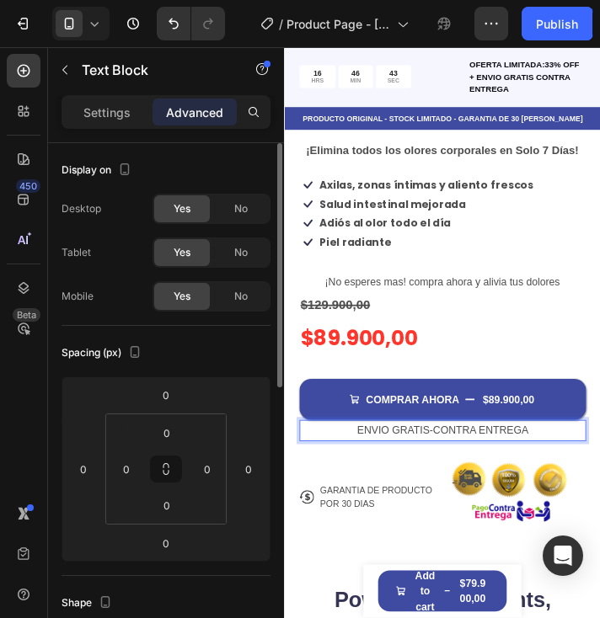
click at [451, 477] on p "ENVIO GRATIS-CONTRA ENTREGA" at bounding box center [465, 487] width 325 height 21
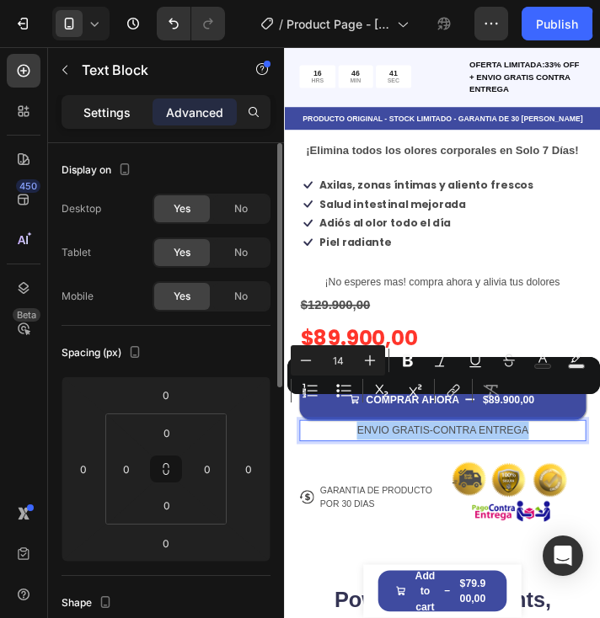
click at [110, 104] on p "Settings" at bounding box center [106, 113] width 47 height 18
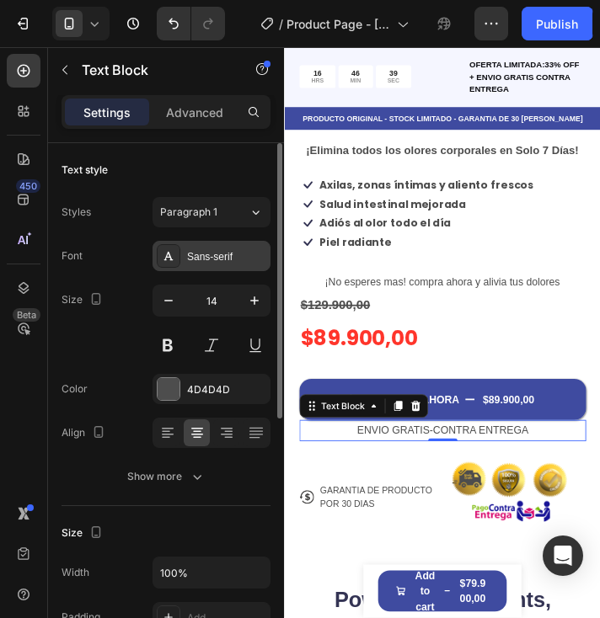
click at [178, 252] on div at bounding box center [169, 256] width 24 height 24
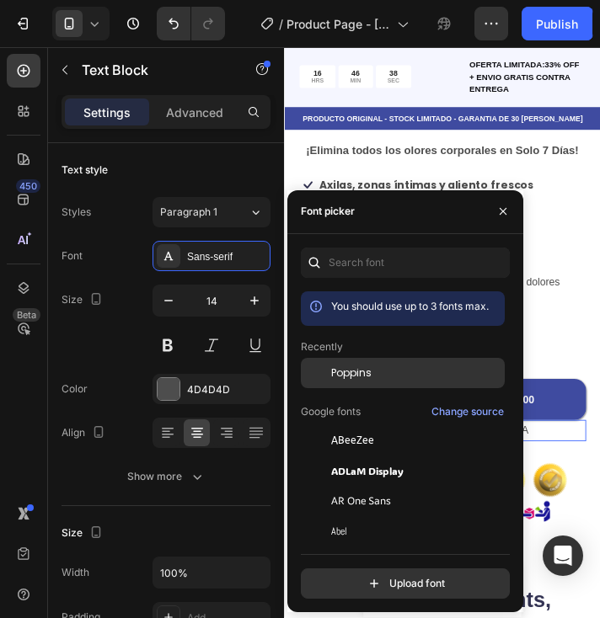
click at [338, 369] on span "Poppins" at bounding box center [351, 373] width 40 height 15
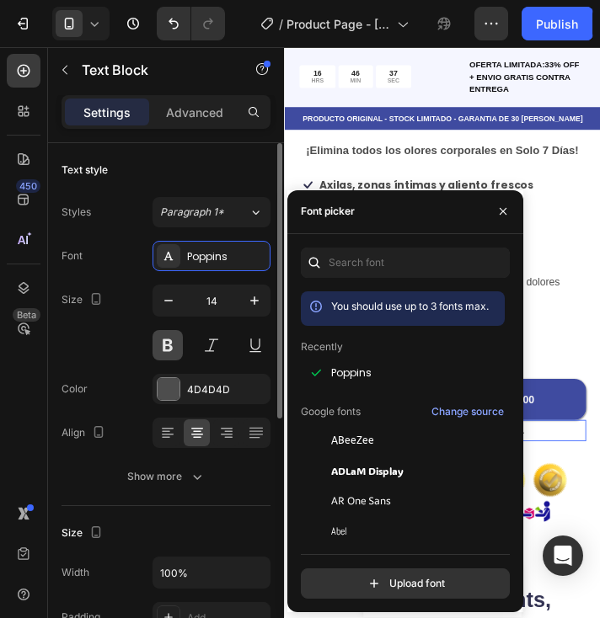
click at [170, 343] on button at bounding box center [168, 345] width 30 height 30
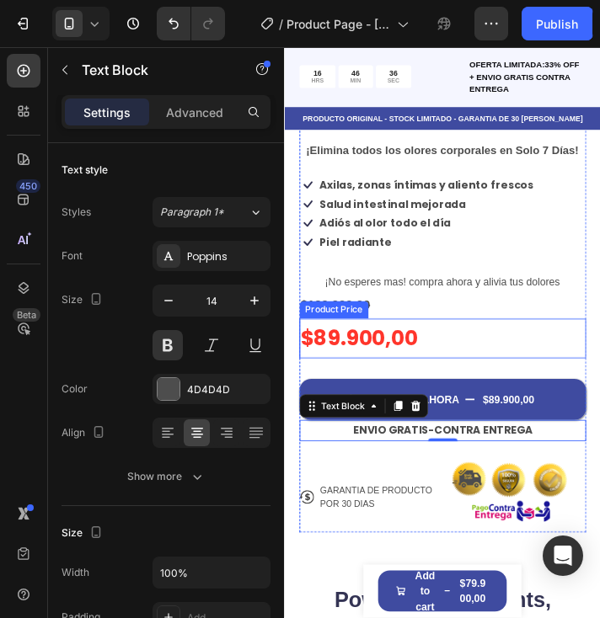
click at [571, 359] on div "$89.900,00" at bounding box center [465, 382] width 329 height 46
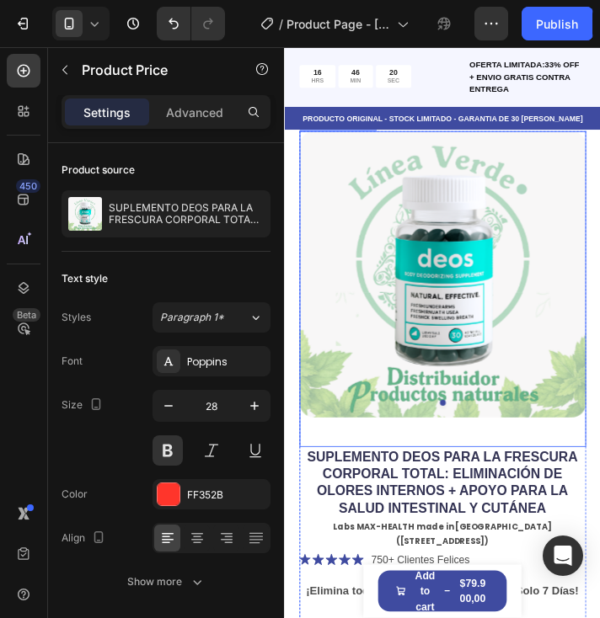
scroll to position [0, 0]
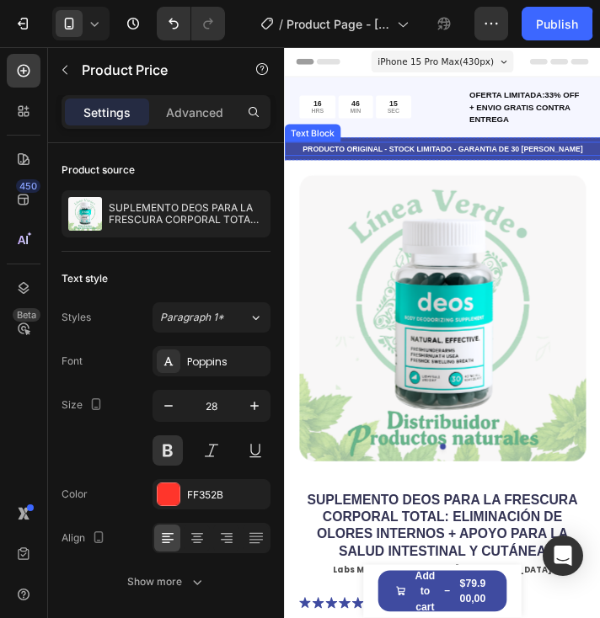
click at [596, 161] on p "PRODUCTO ORIGINAL - STOCK LIMITADO - GARANTIA DE 30 [PERSON_NAME]" at bounding box center [465, 164] width 359 height 13
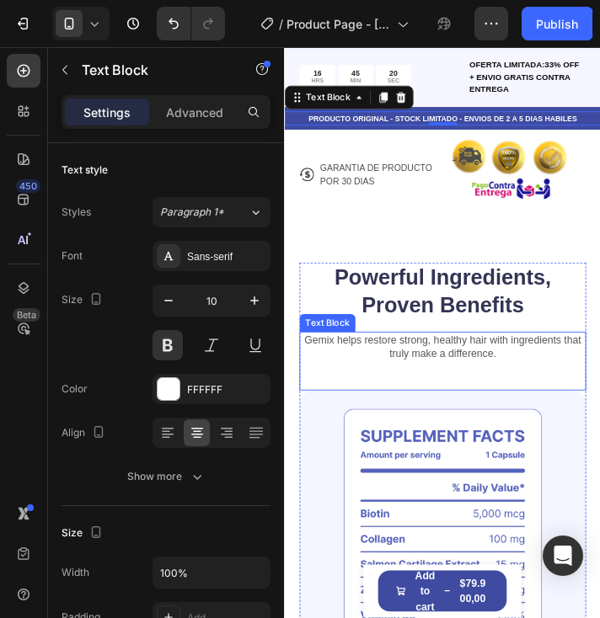
scroll to position [927, 0]
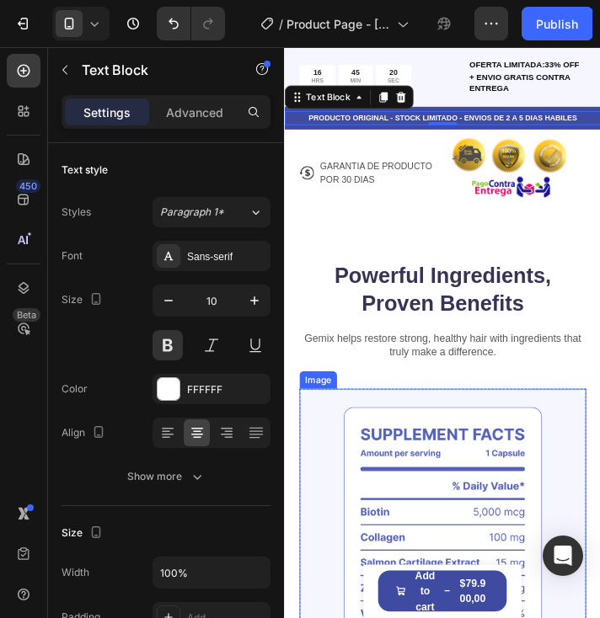
click at [493, 529] on img at bounding box center [465, 622] width 329 height 365
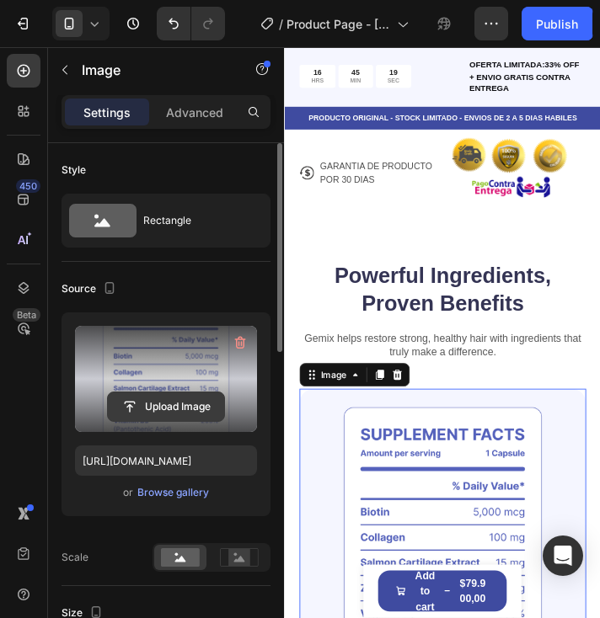
click at [172, 403] on input "file" at bounding box center [166, 407] width 116 height 29
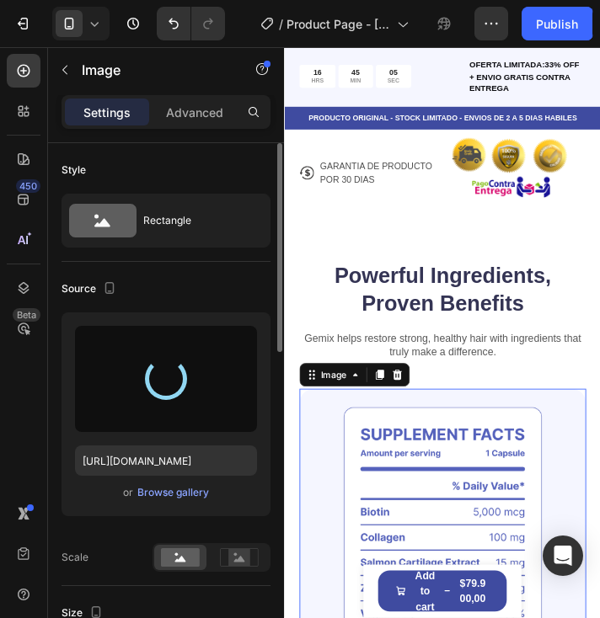
type input "[URL][DOMAIN_NAME]"
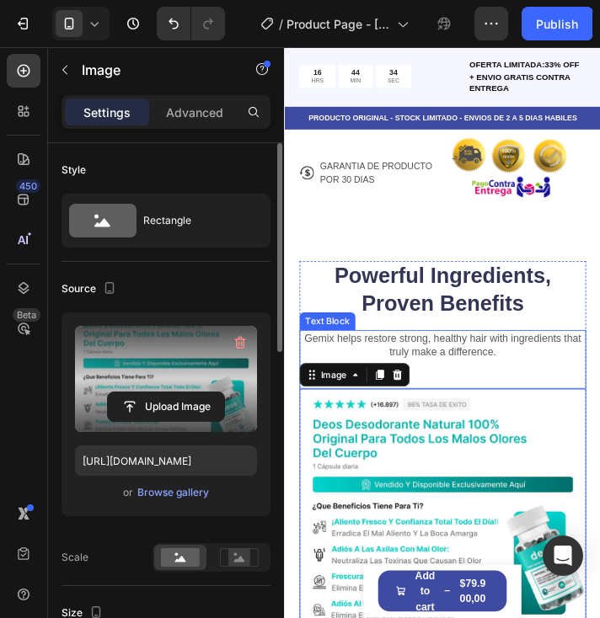
click at [453, 374] on p "Gemix helps restore strong, healthy hair with ingredients that truly make a dif…" at bounding box center [465, 389] width 325 height 30
click at [454, 374] on p "Gemix helps restore strong, healthy hair with ingredients that truly make a dif…" at bounding box center [465, 389] width 325 height 30
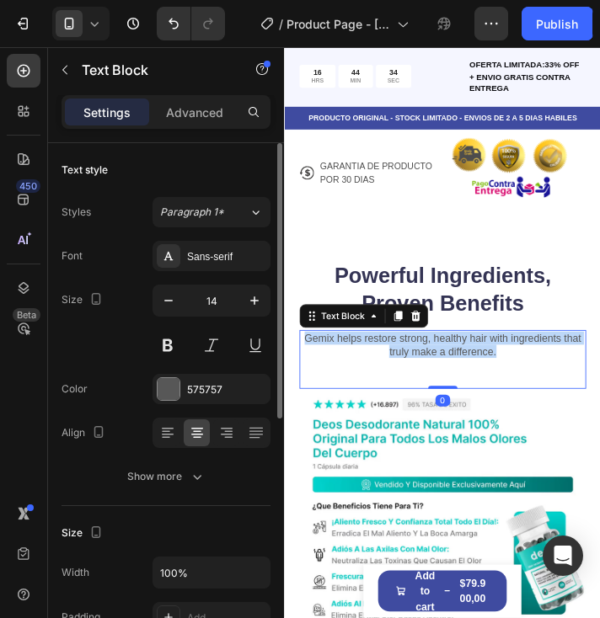
click at [454, 374] on p "Gemix helps restore strong, healthy hair with ingredients that truly make a dif…" at bounding box center [465, 389] width 325 height 30
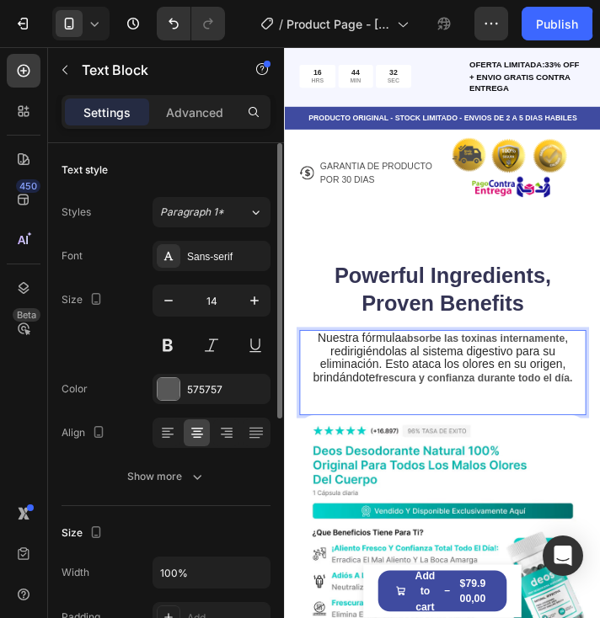
click at [517, 420] on strong "frescura y confianza durante todo el día." at bounding box center [501, 426] width 226 height 13
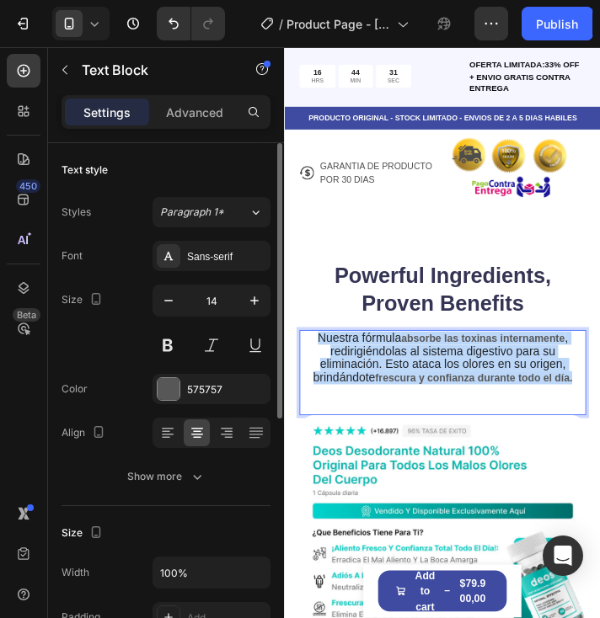
click at [517, 420] on strong "frescura y confianza durante todo el día." at bounding box center [501, 426] width 226 height 13
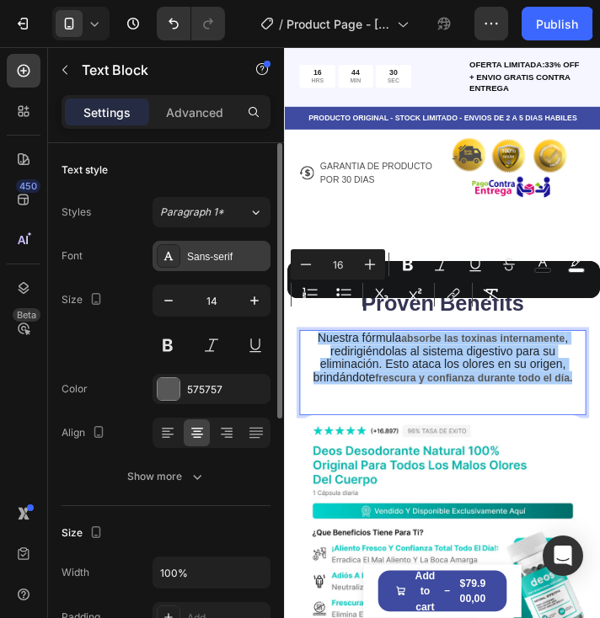
click at [222, 253] on div "Sans-serif" at bounding box center [226, 256] width 79 height 15
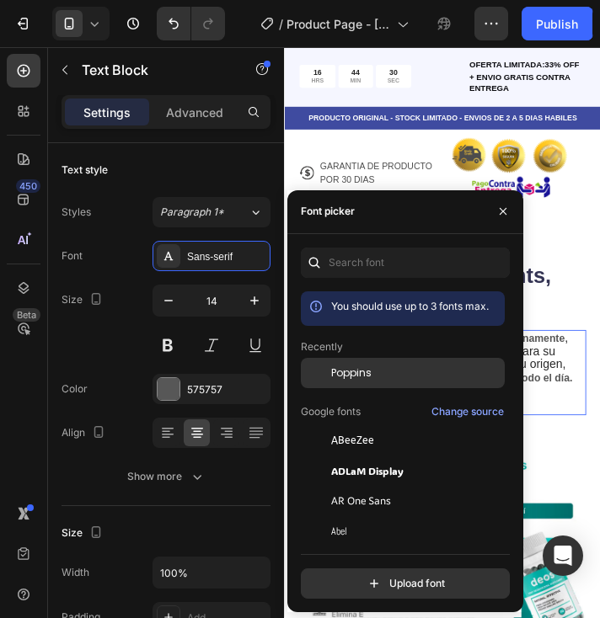
click at [350, 372] on span "Poppins" at bounding box center [351, 373] width 40 height 15
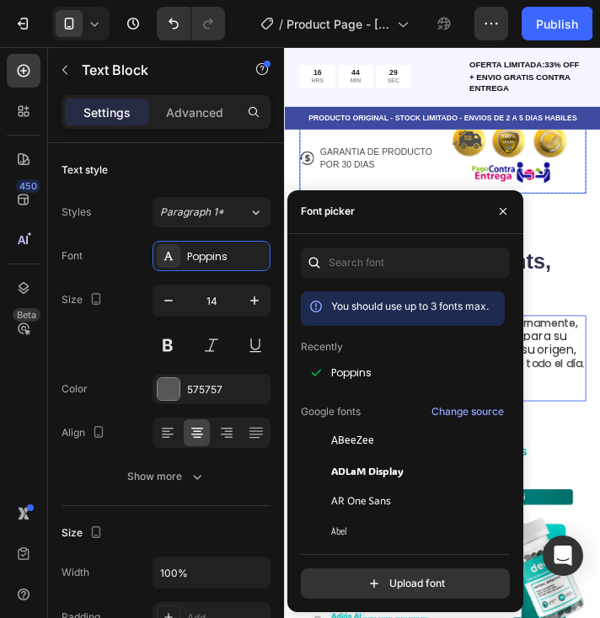
click at [357, 197] on div "Icon GARANTIA DE PRODUCTO POR 30 [PERSON_NAME] Text Block Row" at bounding box center [382, 175] width 162 height 81
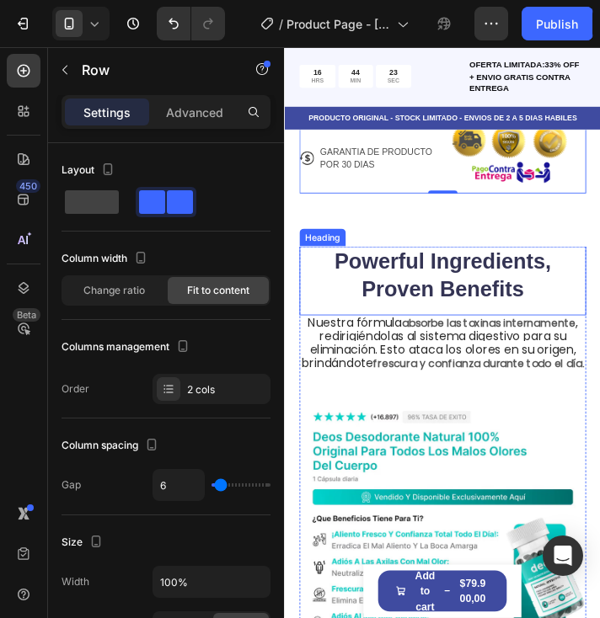
click at [485, 294] on h2 "Powerful Ingredients, Proven Benefits" at bounding box center [465, 309] width 329 height 67
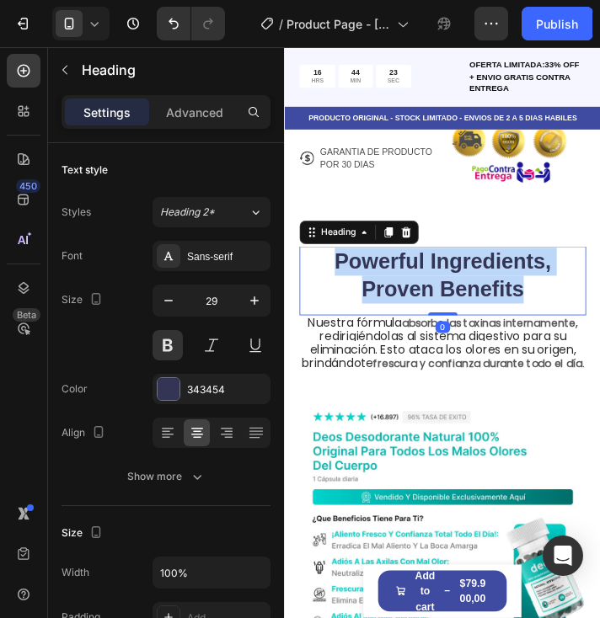
click at [485, 294] on p "Powerful Ingredients, Proven Benefits" at bounding box center [465, 309] width 325 height 63
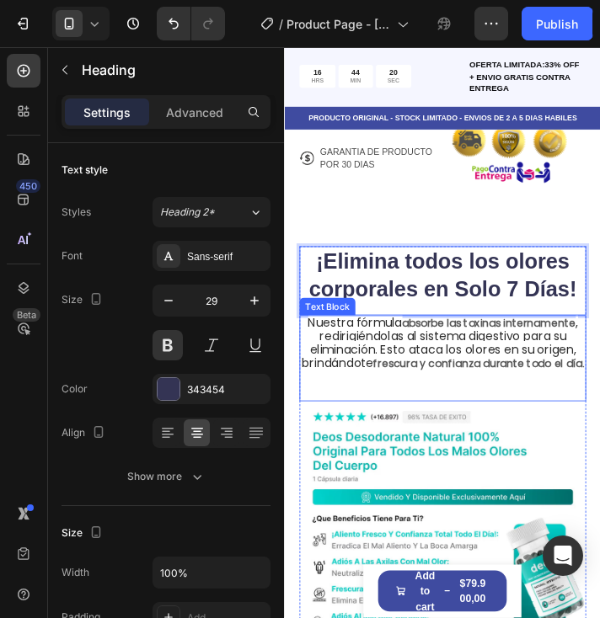
click at [457, 370] on span ", redirigiéndolas al sistema digestivo para su eliminación. Esto ataca los olor…" at bounding box center [461, 388] width 317 height 66
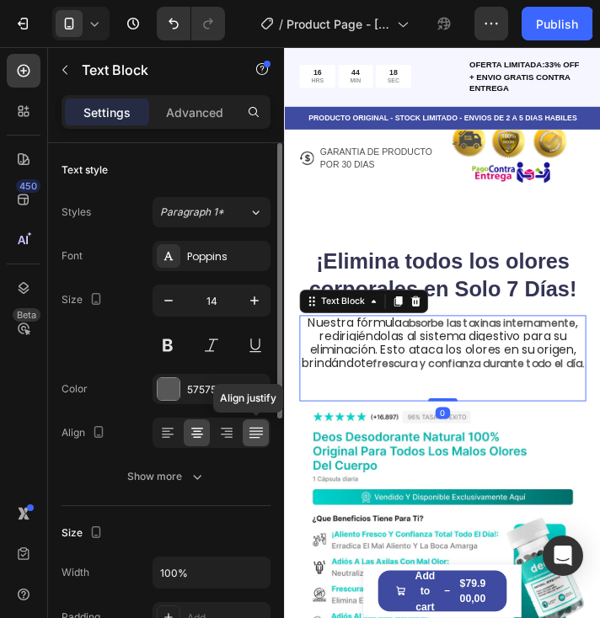
click at [248, 434] on icon at bounding box center [256, 433] width 17 height 17
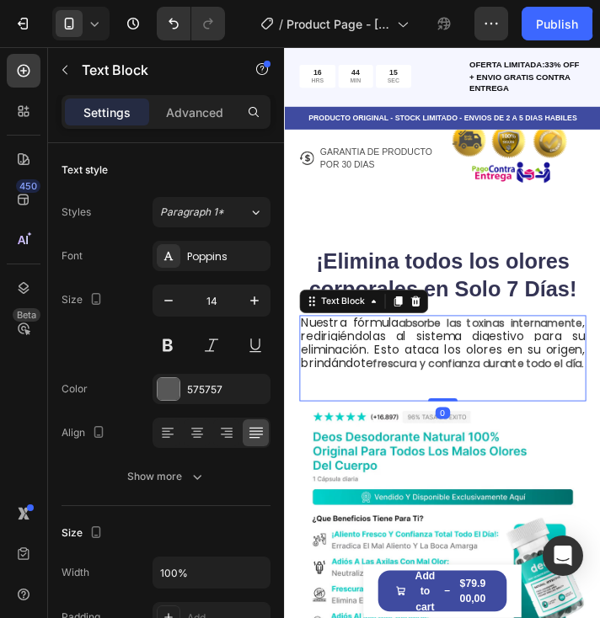
drag, startPoint x: 458, startPoint y: 453, endPoint x: 459, endPoint y: 441, distance: 12.7
click at [459, 441] on div "Nuestra fórmula absorbe las toxinas internamente , redirigiéndolas al sistema d…" at bounding box center [465, 405] width 329 height 99
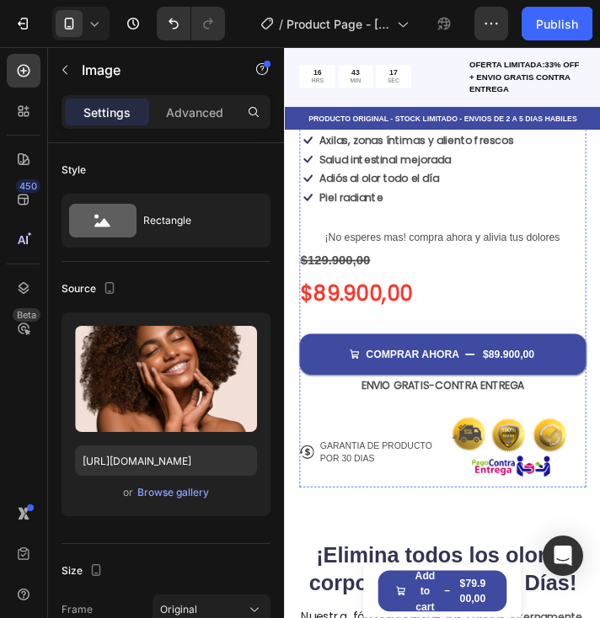
scroll to position [674, 0]
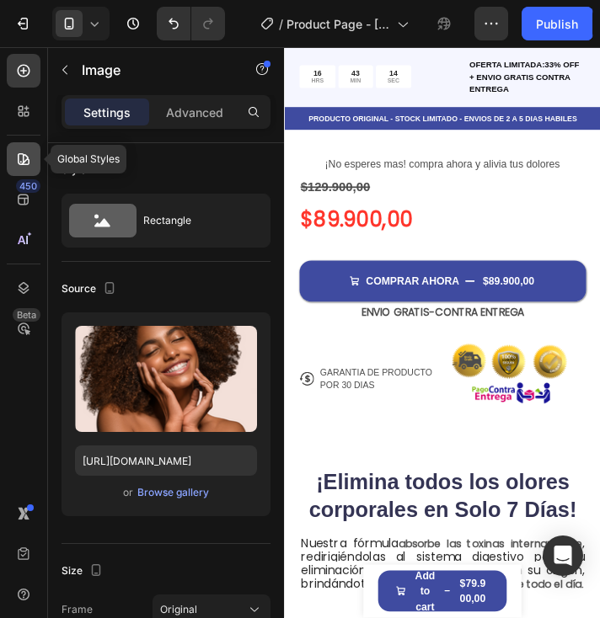
click at [26, 150] on div at bounding box center [24, 159] width 34 height 34
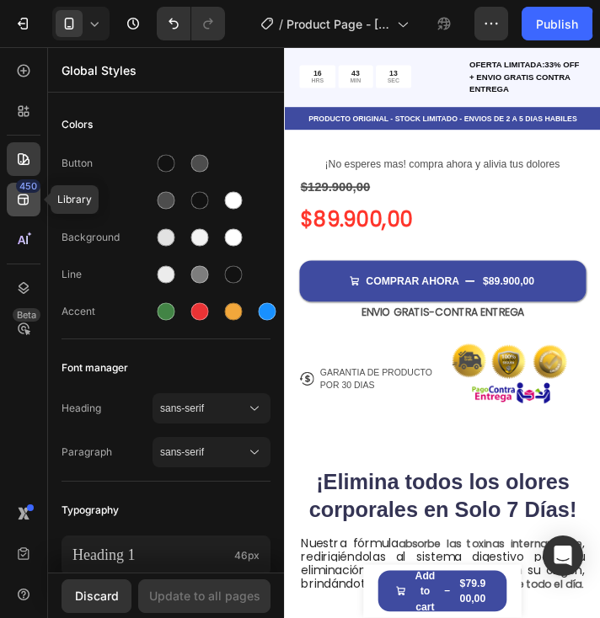
click at [29, 187] on div "450" at bounding box center [28, 185] width 24 height 13
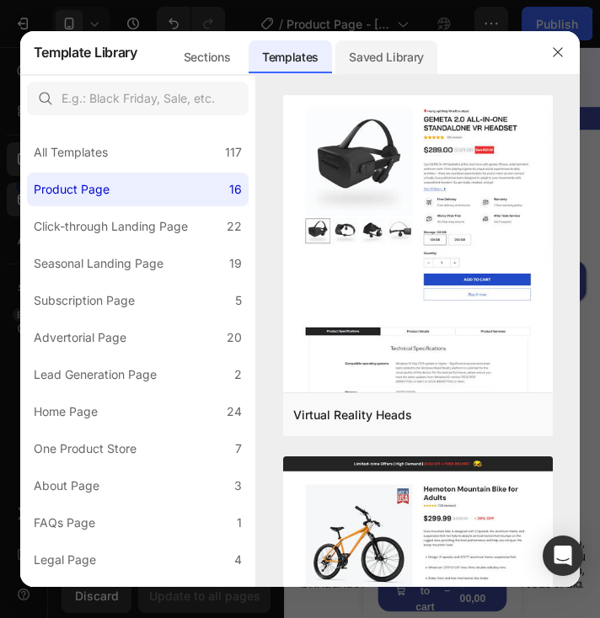
click at [406, 64] on div "Saved Library" at bounding box center [386, 57] width 102 height 34
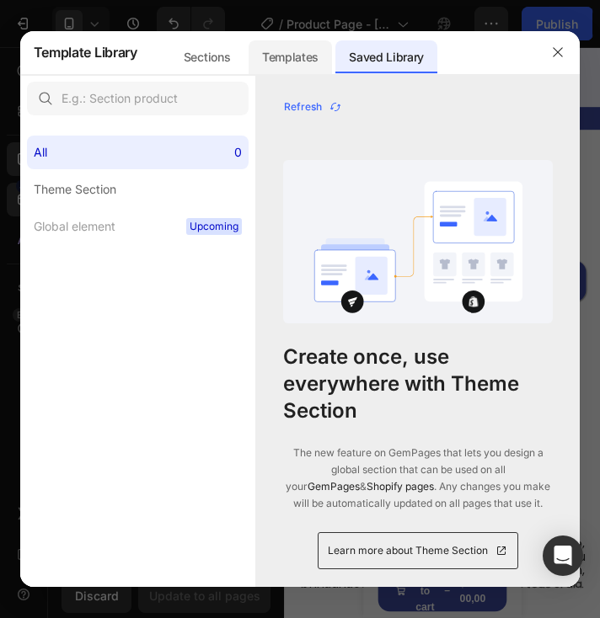
click at [301, 64] on div "Templates" at bounding box center [290, 57] width 83 height 34
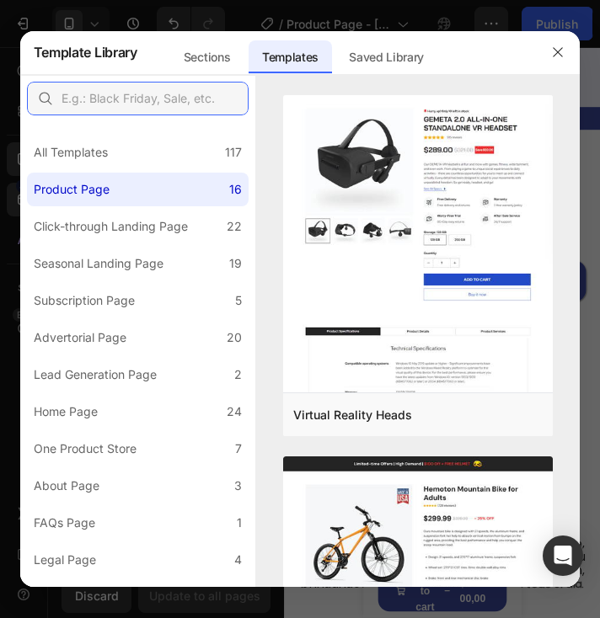
click at [155, 103] on input "text" at bounding box center [138, 99] width 222 height 34
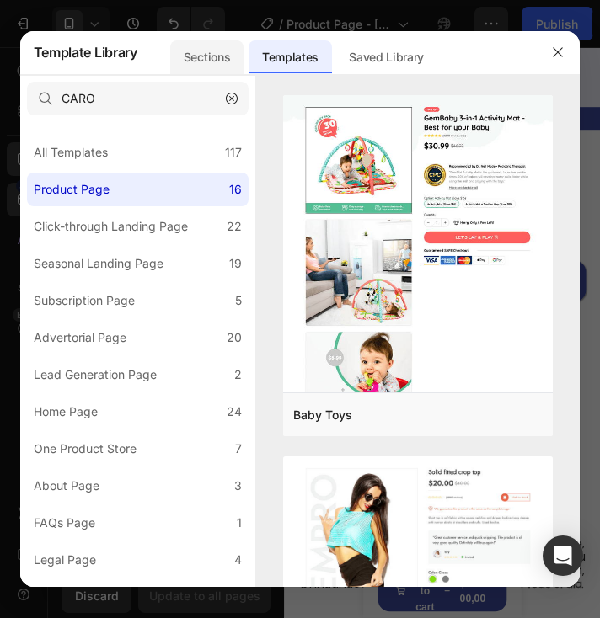
click at [193, 60] on div "Sections" at bounding box center [206, 57] width 73 height 34
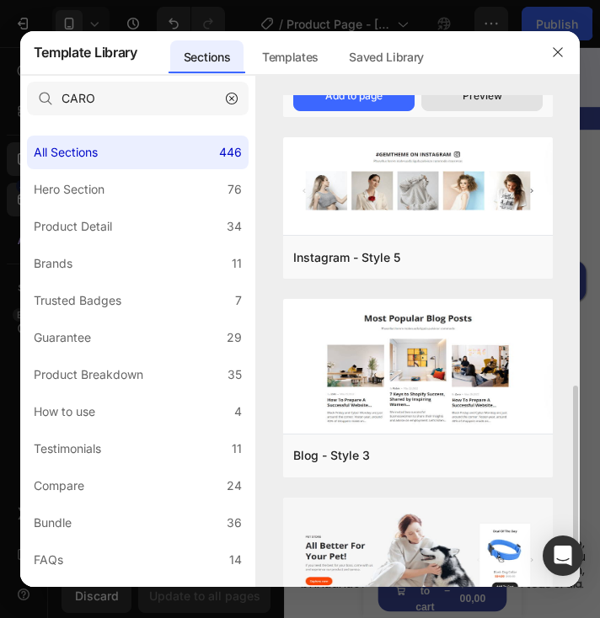
scroll to position [938, 0]
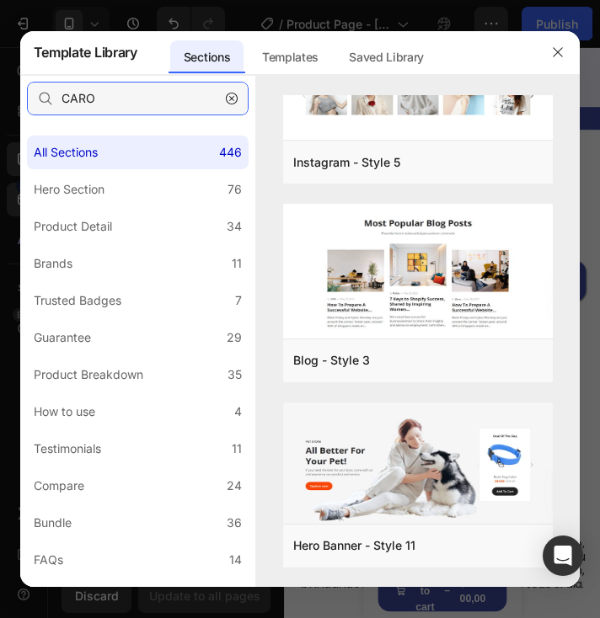
click at [179, 103] on input "CARO" at bounding box center [138, 99] width 222 height 34
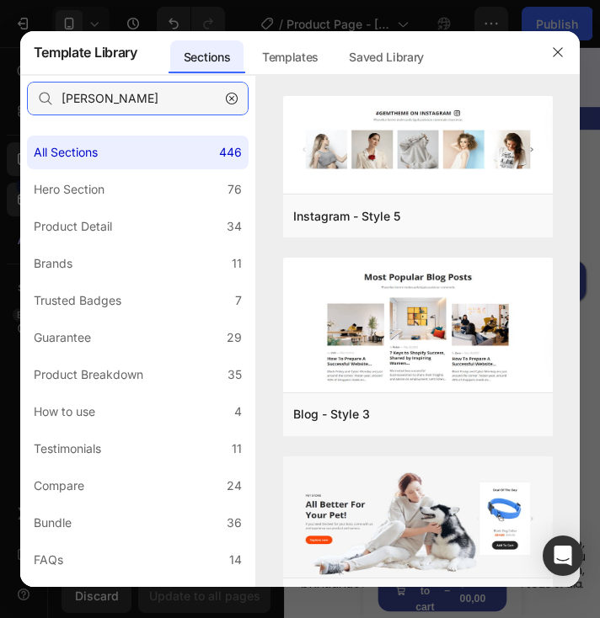
scroll to position [0, 0]
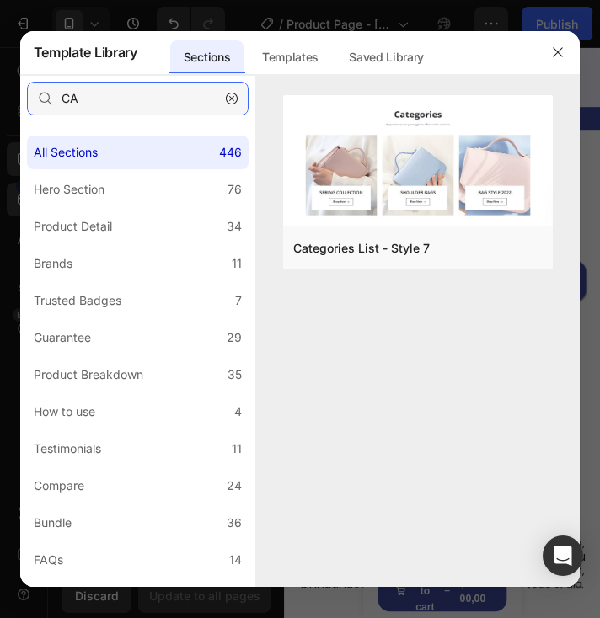
type input "C"
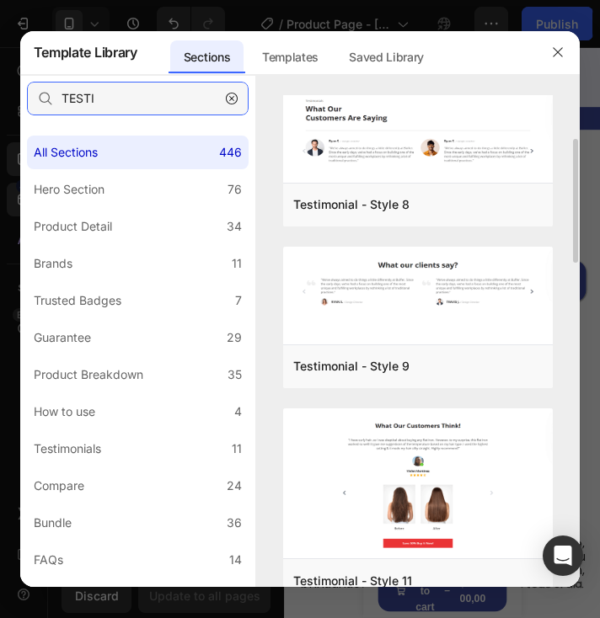
scroll to position [843, 0]
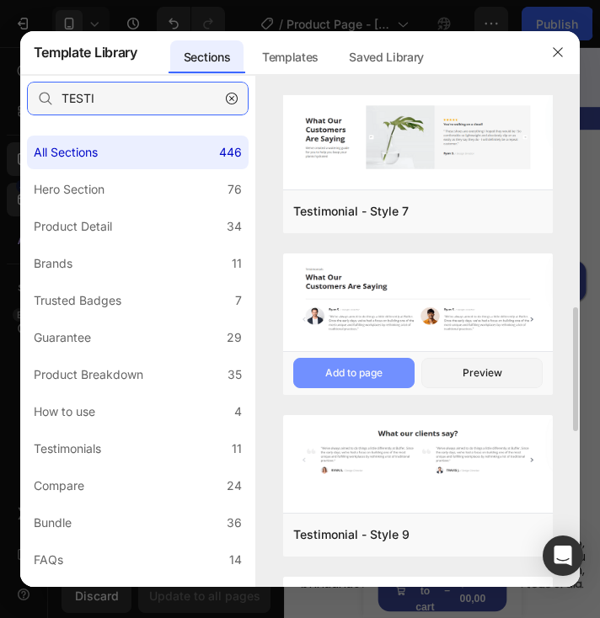
type input "TESTI"
click at [0, 0] on div "Add to page" at bounding box center [0, 0] width 0 height 0
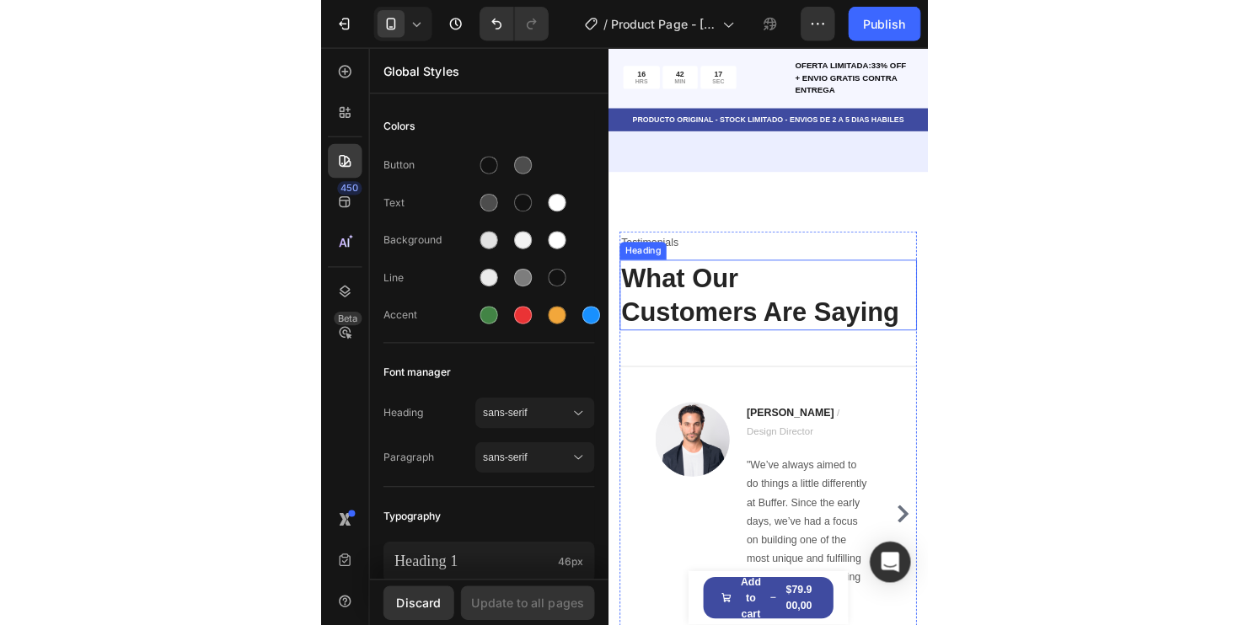
scroll to position [5861, 0]
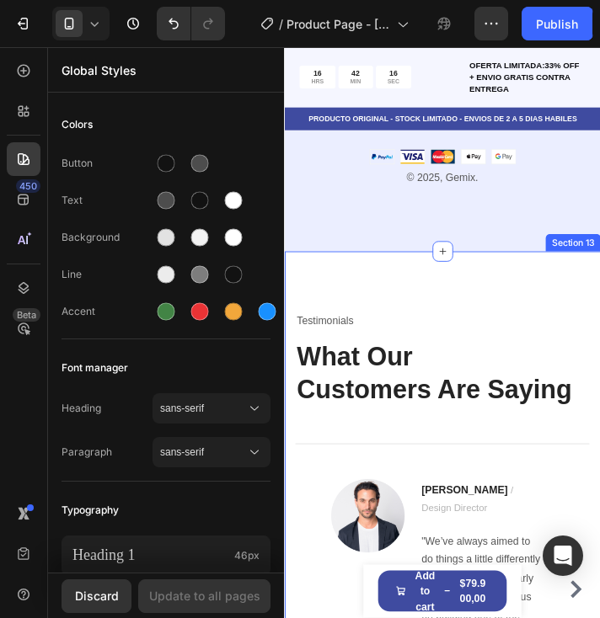
click at [538, 348] on div "Testimonials Text block What Our Customers Are Saying Heading Title Line Image …" at bounding box center [465, 586] width 362 height 608
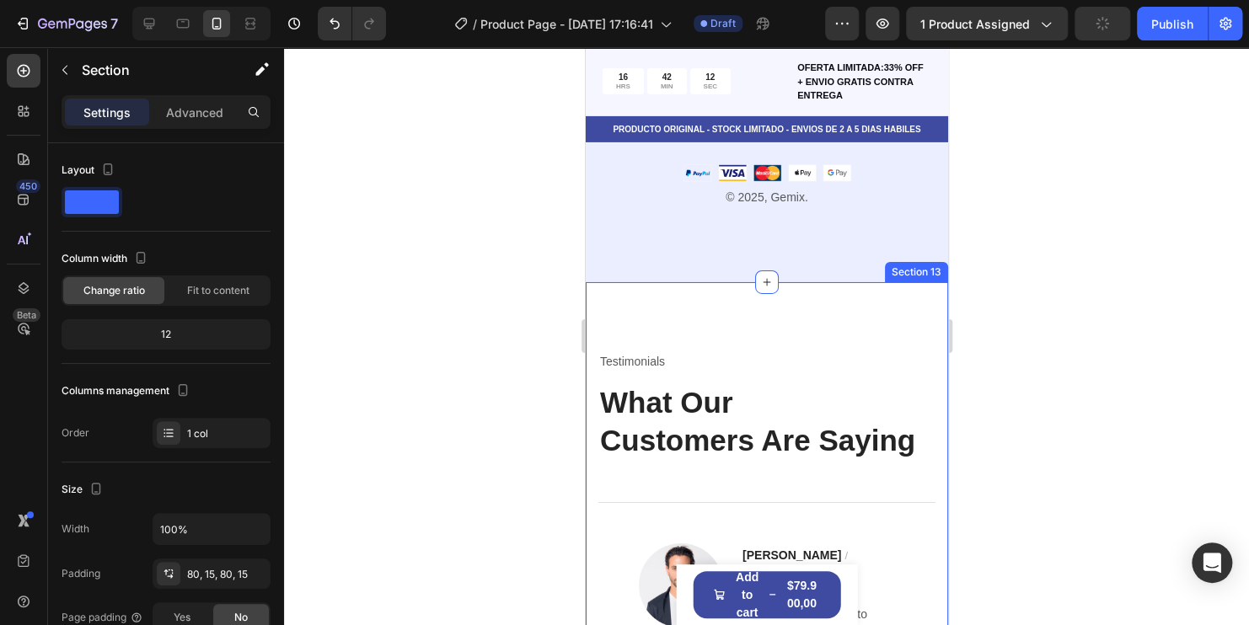
click at [599, 360] on div "Testimonials Text block What Our Customers Are Saying Heading Title Line Image …" at bounding box center [766, 586] width 362 height 608
click at [599, 362] on div "Testimonials Text block What Our Customers Are Saying Heading Title Line Image …" at bounding box center [766, 586] width 362 height 608
click at [599, 280] on div "Section 13" at bounding box center [915, 272] width 56 height 15
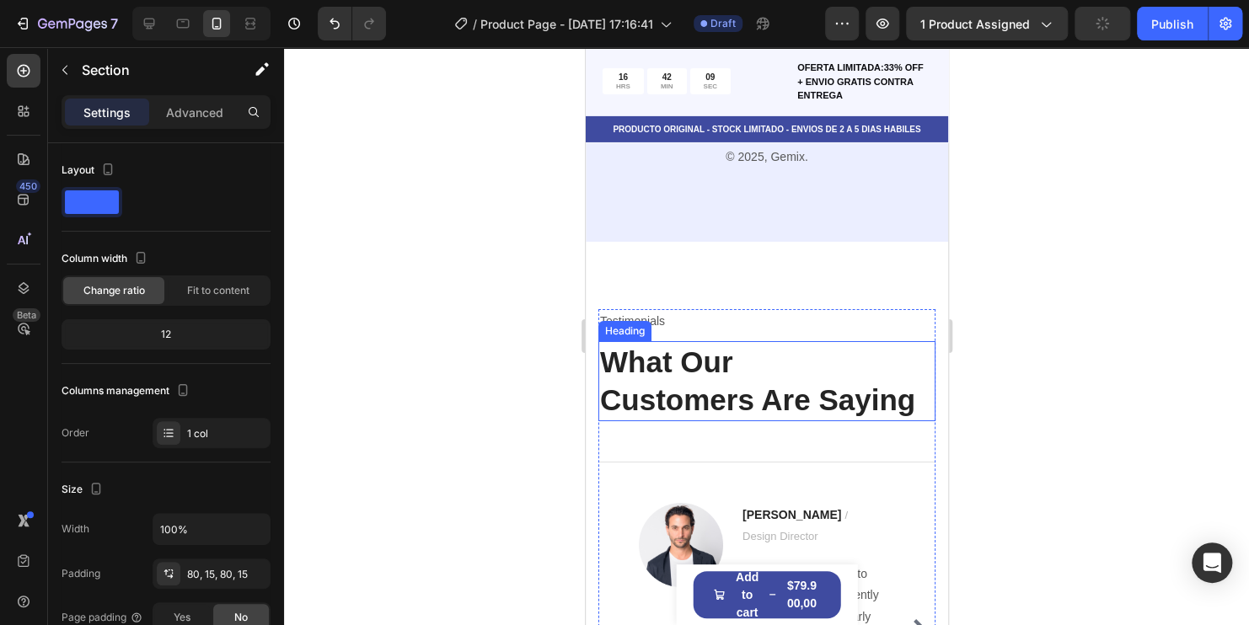
scroll to position [5946, 0]
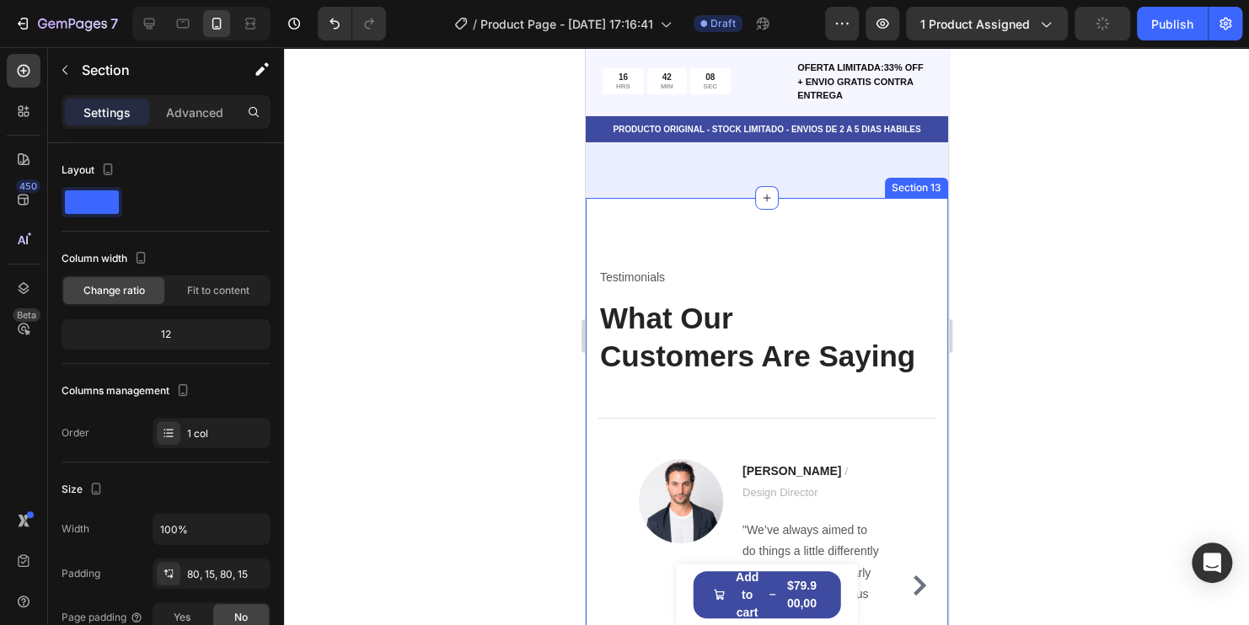
click at [599, 260] on div "Testimonials Text block What Our Customers Are Saying Heading Title Line Image …" at bounding box center [766, 502] width 362 height 608
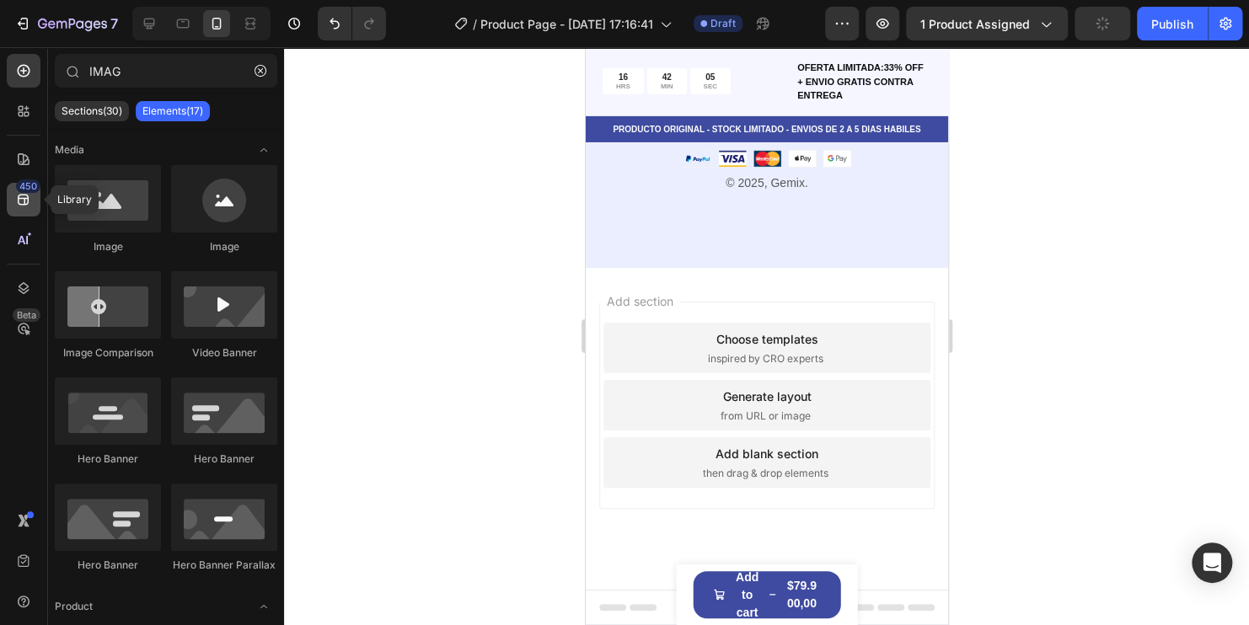
click at [32, 193] on div "450" at bounding box center [24, 200] width 34 height 34
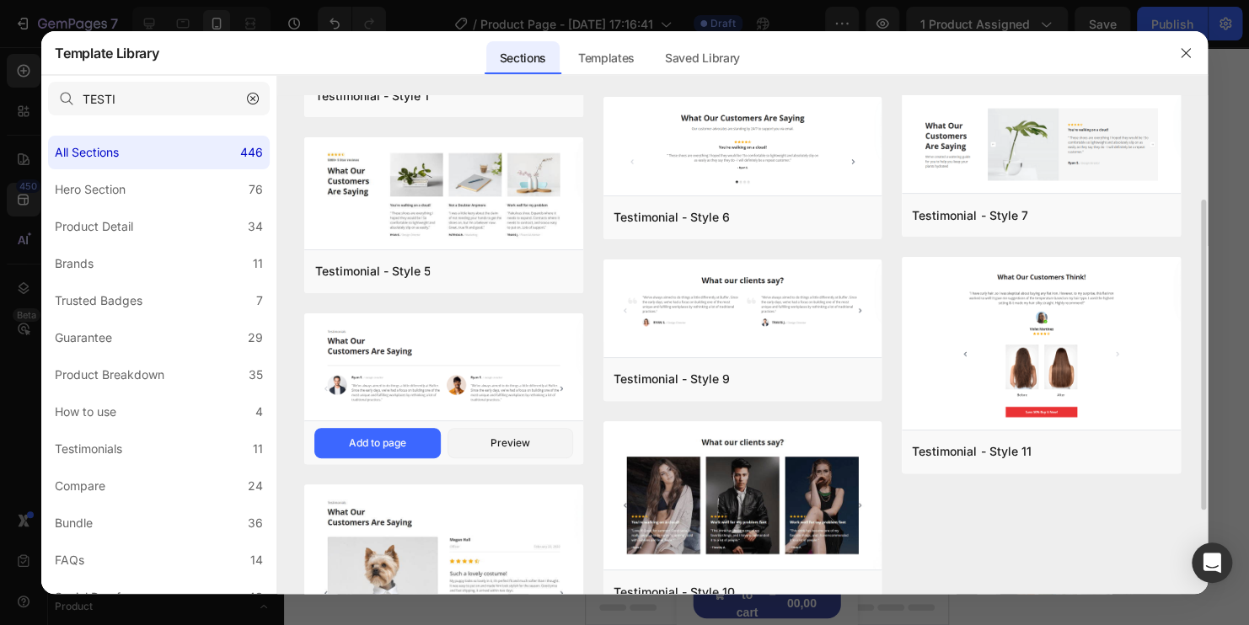
scroll to position [301, 0]
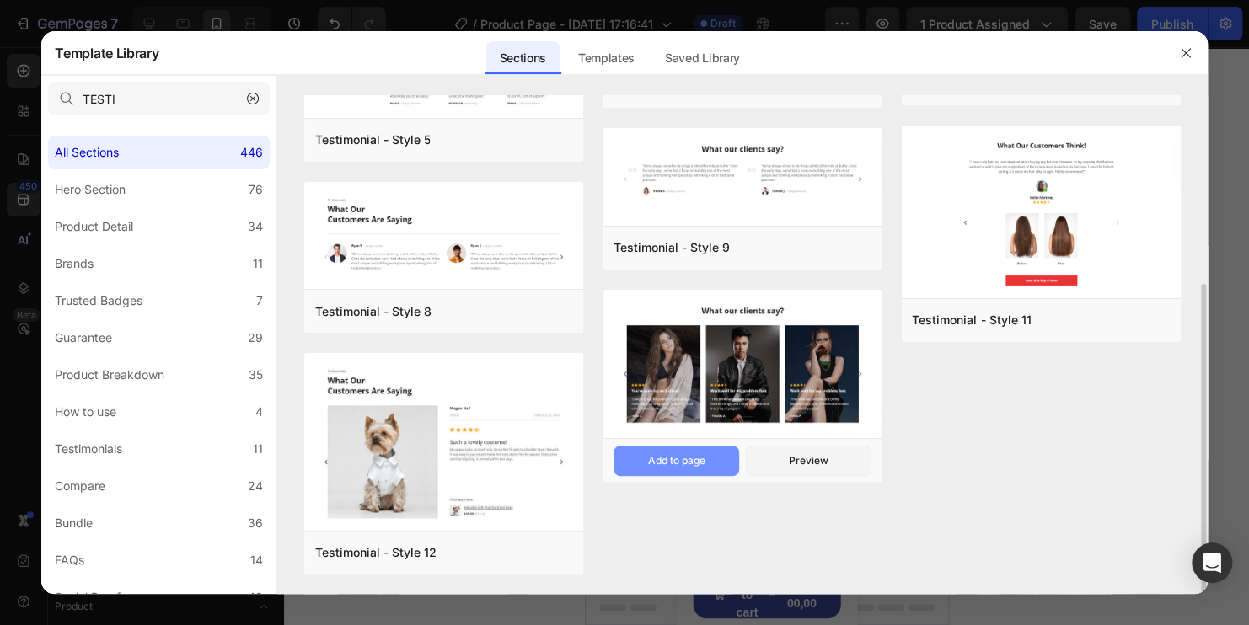
click at [0, 0] on div "Add to page" at bounding box center [0, 0] width 0 height 0
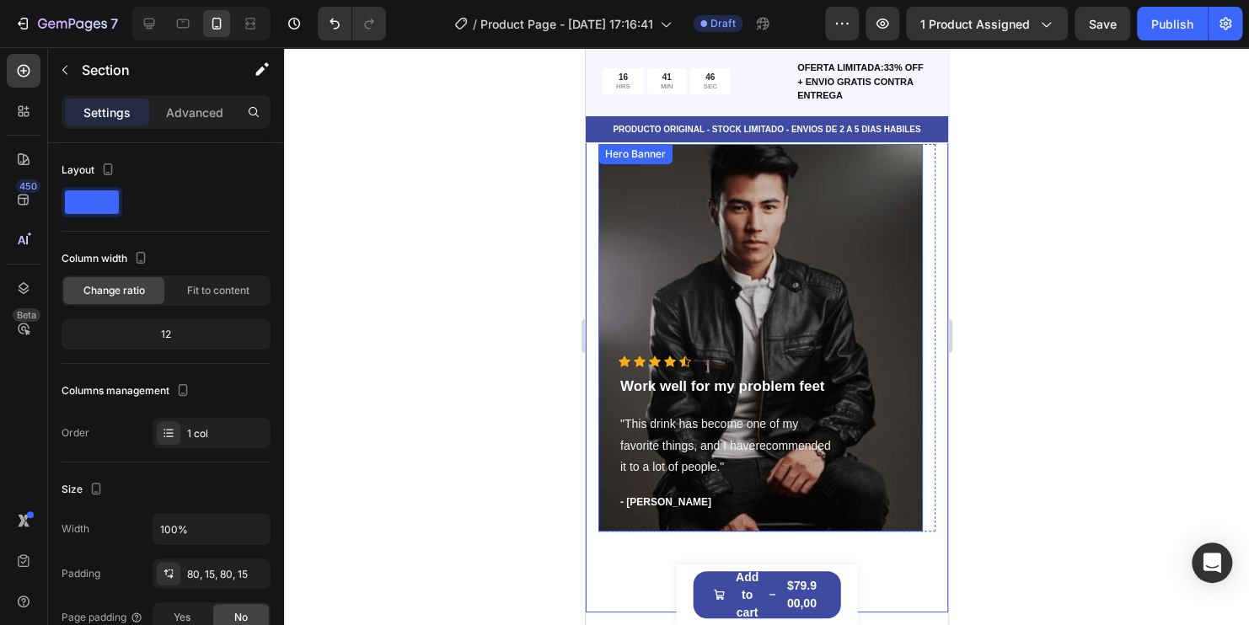
scroll to position [6090, 0]
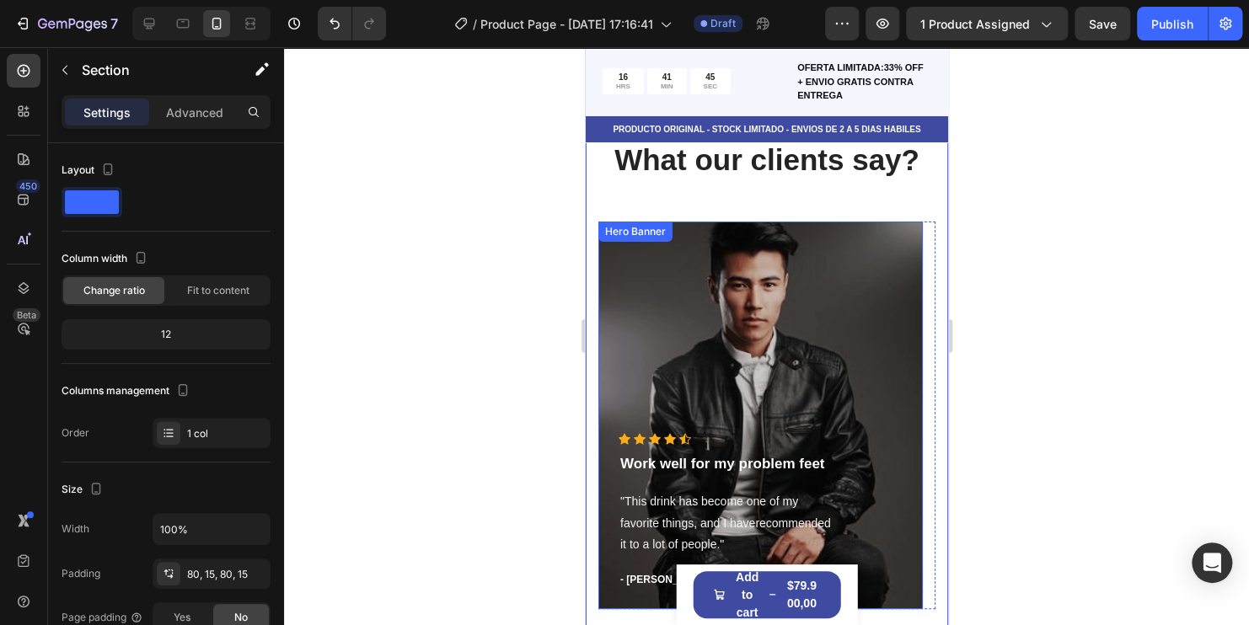
click at [599, 282] on div "Overlay" at bounding box center [759, 416] width 324 height 388
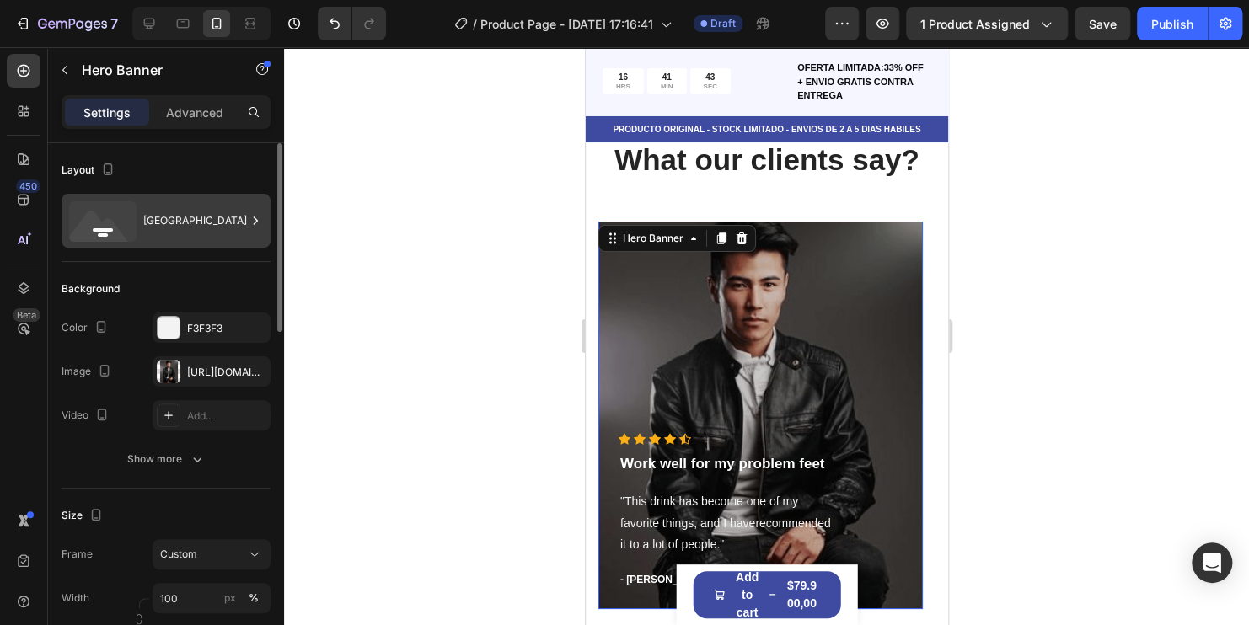
click at [176, 235] on div "[GEOGRAPHIC_DATA]" at bounding box center [194, 220] width 103 height 39
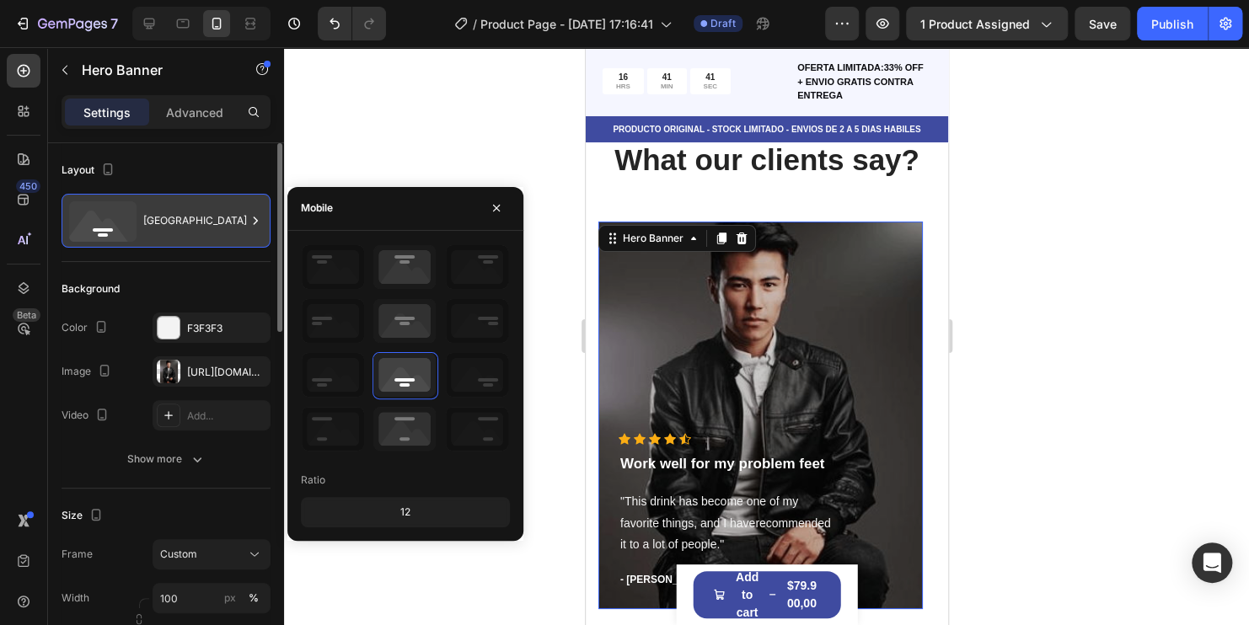
click at [175, 234] on div "[GEOGRAPHIC_DATA]" at bounding box center [194, 220] width 103 height 39
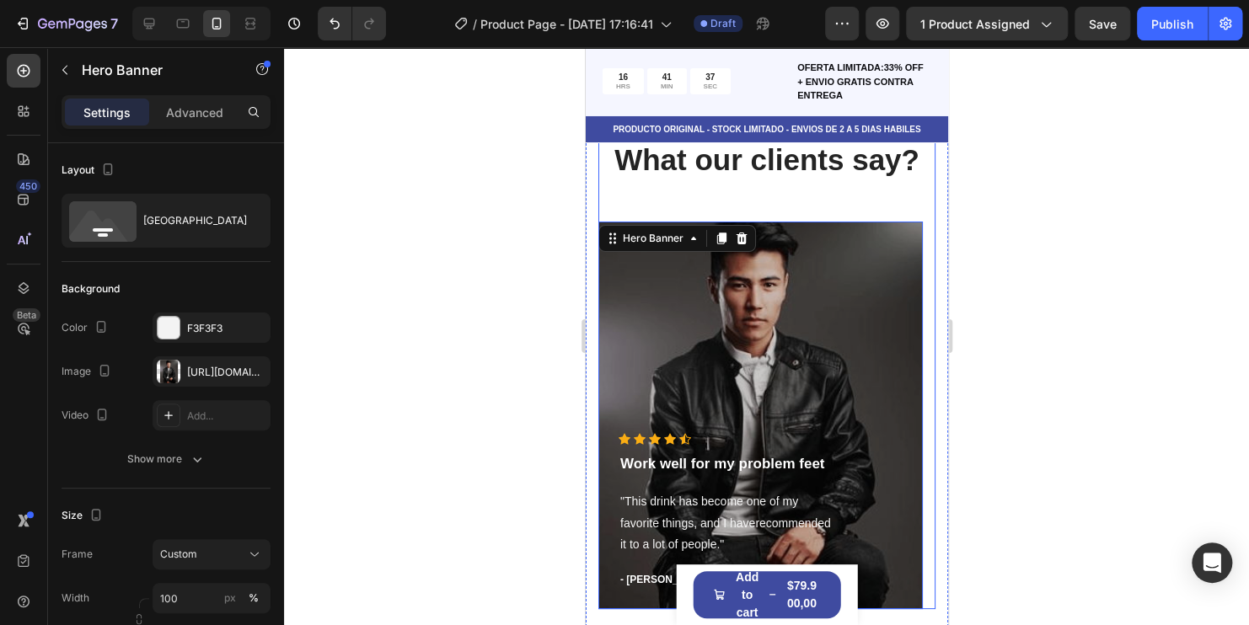
scroll to position [5837, 0]
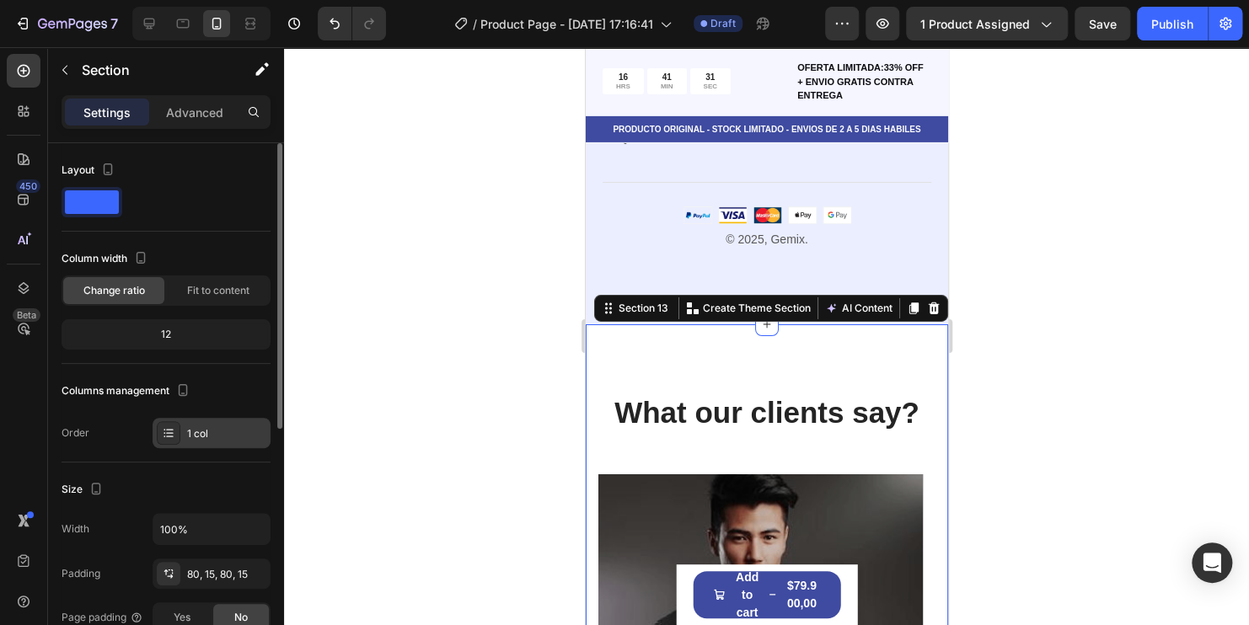
click at [224, 427] on div "1 col" at bounding box center [226, 433] width 79 height 15
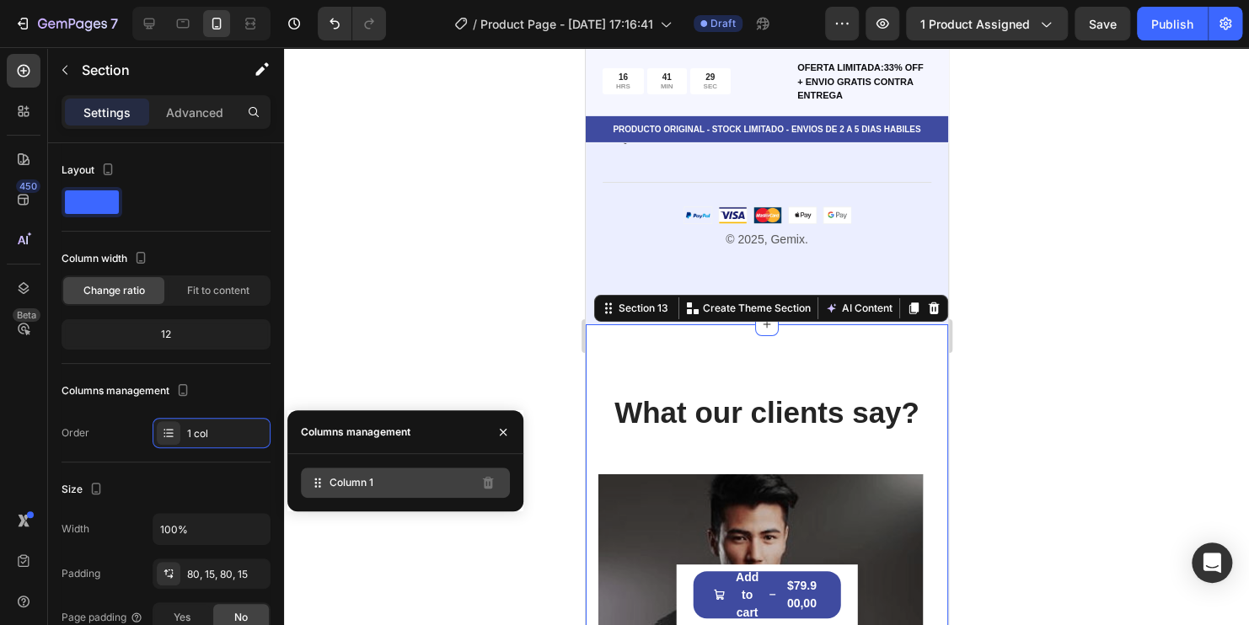
click at [325, 486] on icon at bounding box center [317, 482] width 17 height 17
click at [340, 483] on span "Column 1" at bounding box center [351, 482] width 44 height 15
drag, startPoint x: 341, startPoint y: 493, endPoint x: 328, endPoint y: 486, distance: 15.1
click at [328, 486] on div "Column 1" at bounding box center [405, 483] width 209 height 30
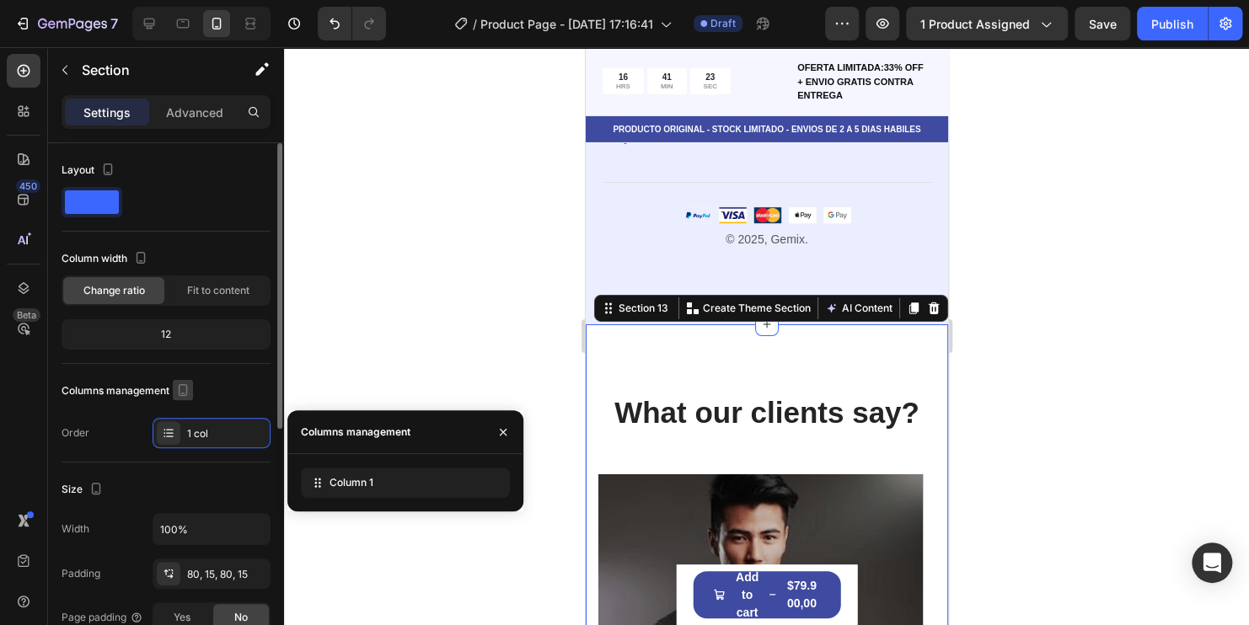
click at [185, 393] on icon "button" at bounding box center [183, 394] width 4 height 2
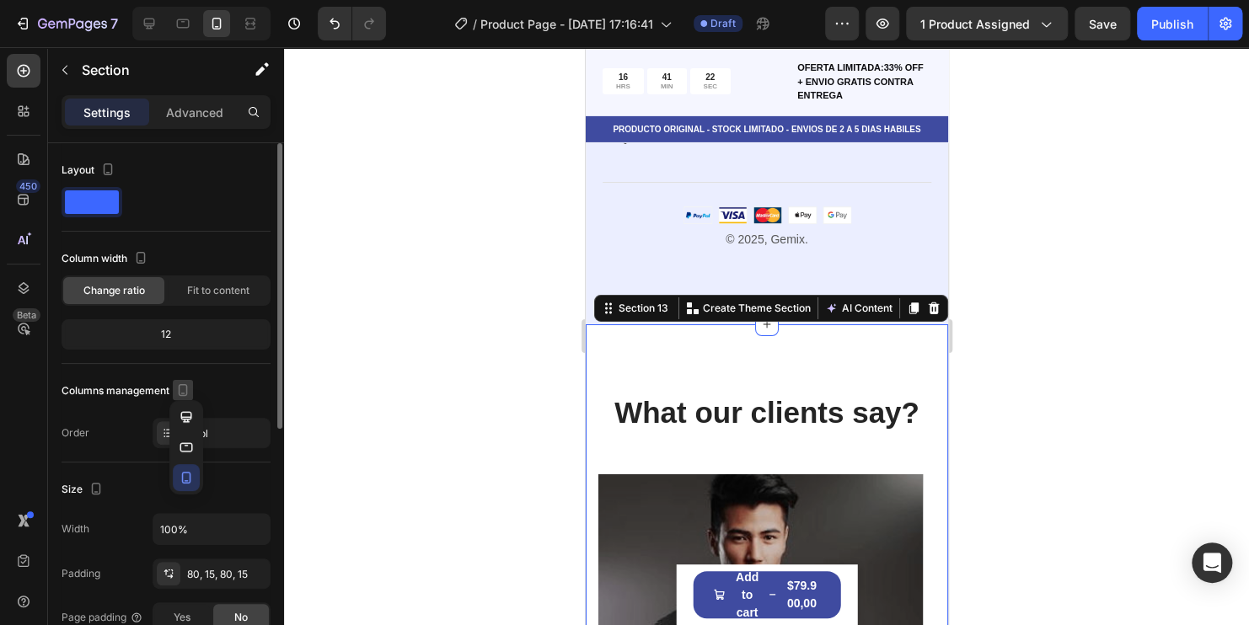
click at [185, 393] on icon "button" at bounding box center [183, 394] width 4 height 2
click at [215, 289] on span "Fit to content" at bounding box center [218, 290] width 62 height 15
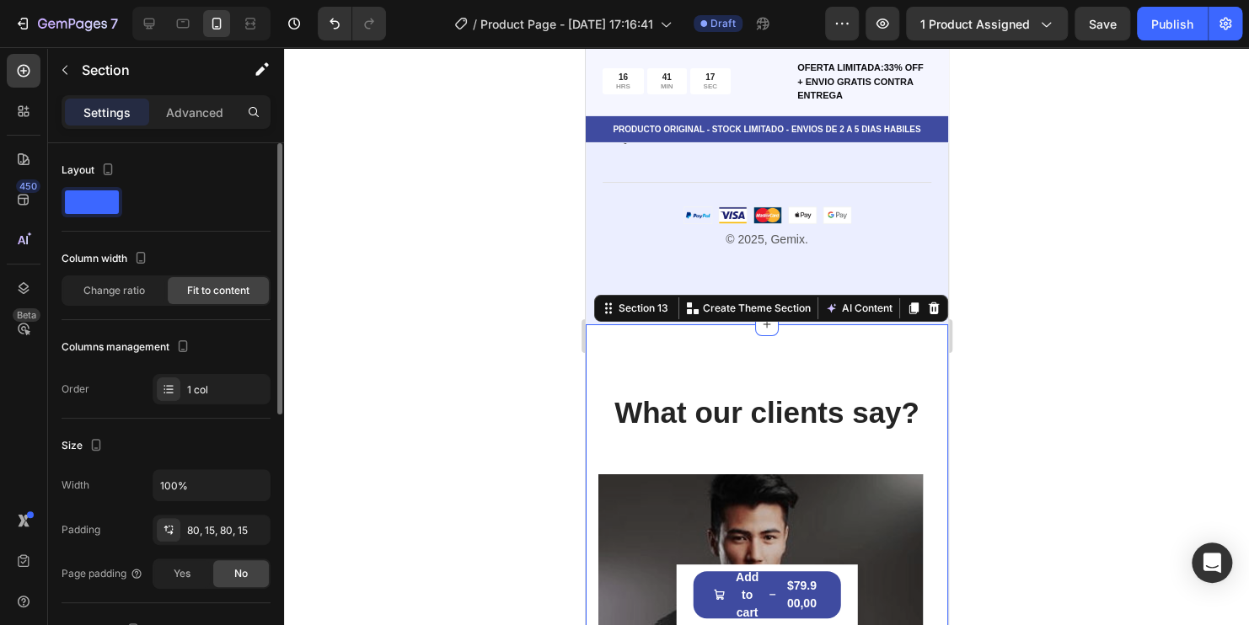
scroll to position [84, 0]
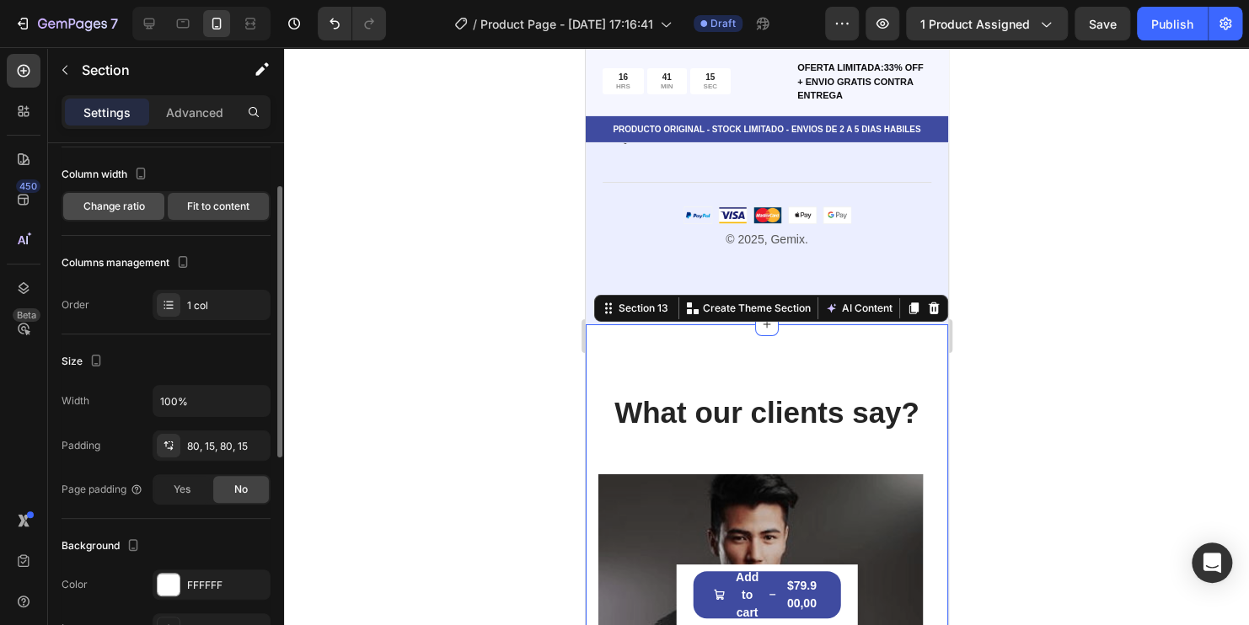
click at [125, 206] on span "Change ratio" at bounding box center [114, 206] width 62 height 15
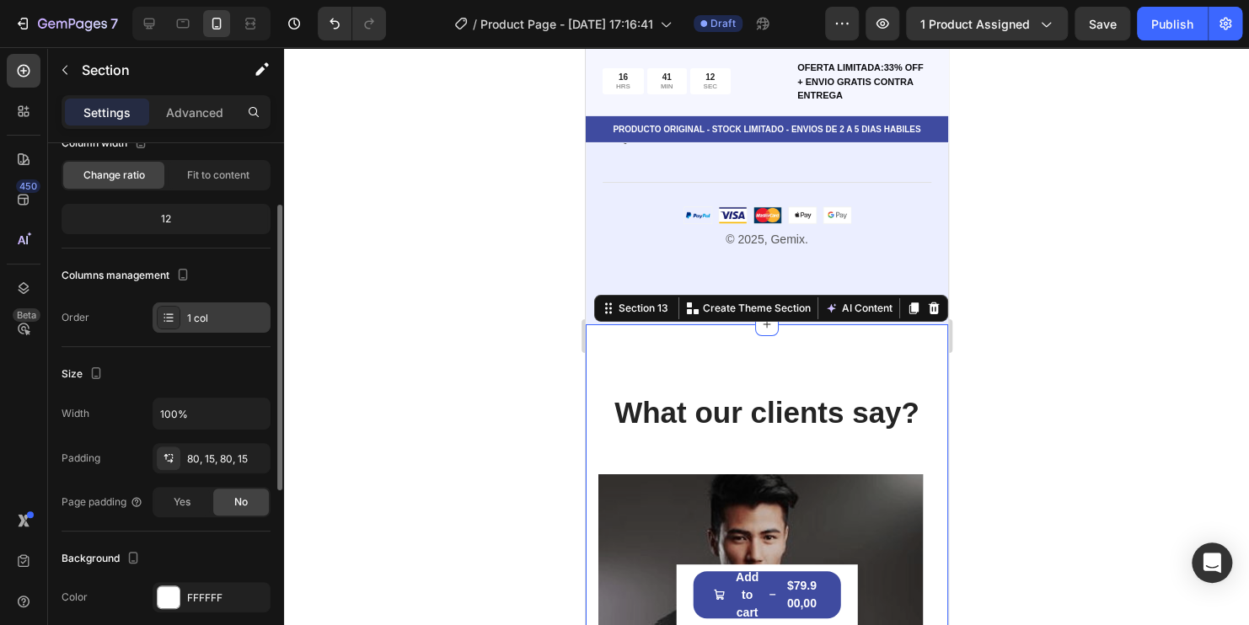
scroll to position [0, 0]
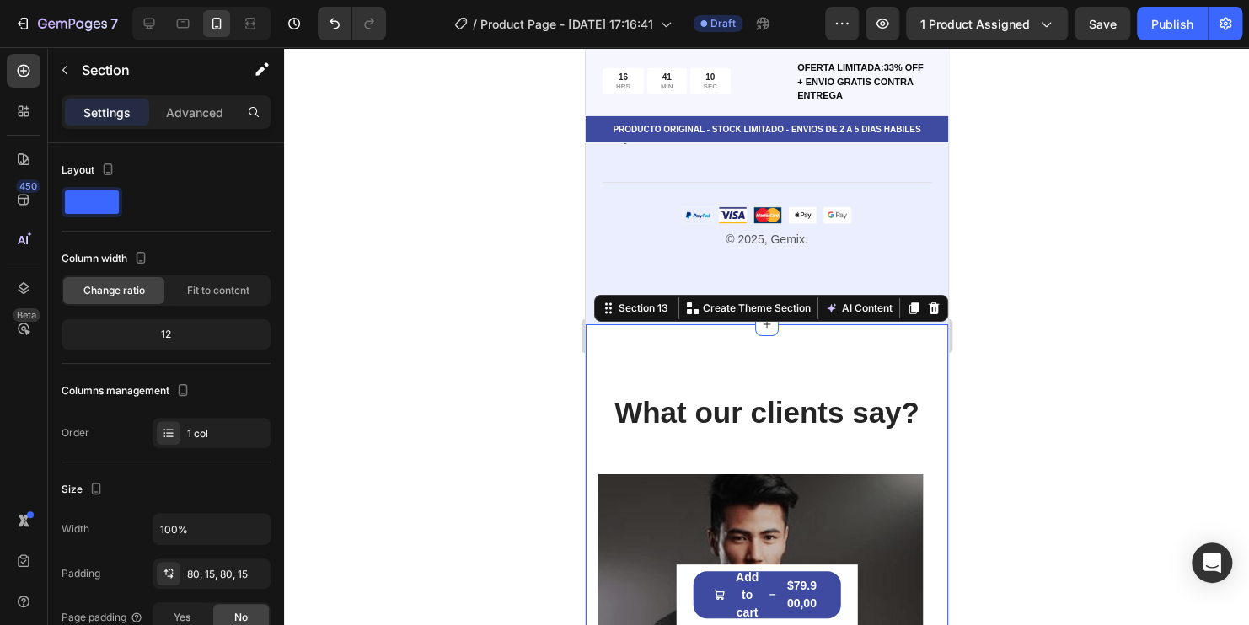
click at [522, 466] on div at bounding box center [766, 336] width 965 height 578
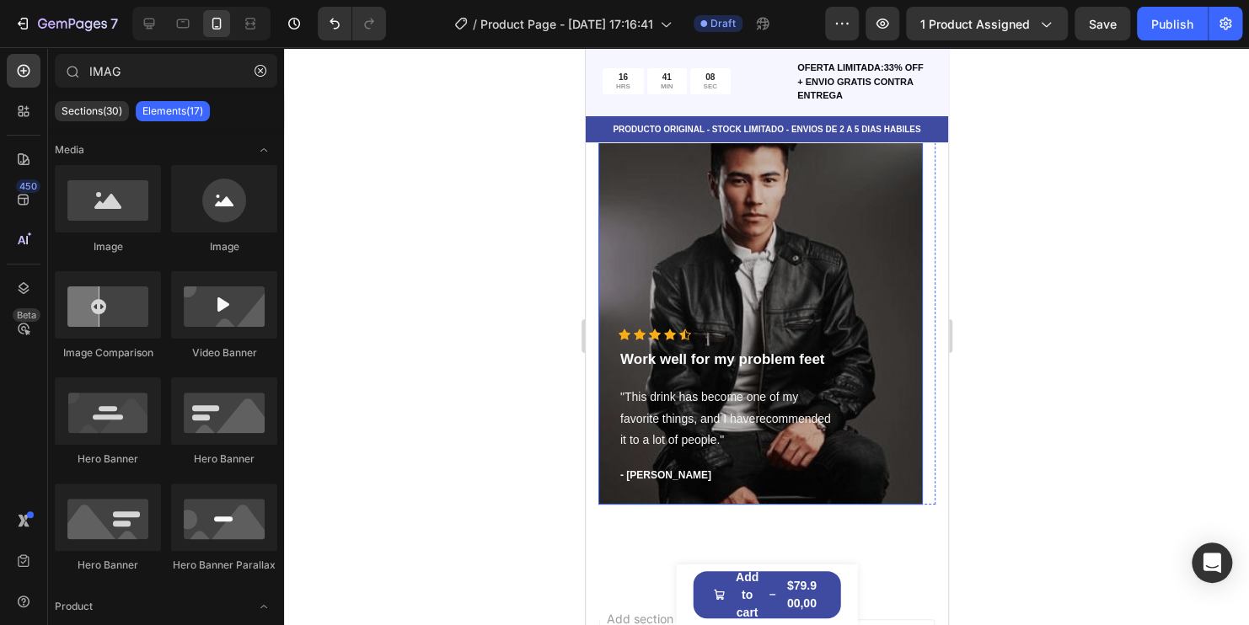
scroll to position [6090, 0]
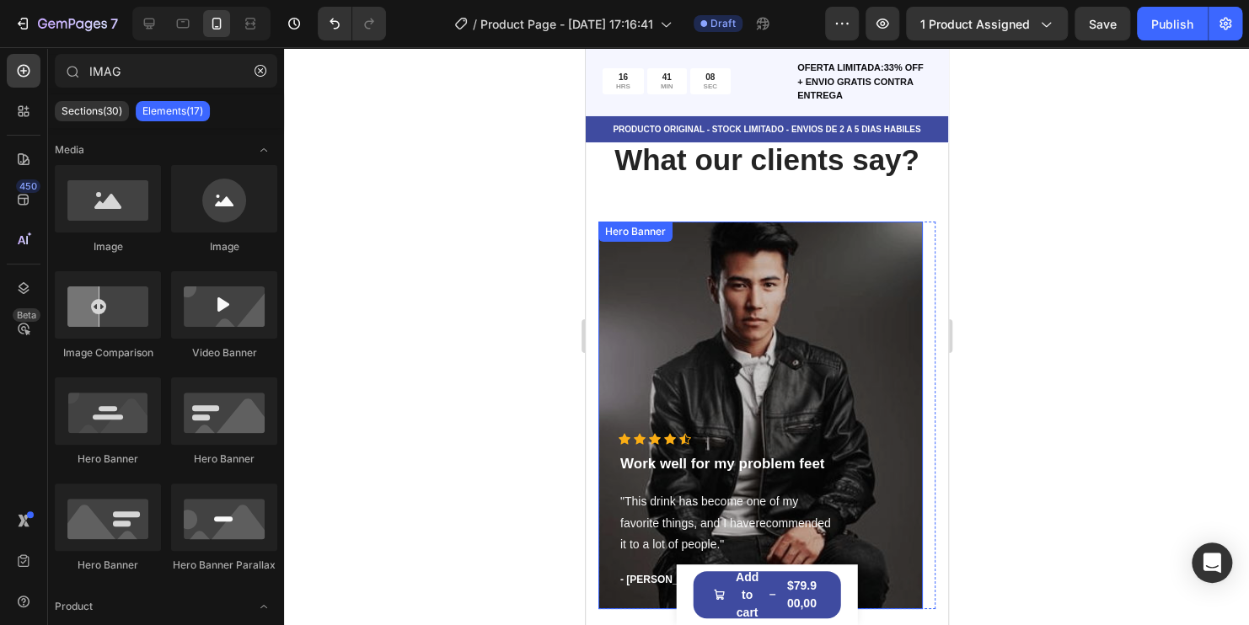
click at [599, 324] on div "Overlay" at bounding box center [759, 416] width 324 height 388
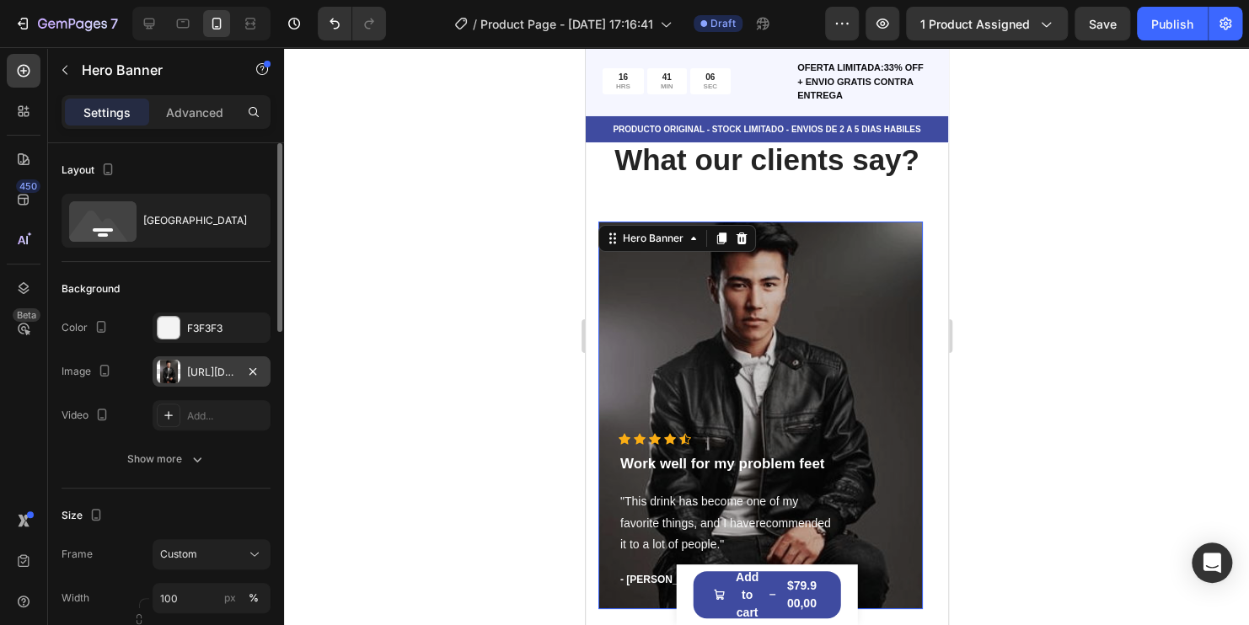
click at [216, 376] on div "[URL][DOMAIN_NAME]" at bounding box center [211, 372] width 49 height 15
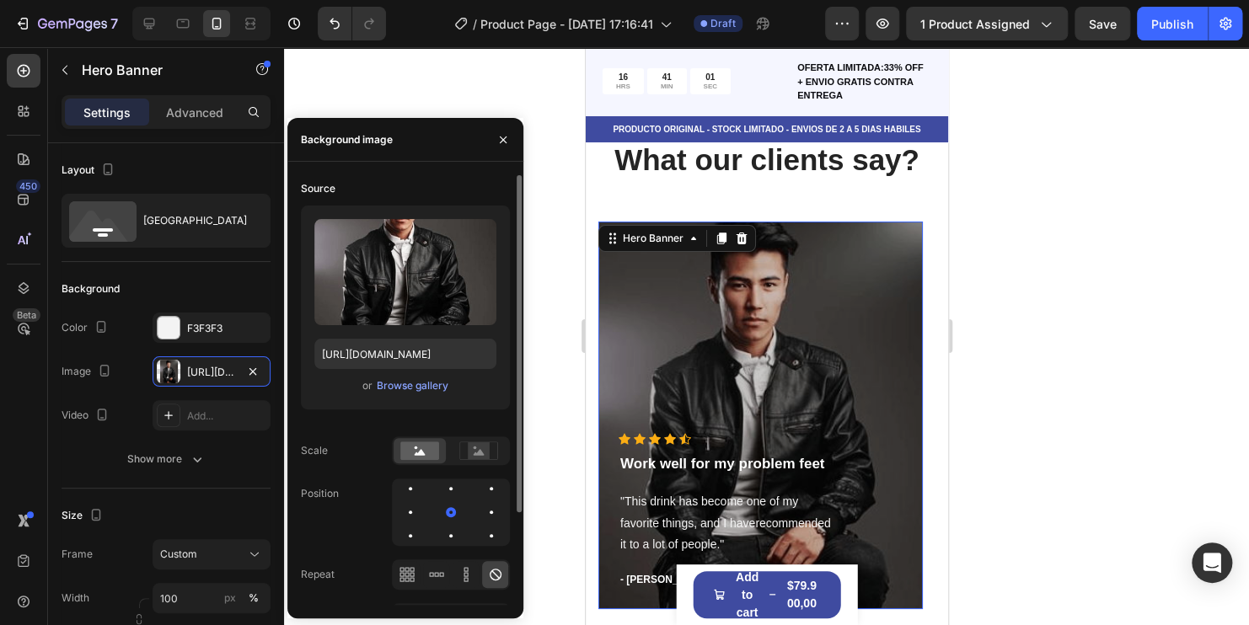
scroll to position [117, 0]
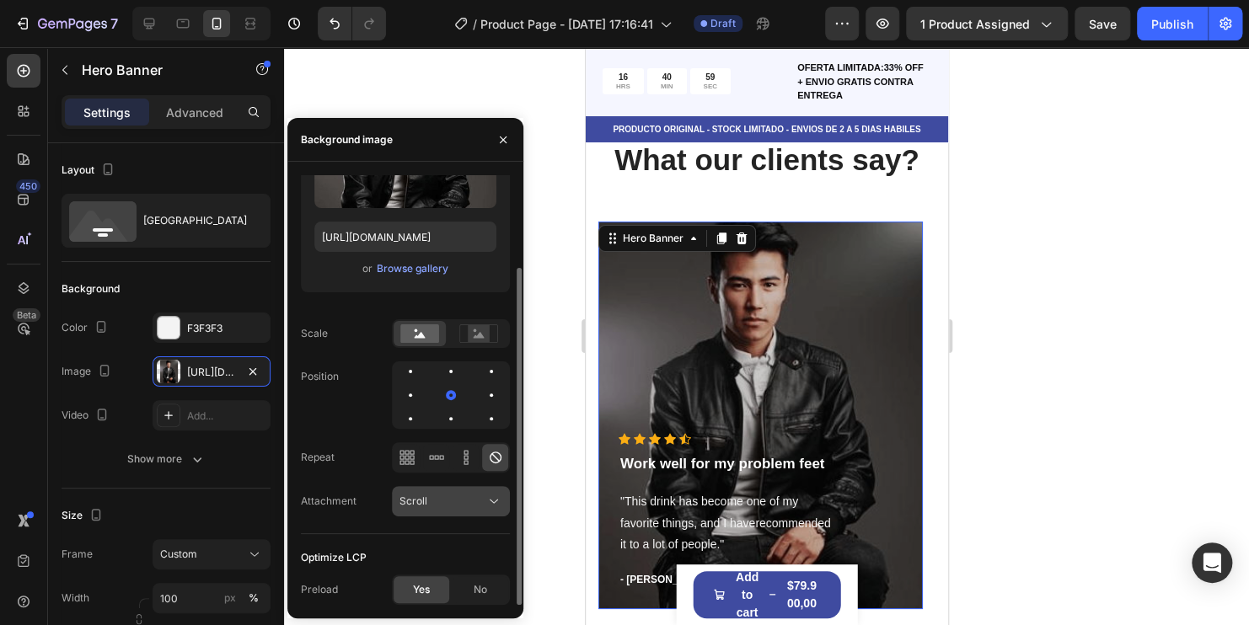
click at [453, 502] on div "Scroll" at bounding box center [442, 501] width 86 height 15
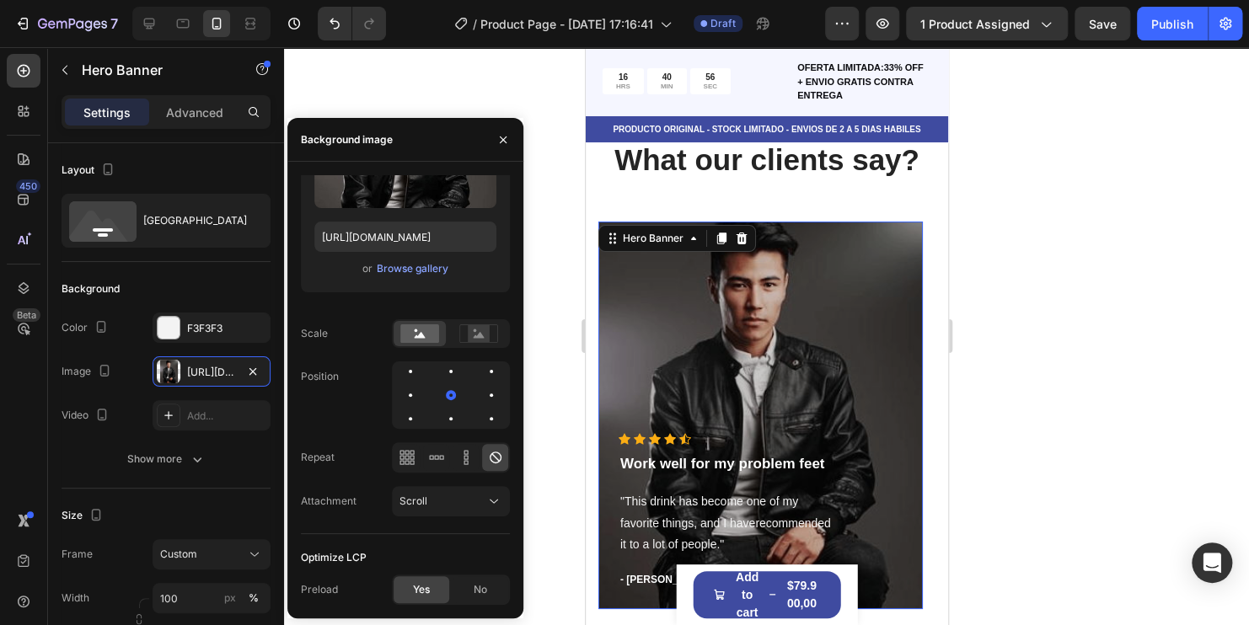
click at [599, 297] on div at bounding box center [766, 336] width 965 height 578
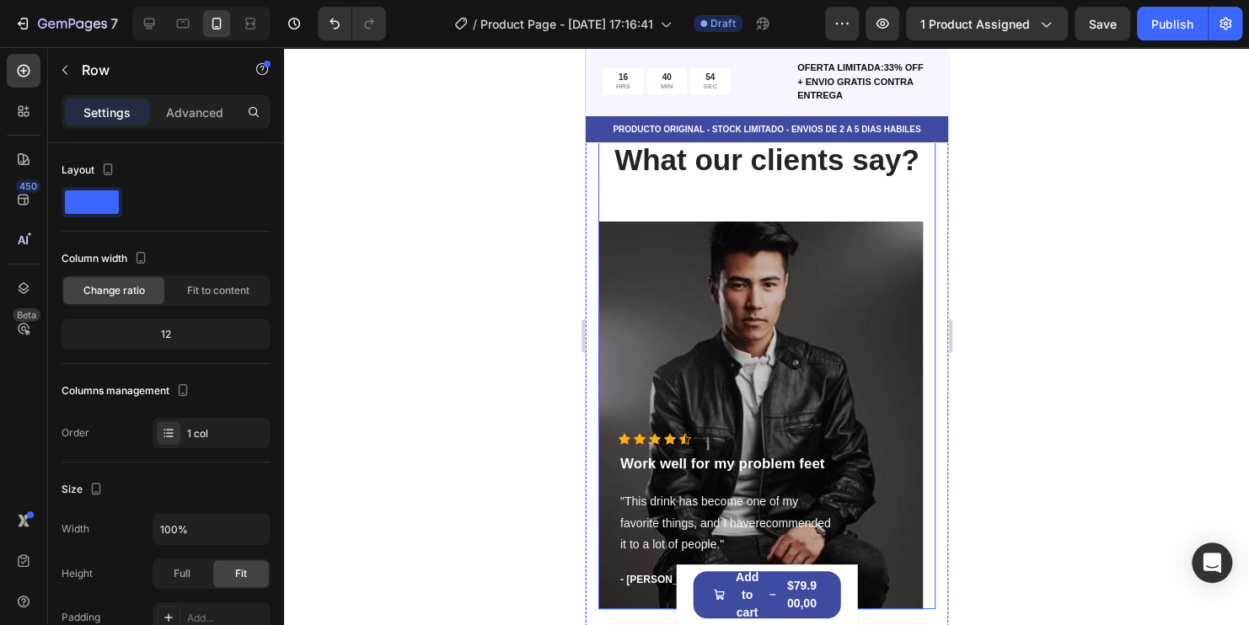
click at [599, 206] on div "What our clients say? Heading Icon Icon Icon Icon Icon Icon List Hoz Work well …" at bounding box center [765, 374] width 337 height 470
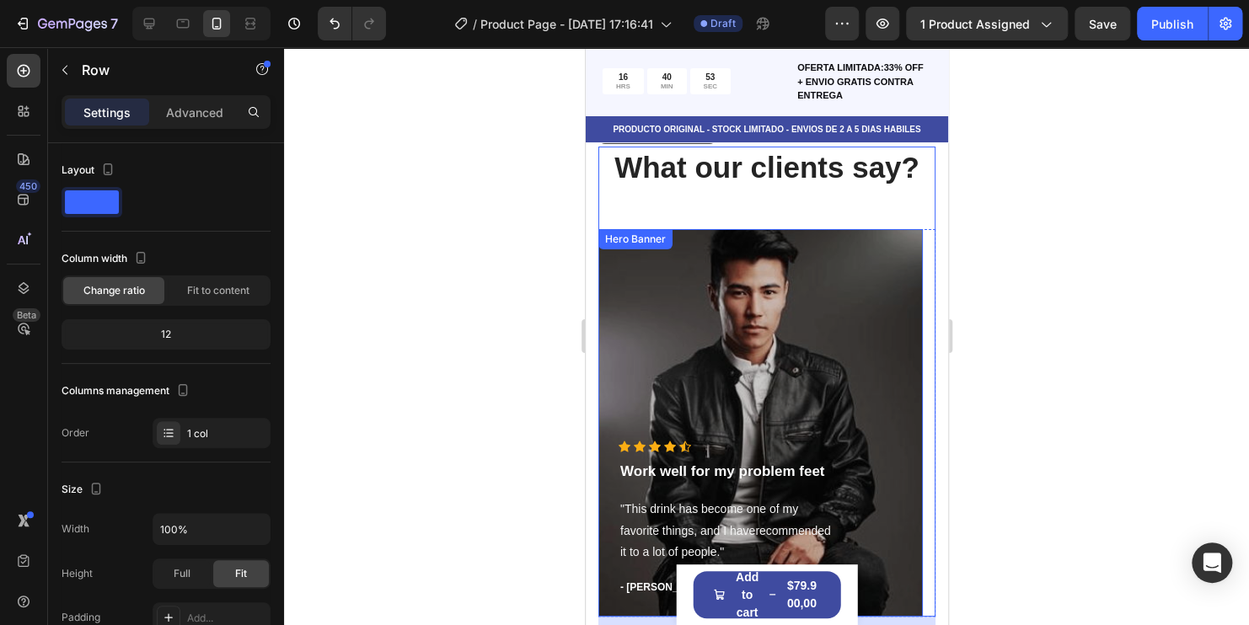
scroll to position [5921, 0]
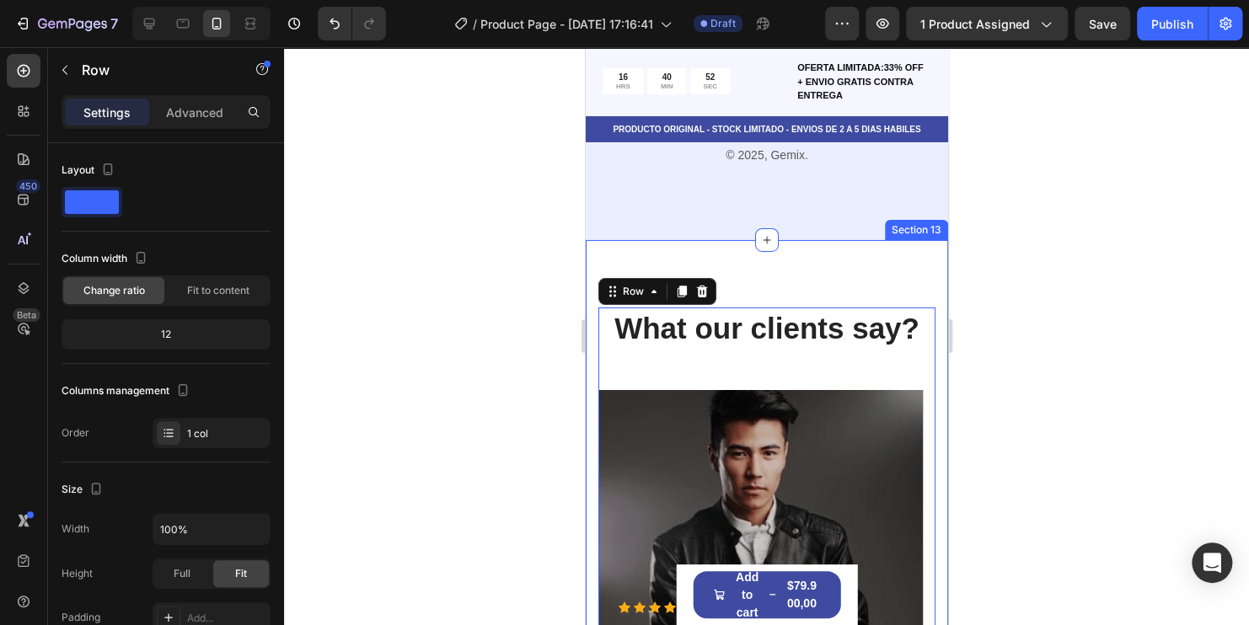
click at [599, 250] on div "What our clients say? Heading Icon Icon Icon Icon Icon Icon List Hoz Work well …" at bounding box center [766, 549] width 362 height 618
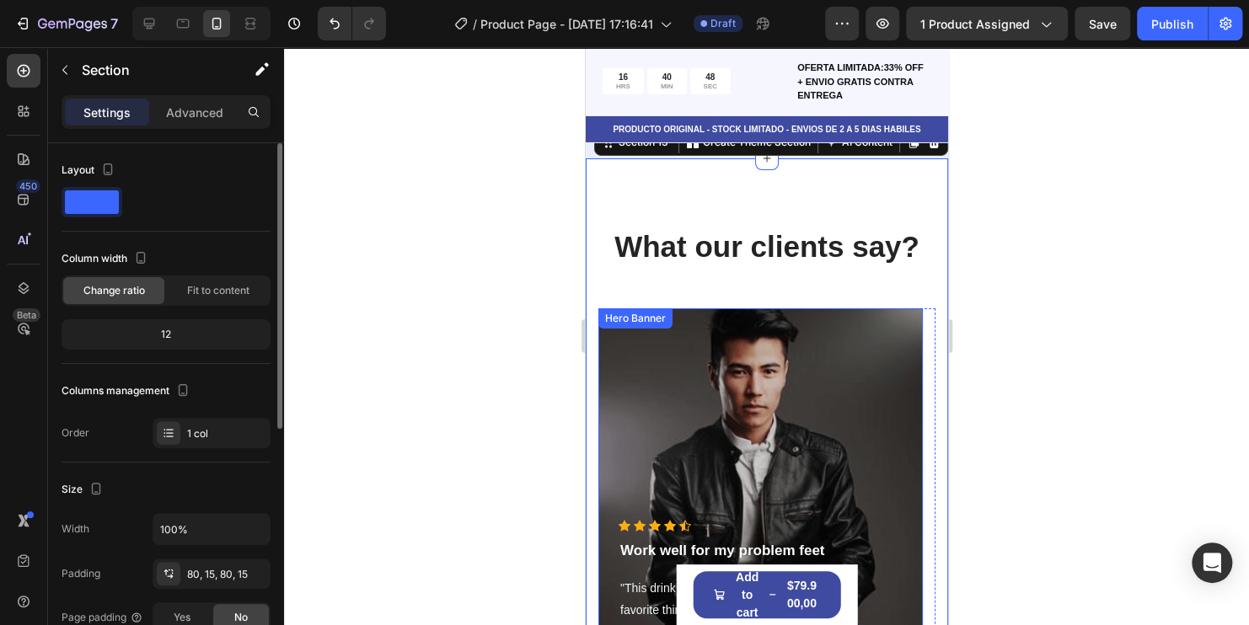
scroll to position [6090, 0]
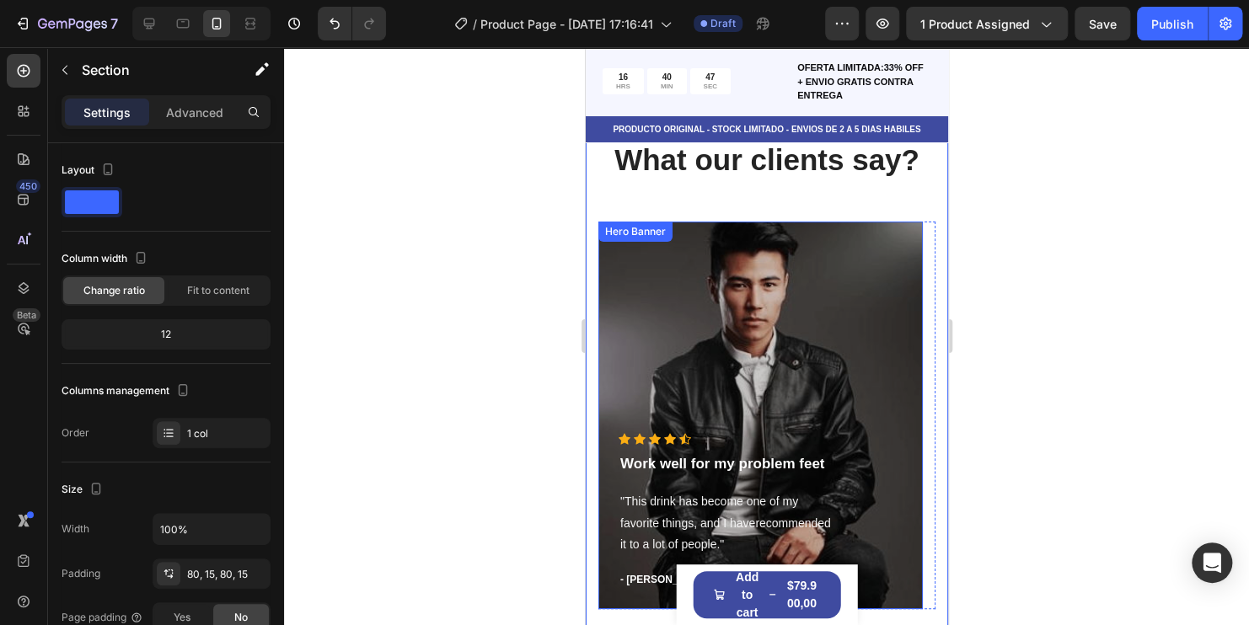
click at [599, 355] on div "Overlay" at bounding box center [759, 416] width 324 height 388
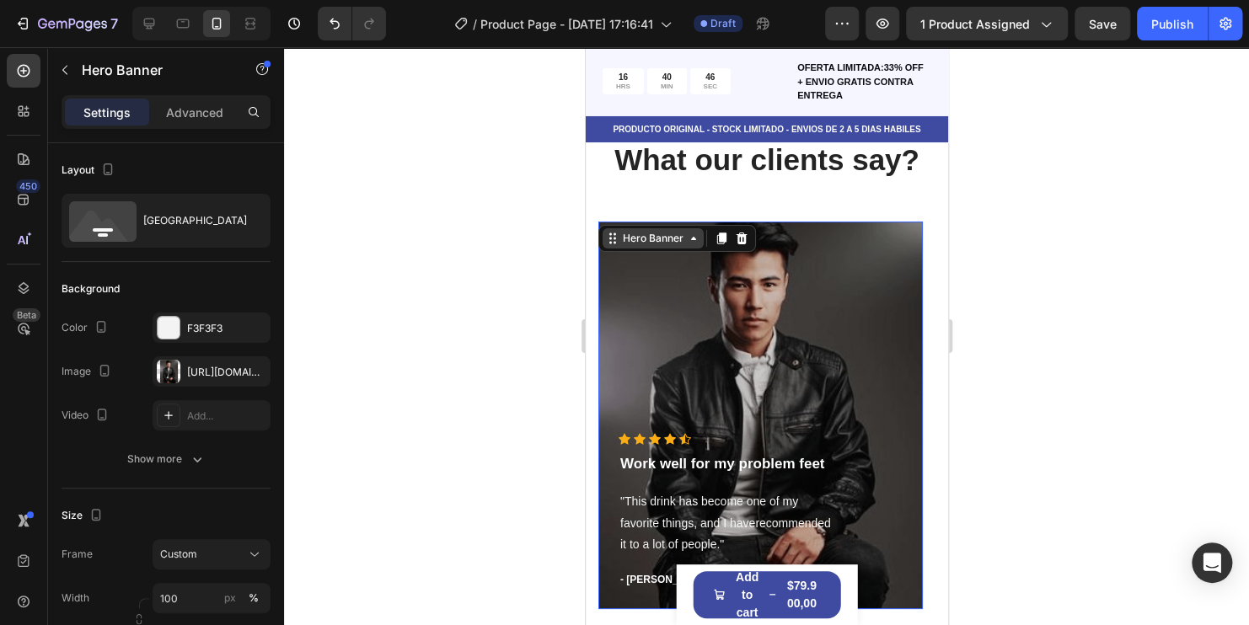
click at [599, 240] on div "Hero Banner" at bounding box center [651, 238] width 67 height 15
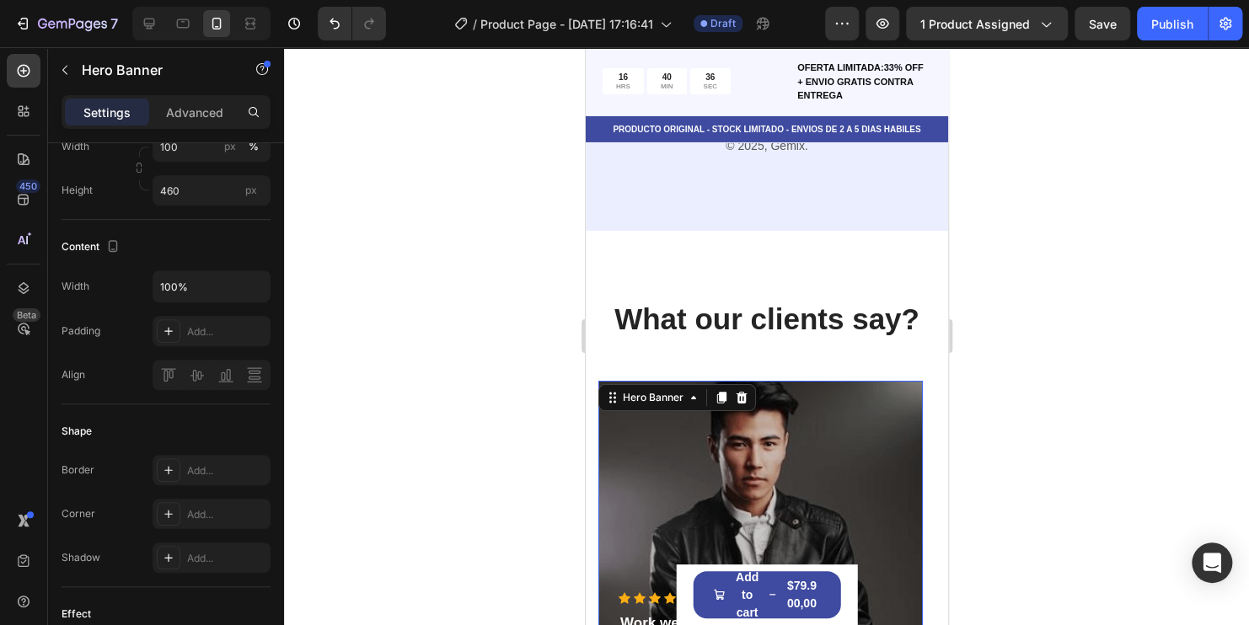
scroll to position [5921, 0]
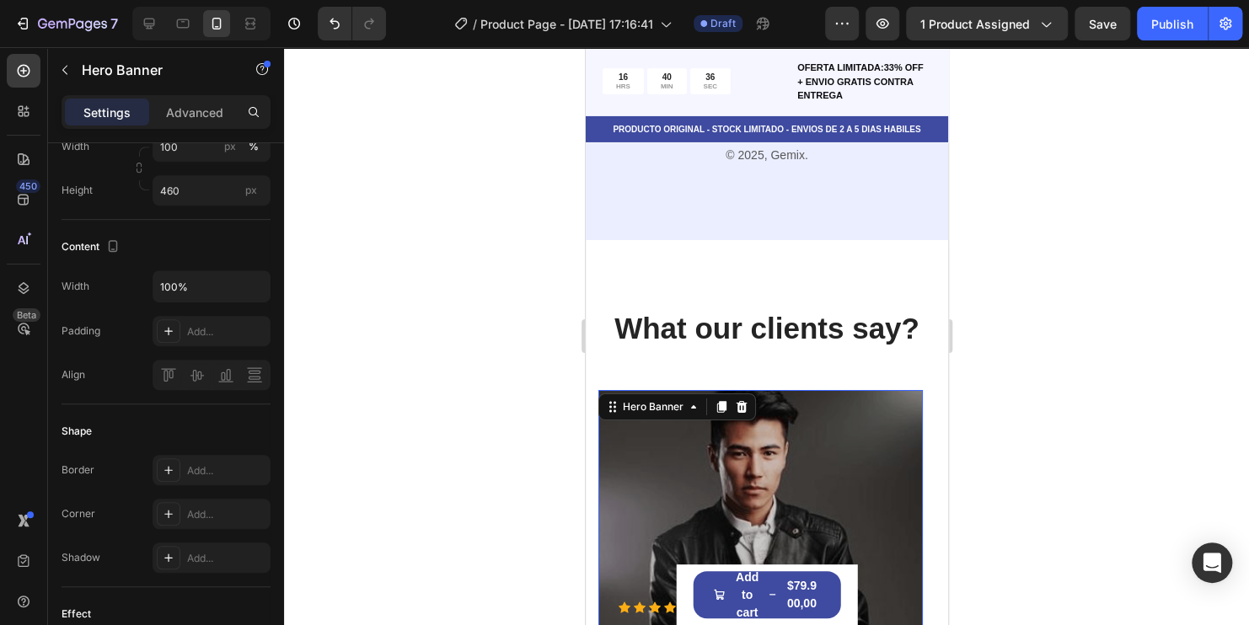
click at [599, 225] on div at bounding box center [766, 336] width 965 height 578
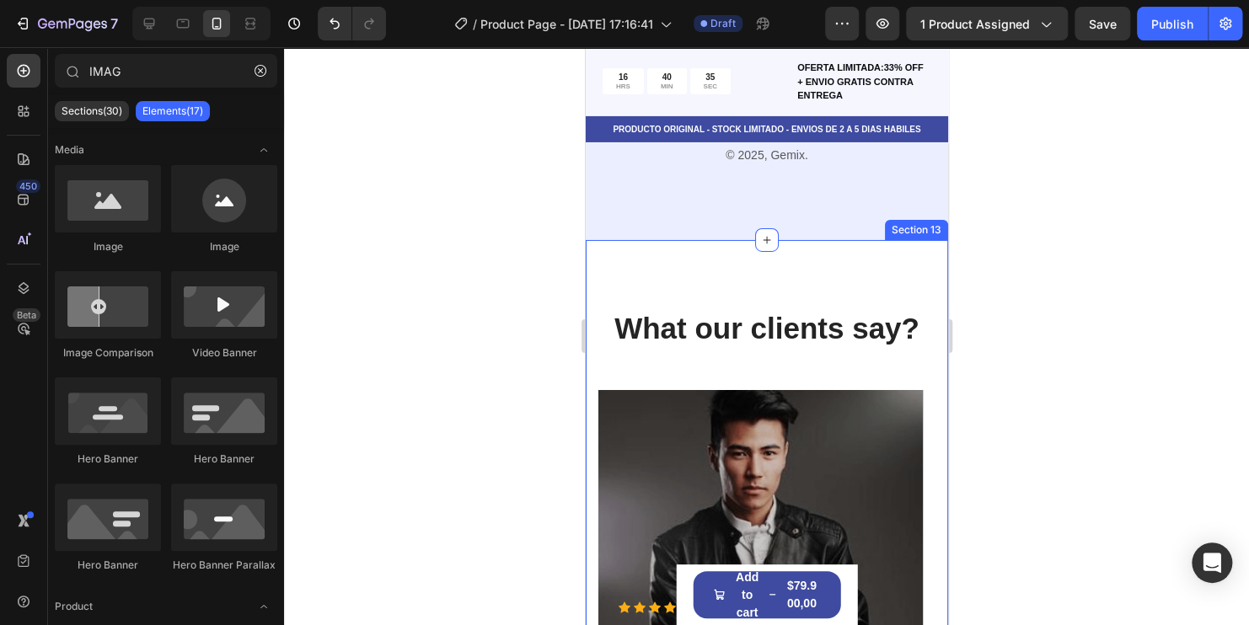
click at [599, 274] on div "What our clients say? Heading Icon Icon Icon Icon Icon Icon List Hoz Work well …" at bounding box center [766, 549] width 362 height 618
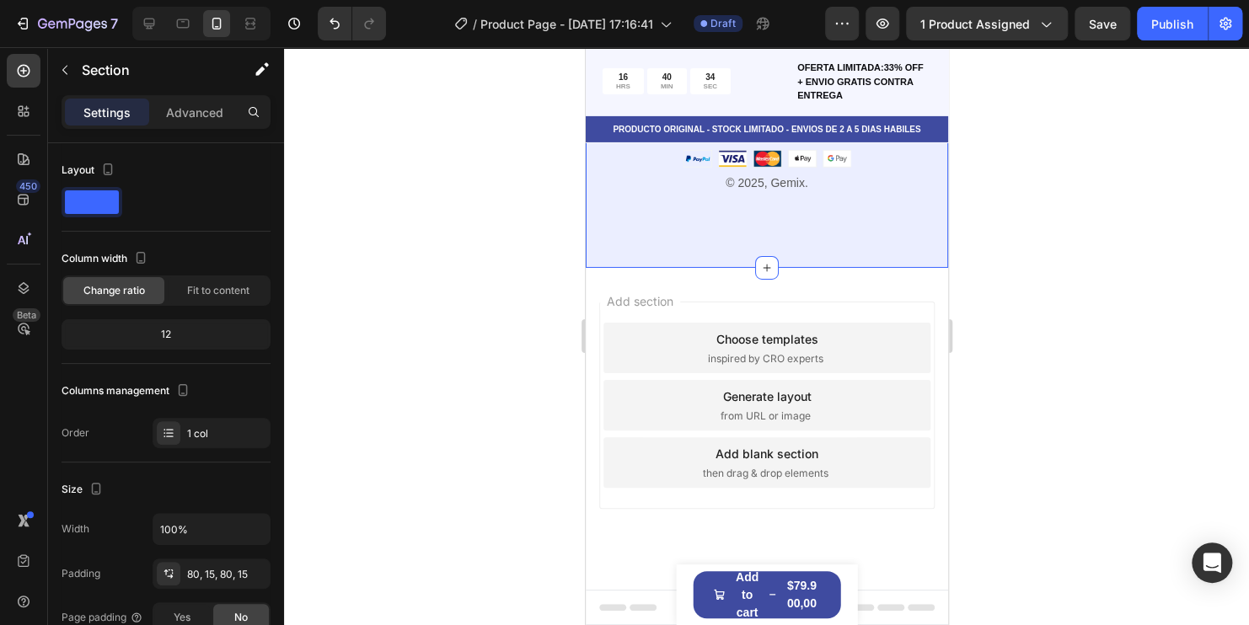
scroll to position [5893, 0]
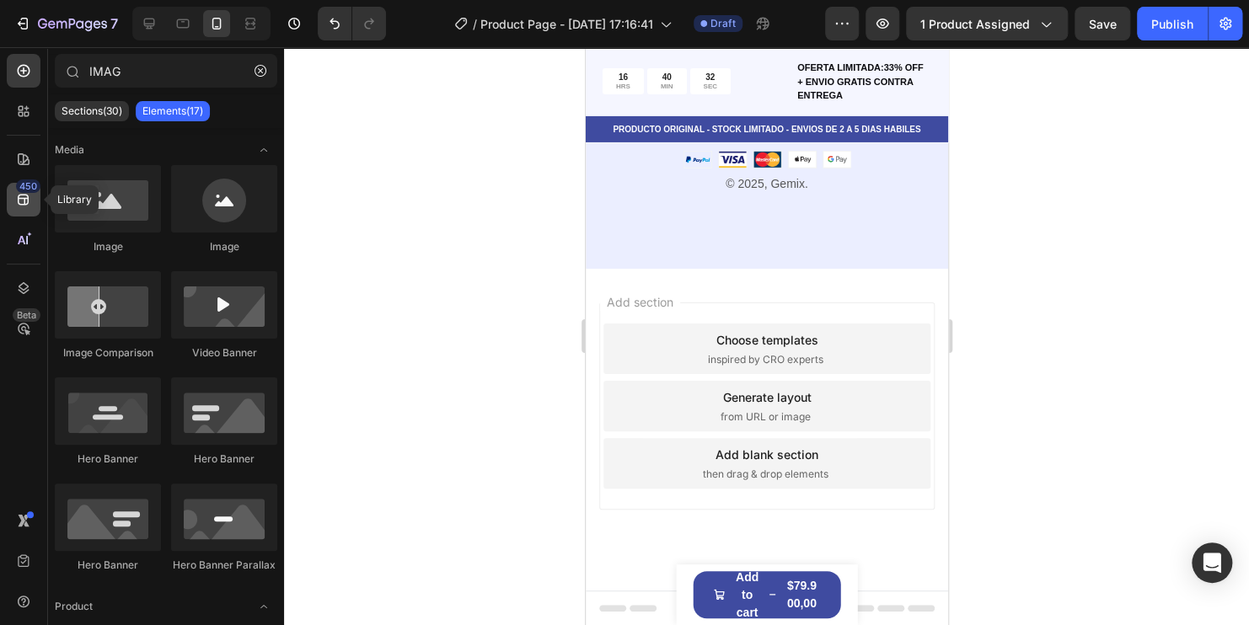
click at [24, 196] on icon at bounding box center [23, 199] width 17 height 17
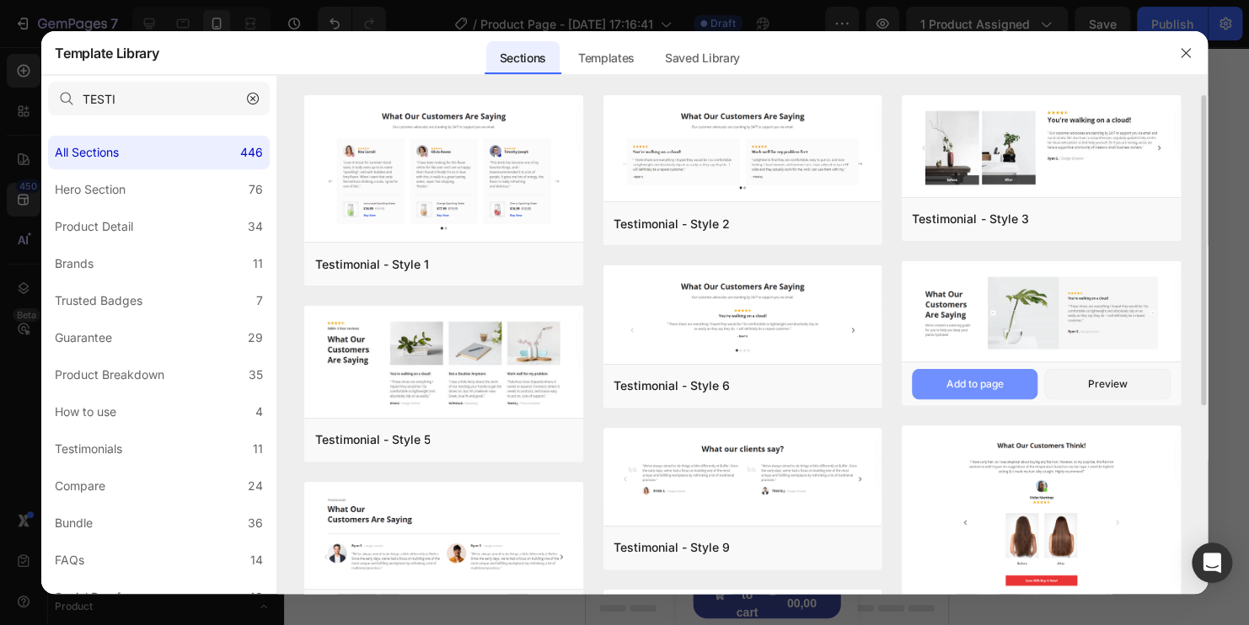
click at [0, 0] on div "Add to page" at bounding box center [0, 0] width 0 height 0
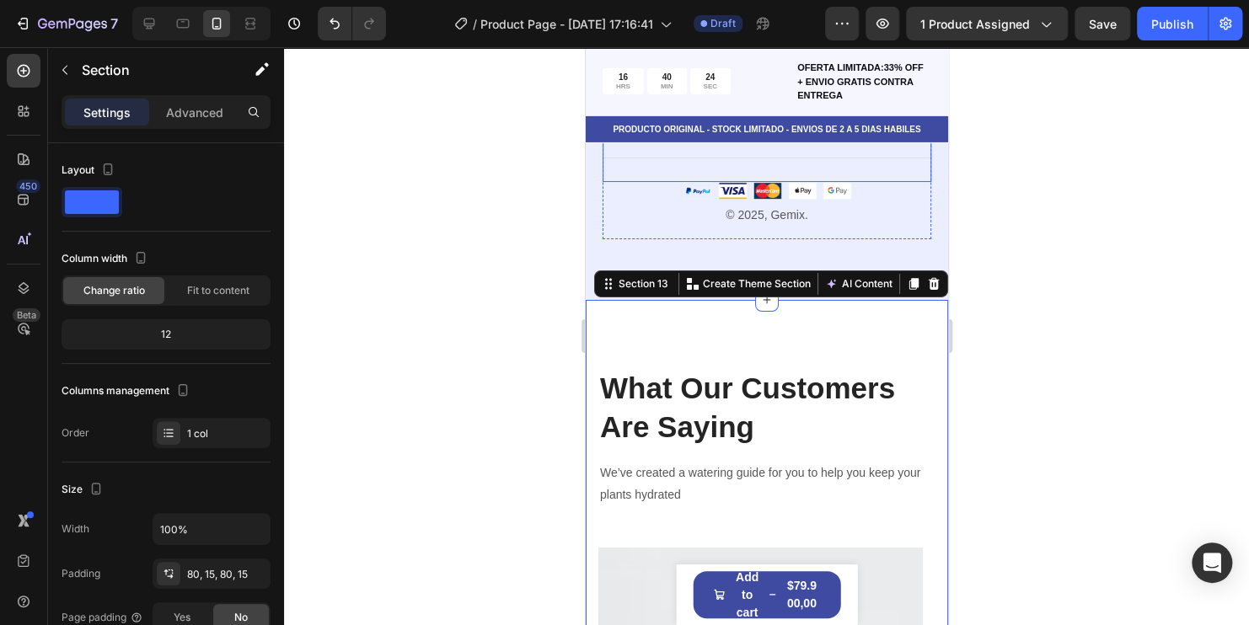
scroll to position [5693, 0]
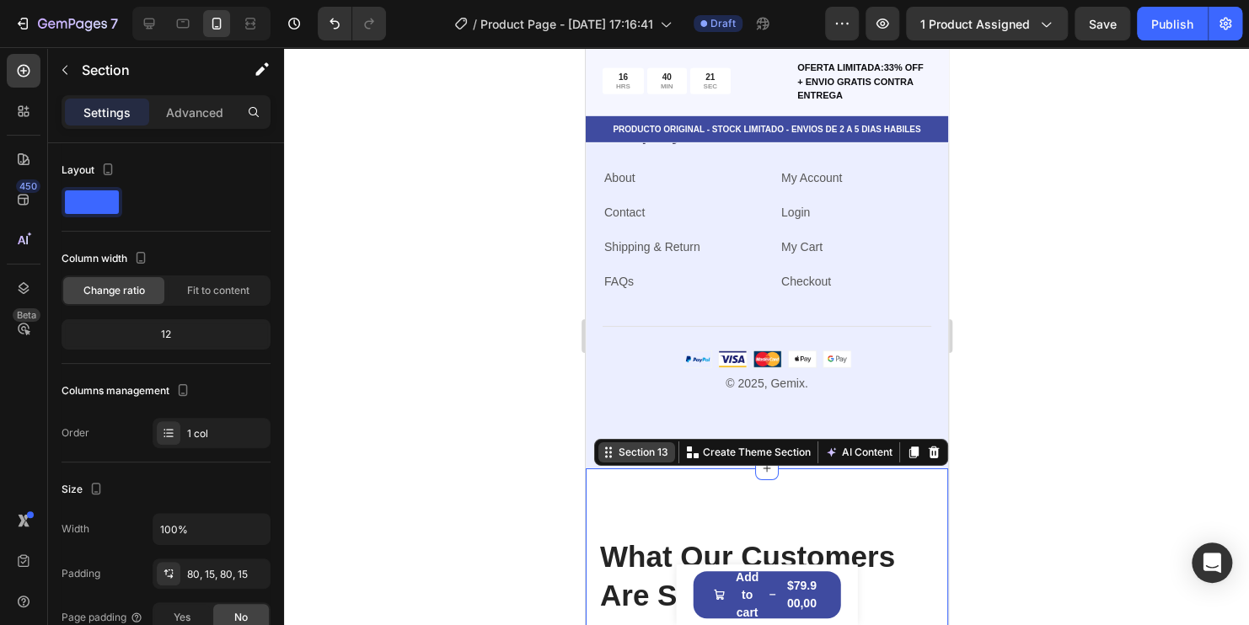
click at [599, 452] on div "Section 13" at bounding box center [642, 452] width 56 height 15
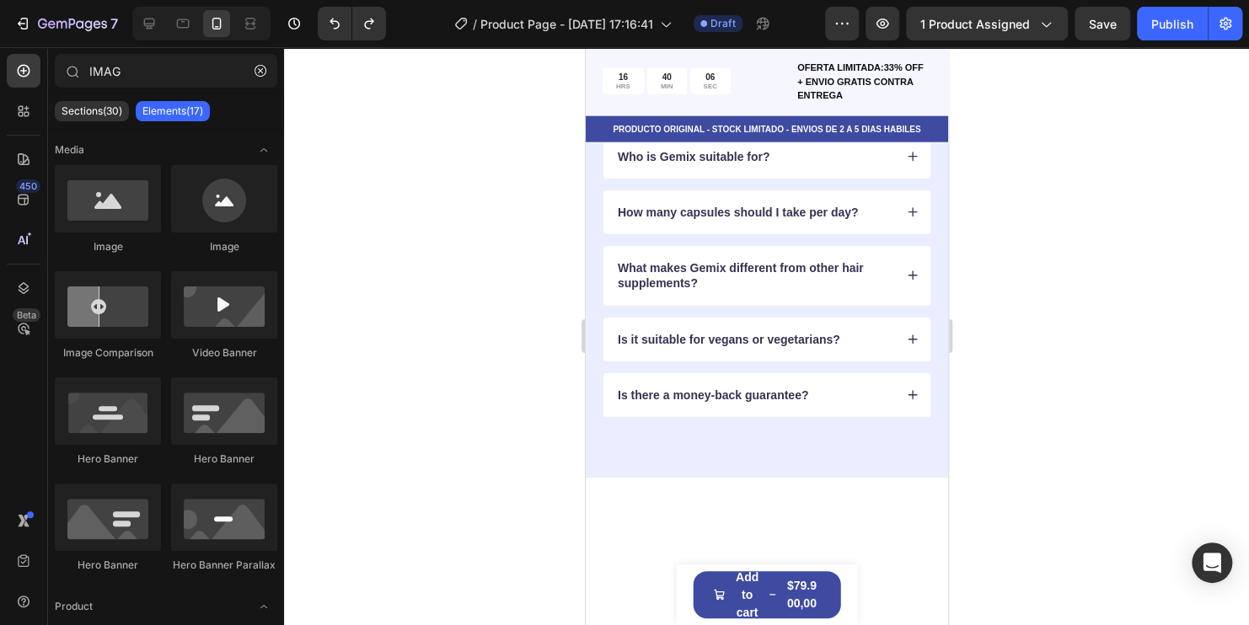
scroll to position [4382, 0]
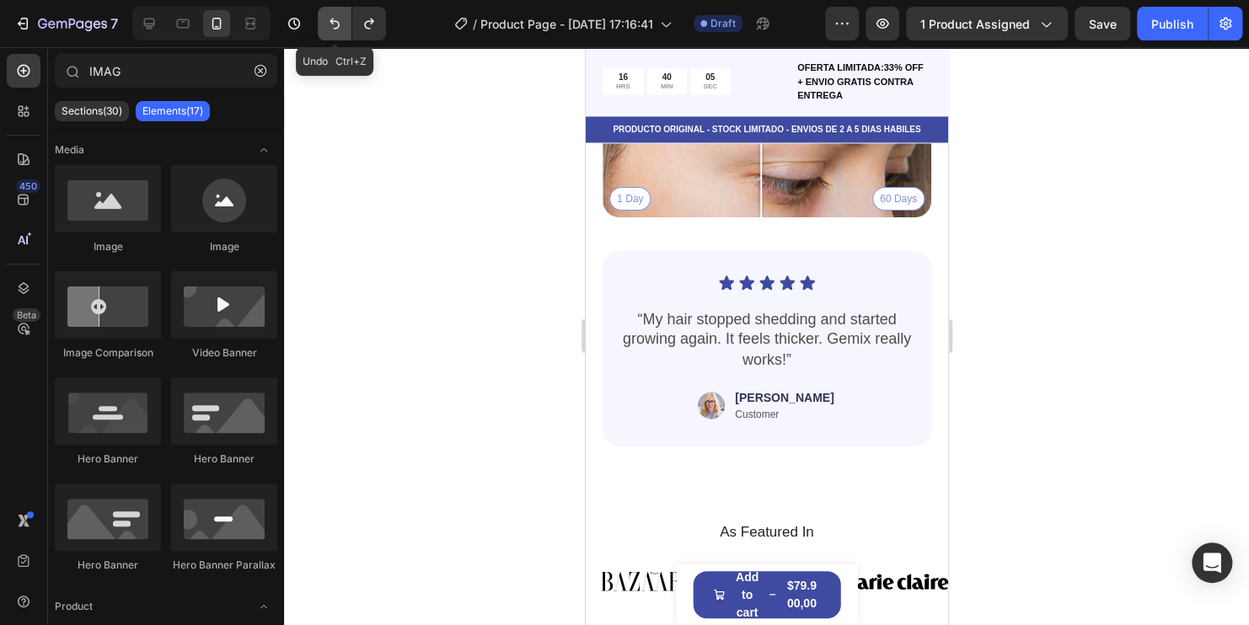
drag, startPoint x: 341, startPoint y: 29, endPoint x: 139, endPoint y: 217, distance: 276.1
click at [341, 29] on icon "Undo/Redo" at bounding box center [334, 23] width 17 height 17
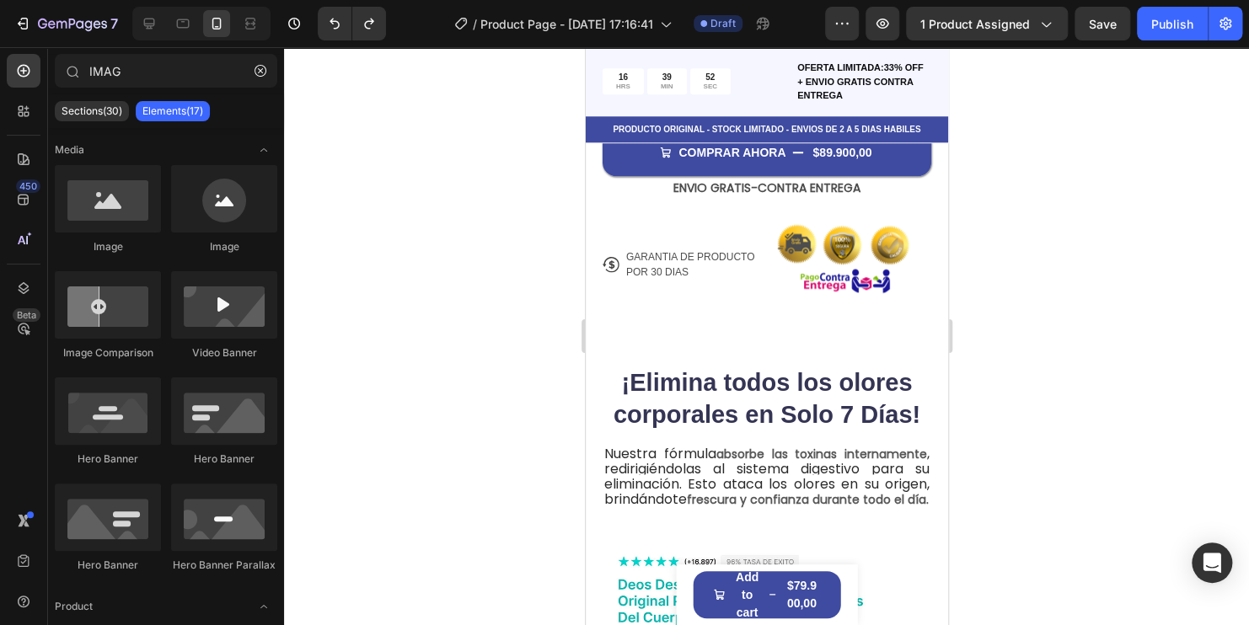
scroll to position [843, 0]
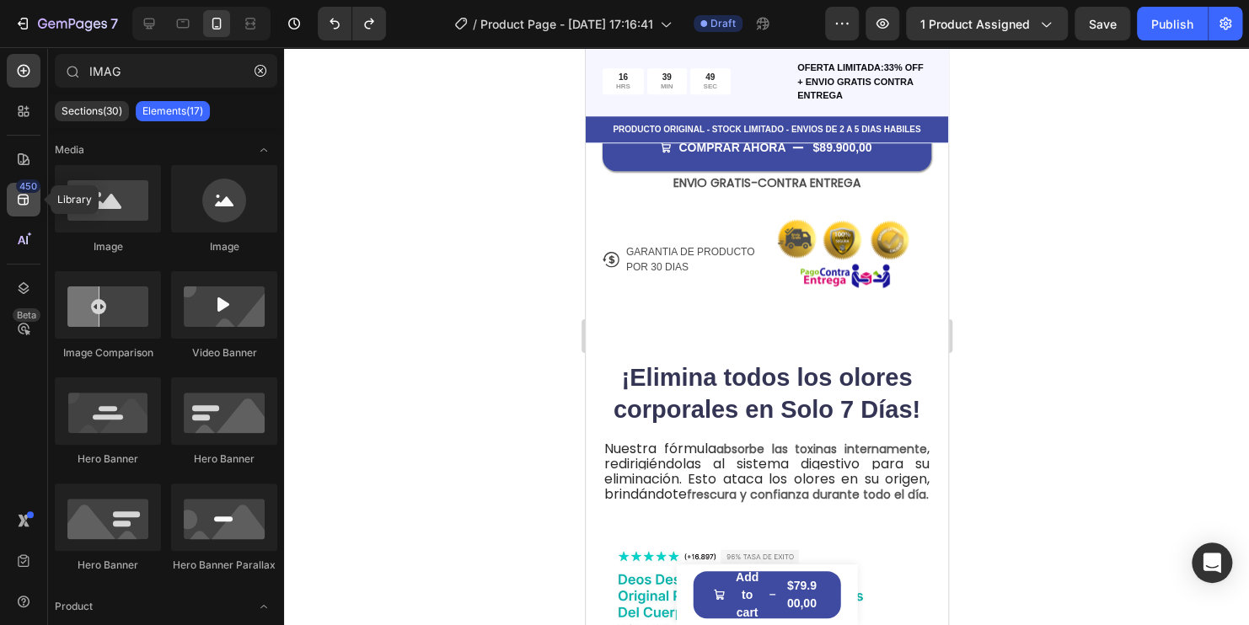
click at [31, 196] on icon at bounding box center [23, 199] width 17 height 17
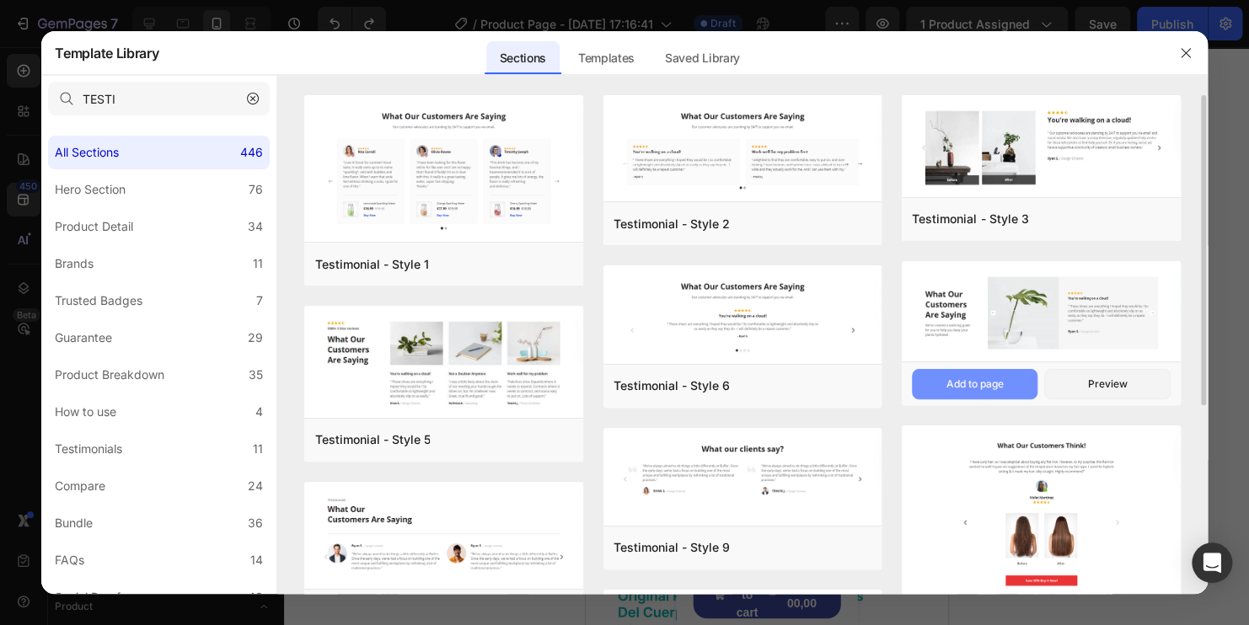
click at [0, 0] on div "Add to page" at bounding box center [0, 0] width 0 height 0
click at [599, 56] on icon "button" at bounding box center [1185, 52] width 13 height 13
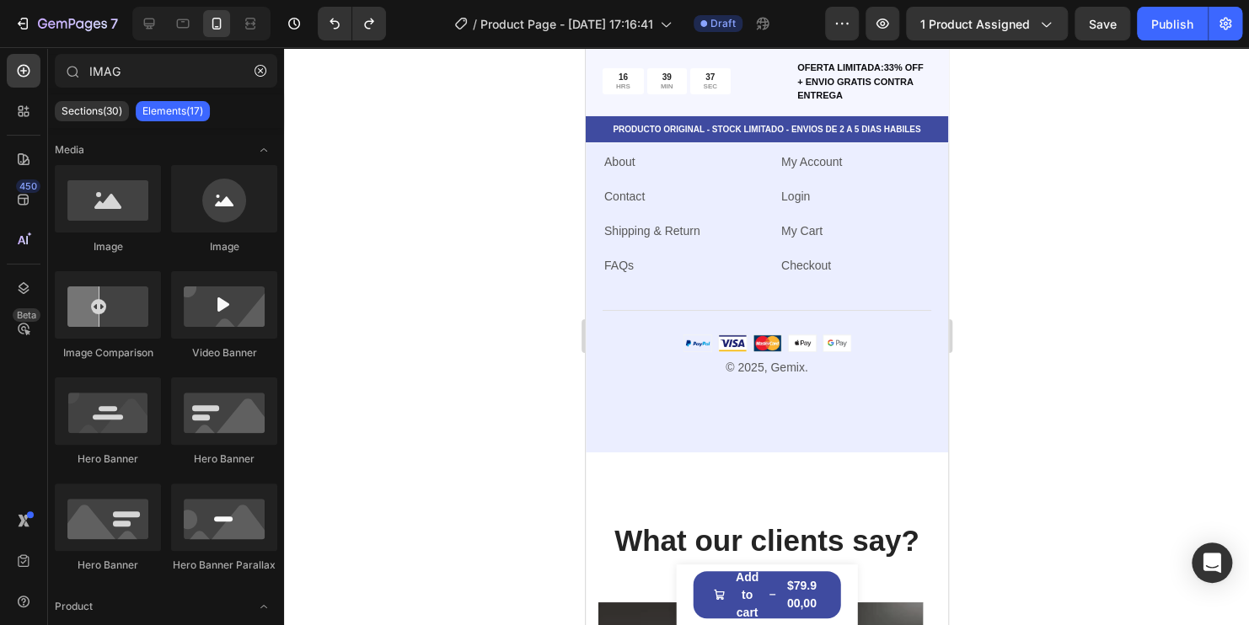
scroll to position [6025, 0]
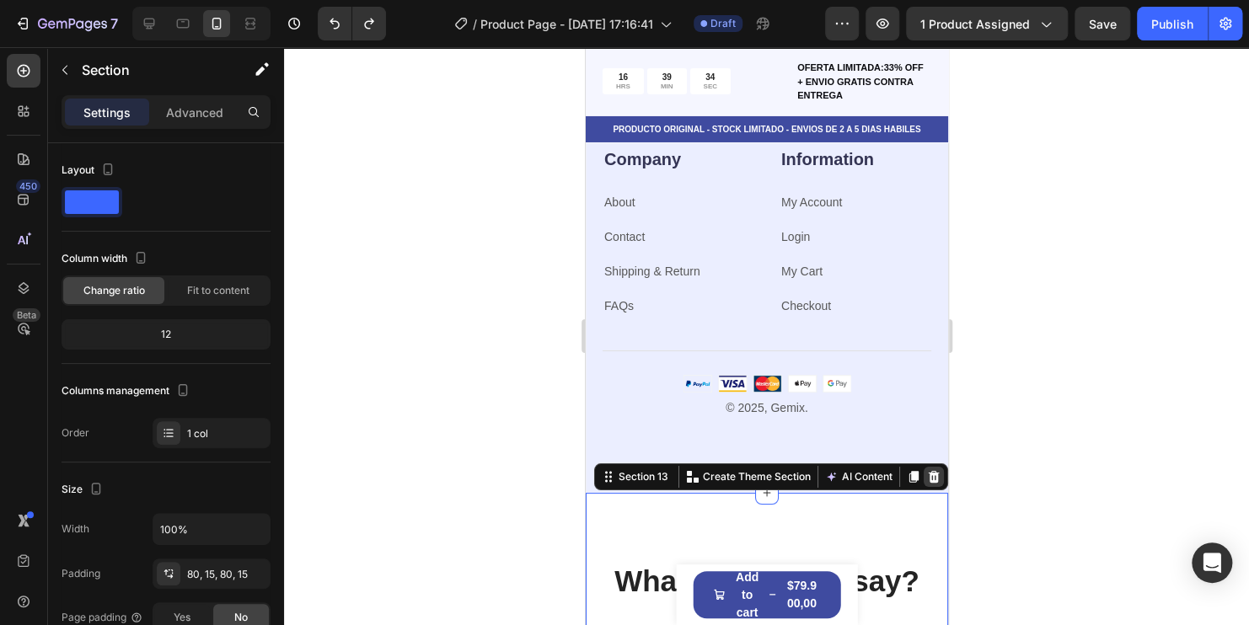
click at [599, 479] on icon at bounding box center [932, 476] width 13 height 13
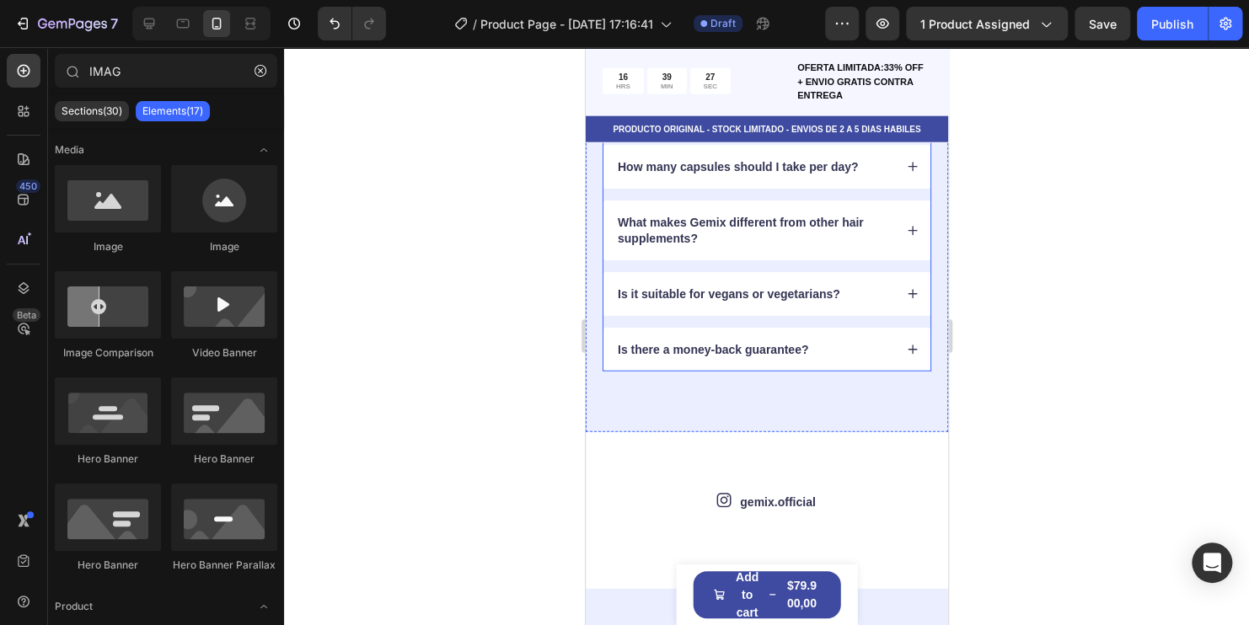
scroll to position [5414, 0]
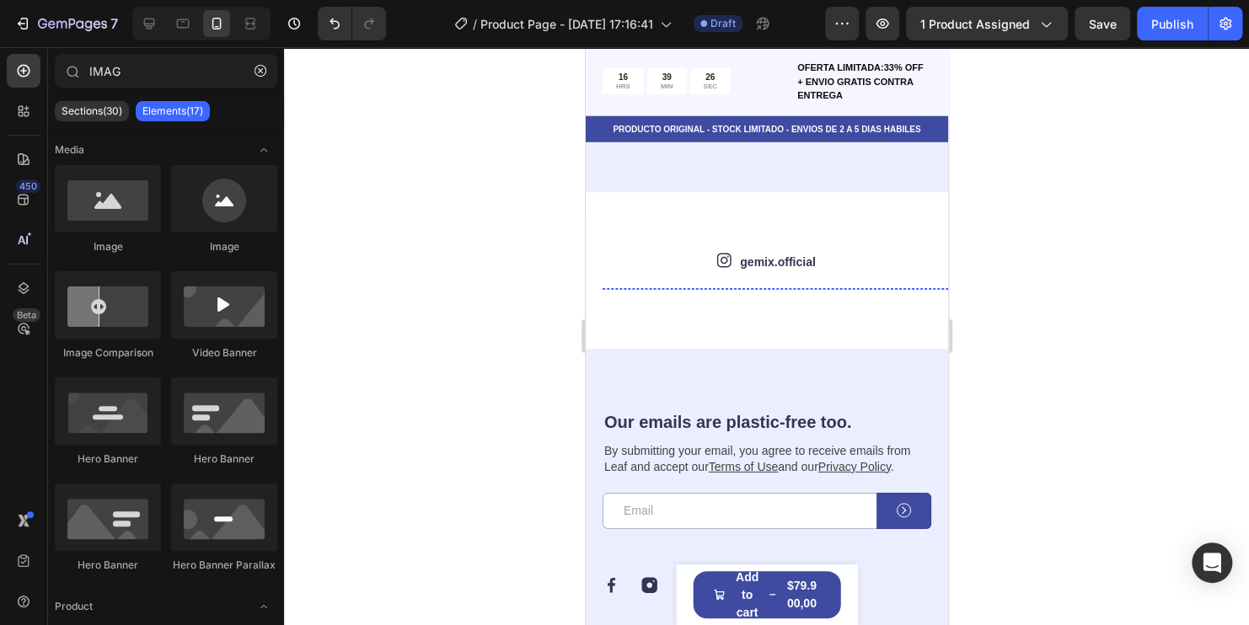
click at [599, 288] on img at bounding box center [665, 288] width 126 height 0
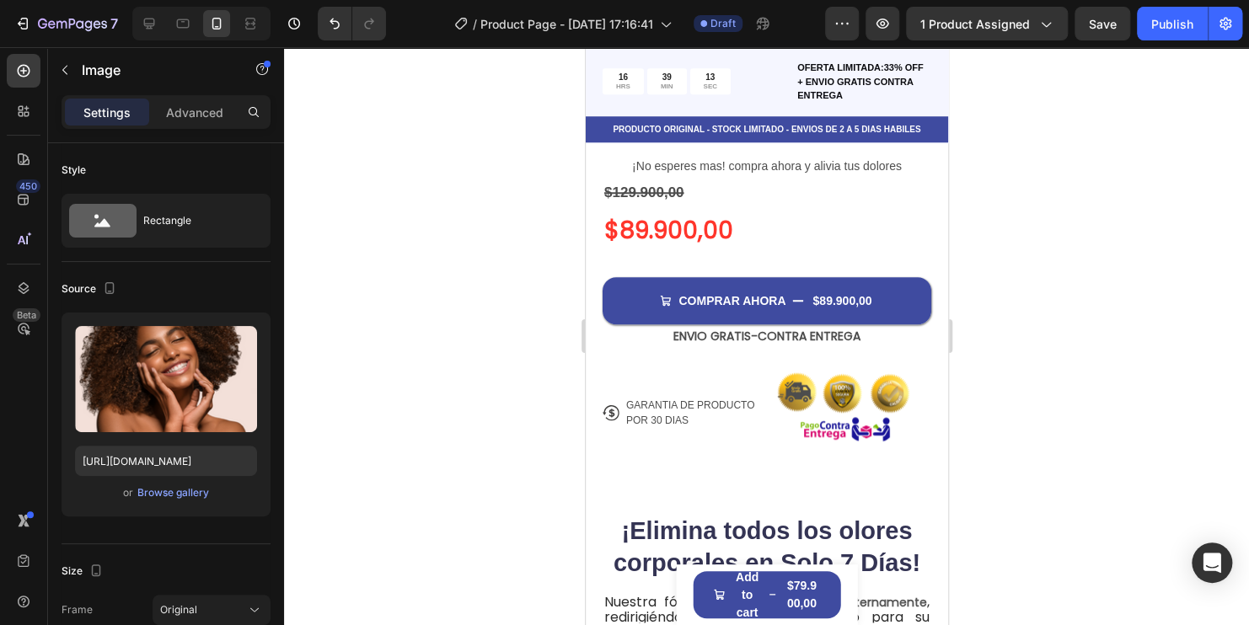
scroll to position [603, 0]
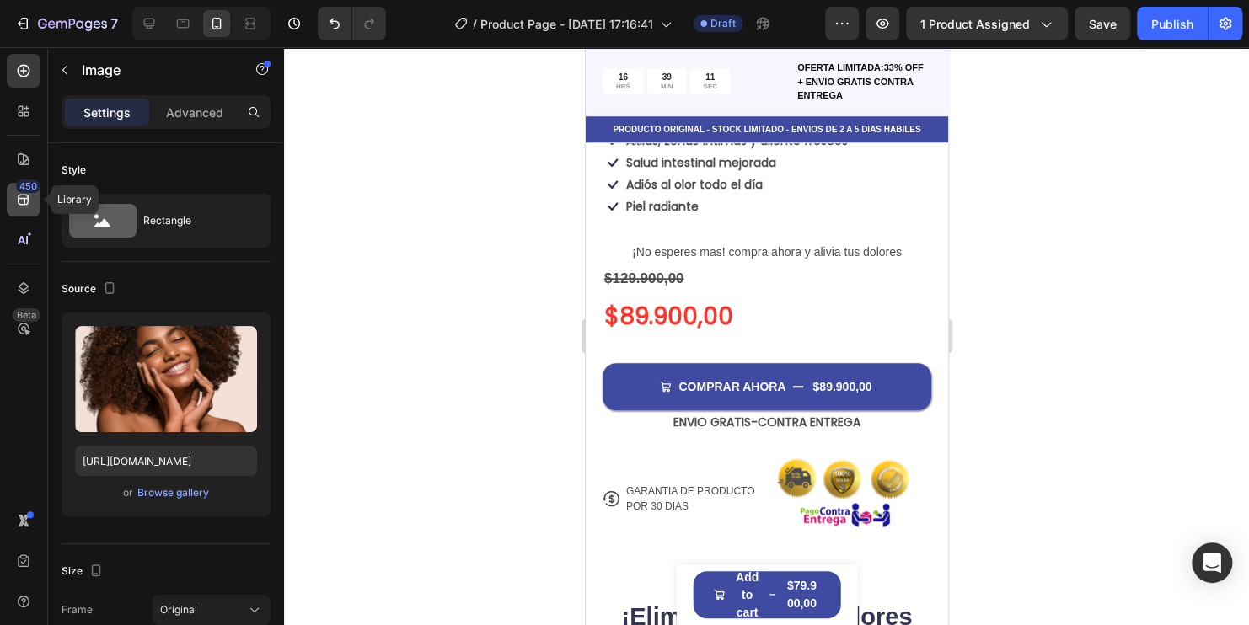
click at [24, 197] on icon at bounding box center [23, 199] width 17 height 17
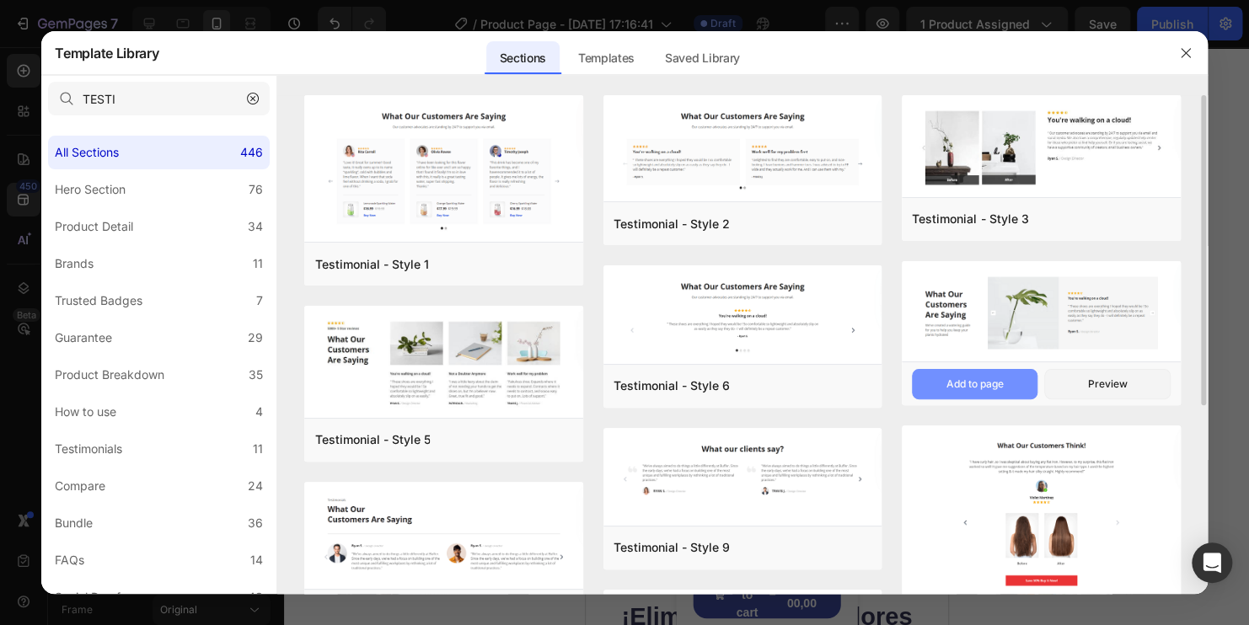
click at [0, 0] on div "Add to page" at bounding box center [0, 0] width 0 height 0
